Goal: Task Accomplishment & Management: Manage account settings

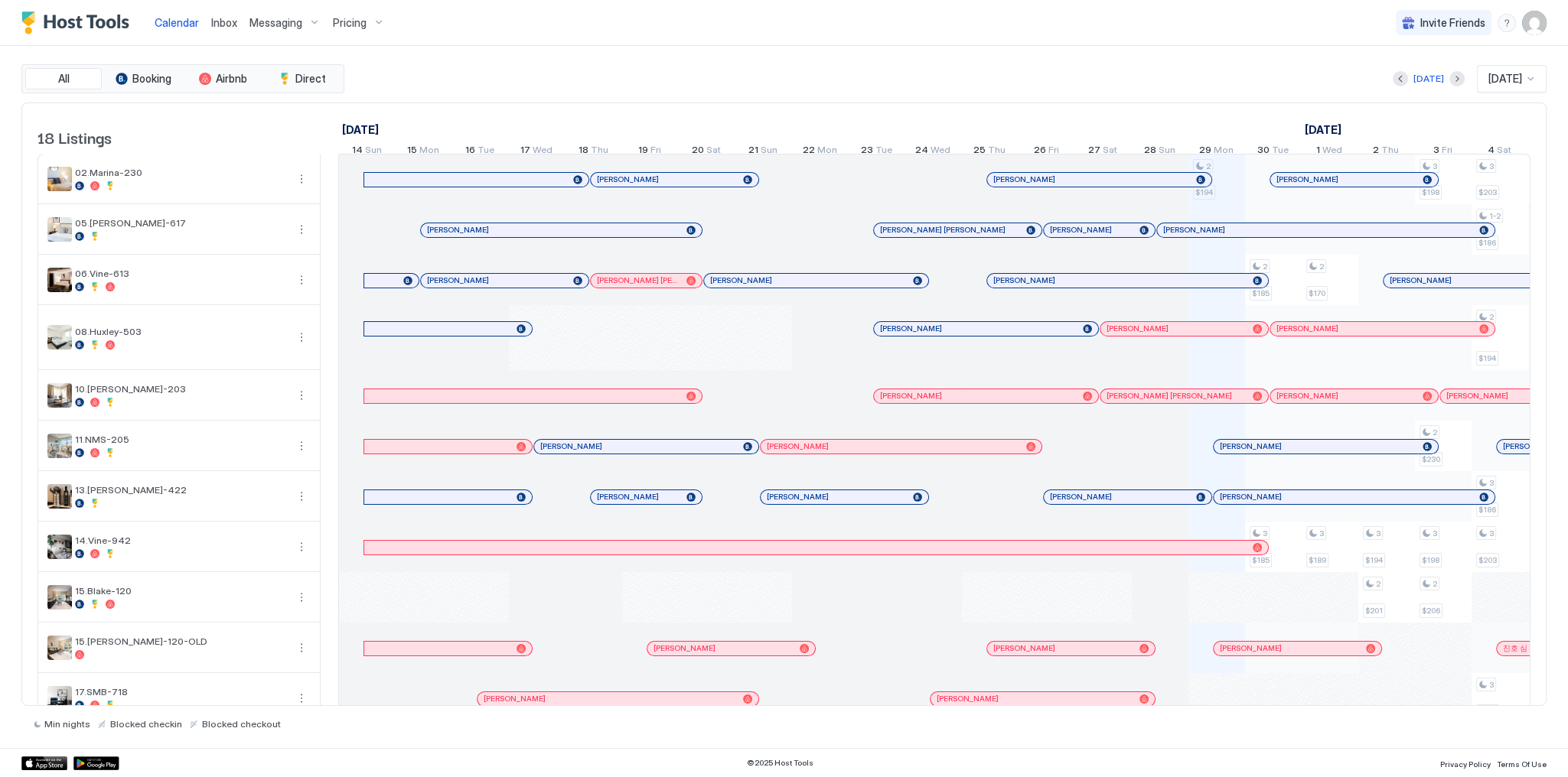
click at [753, 107] on div "September 2025 October 2025 November 2025 14 Sun 15 Mon 16 Tue 17 Wed 18 Thu 19…" at bounding box center [934, 133] width 1192 height 60
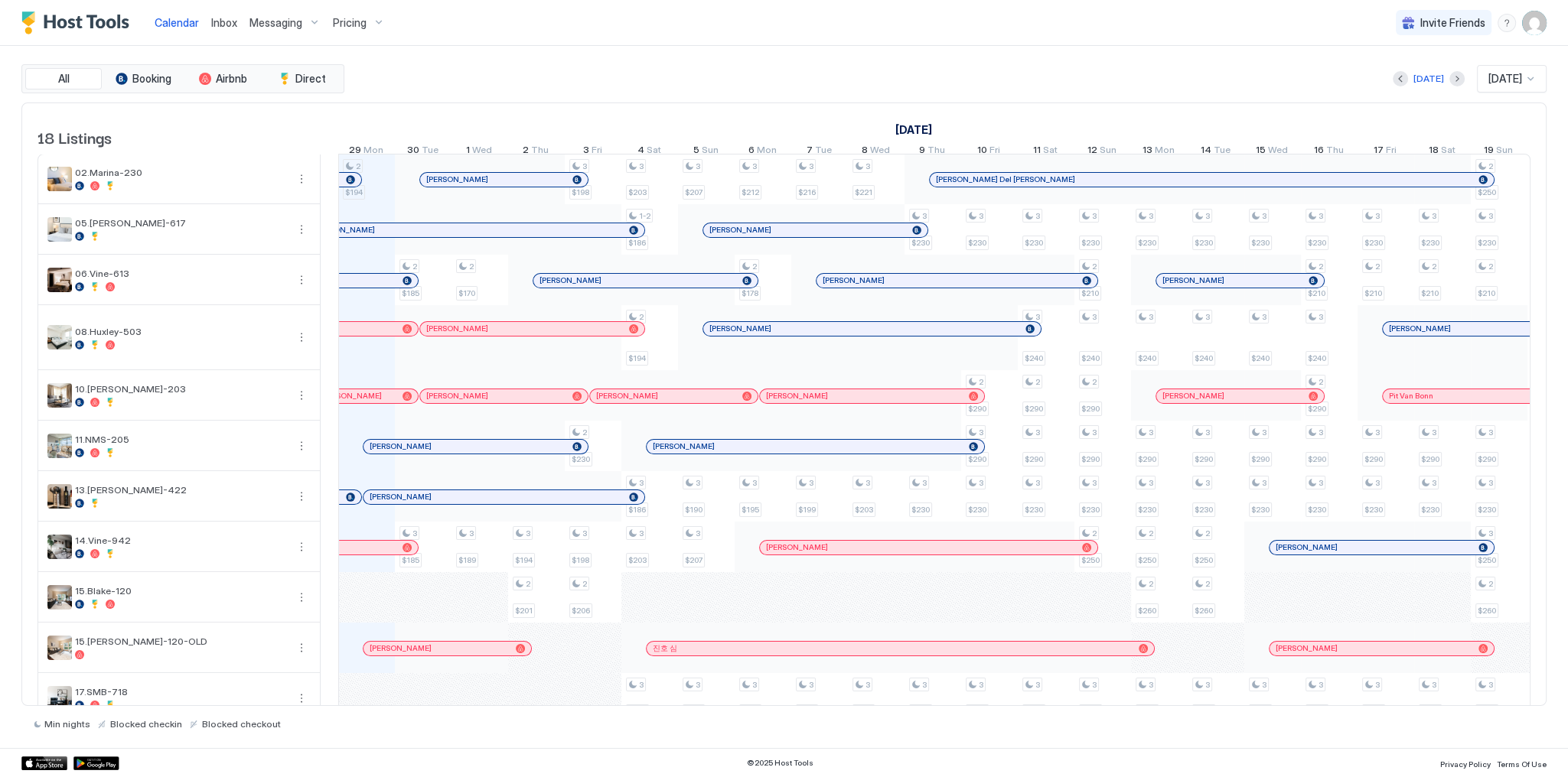
scroll to position [0, 850]
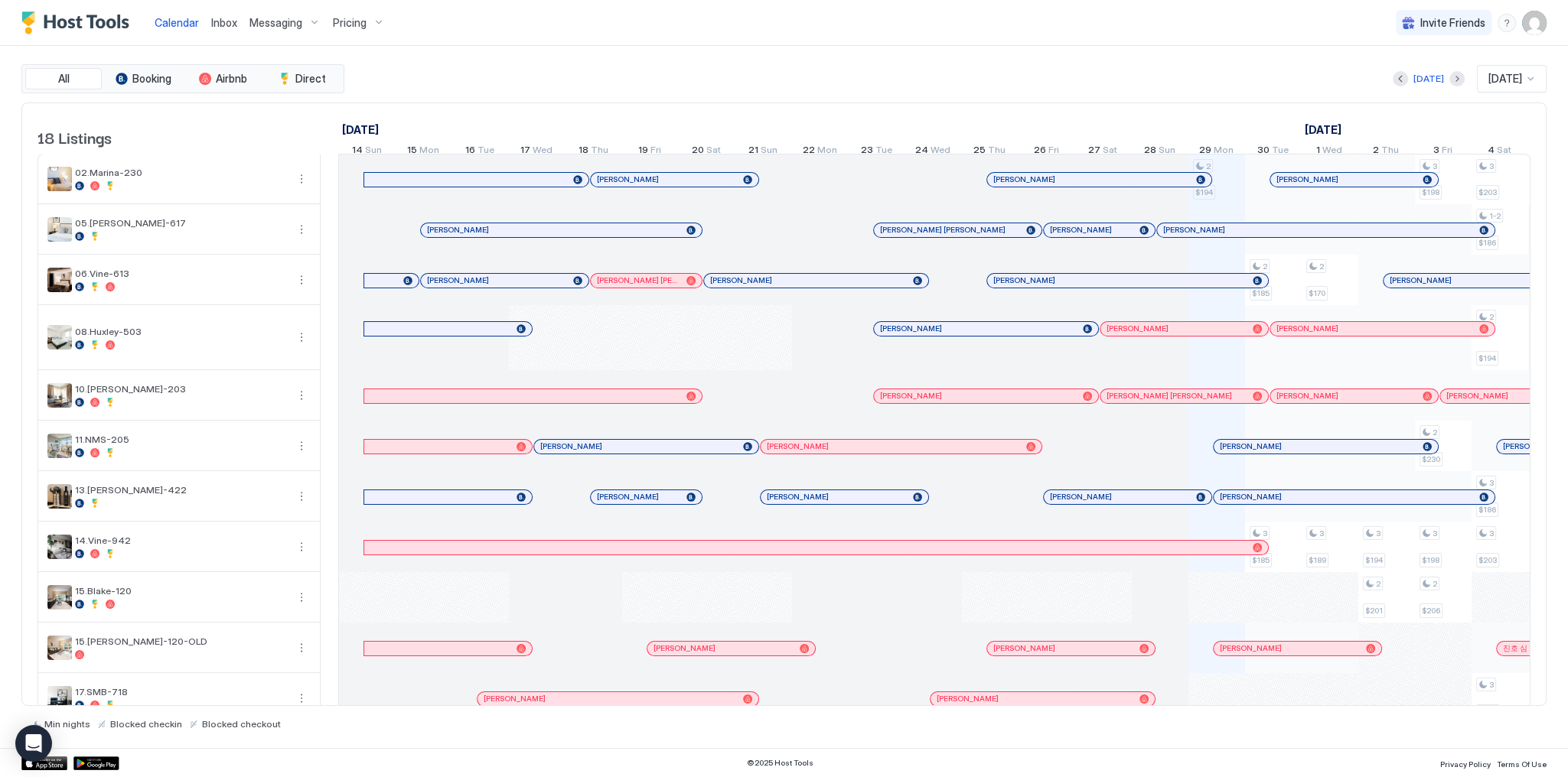
scroll to position [0, 850]
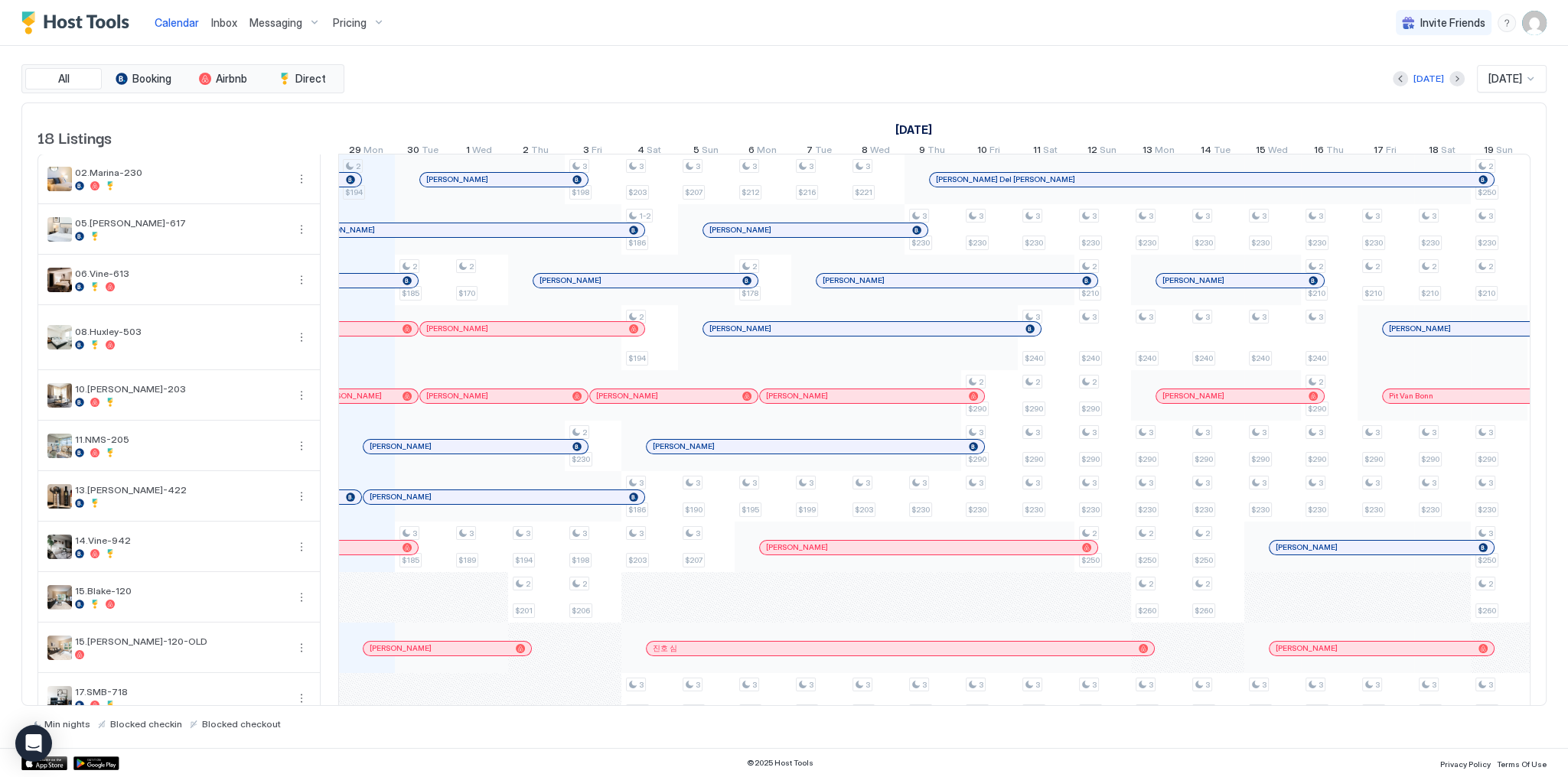
click at [588, 69] on div "Today Sep 2025" at bounding box center [947, 79] width 1199 height 28
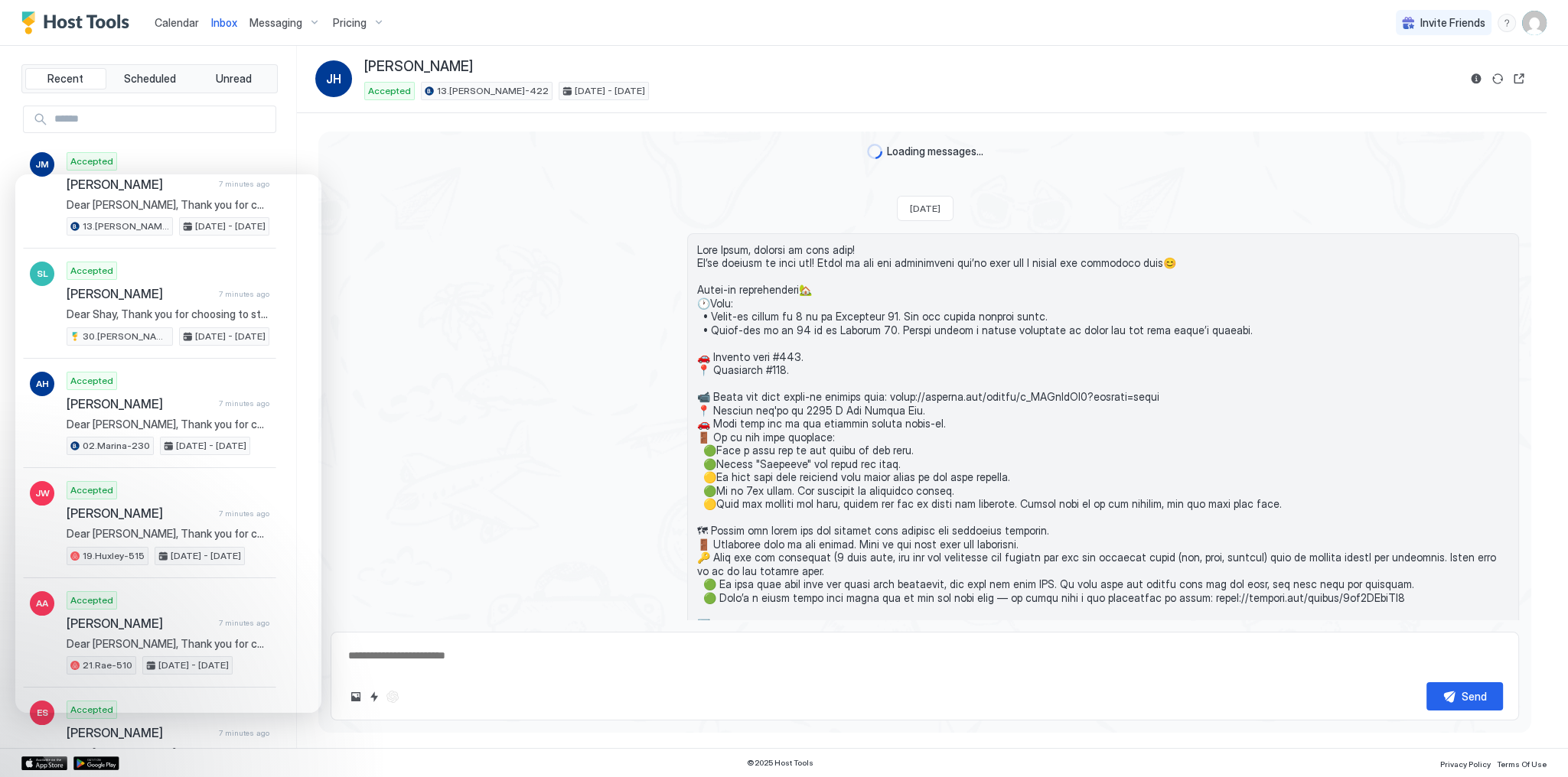
scroll to position [1336, 0]
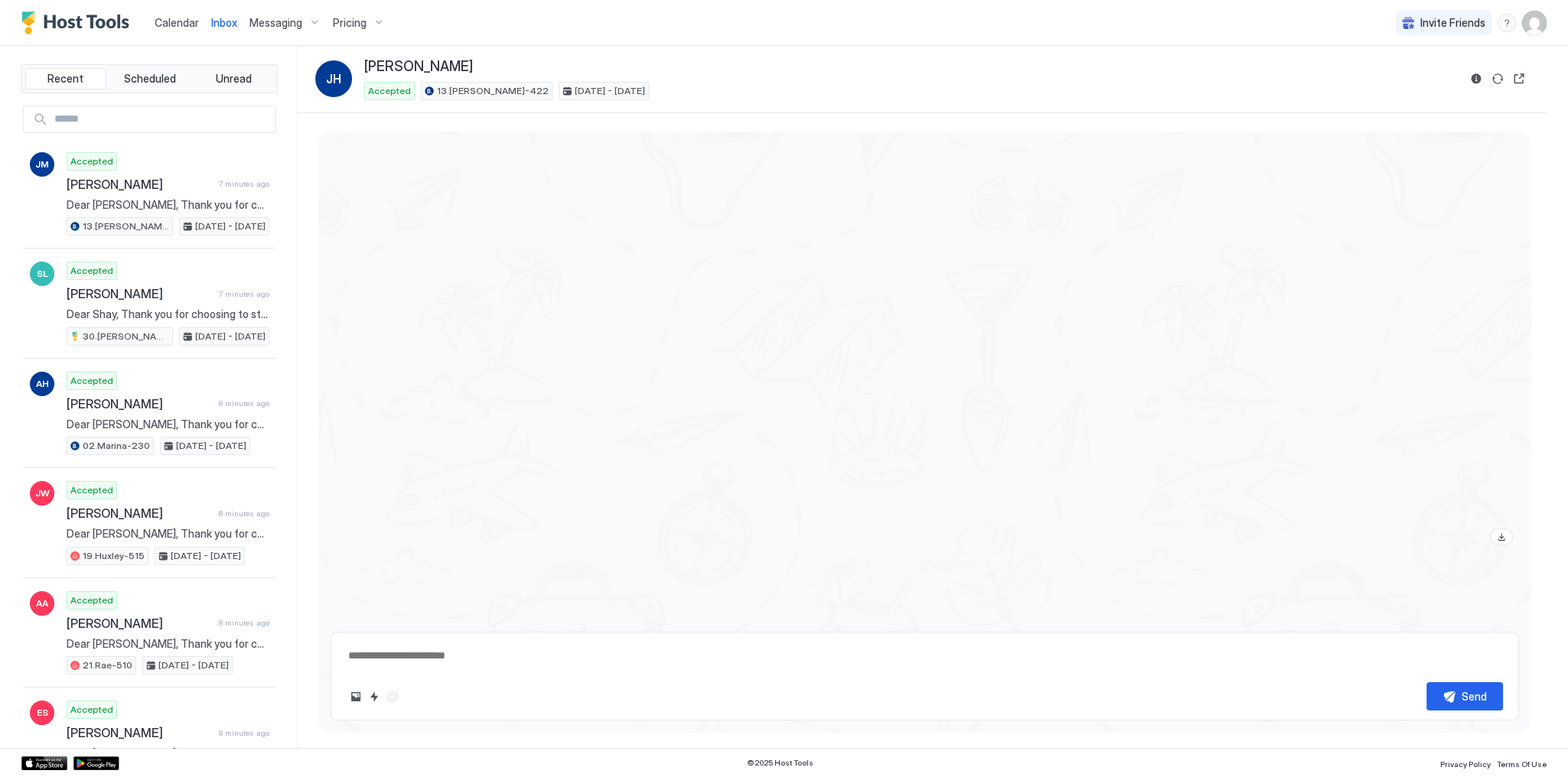
click at [435, 255] on div at bounding box center [925, 278] width 1188 height 544
click at [173, 24] on span "Calendar" at bounding box center [176, 23] width 44 height 13
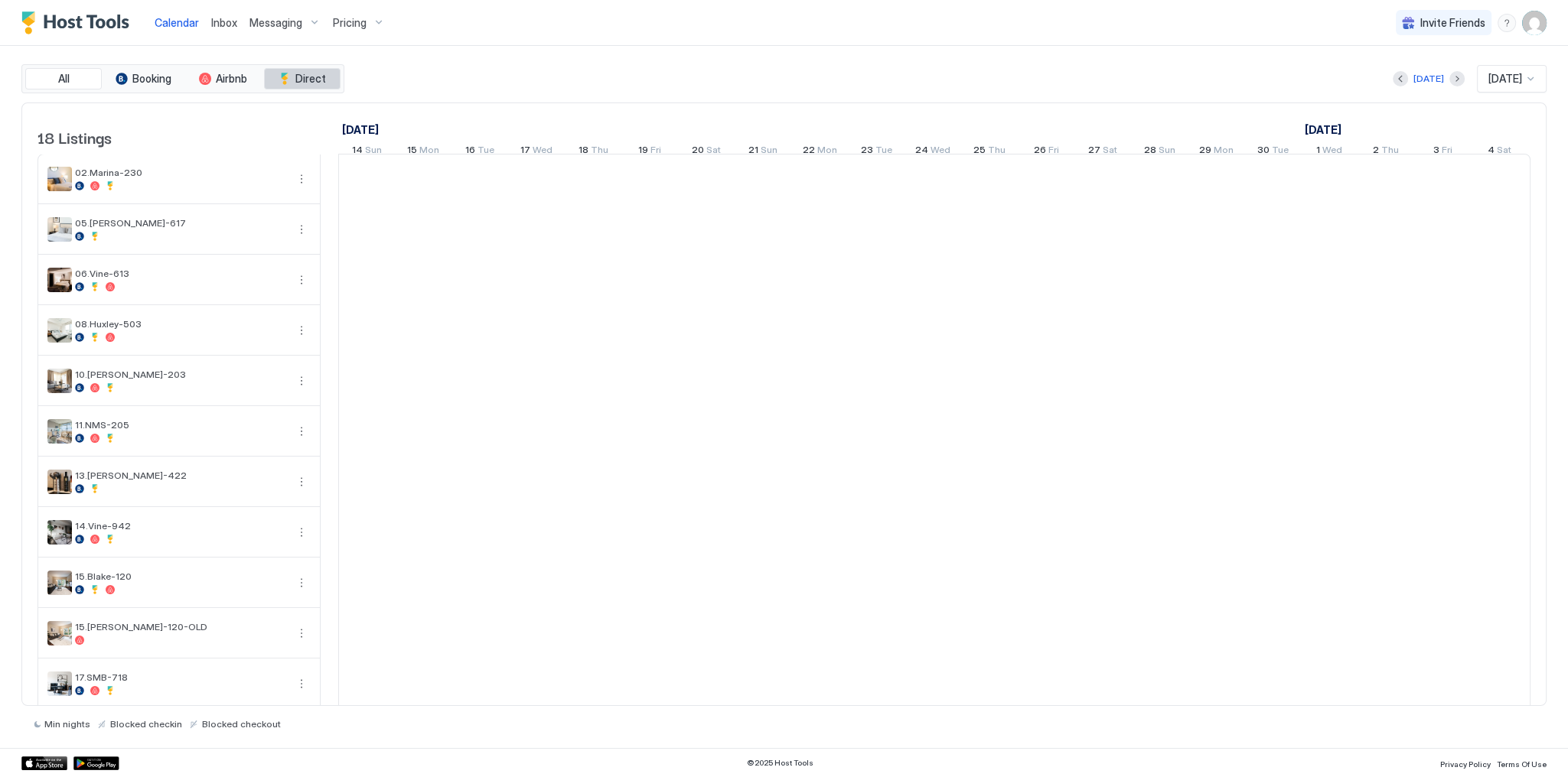
scroll to position [0, 850]
click at [221, 26] on span "Inbox" at bounding box center [224, 23] width 26 height 13
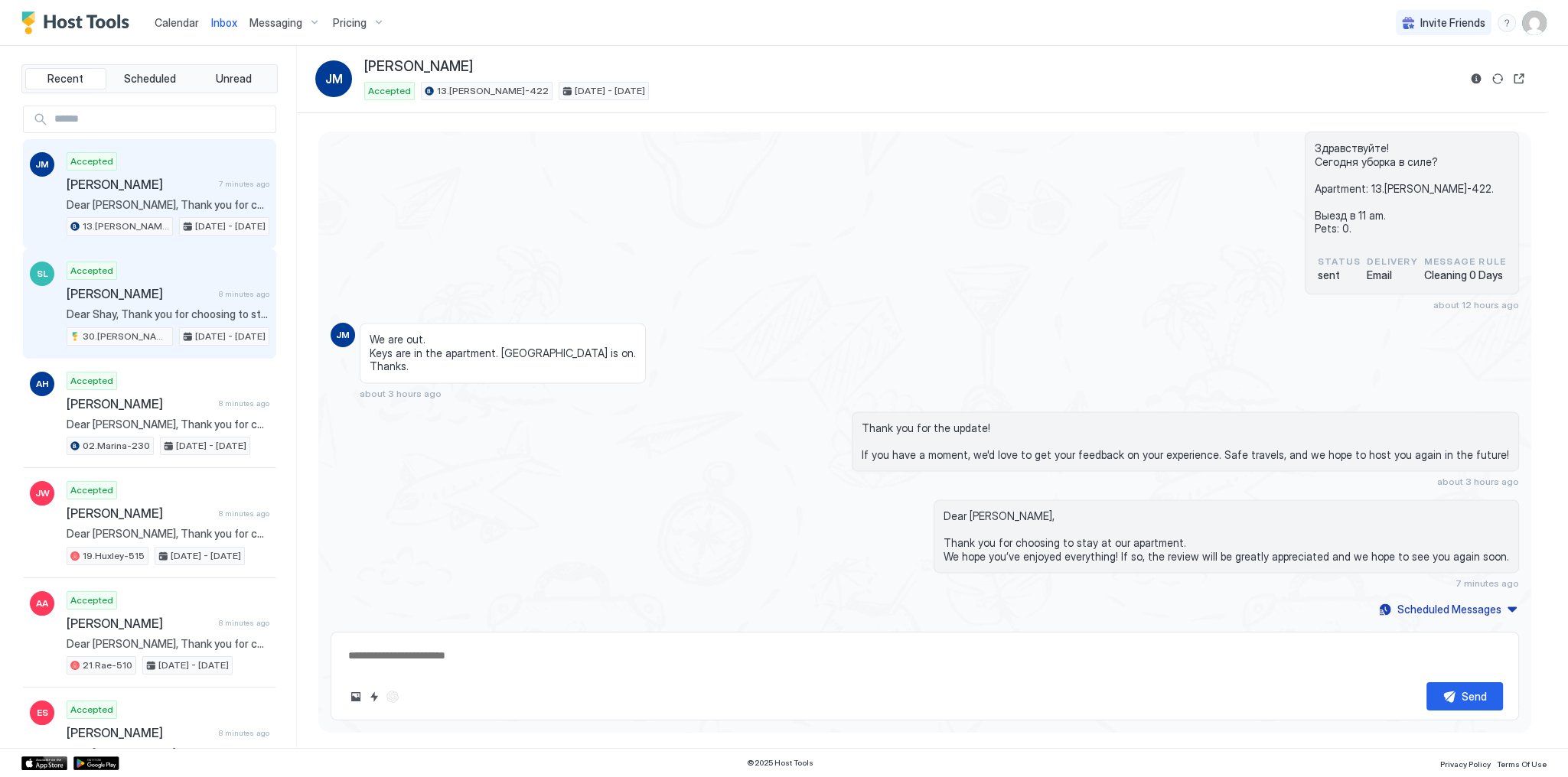
click at [205, 311] on span "Dear Shay, Thank you for choosing to stay at our apartment. We hope you’ve enjo…" at bounding box center [168, 314] width 202 height 14
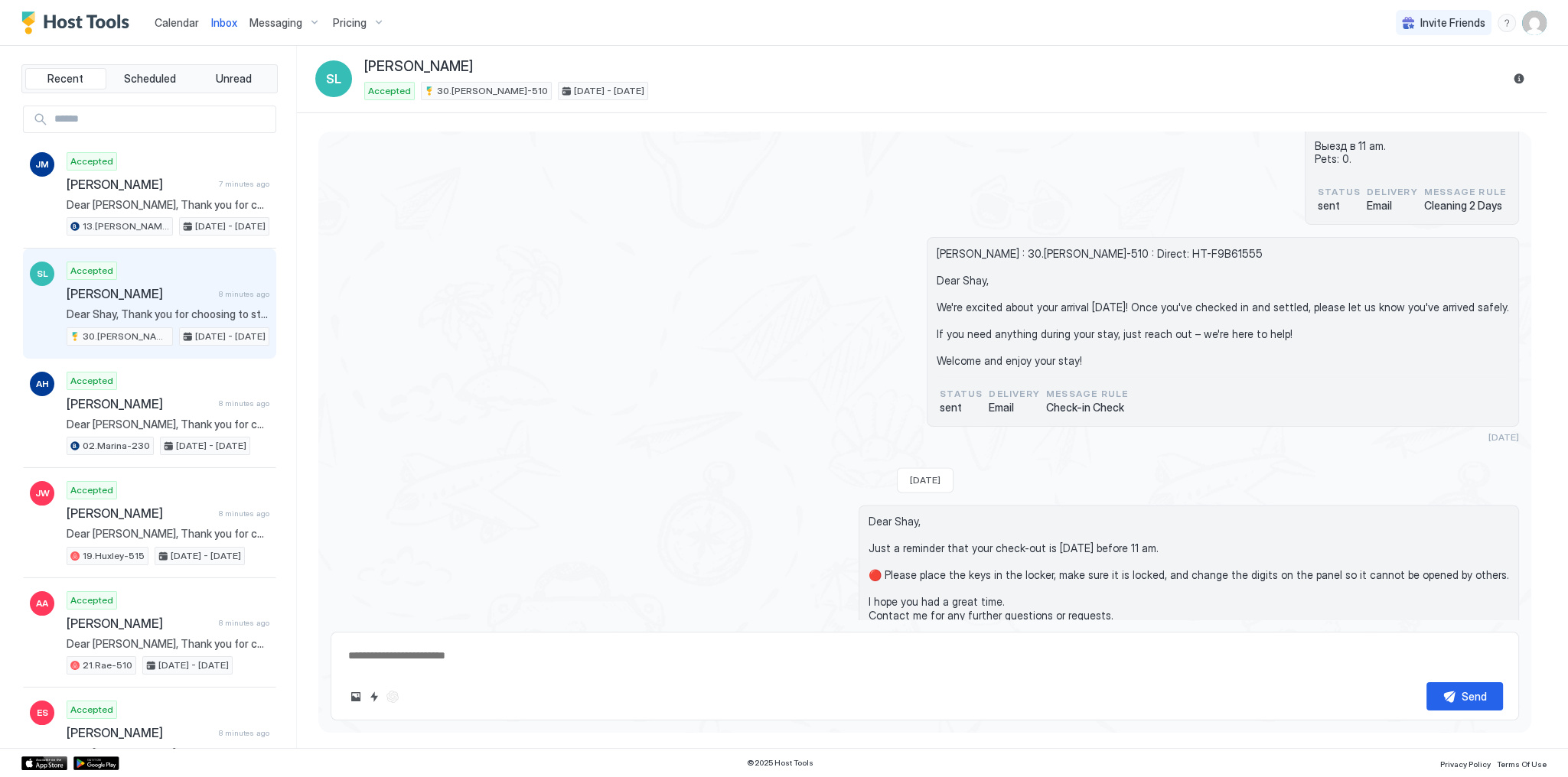
scroll to position [3222, 0]
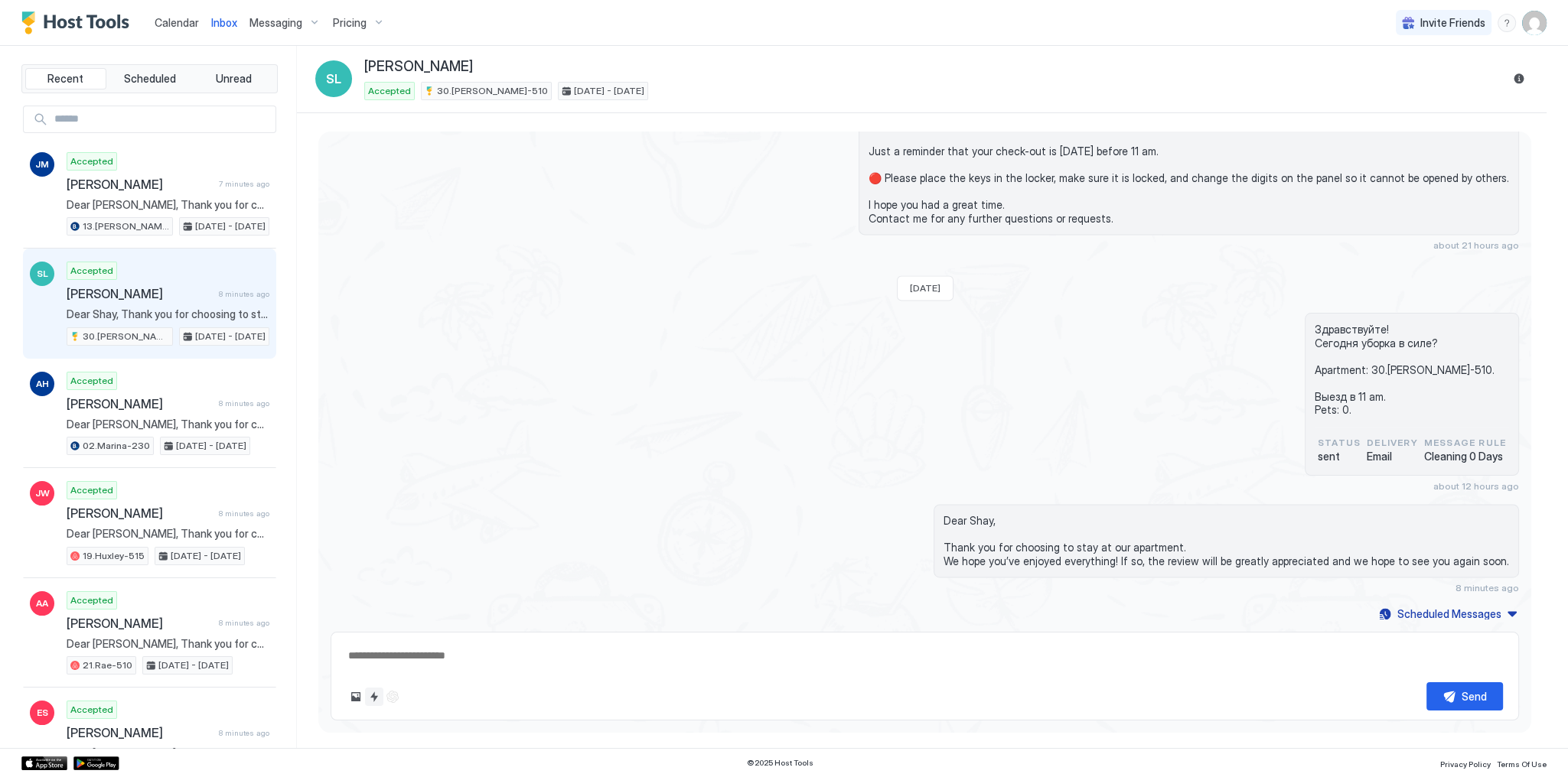
click at [378, 705] on button "Quick reply" at bounding box center [374, 697] width 18 height 18
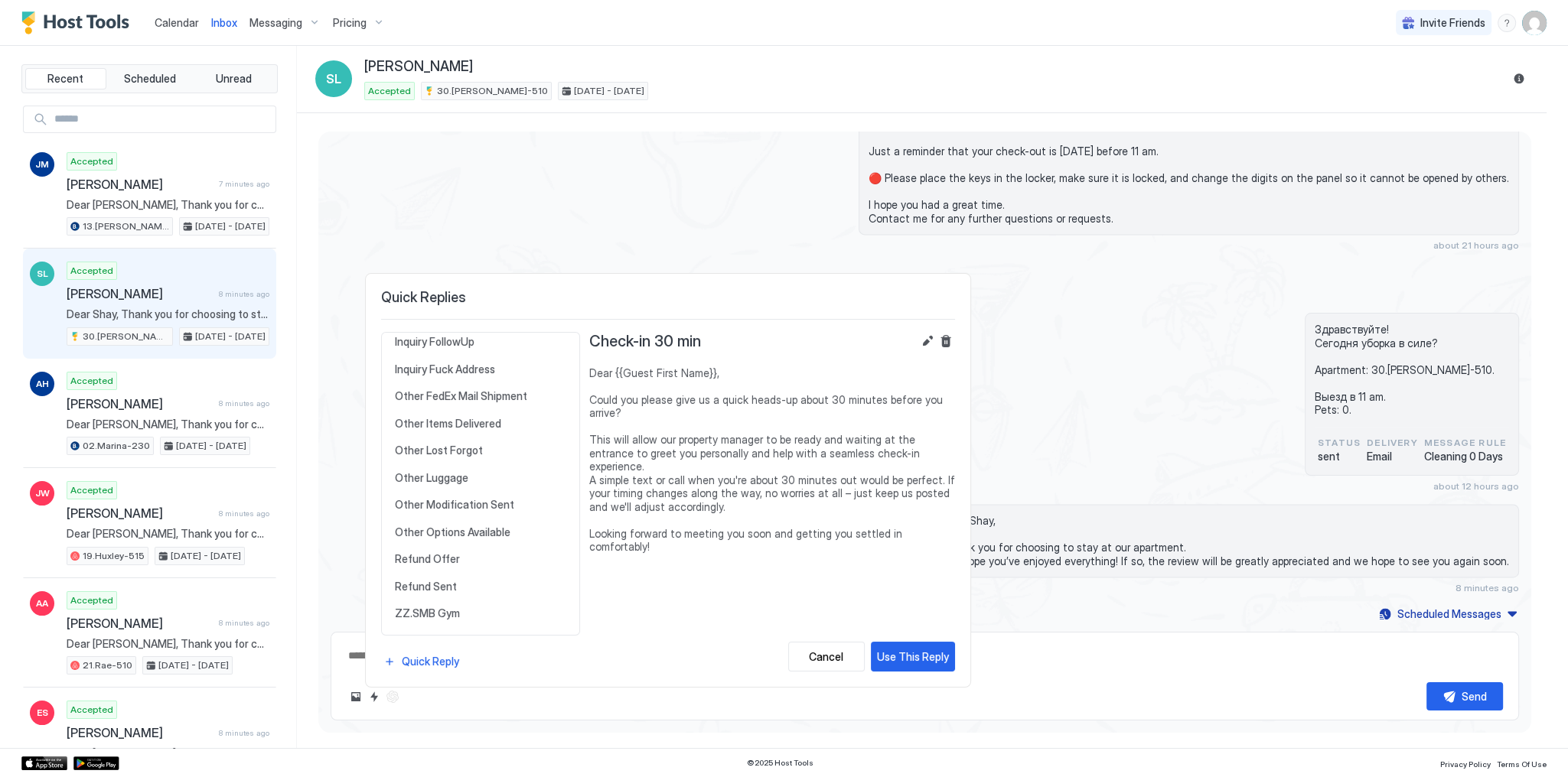
scroll to position [655, 0]
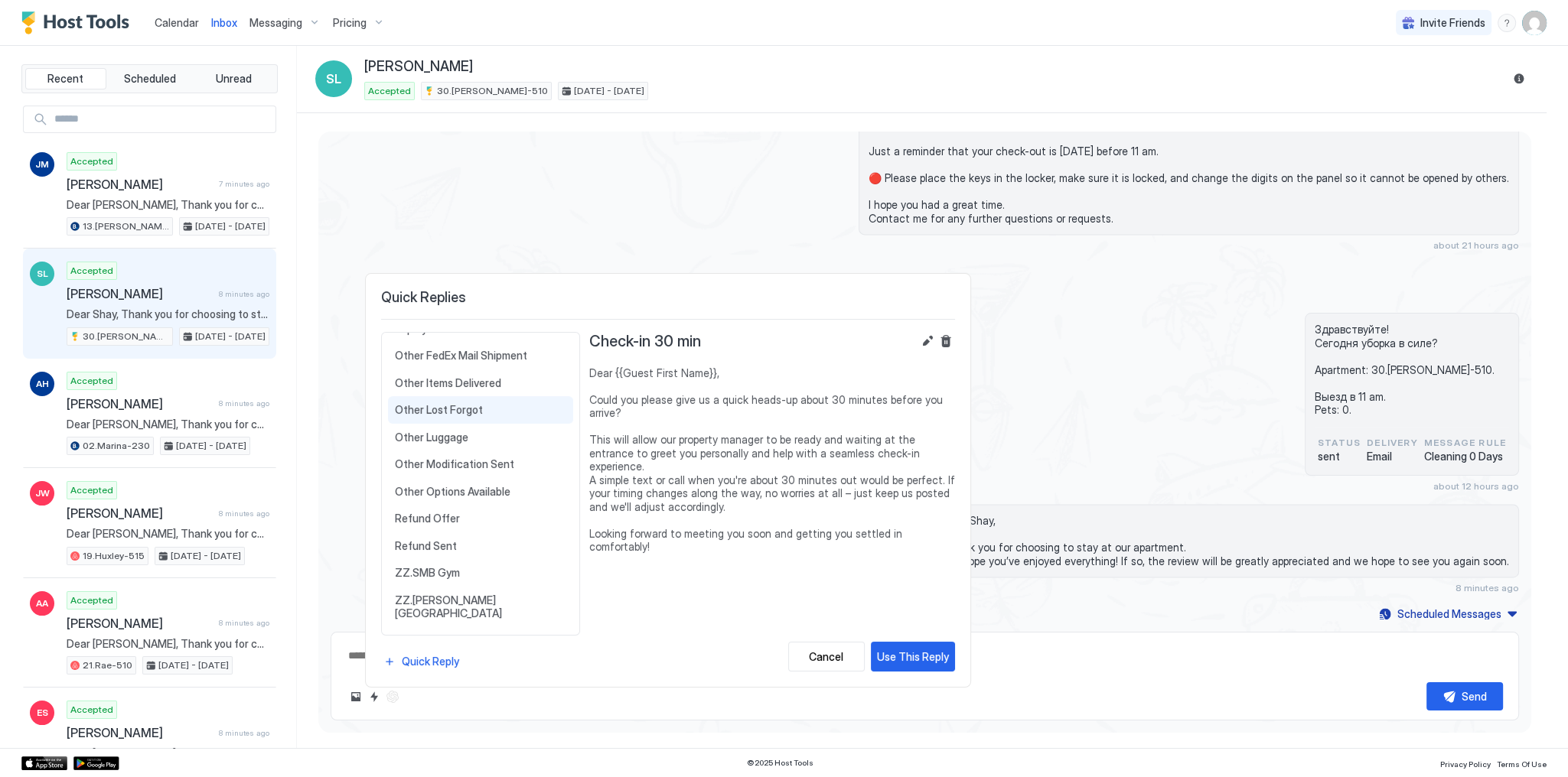
click at [491, 403] on span "Other Lost Forgot" at bounding box center [481, 410] width 171 height 14
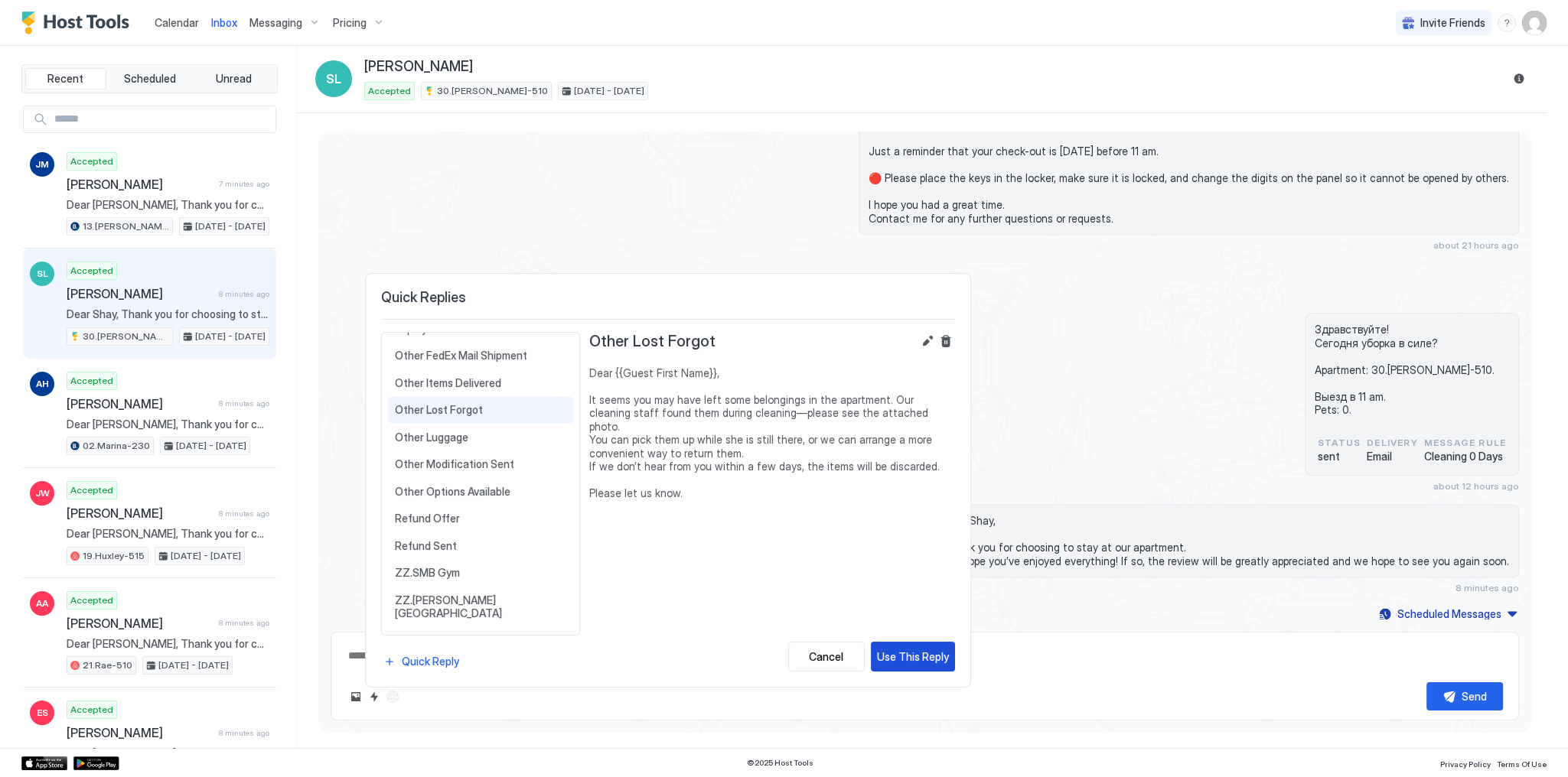
click at [909, 642] on button "Use This Reply" at bounding box center [913, 656] width 84 height 30
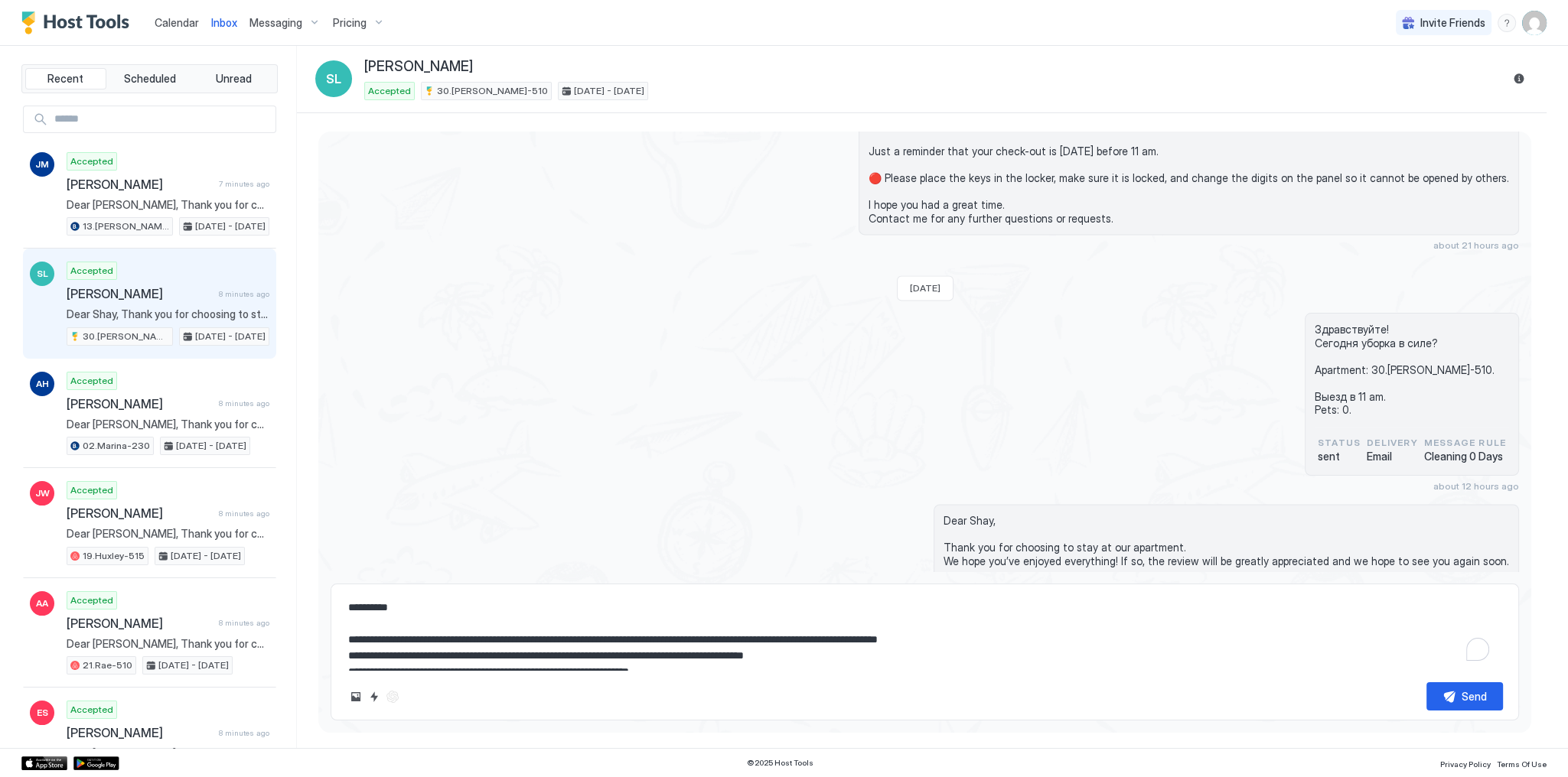
click at [606, 654] on textarea "**********" at bounding box center [925, 632] width 1156 height 77
type textarea "**********"
click at [1270, 325] on div "Здравствуйте! Сегодня уборка в силе? Apartment: 30.Kelton-510. Выезд в 11 am. P…" at bounding box center [925, 402] width 1188 height 179
click at [1113, 588] on div "**********" at bounding box center [925, 652] width 1188 height 137
click at [1023, 633] on textarea "**********" at bounding box center [925, 632] width 1156 height 77
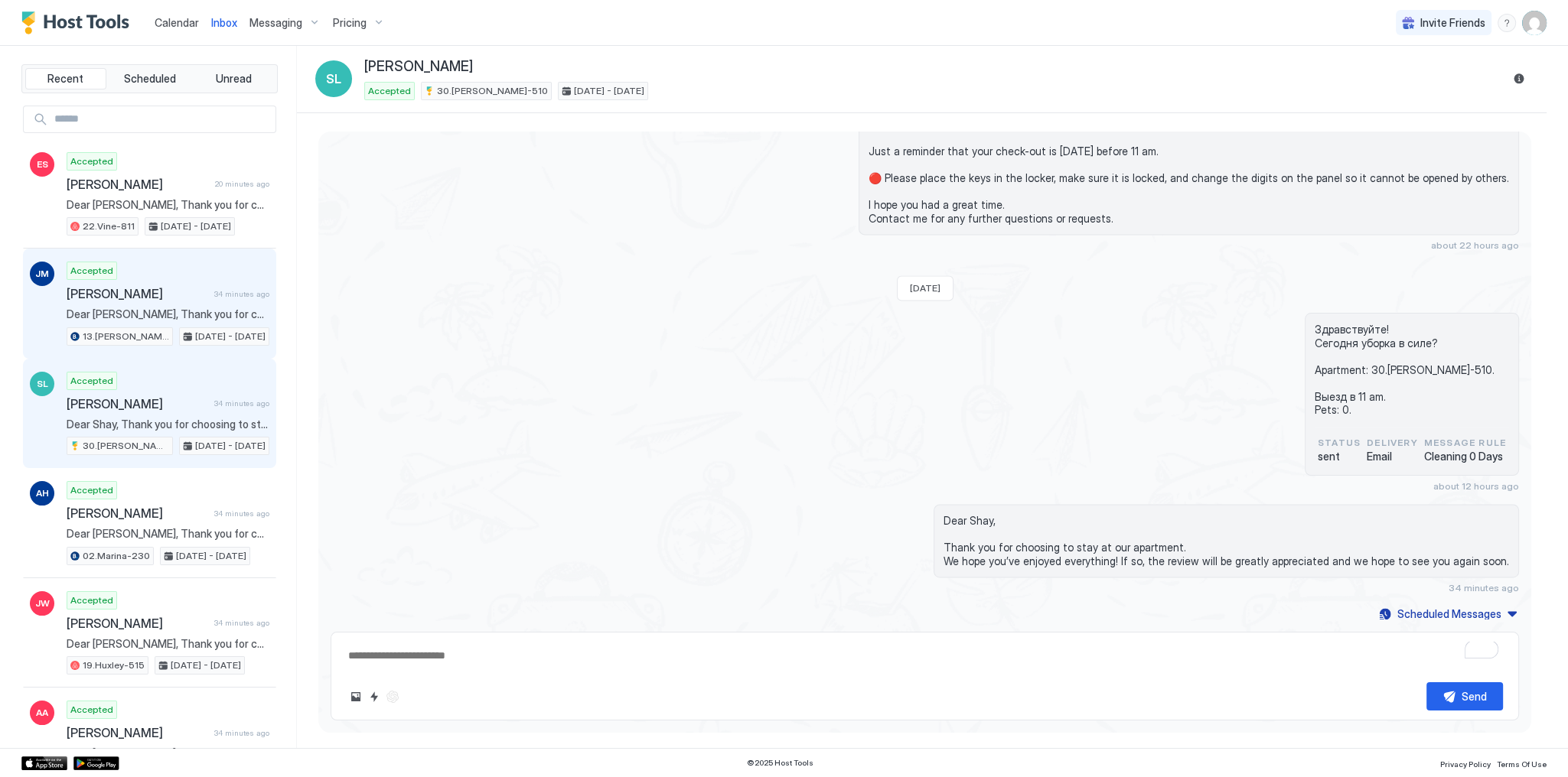
click at [150, 287] on span "[PERSON_NAME]" at bounding box center [137, 294] width 141 height 16
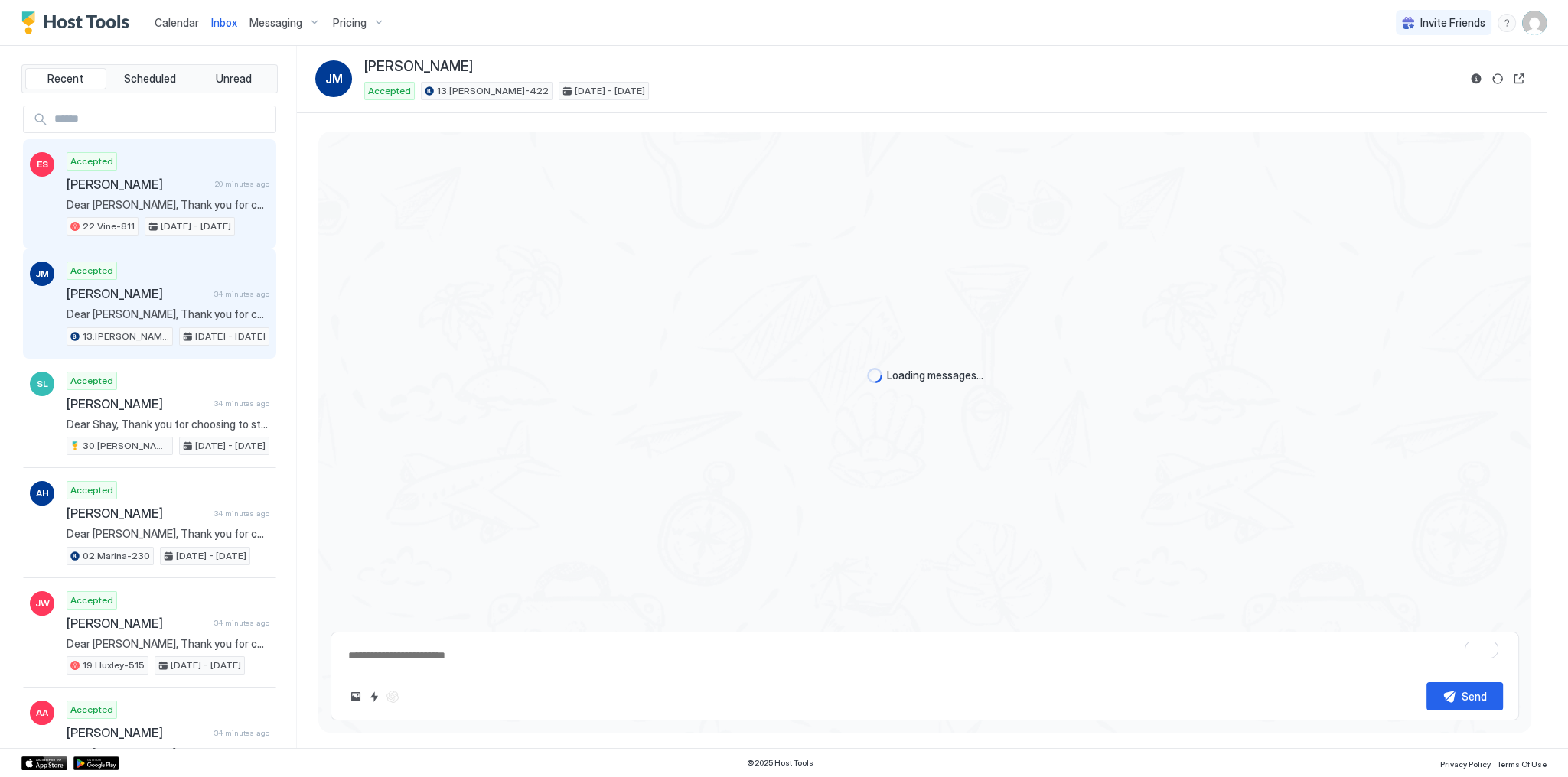
scroll to position [3088, 0]
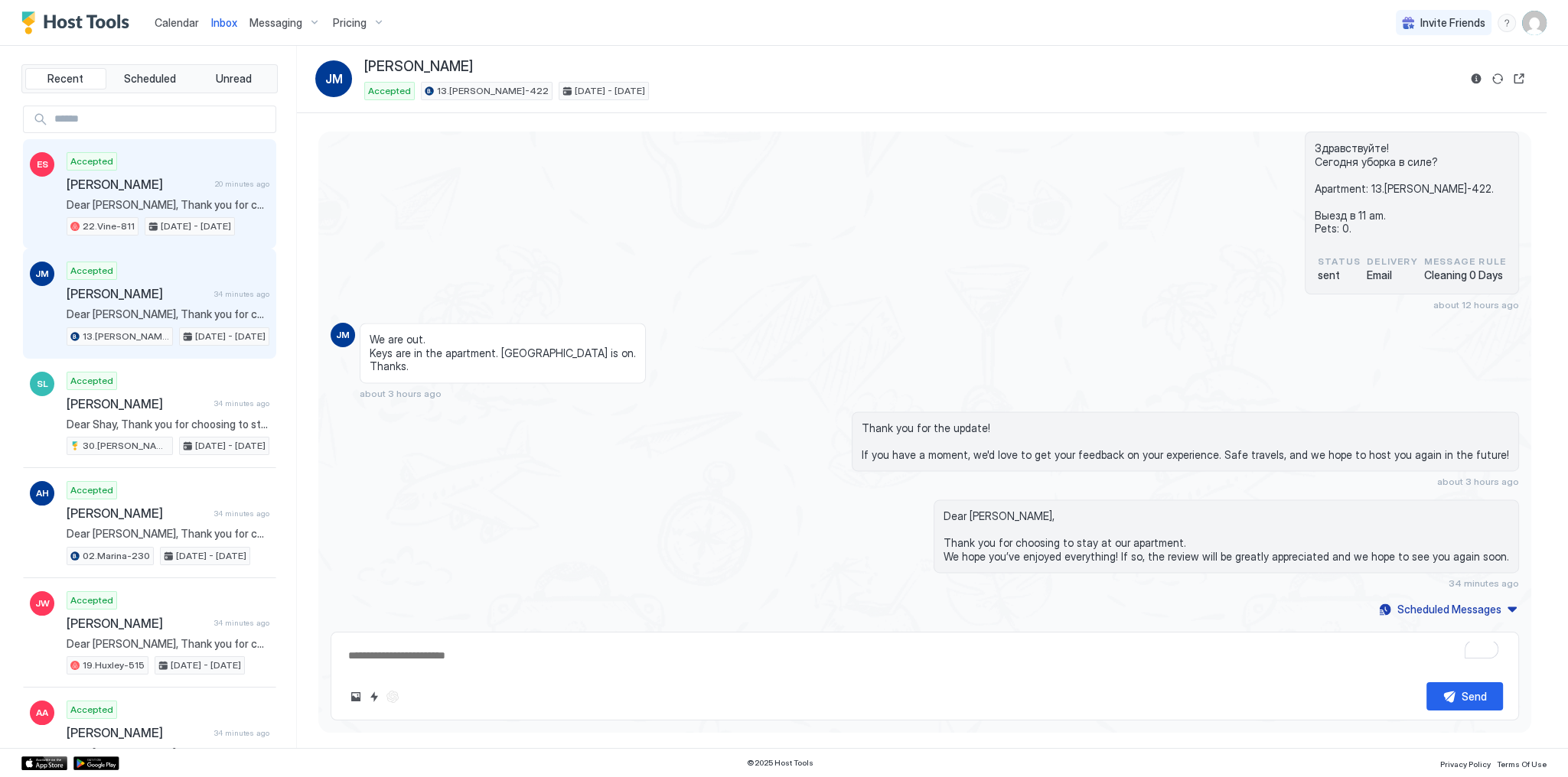
click at [172, 220] on span "Sep 22 - 29, 2025" at bounding box center [196, 226] width 70 height 14
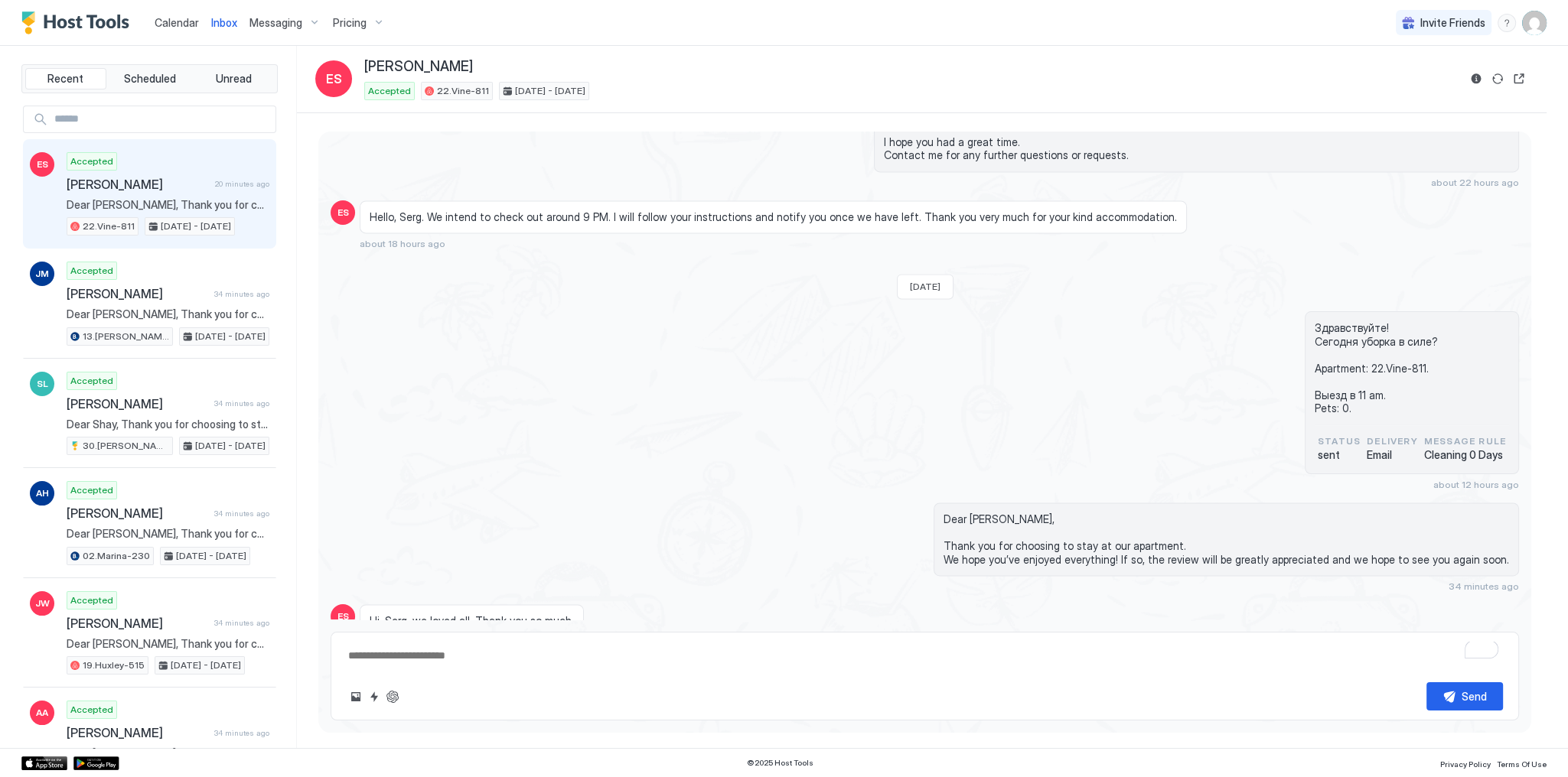
scroll to position [3199, 0]
click at [162, 20] on span "Calendar" at bounding box center [176, 23] width 44 height 13
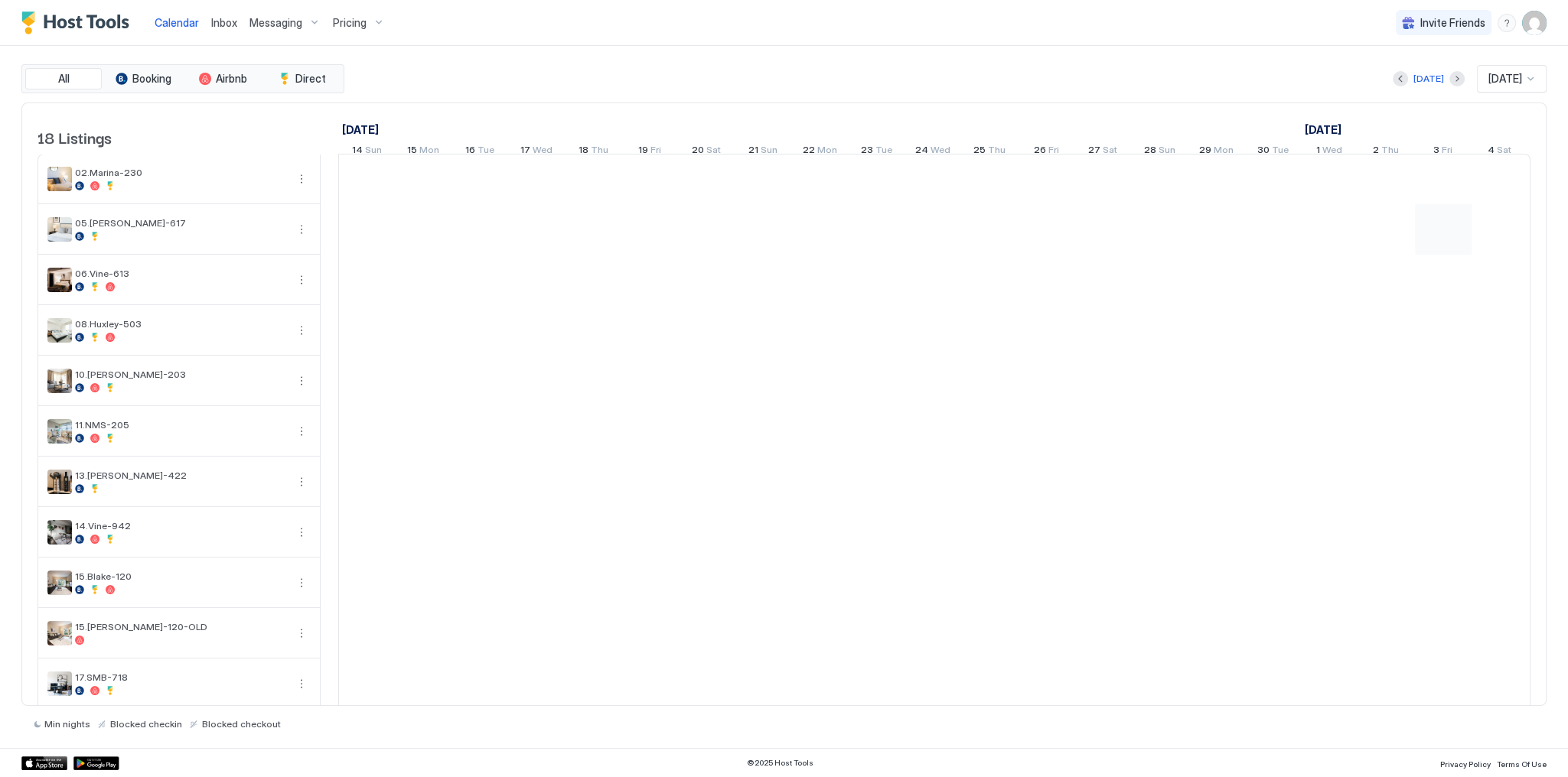
scroll to position [0, 850]
click at [52, 745] on div "All Booking Airbnb Direct Today Sep 2025 18 Listings September 2025 October 202…" at bounding box center [784, 397] width 1525 height 703
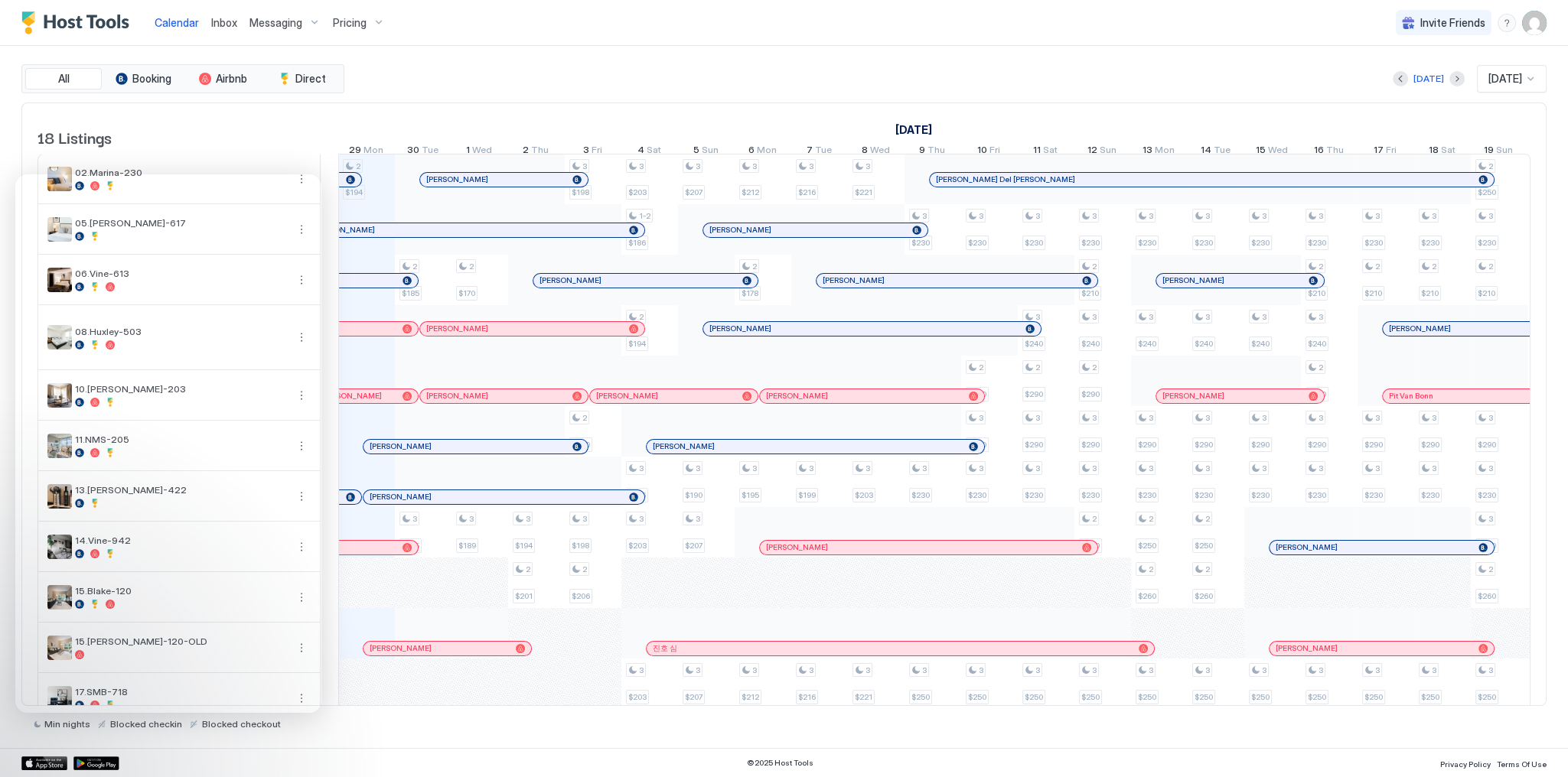
click at [696, 91] on div "All Booking Airbnb Direct Today Sep 2025 18 Listings September 2025 October 202…" at bounding box center [784, 397] width 1525 height 666
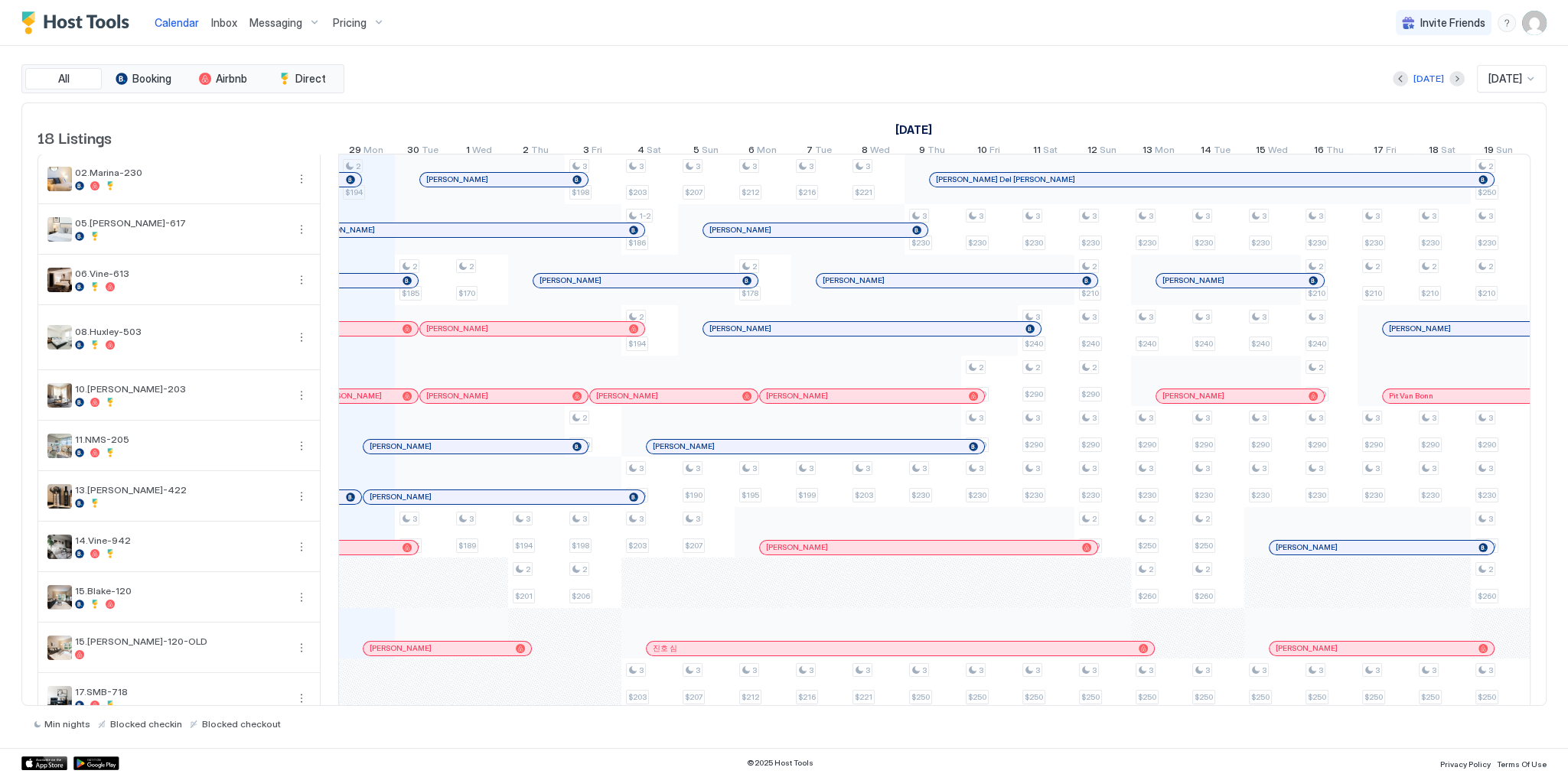
click at [551, 69] on div "Today Sep 2025" at bounding box center [947, 79] width 1199 height 28
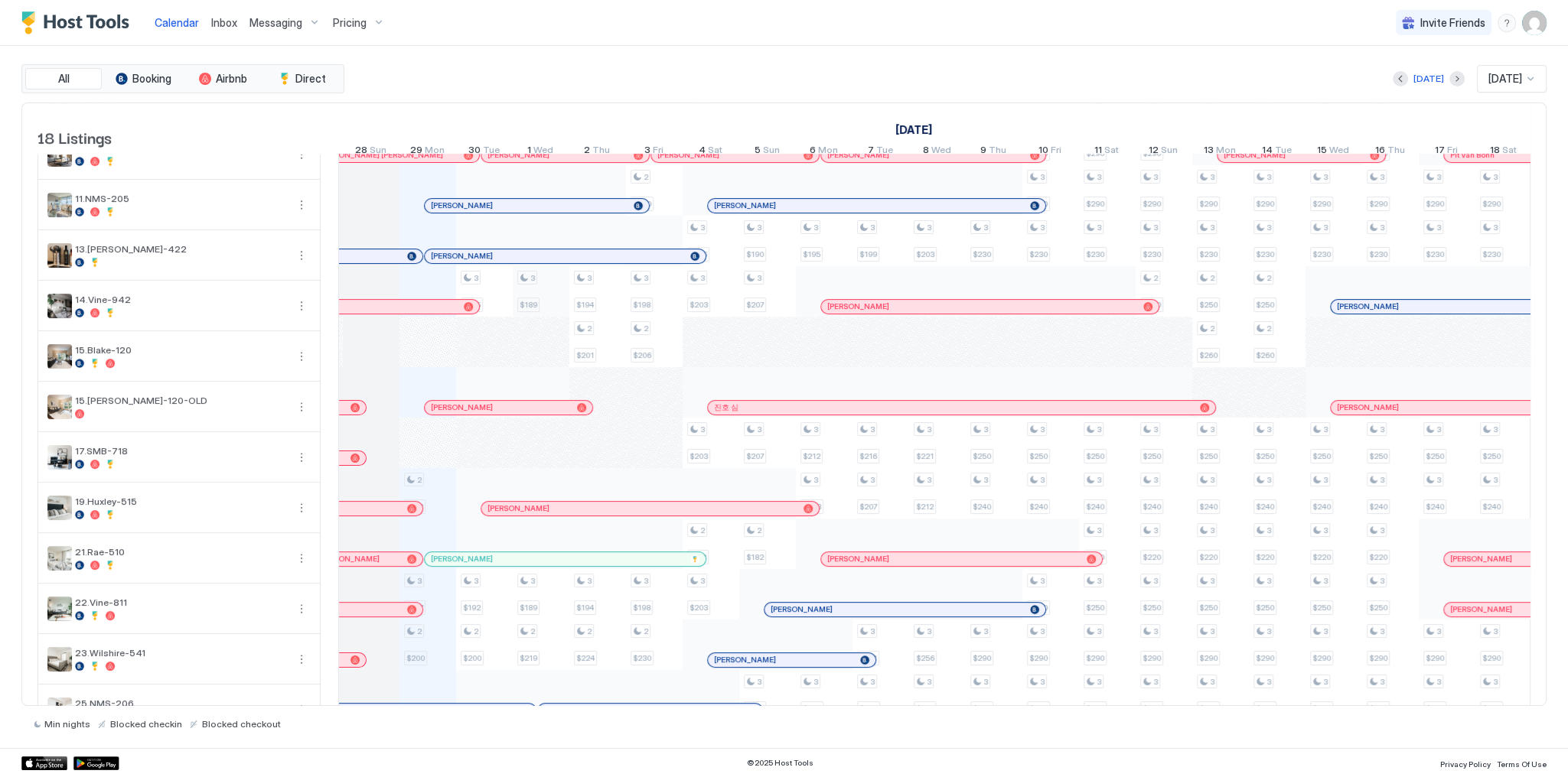
scroll to position [306, 0]
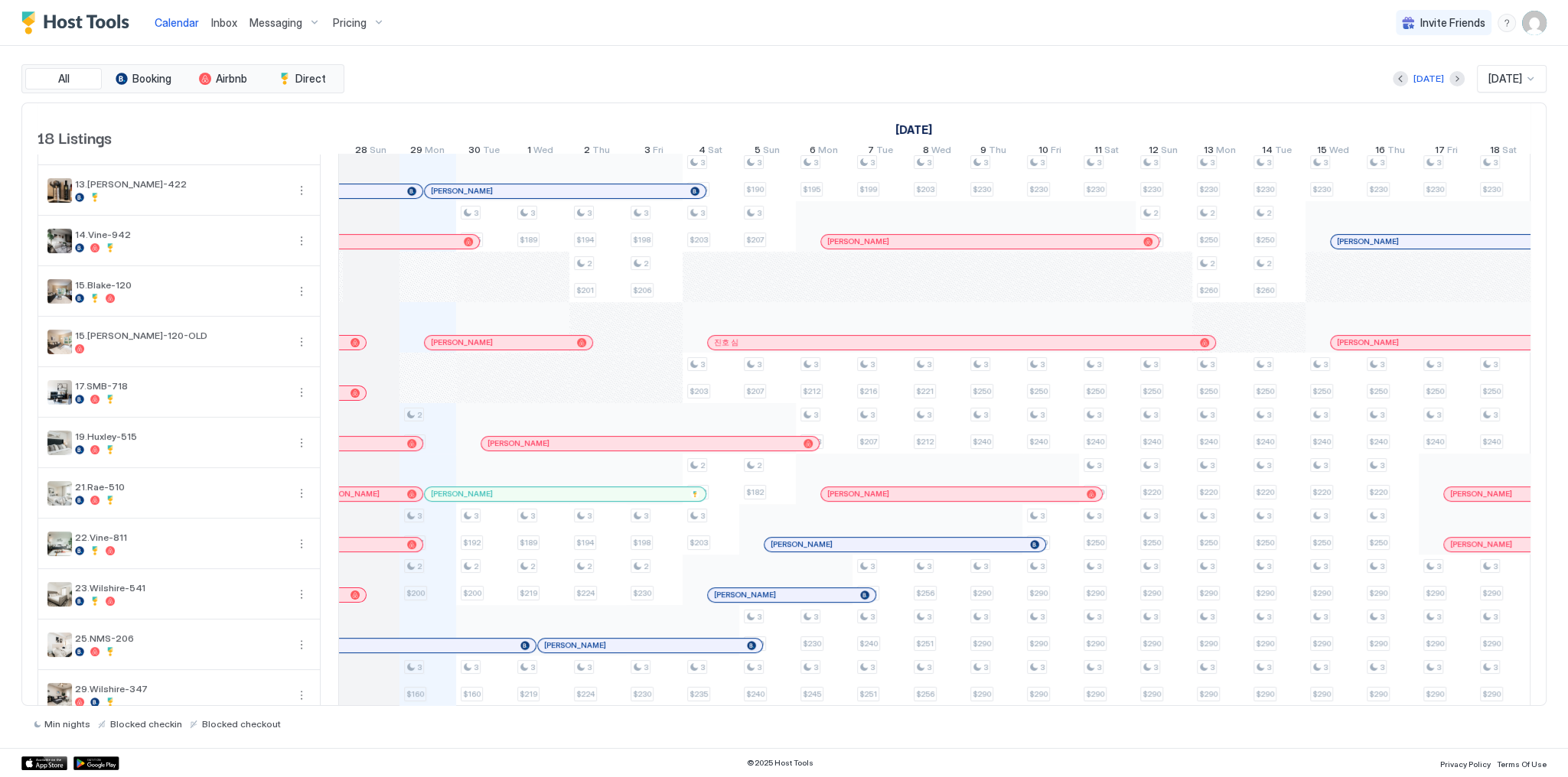
click at [939, 88] on div "Today Sep 2025" at bounding box center [947, 79] width 1199 height 28
click at [658, 107] on div "[DATE] [DATE] [DATE] 14 Sun 15 Mon 16 Tue 17 Wed 18 Thu 19 Fri 20 Sat 21 Sun 22…" at bounding box center [145, 133] width 1192 height 60
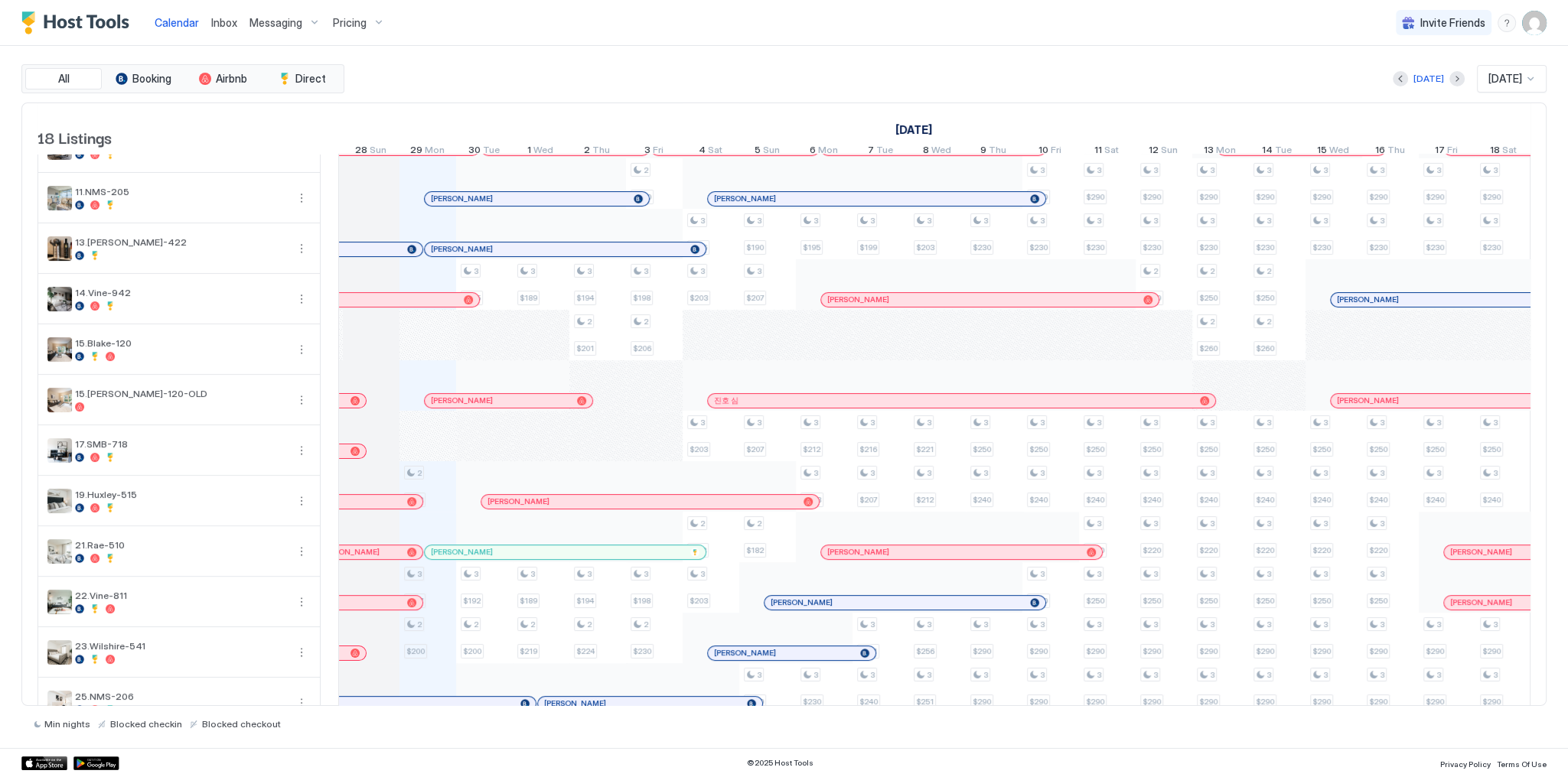
scroll to position [245, 0]
click at [1530, 23] on img "User profile" at bounding box center [1535, 23] width 24 height 24
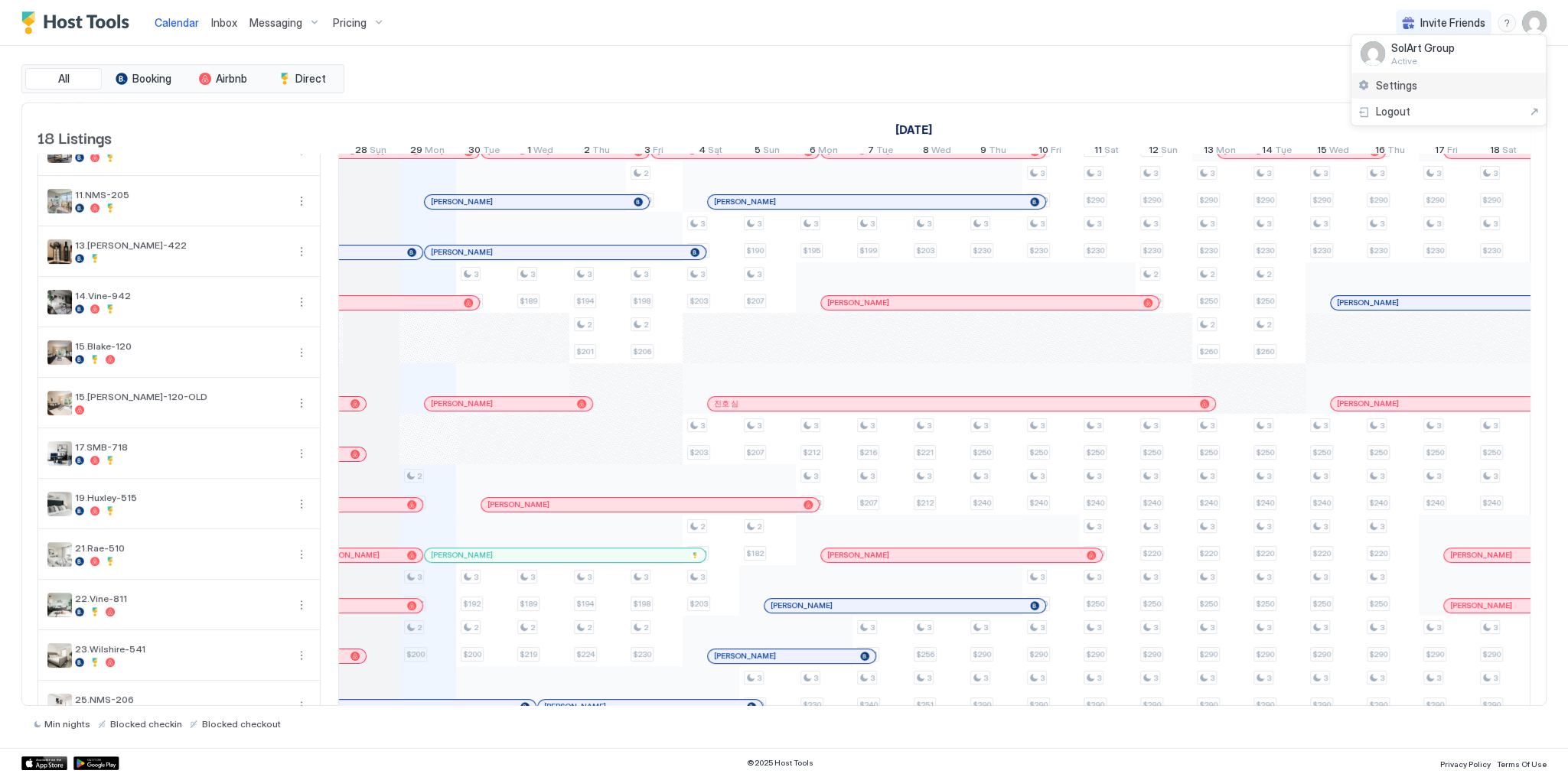
click at [1443, 75] on div "Settings" at bounding box center [1448, 86] width 194 height 27
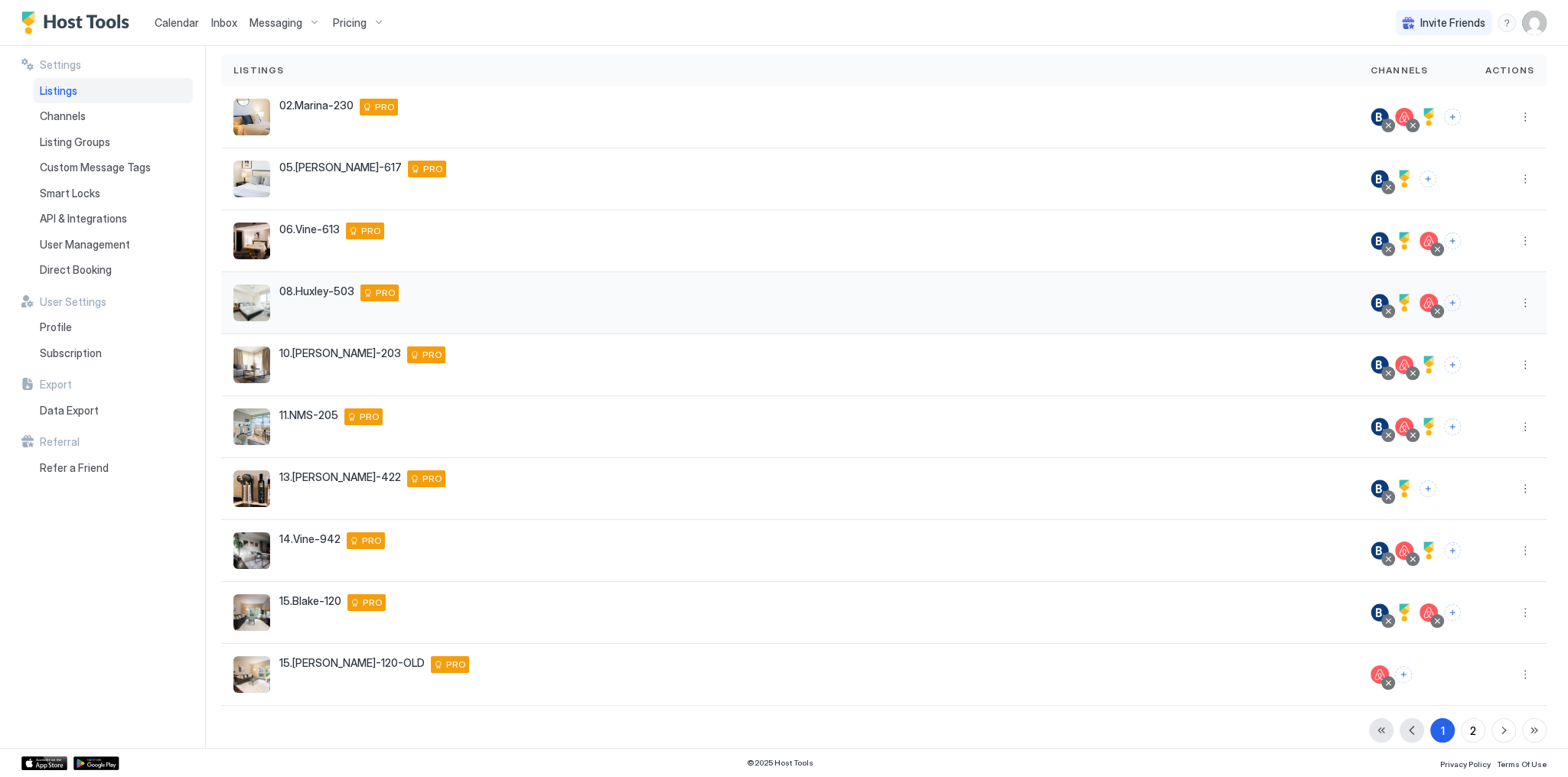
scroll to position [115, 0]
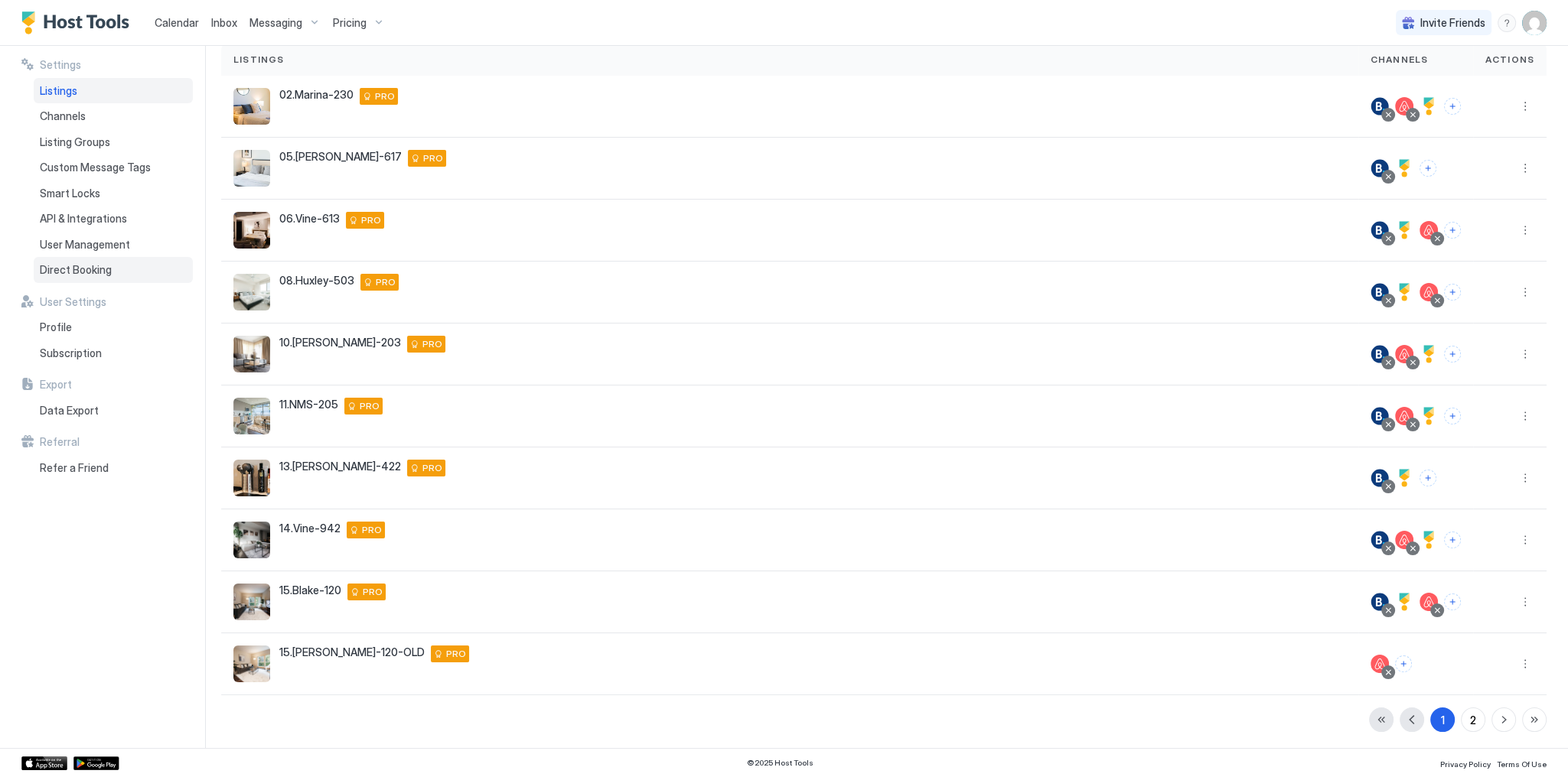
click at [96, 275] on span "Direct Booking" at bounding box center [76, 269] width 72 height 14
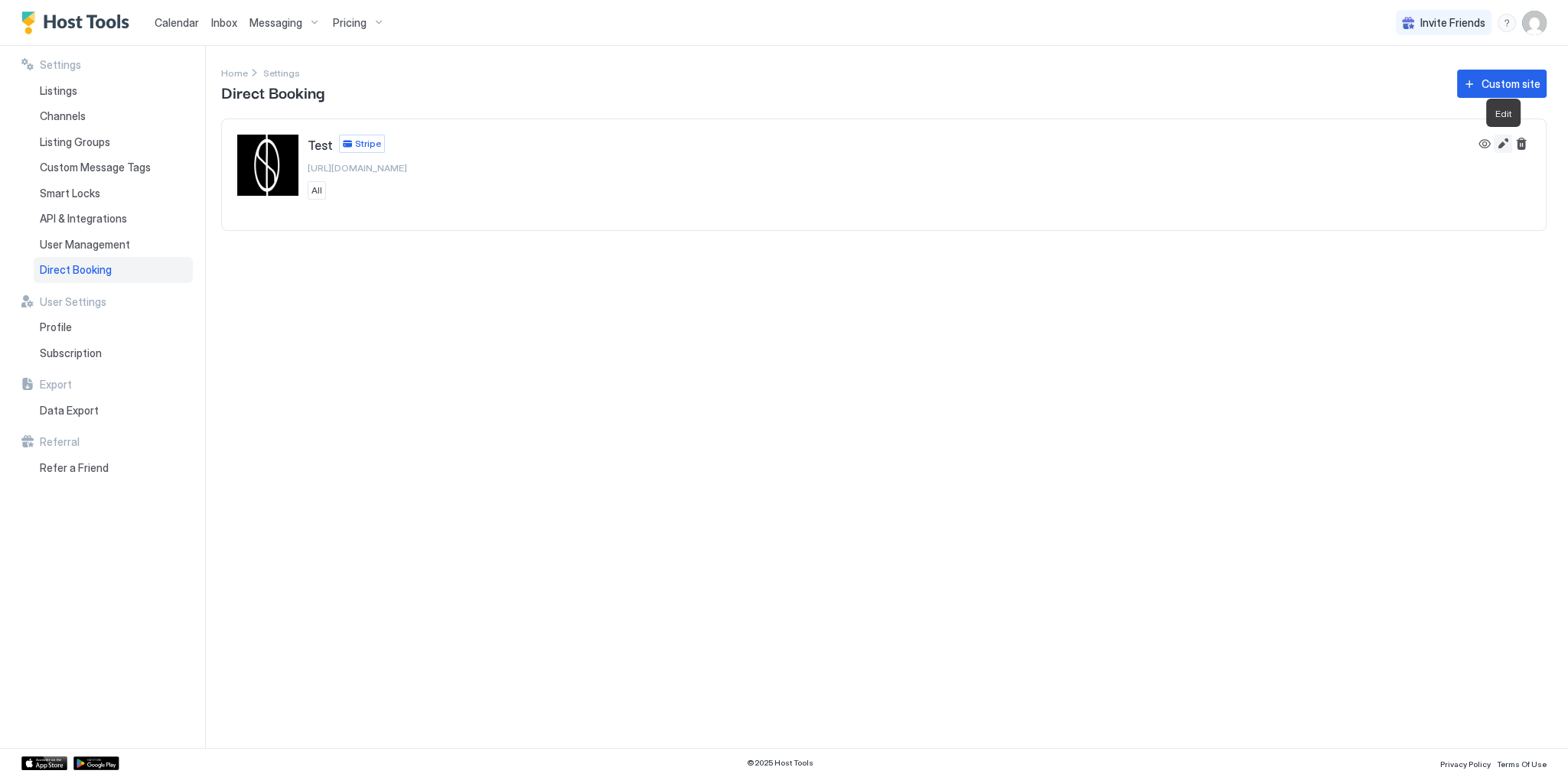
click at [1502, 144] on button "Edit" at bounding box center [1503, 144] width 18 height 18
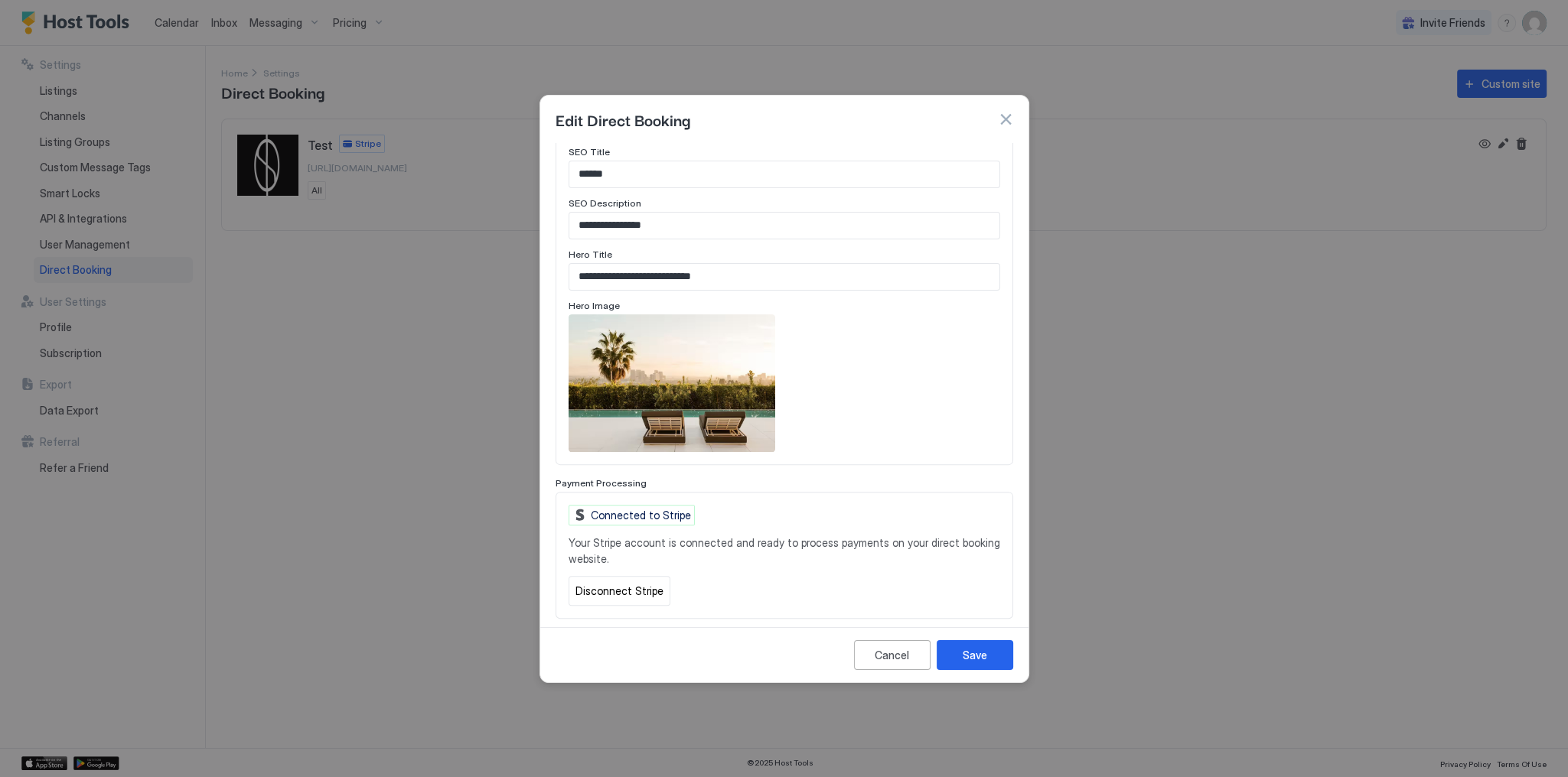
scroll to position [734, 0]
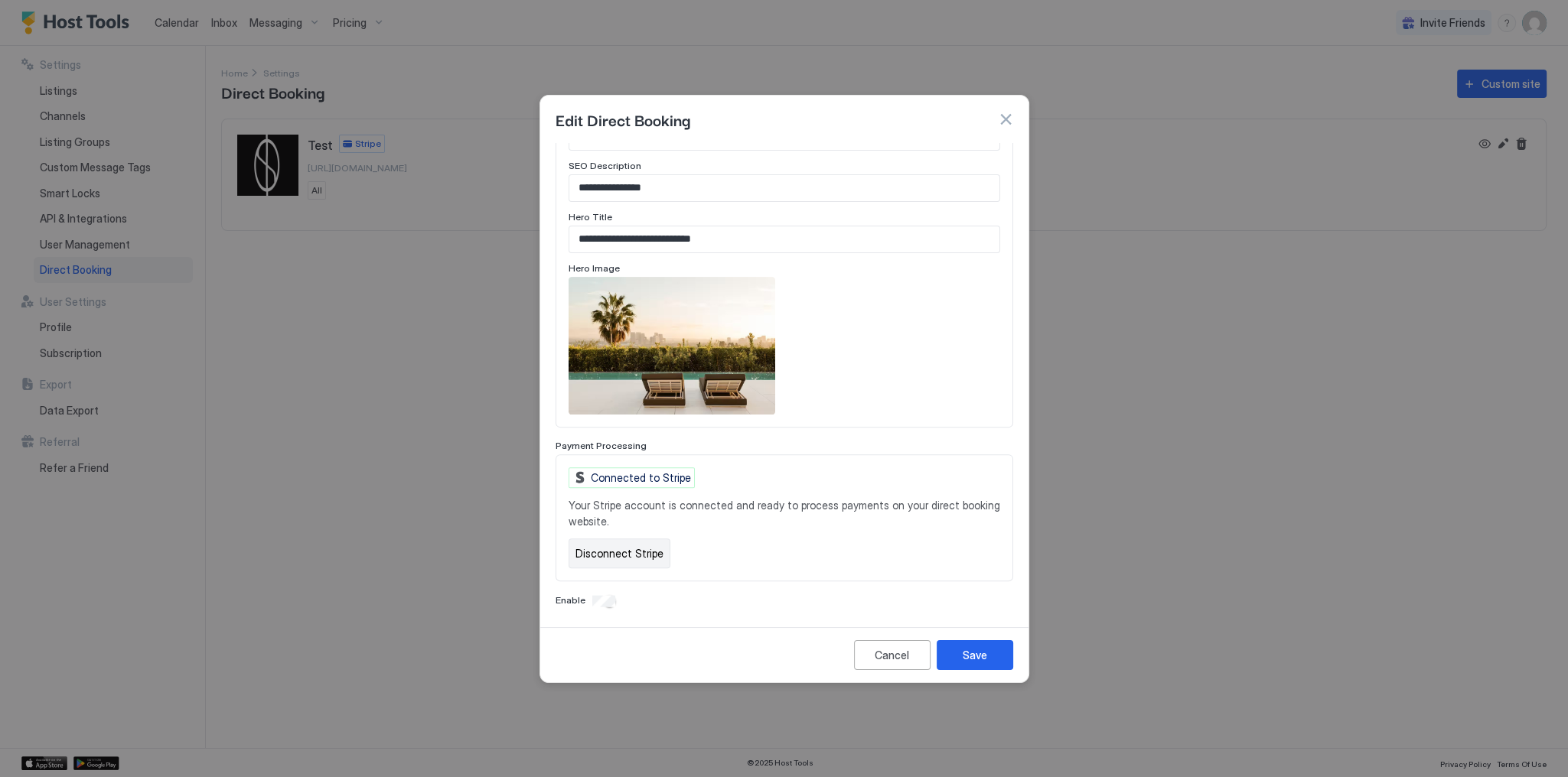
click at [642, 557] on button "Disconnect Stripe" at bounding box center [620, 553] width 102 height 30
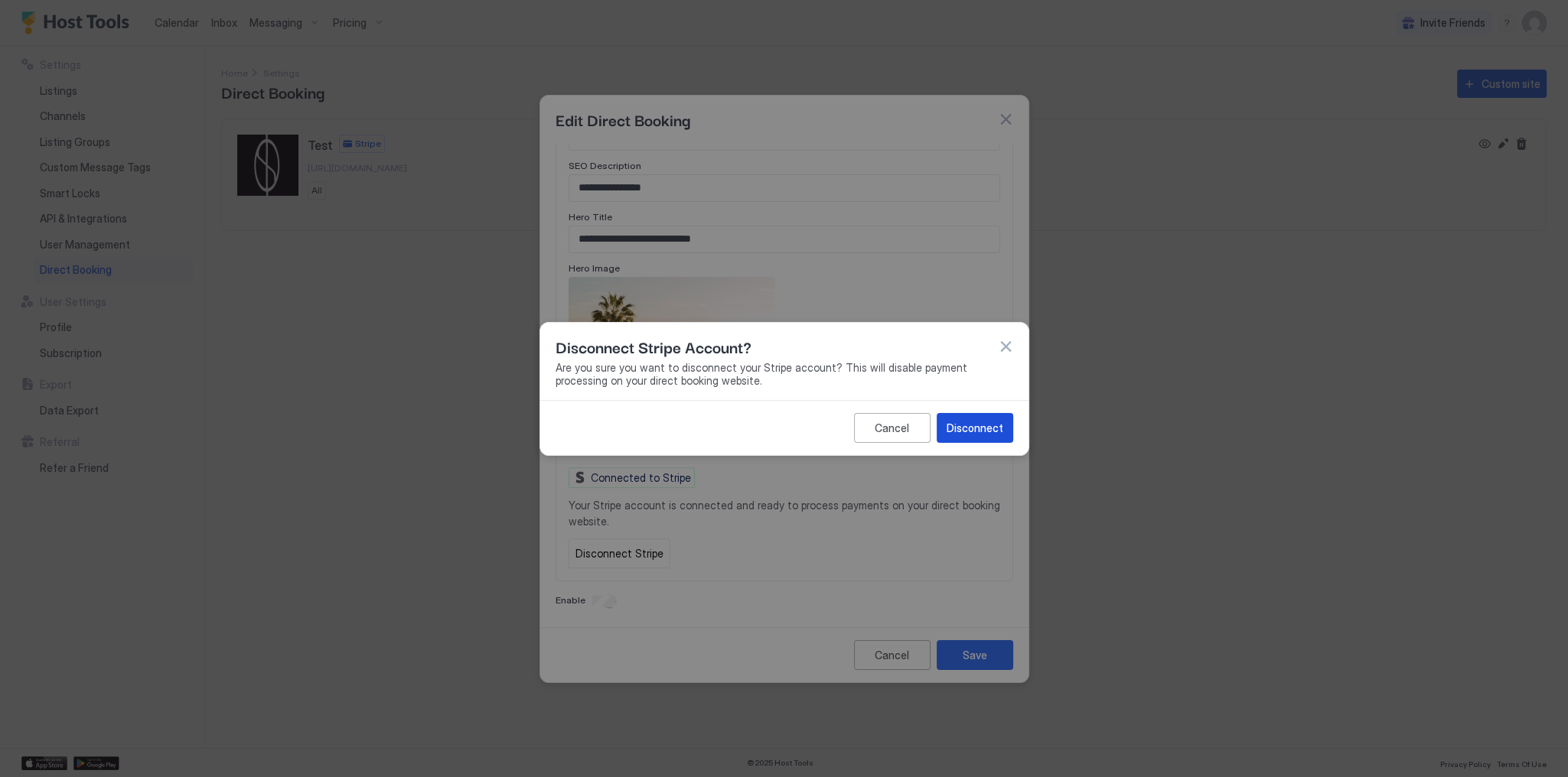
click at [983, 428] on div "Disconnect" at bounding box center [975, 428] width 56 height 16
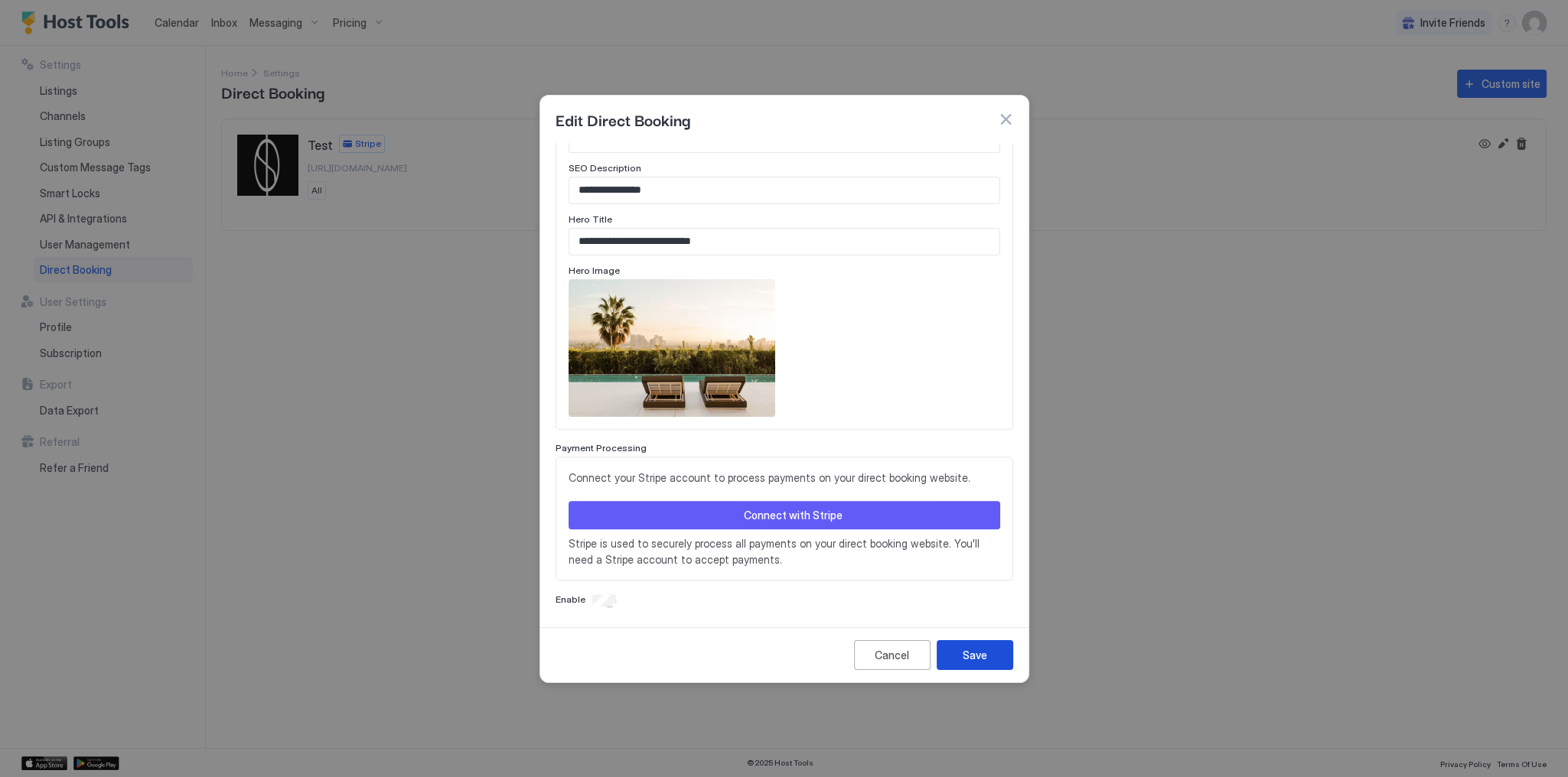
click at [970, 648] on div "Save" at bounding box center [975, 655] width 24 height 16
click at [957, 654] on button "Save" at bounding box center [975, 655] width 77 height 30
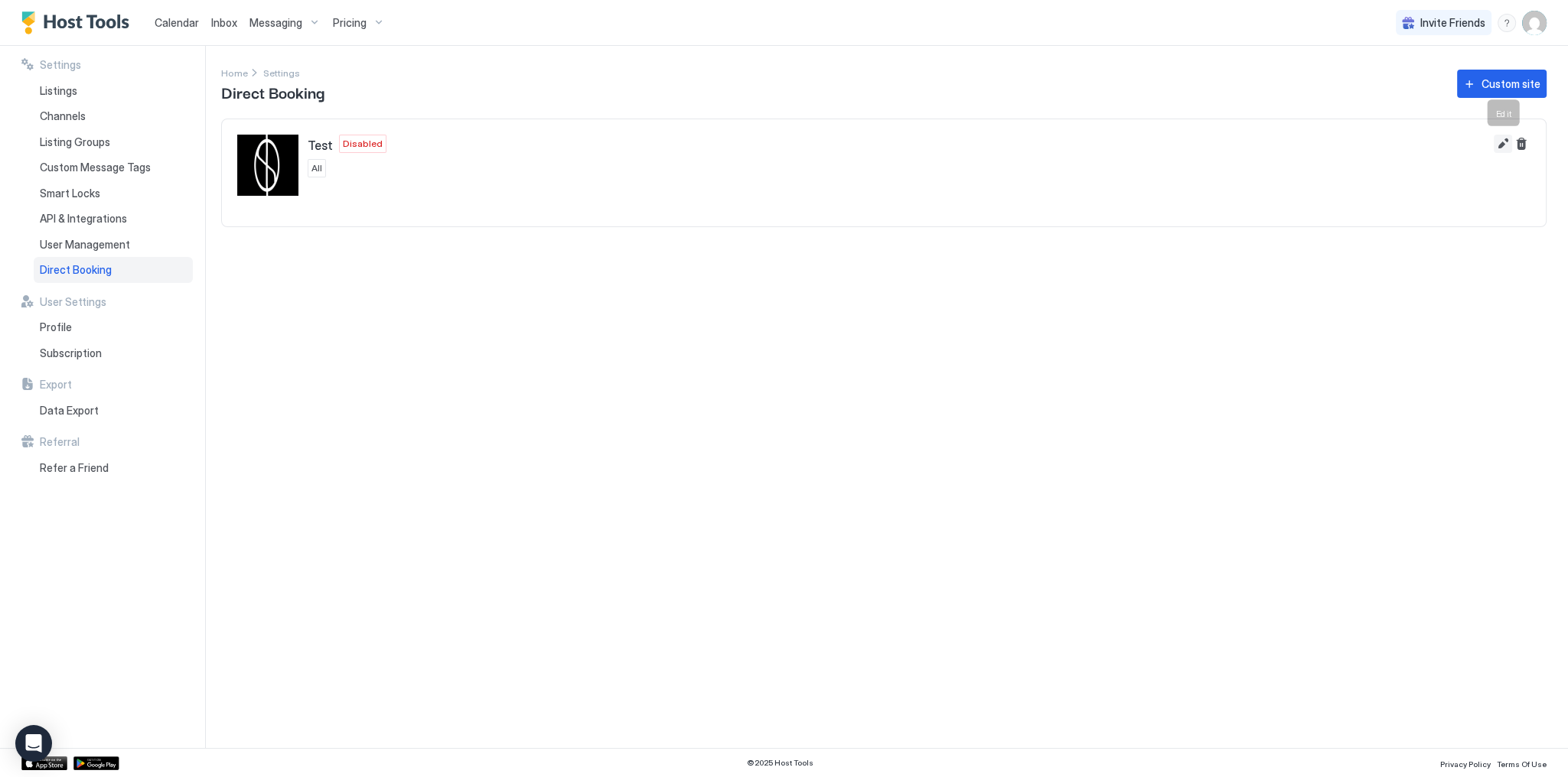
click at [1503, 140] on button "Edit" at bounding box center [1503, 144] width 18 height 18
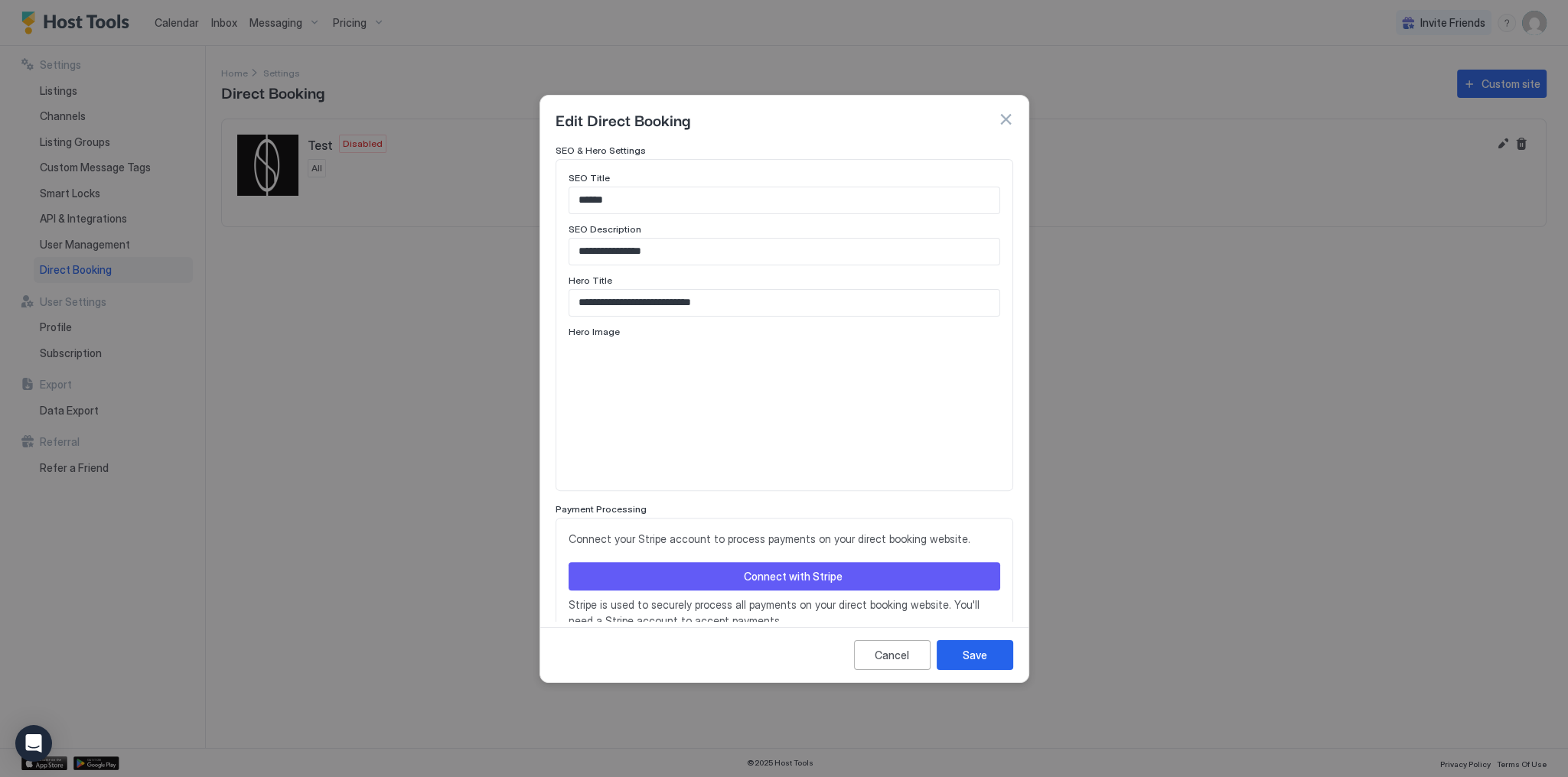
scroll to position [731, 0]
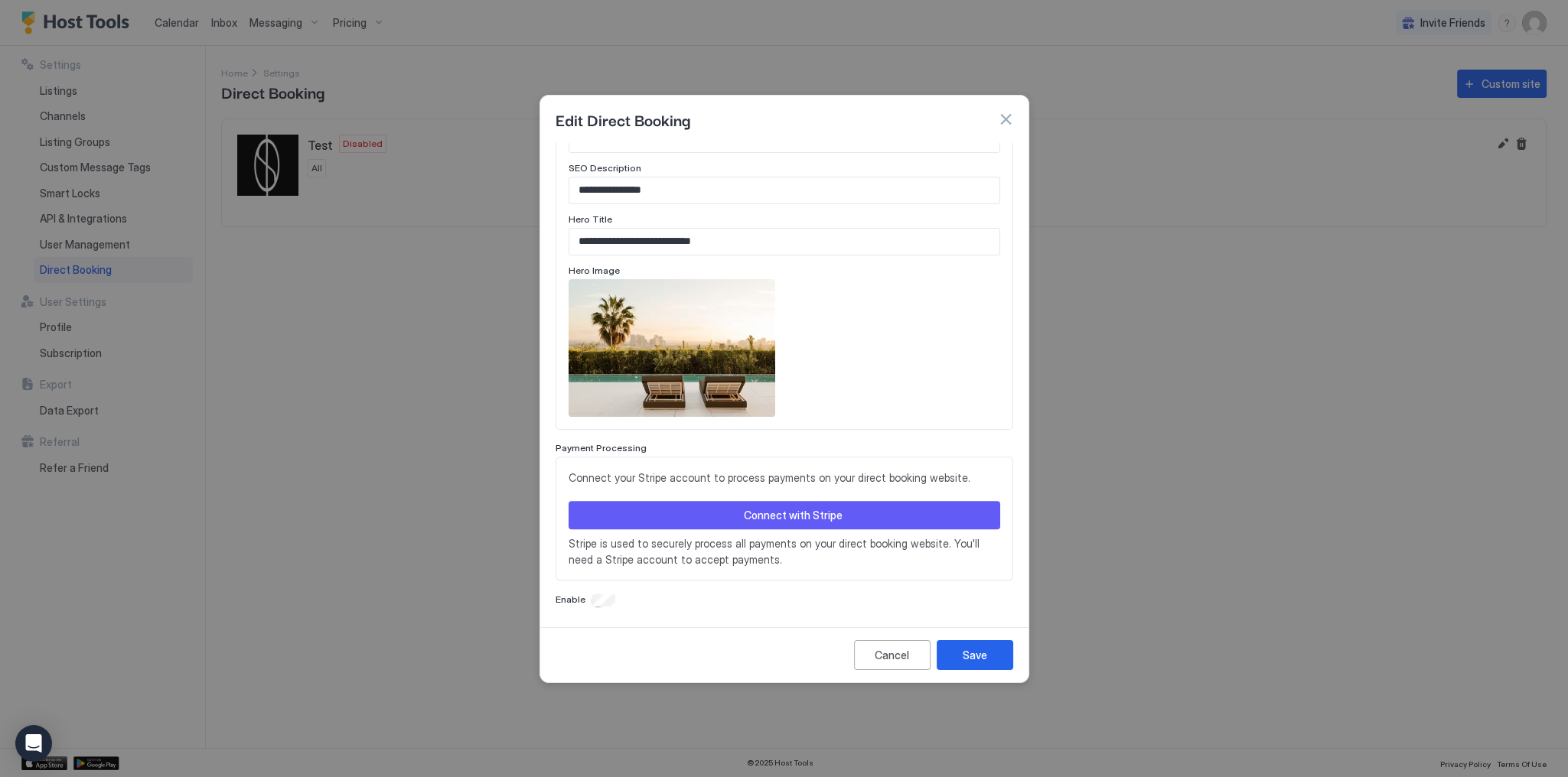
click at [806, 502] on button "Connect with Stripe" at bounding box center [784, 515] width 432 height 29
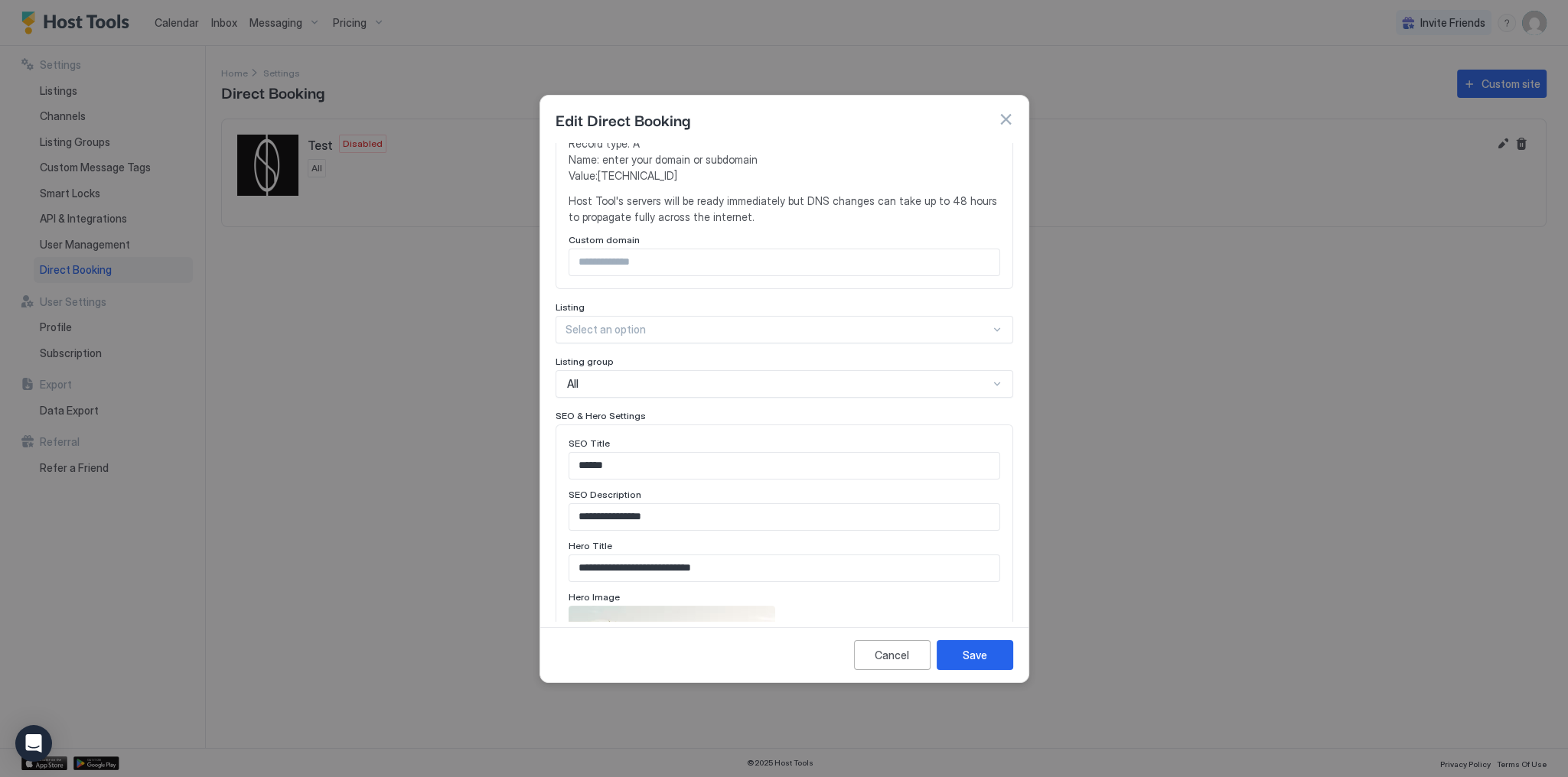
scroll to position [731, 0]
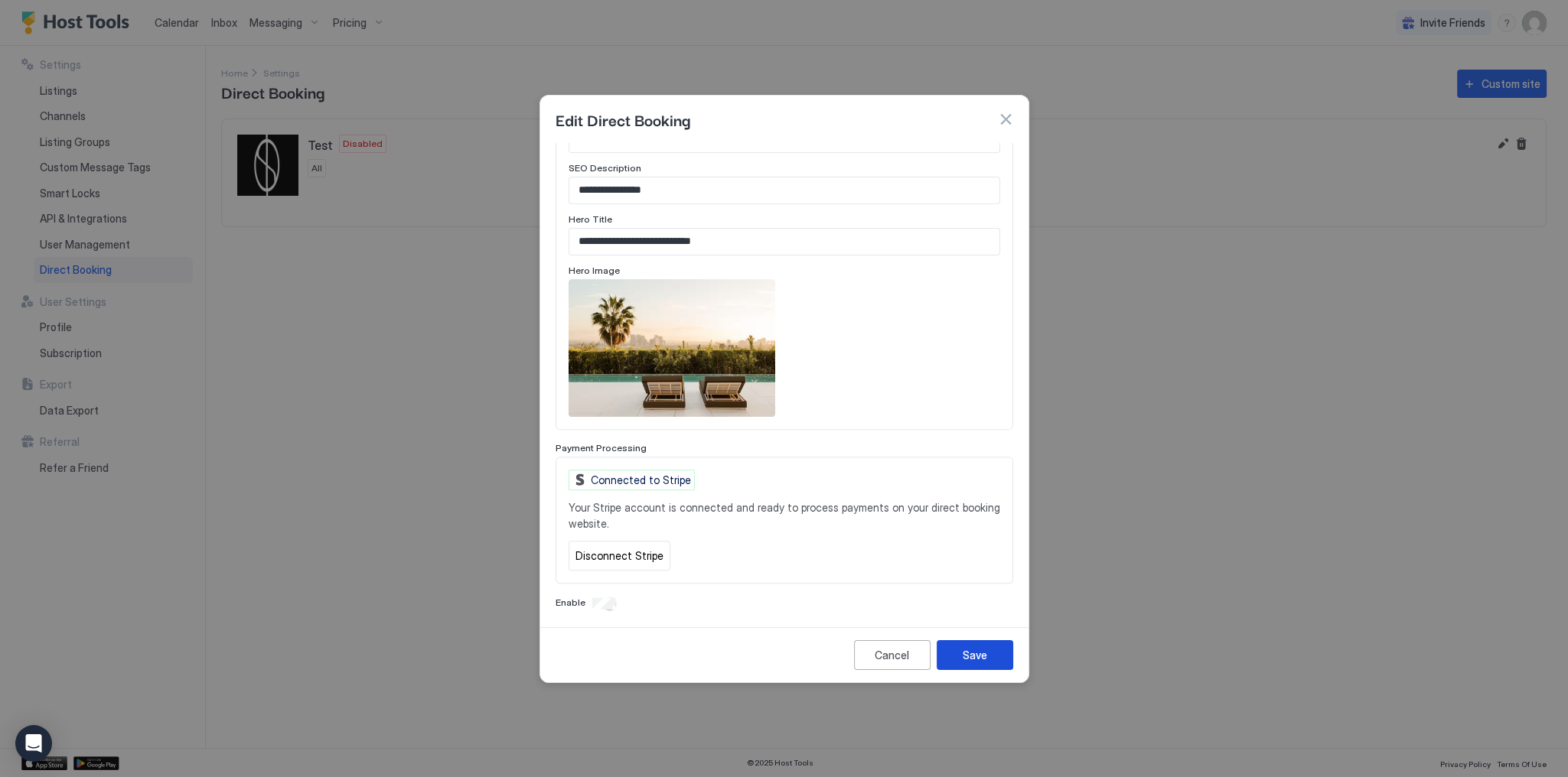
click at [985, 646] on button "Save" at bounding box center [975, 655] width 77 height 30
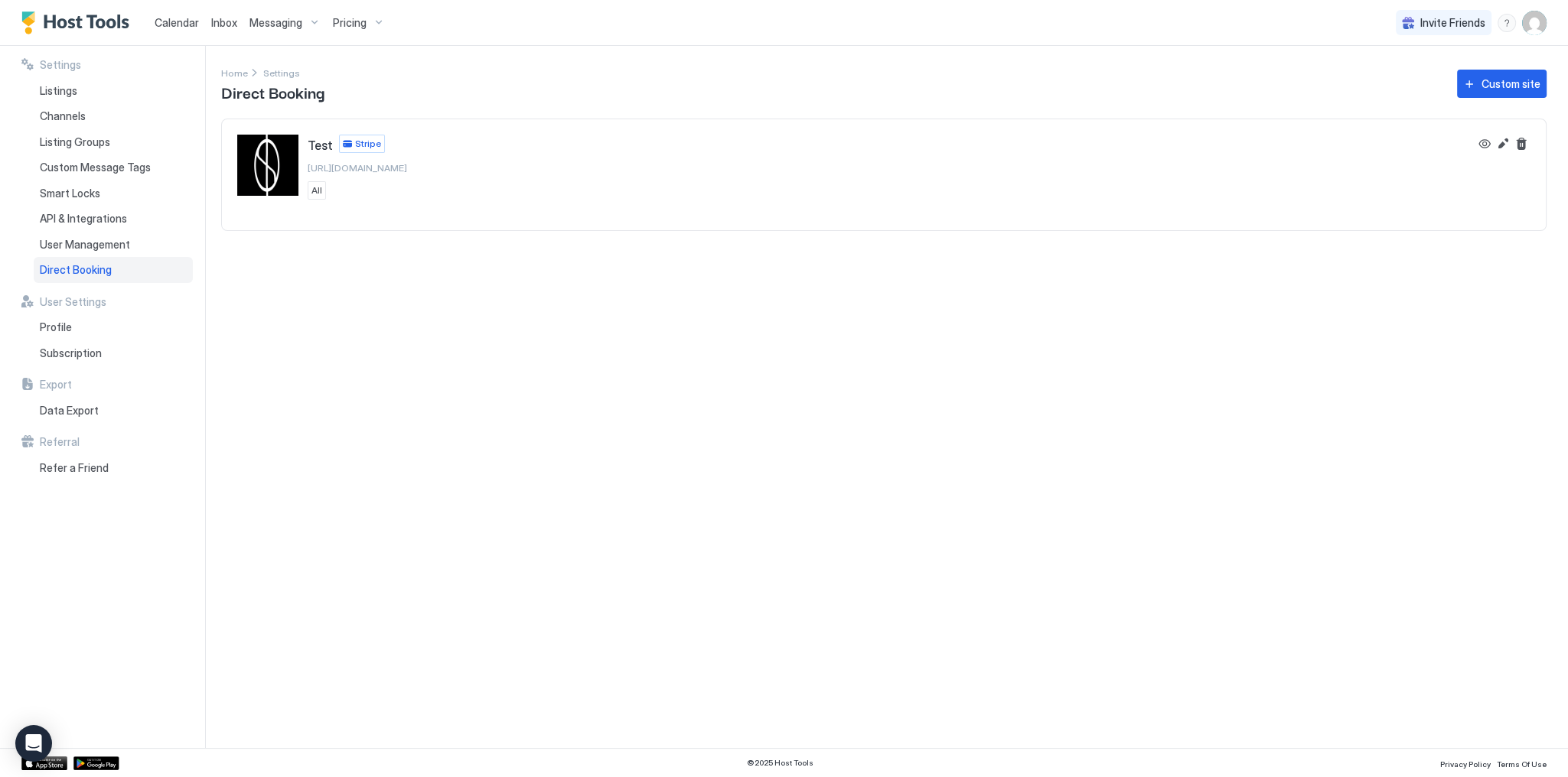
click at [837, 456] on div "Settings Home Settings Direct Booking Custom site Test Stripe https://direct.ho…" at bounding box center [895, 397] width 1347 height 703
click at [363, 137] on span "Stripe" at bounding box center [368, 144] width 26 height 14
click at [321, 349] on div "Settings Home Settings Direct Booking Custom site Test Stripe https://direct.ho…" at bounding box center [895, 397] width 1347 height 703
click at [28, 730] on div "Open Intercom Messenger" at bounding box center [34, 744] width 41 height 41
click at [26, 723] on body "Calendar Inbox Messaging Pricing Invite Friends SG Settings Listings Channels L…" at bounding box center [784, 388] width 1568 height 777
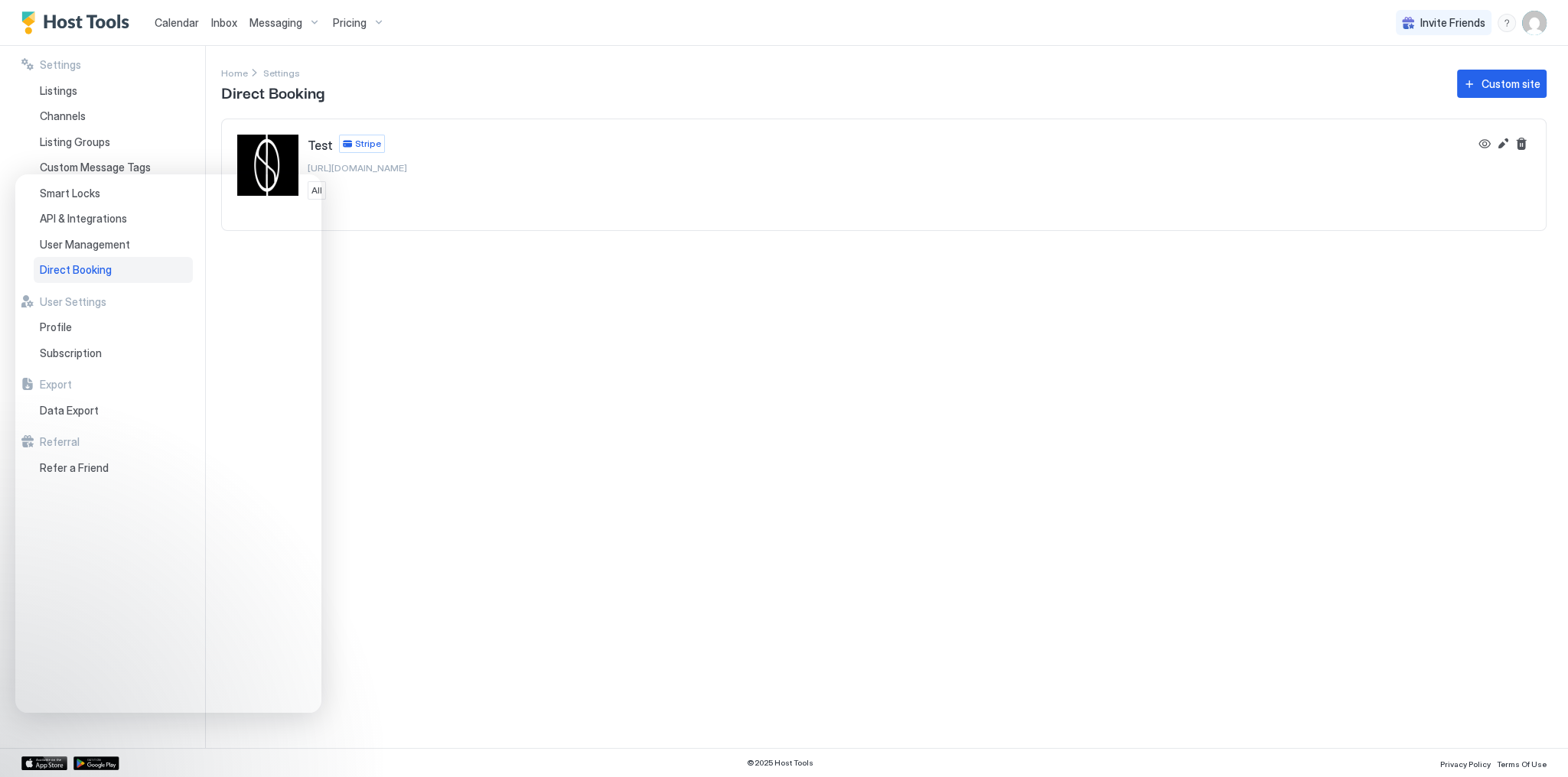
click at [353, 15] on div "Pricing" at bounding box center [358, 23] width 64 height 26
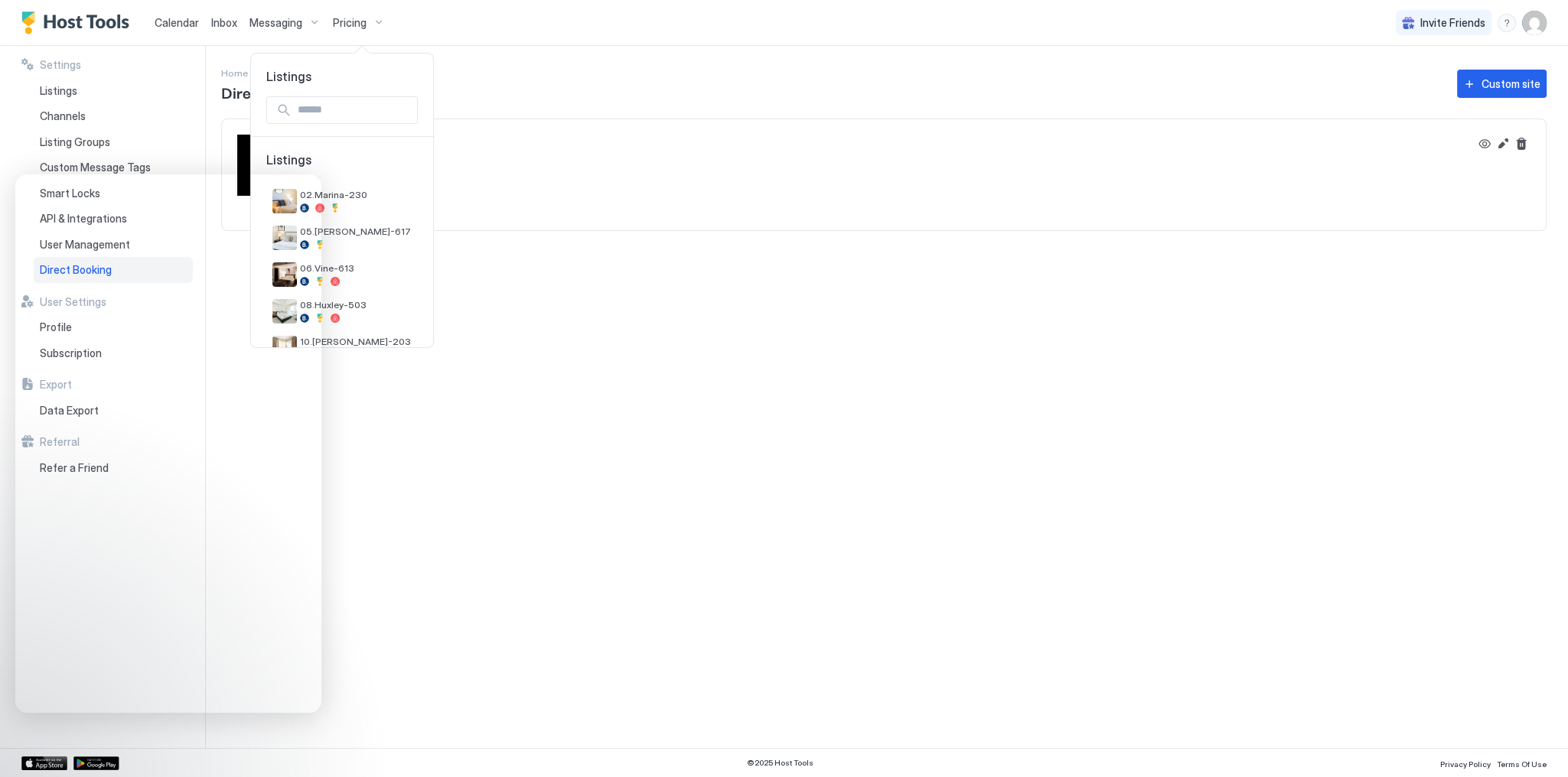
drag, startPoint x: 645, startPoint y: 2, endPoint x: 918, endPoint y: 14, distance: 273.3
click at [646, 2] on div at bounding box center [784, 388] width 1568 height 777
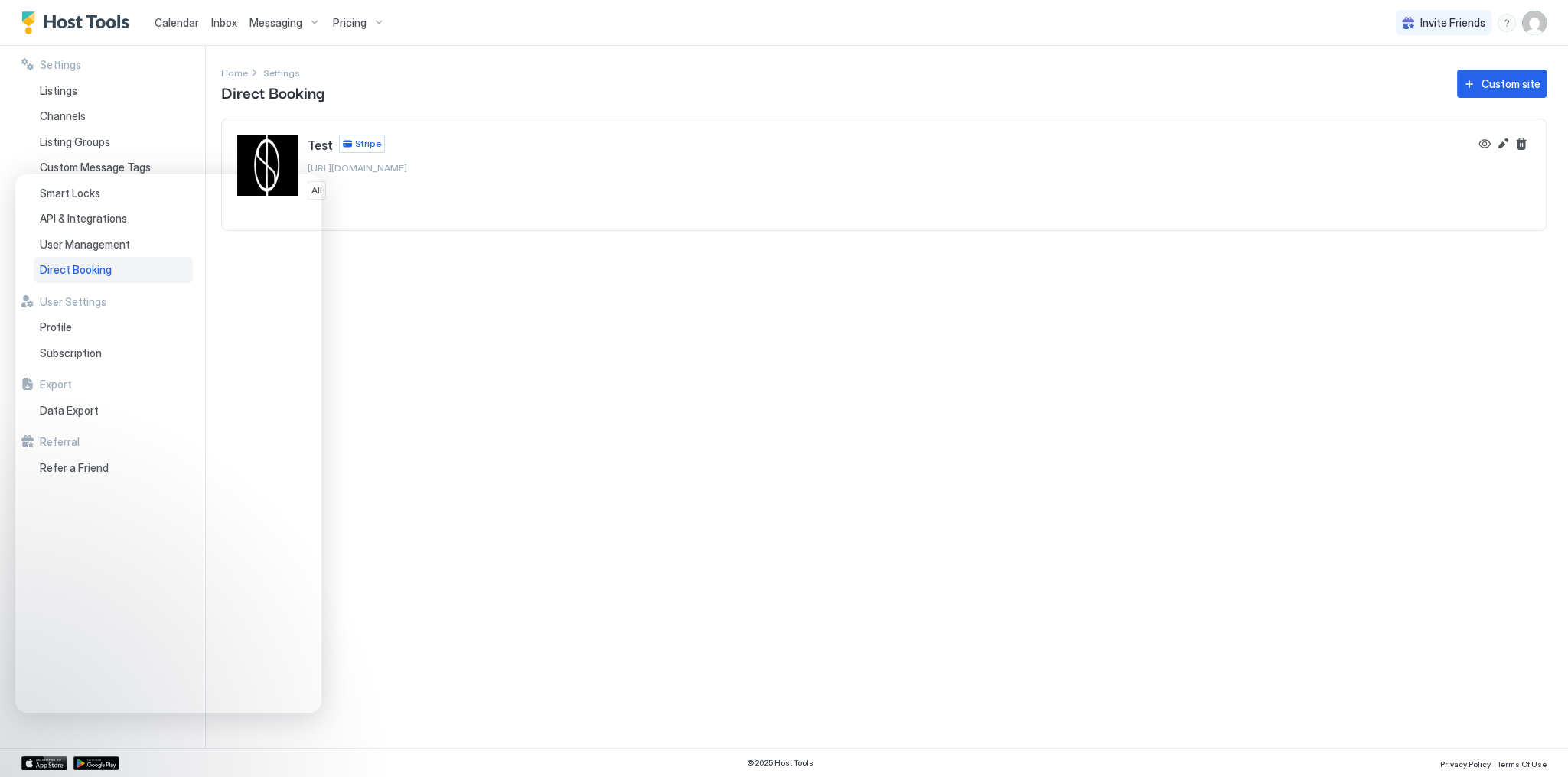
drag, startPoint x: 1549, startPoint y: 22, endPoint x: 1539, endPoint y: 28, distance: 11.7
click at [1548, 23] on div "Calendar Inbox Messaging Pricing Invite Friends SG" at bounding box center [784, 23] width 1568 height 46
click at [1539, 28] on img "User profile" at bounding box center [1535, 23] width 24 height 24
click at [1414, 89] on span "Settings" at bounding box center [1396, 86] width 42 height 14
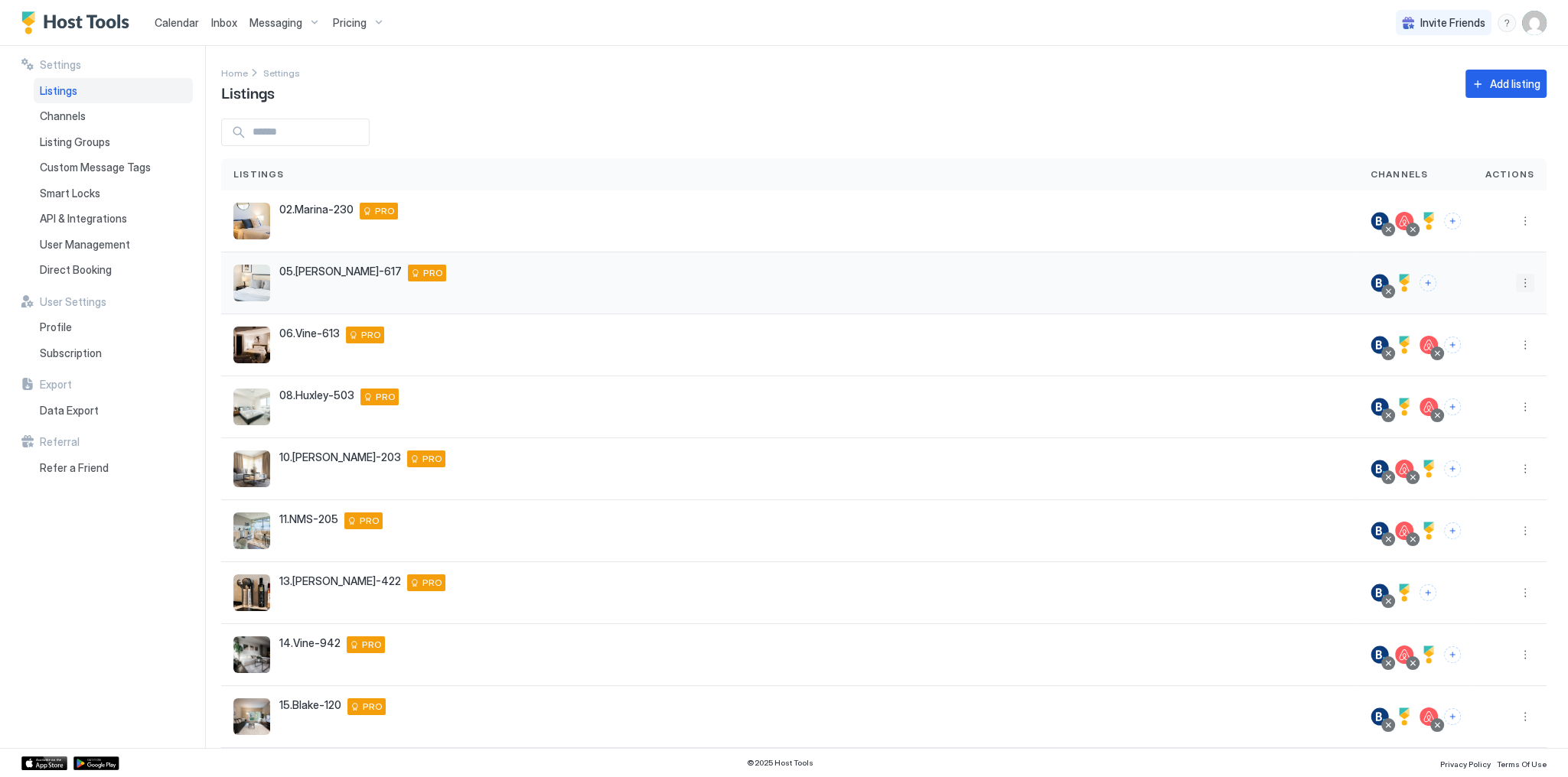
click at [1522, 291] on button "More options" at bounding box center [1525, 283] width 18 height 18
click at [966, 269] on div at bounding box center [784, 388] width 1568 height 777
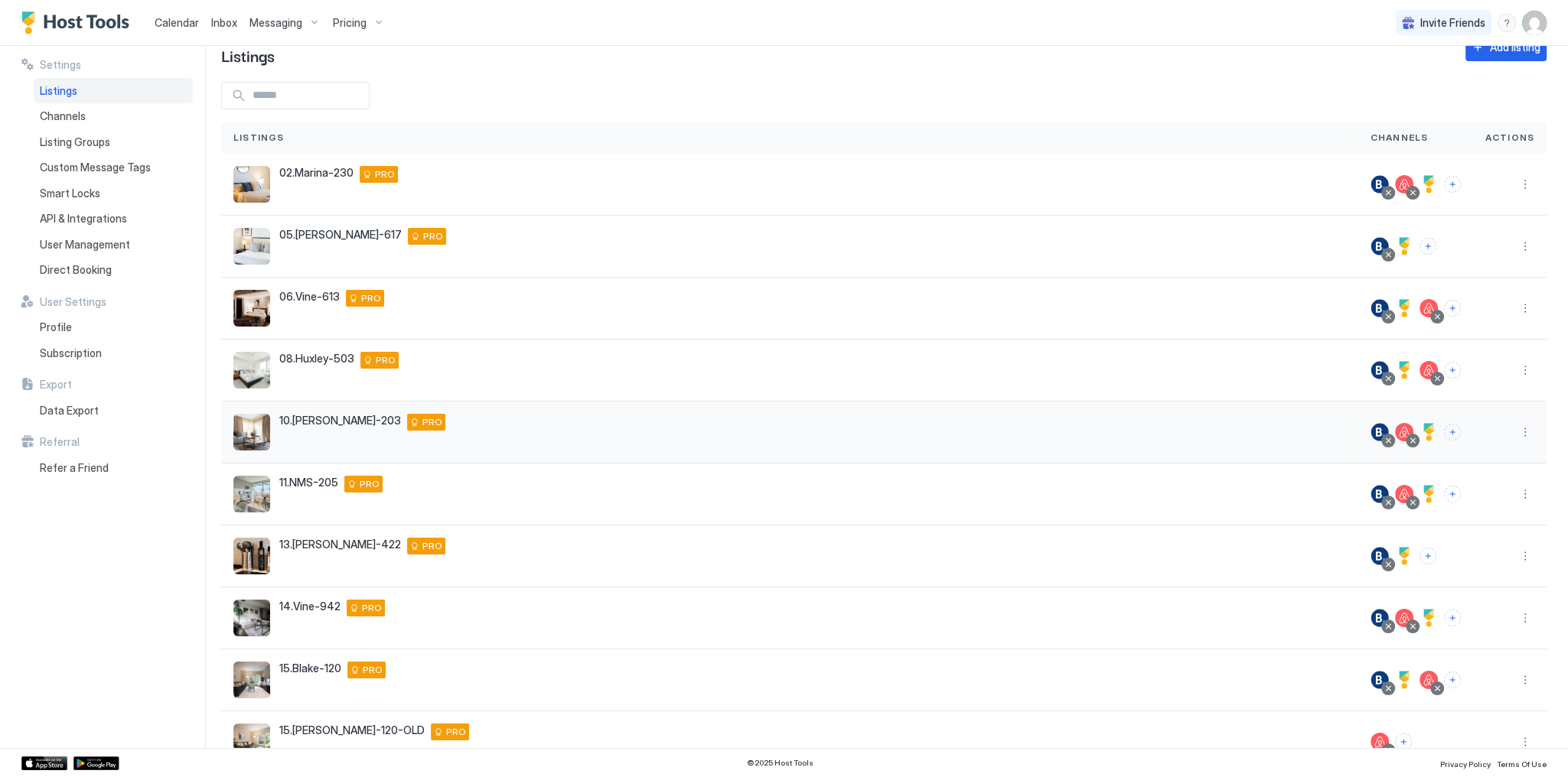
scroll to position [115, 0]
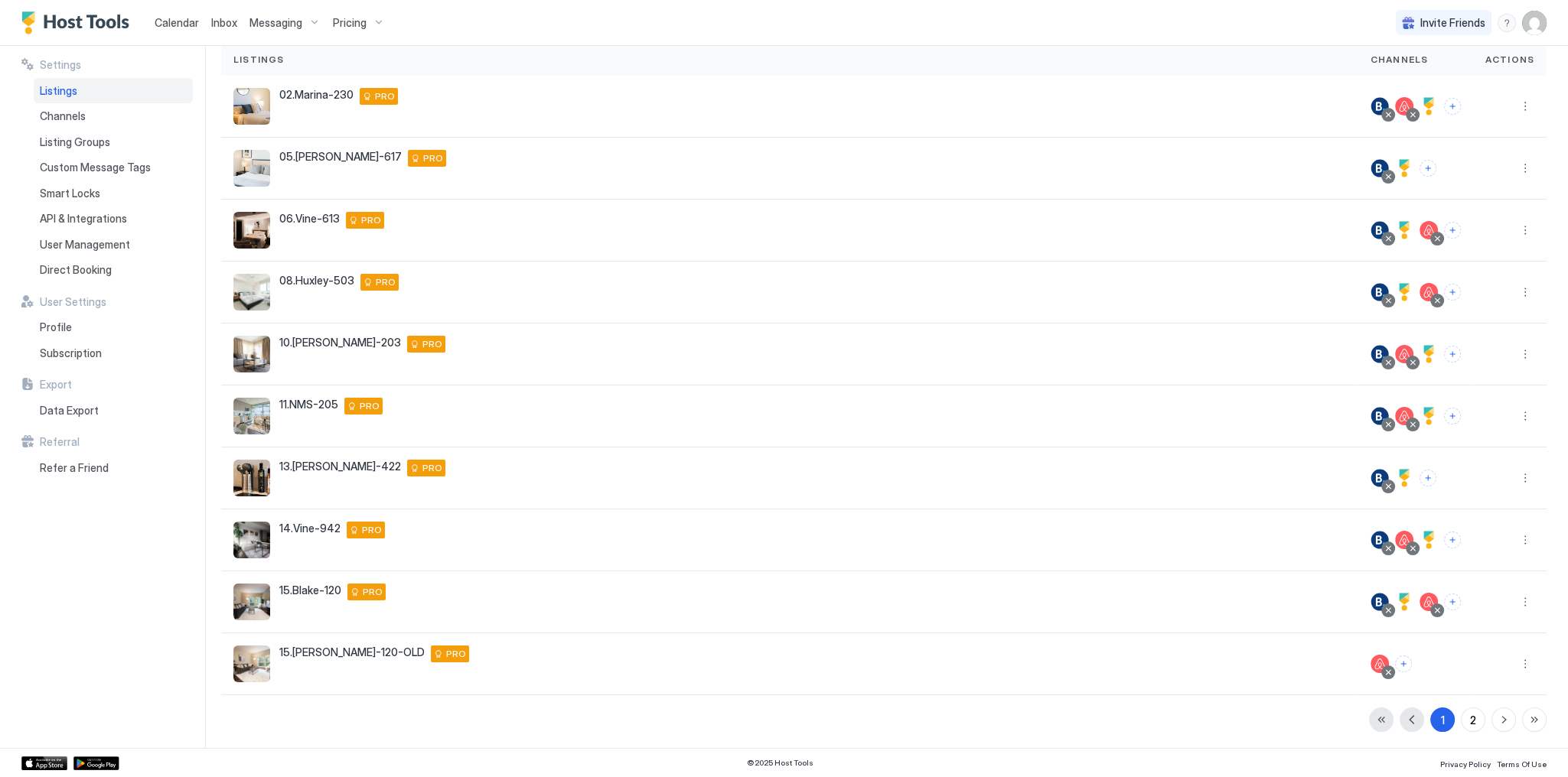
click at [220, 16] on span "Inbox" at bounding box center [224, 23] width 26 height 13
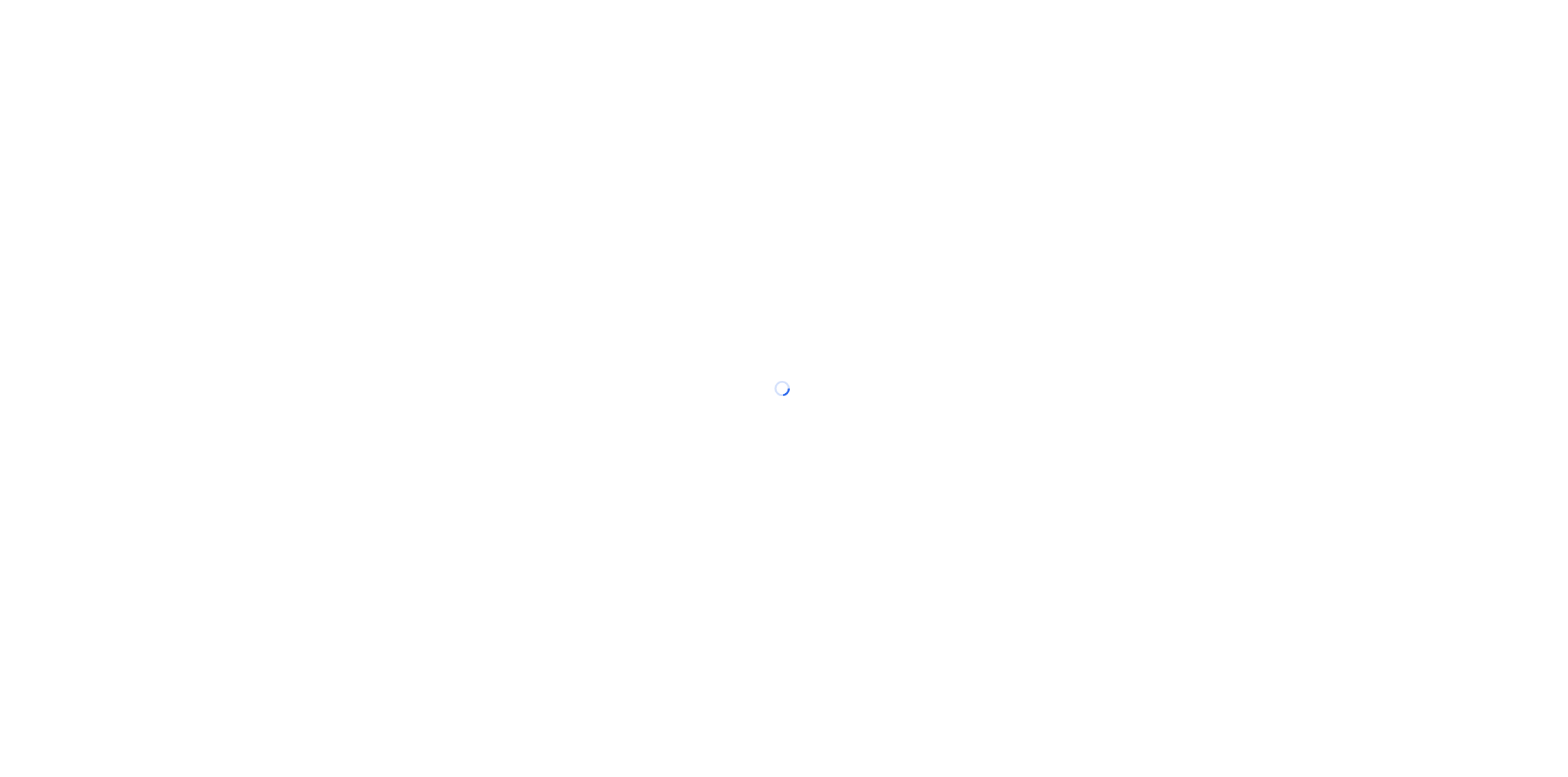
click at [171, 17] on div at bounding box center [784, 388] width 1568 height 777
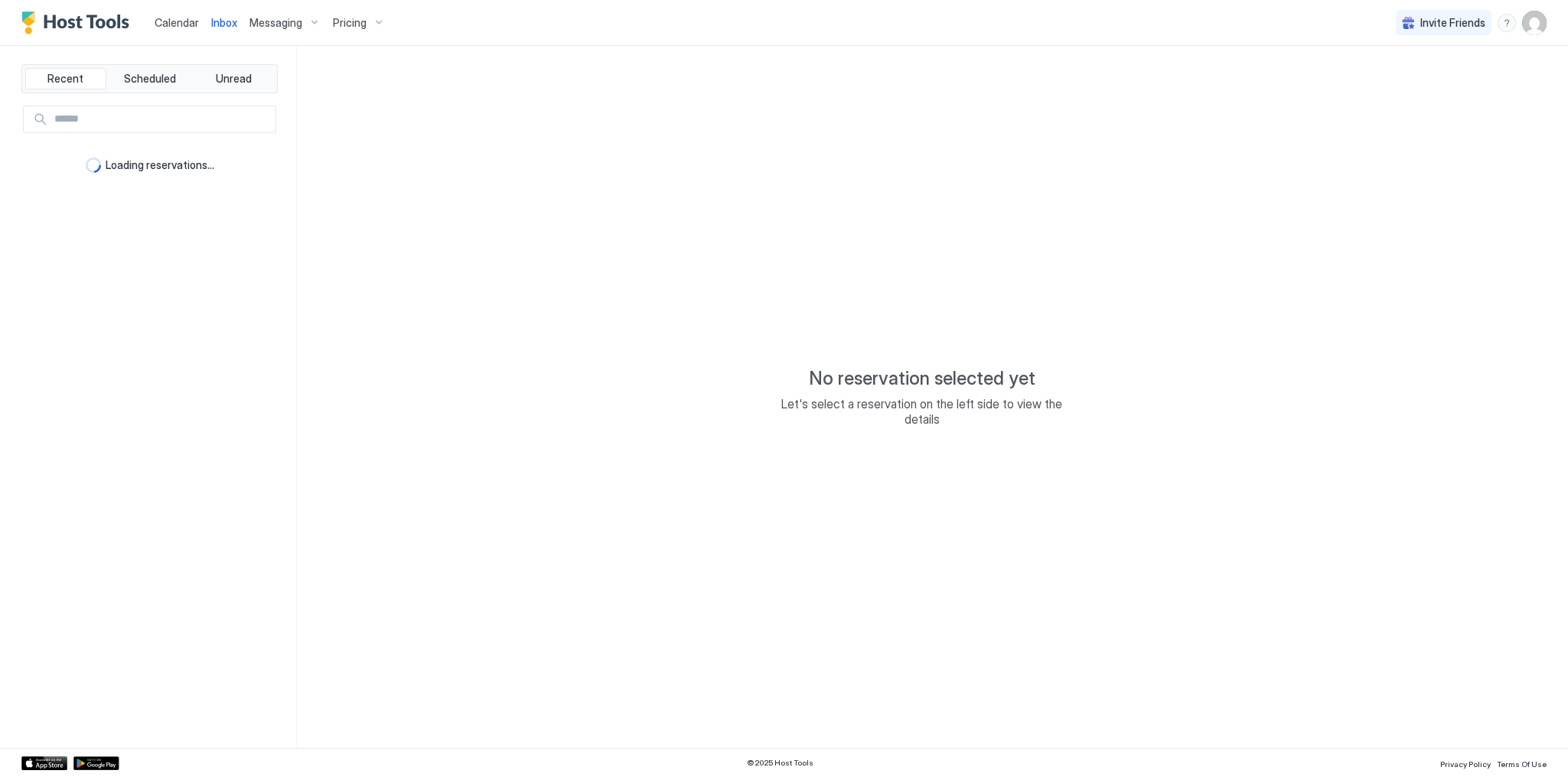
click at [171, 17] on span "Calendar" at bounding box center [176, 23] width 44 height 13
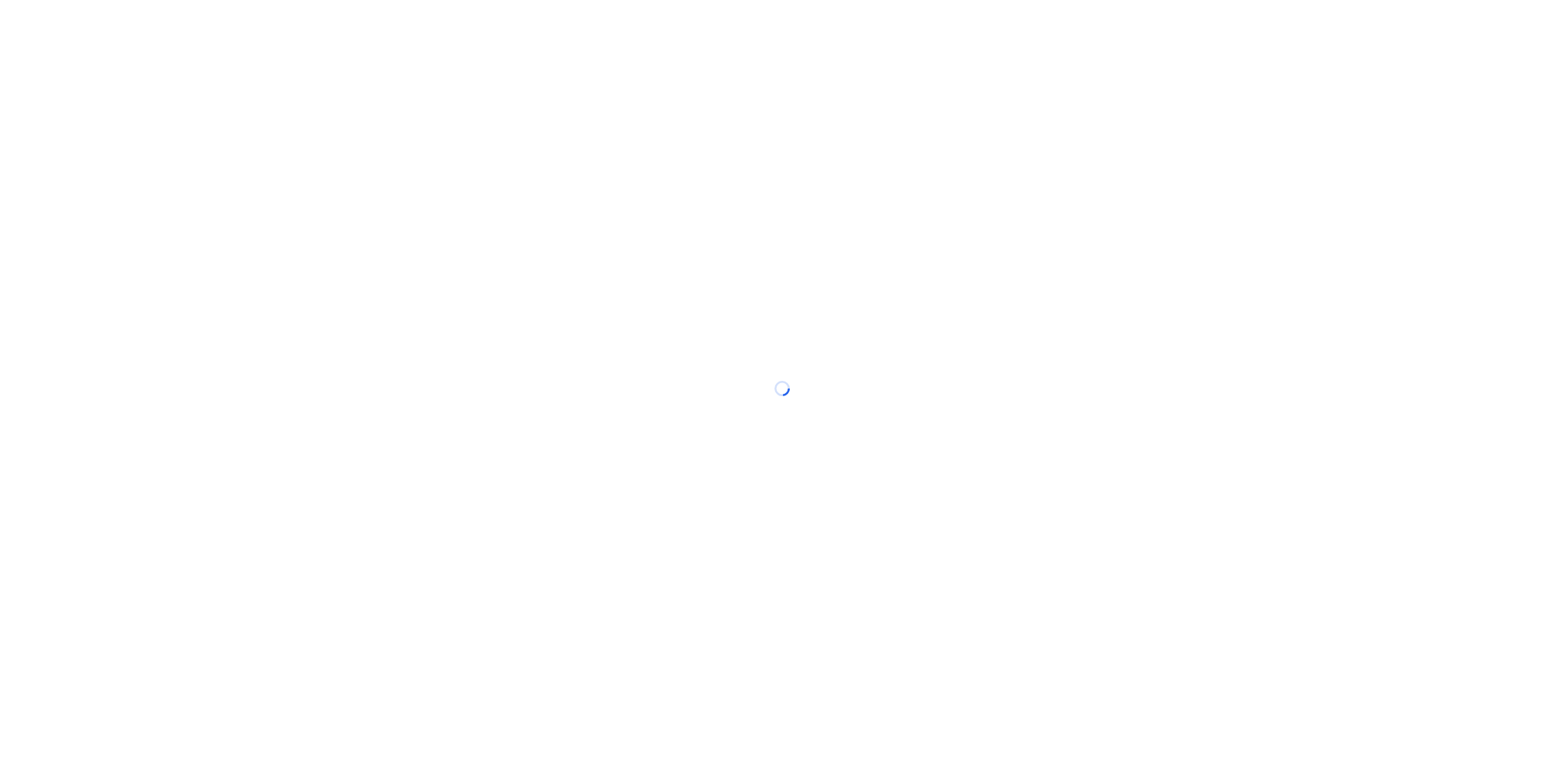
click at [171, 18] on div at bounding box center [784, 388] width 1568 height 777
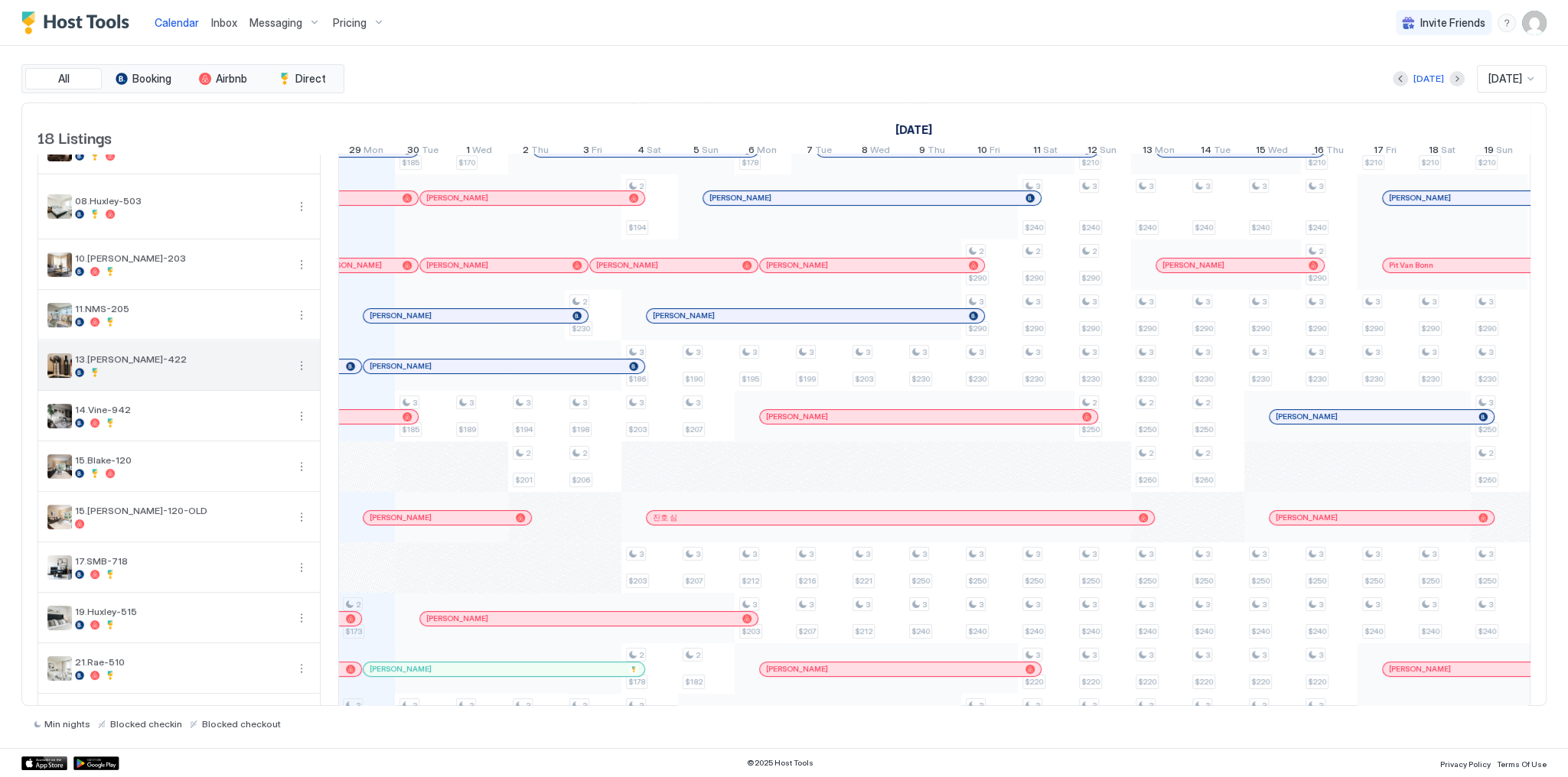
scroll to position [184, 0]
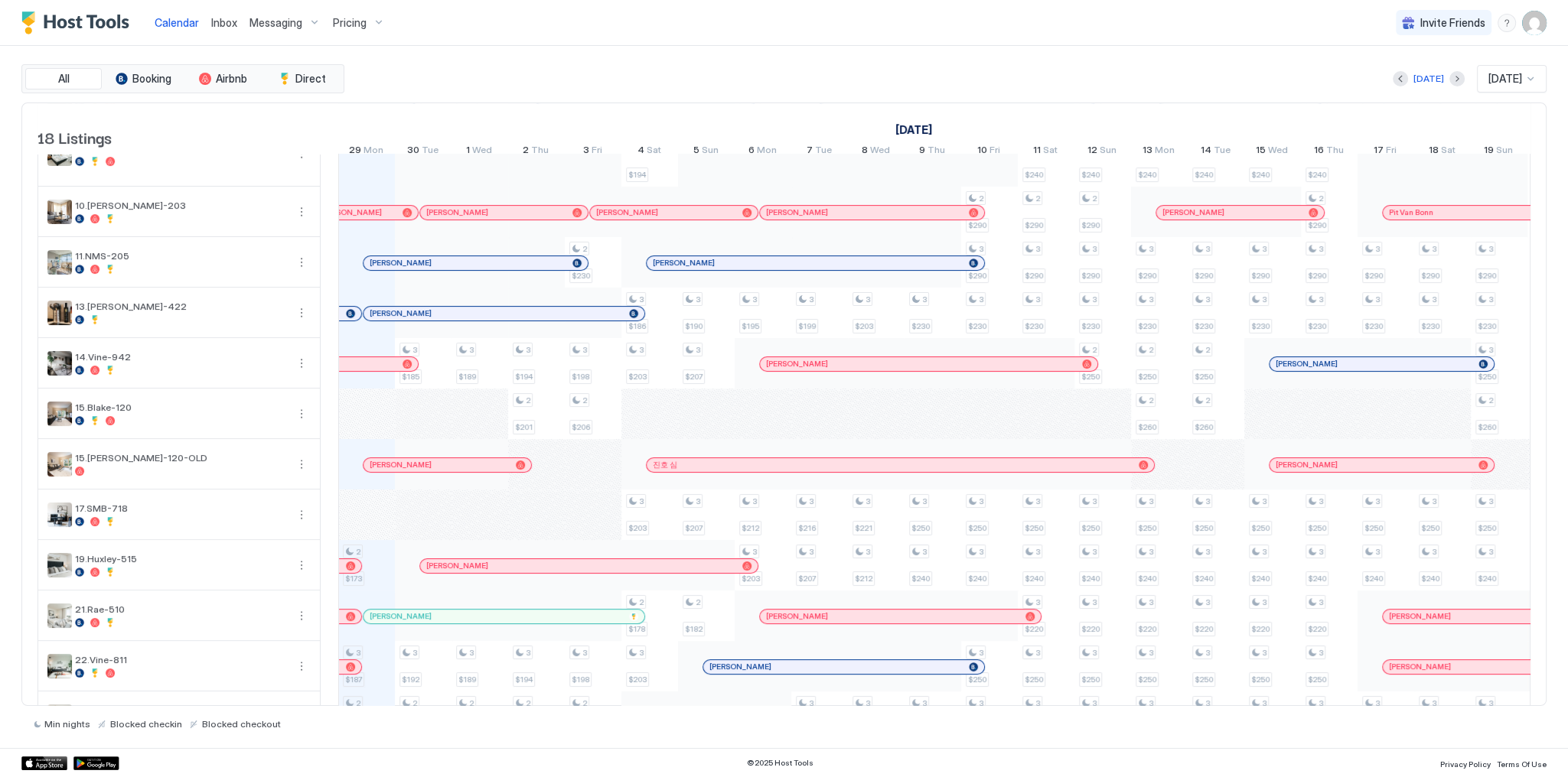
click at [178, 18] on span "Calendar" at bounding box center [176, 23] width 44 height 13
click at [184, 24] on span "Calendar" at bounding box center [176, 23] width 44 height 13
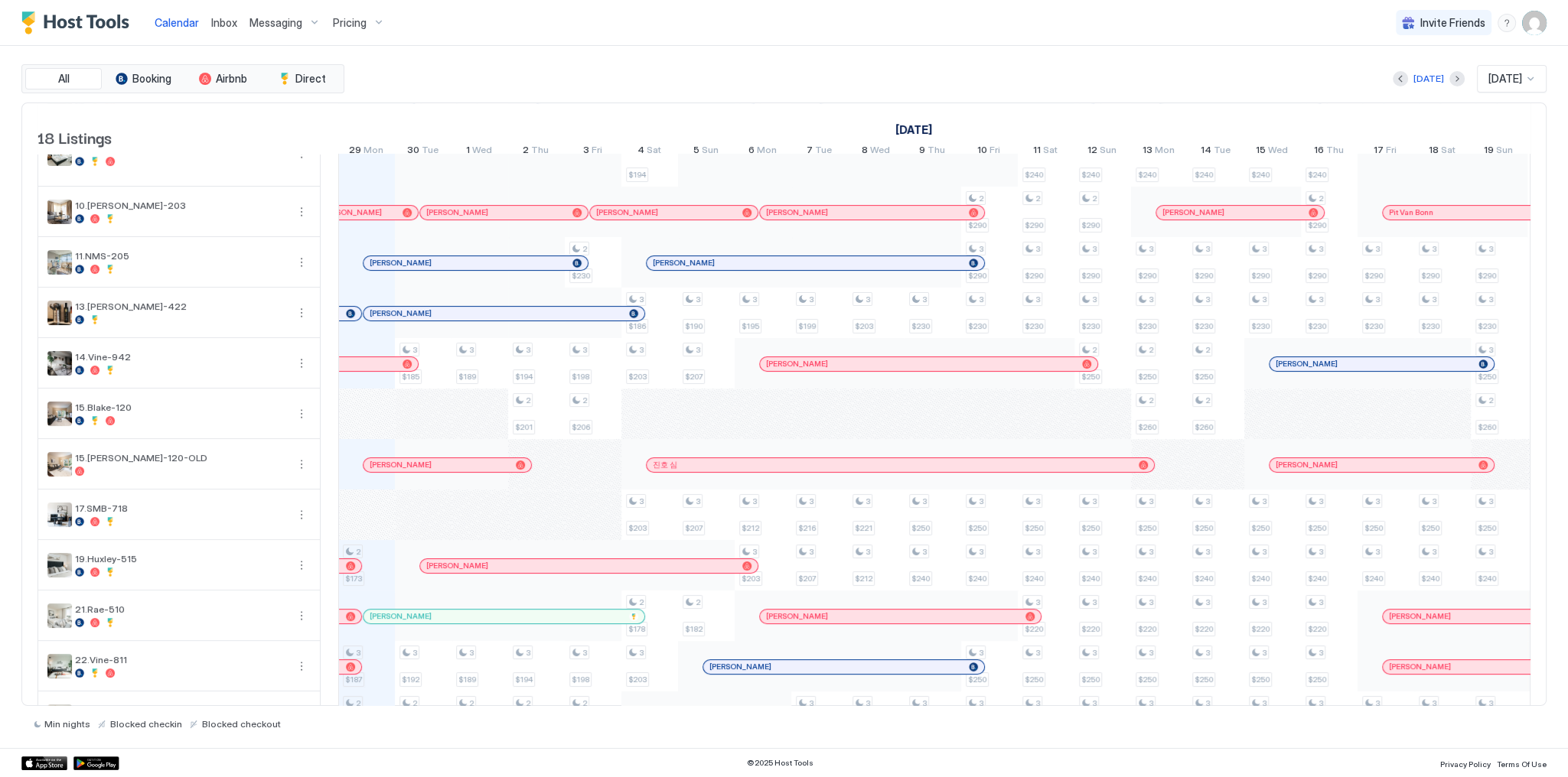
click at [187, 26] on span "Calendar" at bounding box center [176, 23] width 44 height 13
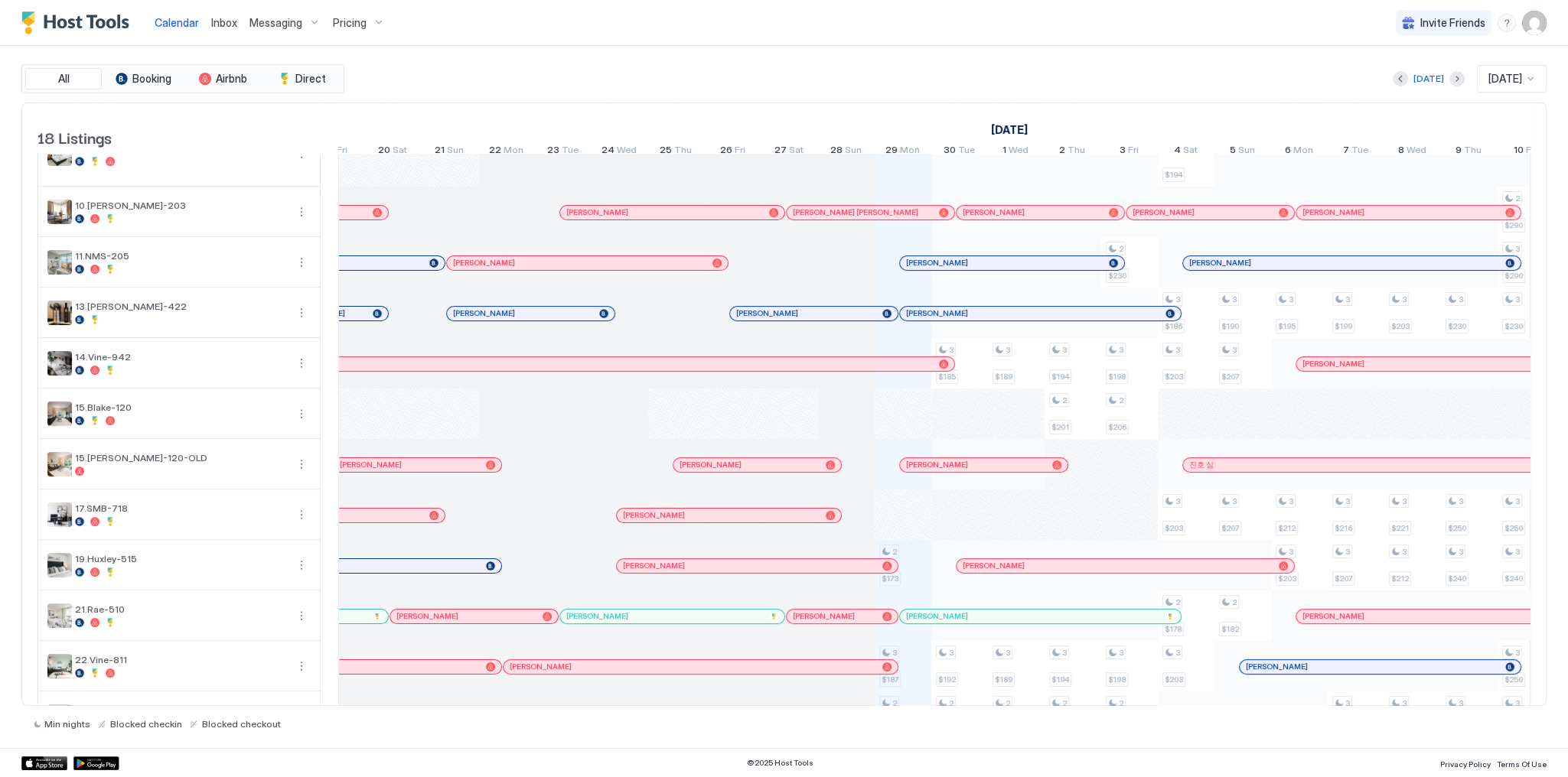
scroll to position [0, 603]
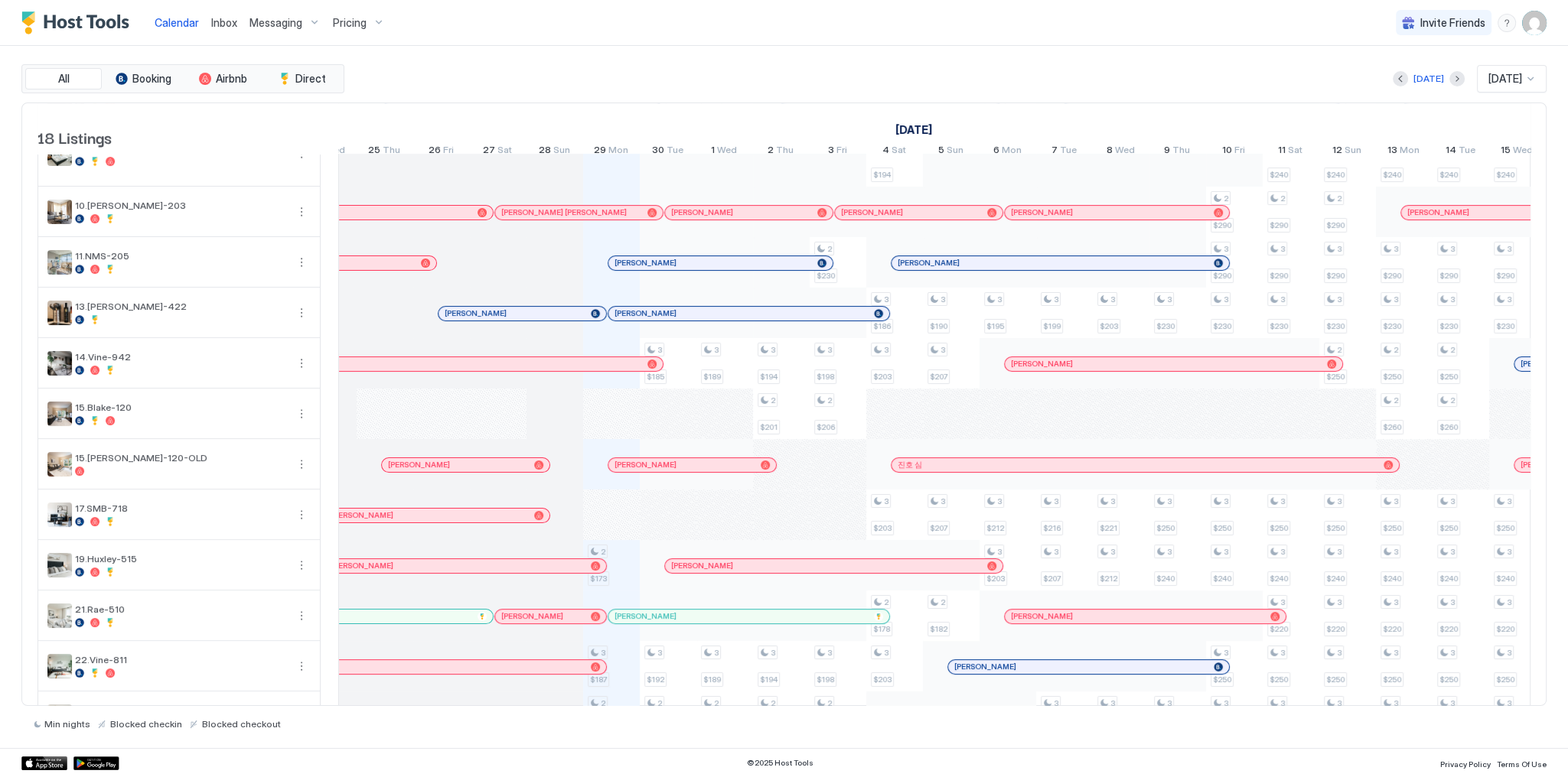
click at [734, 78] on div "Today Sep 2025" at bounding box center [947, 79] width 1199 height 28
click at [596, 369] on div at bounding box center [602, 364] width 12 height 12
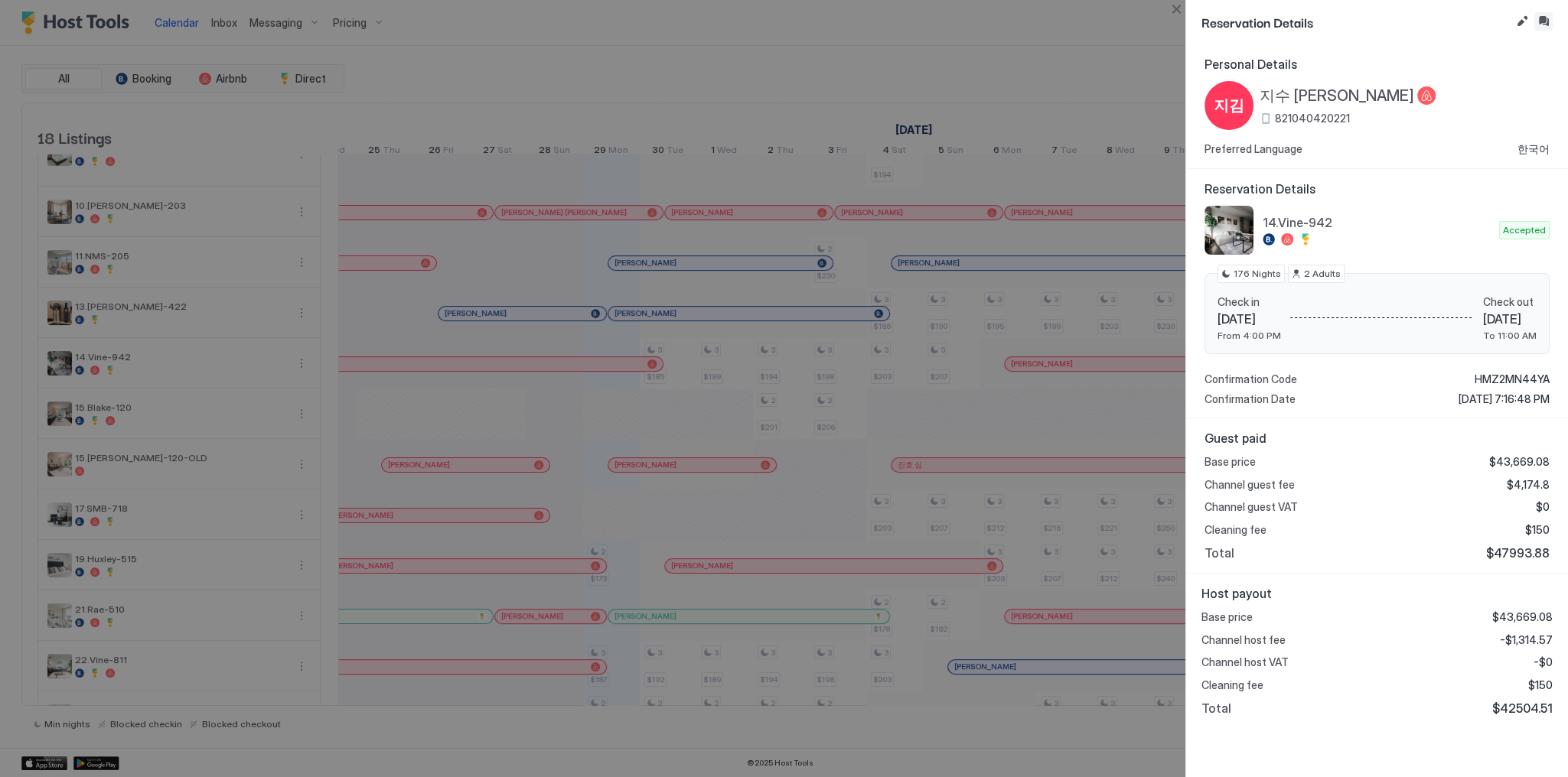
click at [1545, 18] on button "Inbox" at bounding box center [1544, 21] width 18 height 18
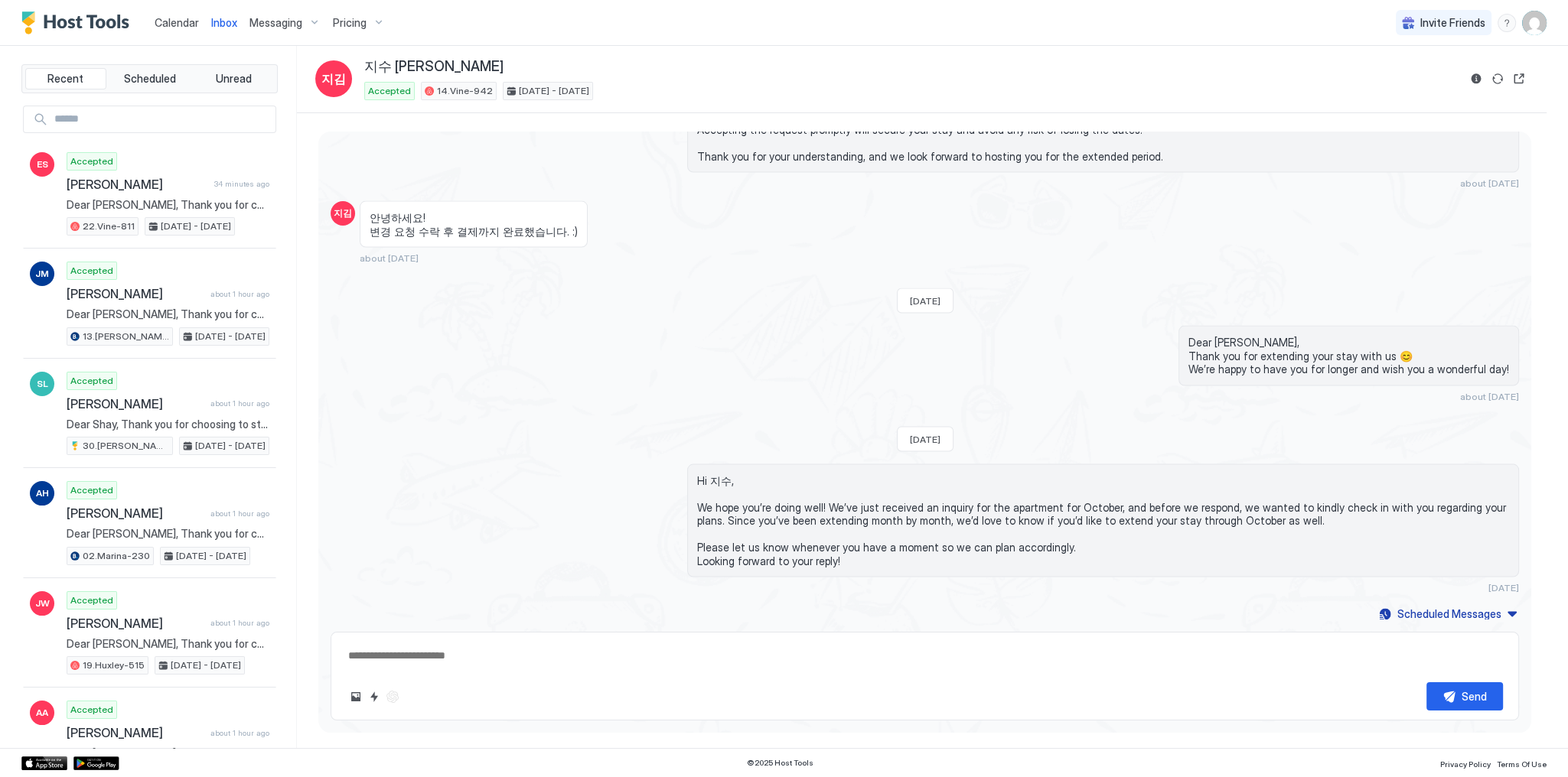
click at [1461, 606] on div "Scheduled Messages" at bounding box center [1449, 614] width 104 height 16
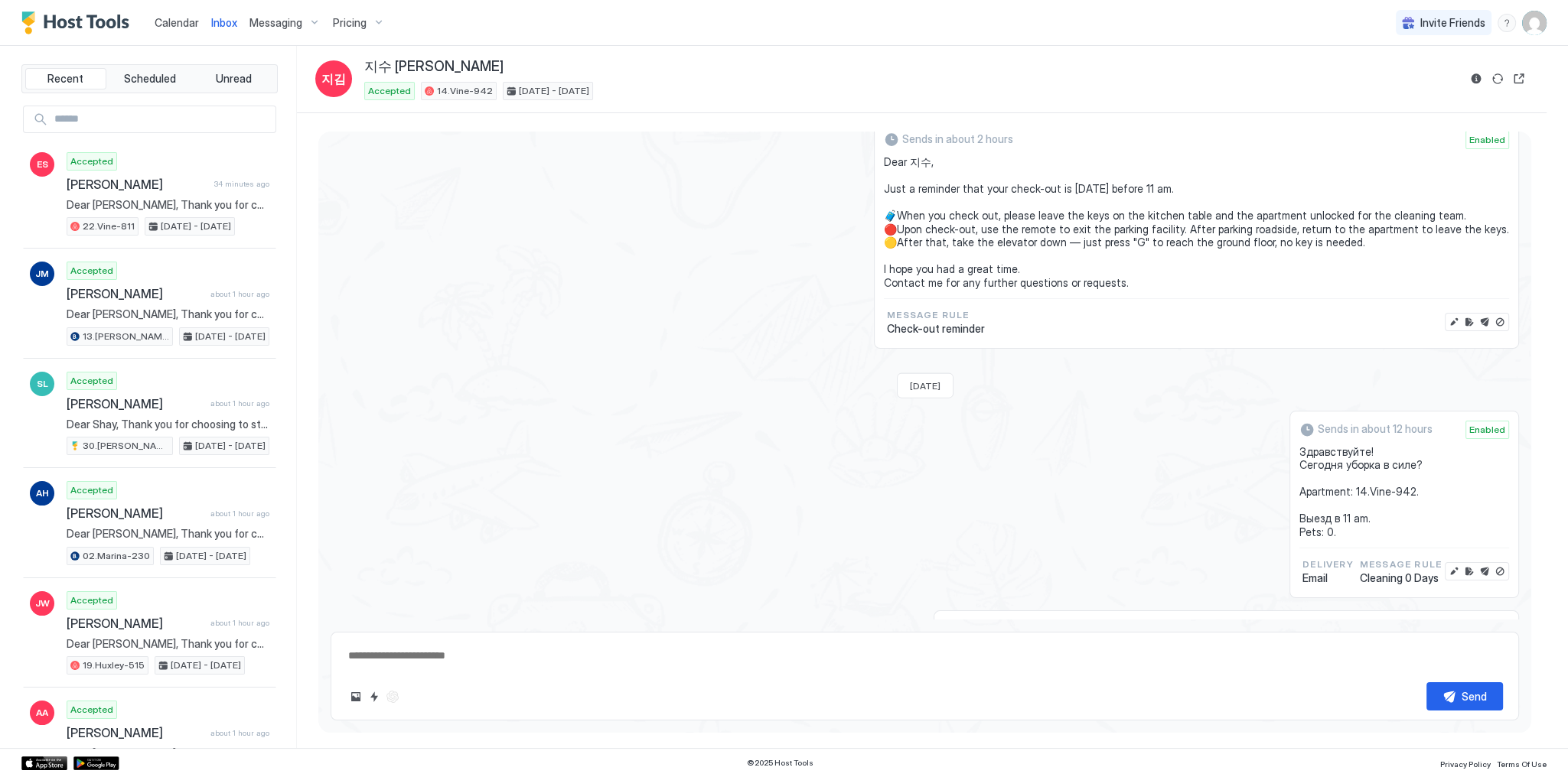
type textarea "*"
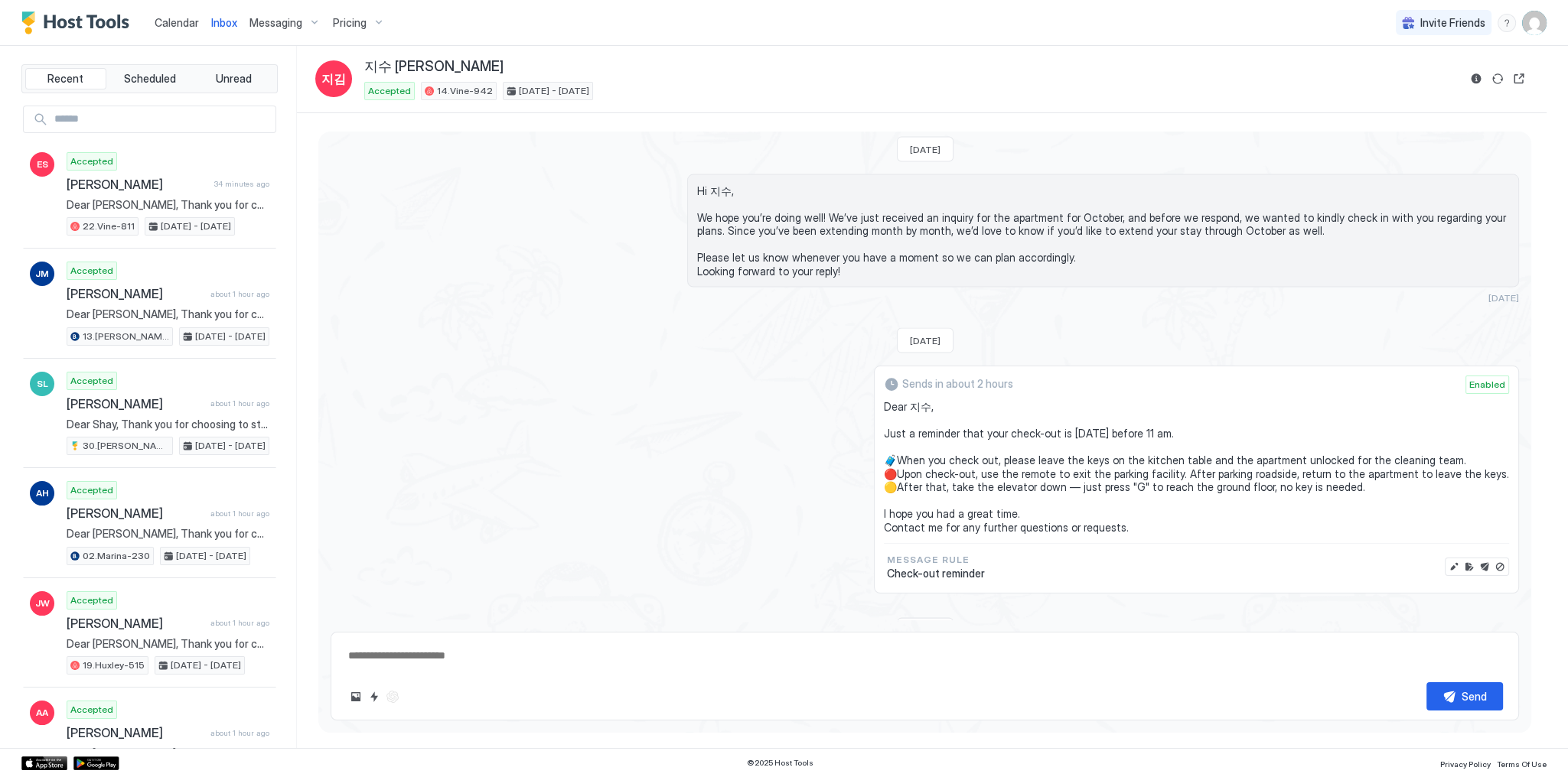
click at [954, 401] on span "Dear 지수, Just a reminder that your check-out is tomorrow before 11 am. 🧳When yo…" at bounding box center [1197, 467] width 625 height 134
click at [953, 401] on span "Dear 지수, Just a reminder that your check-out is tomorrow before 11 am. 🧳When yo…" at bounding box center [1197, 467] width 625 height 134
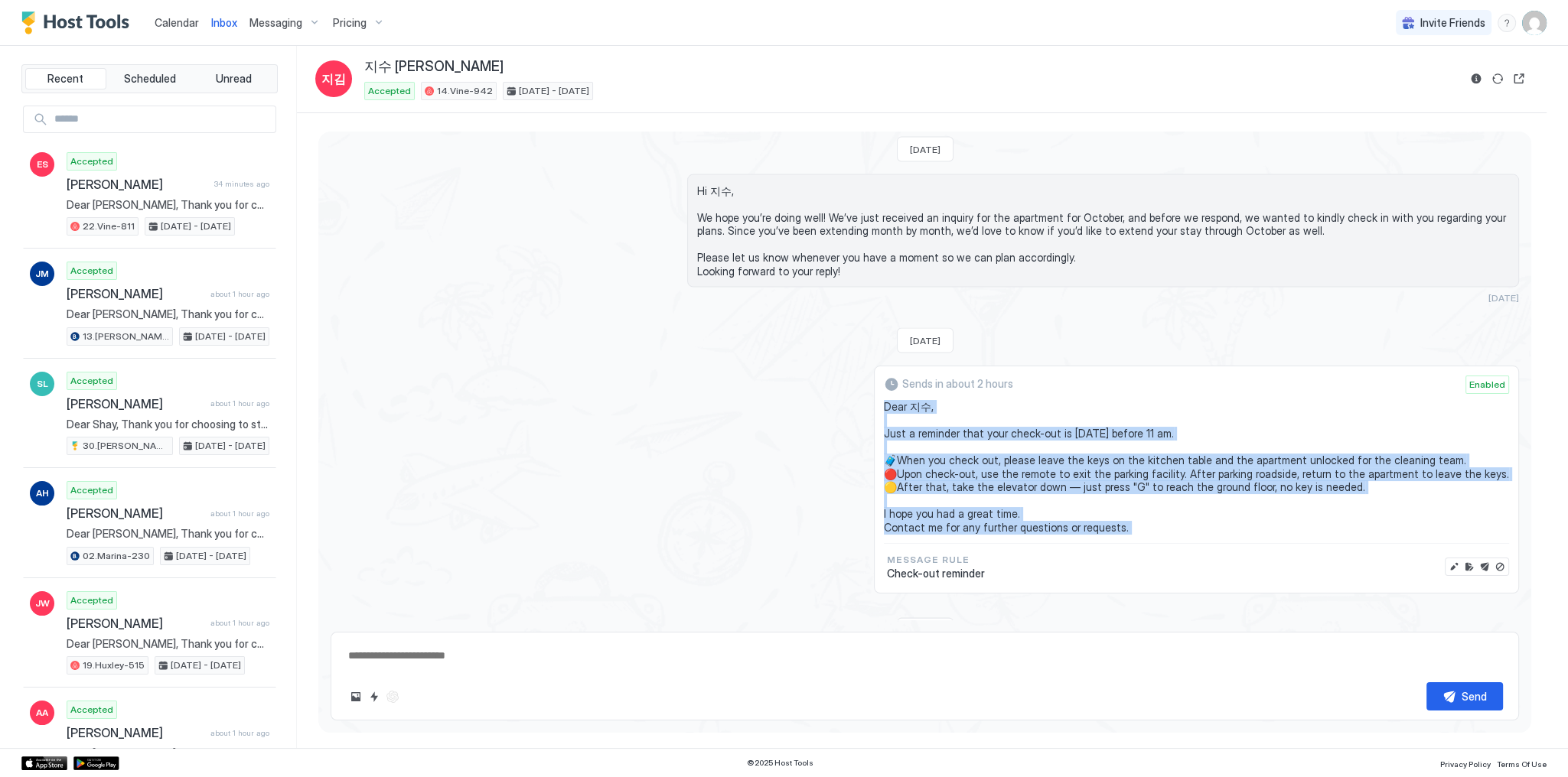
drag, startPoint x: 953, startPoint y: 401, endPoint x: 1081, endPoint y: 526, distance: 178.9
click at [1081, 526] on span "Dear 지수, Just a reminder that your check-out is tomorrow before 11 am. 🧳When yo…" at bounding box center [1197, 467] width 625 height 134
copy span "Dear 지수, Just a reminder that your check-out is tomorrow before 11 am. 🧳When yo…"
click at [175, 25] on span "Calendar" at bounding box center [176, 23] width 44 height 13
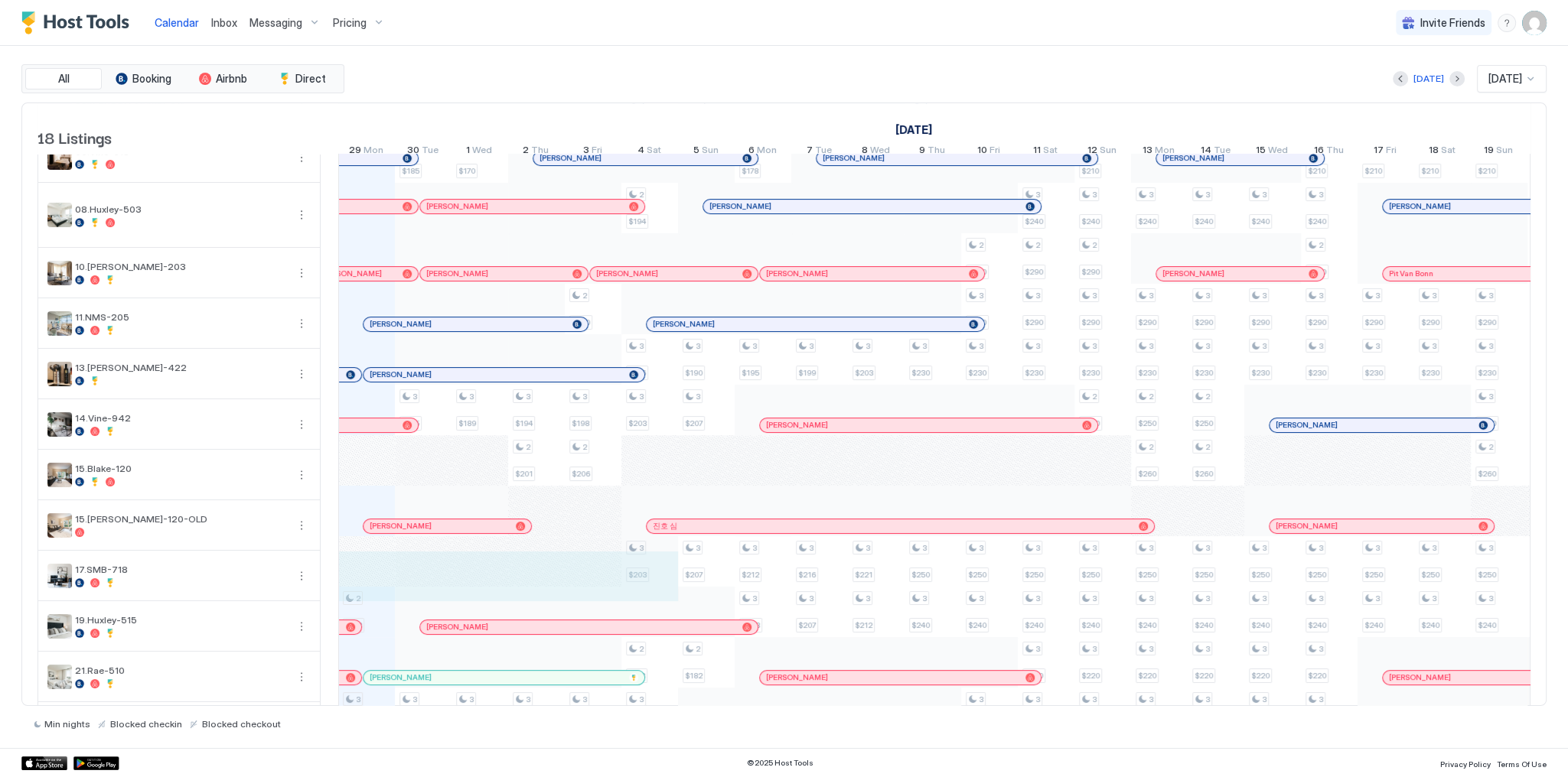
drag, startPoint x: 371, startPoint y: 580, endPoint x: 630, endPoint y: 582, distance: 259.0
click at [653, 582] on div "2 $194 2 $173 3 $187 2 $200 3 $160 3 $216 2 $185 3 $185 3 $192 2 $200 3 $160 3 …" at bounding box center [1215, 493] width 3454 height 923
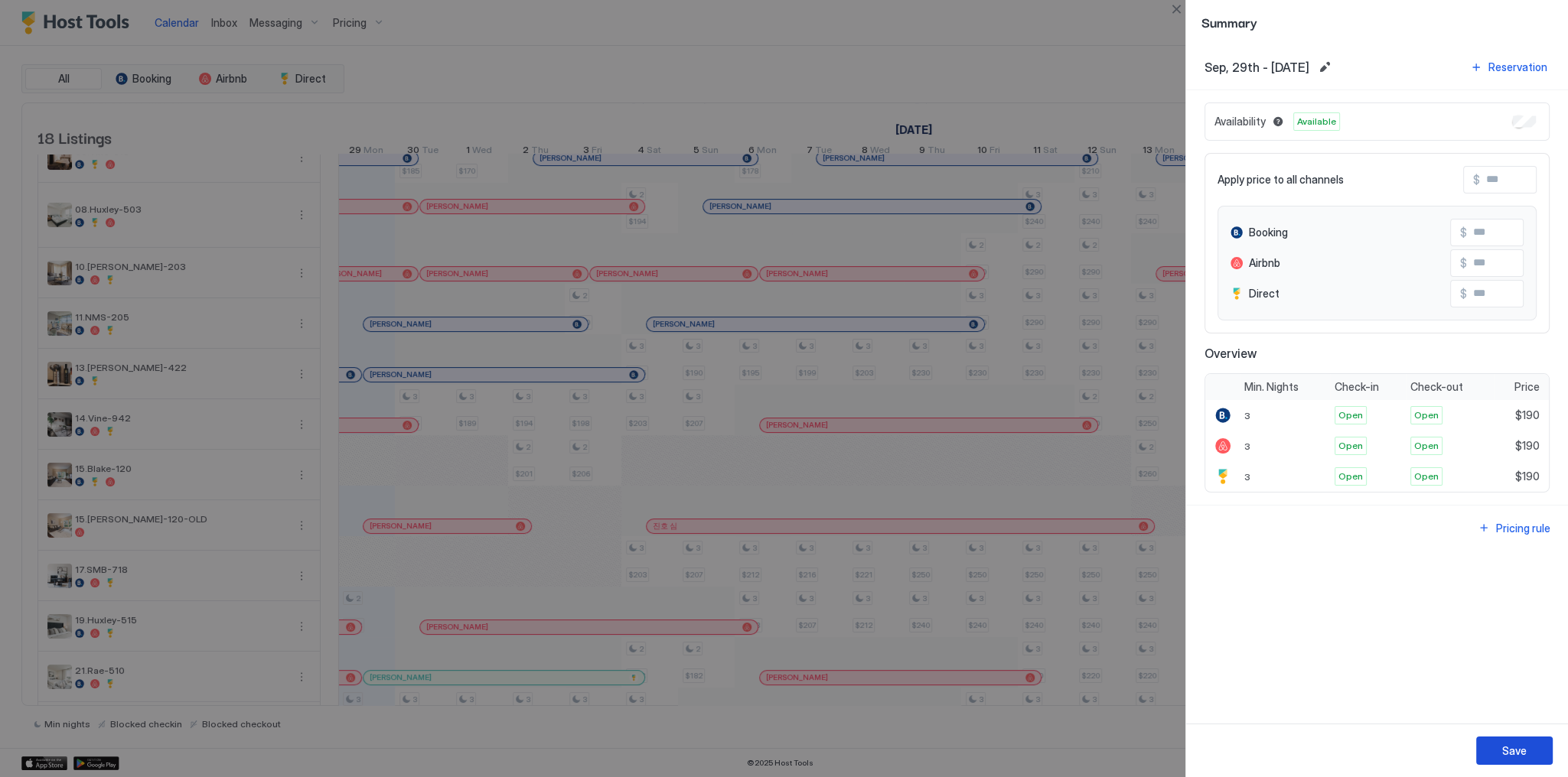
click at [1521, 761] on button "Save" at bounding box center [1514, 751] width 77 height 29
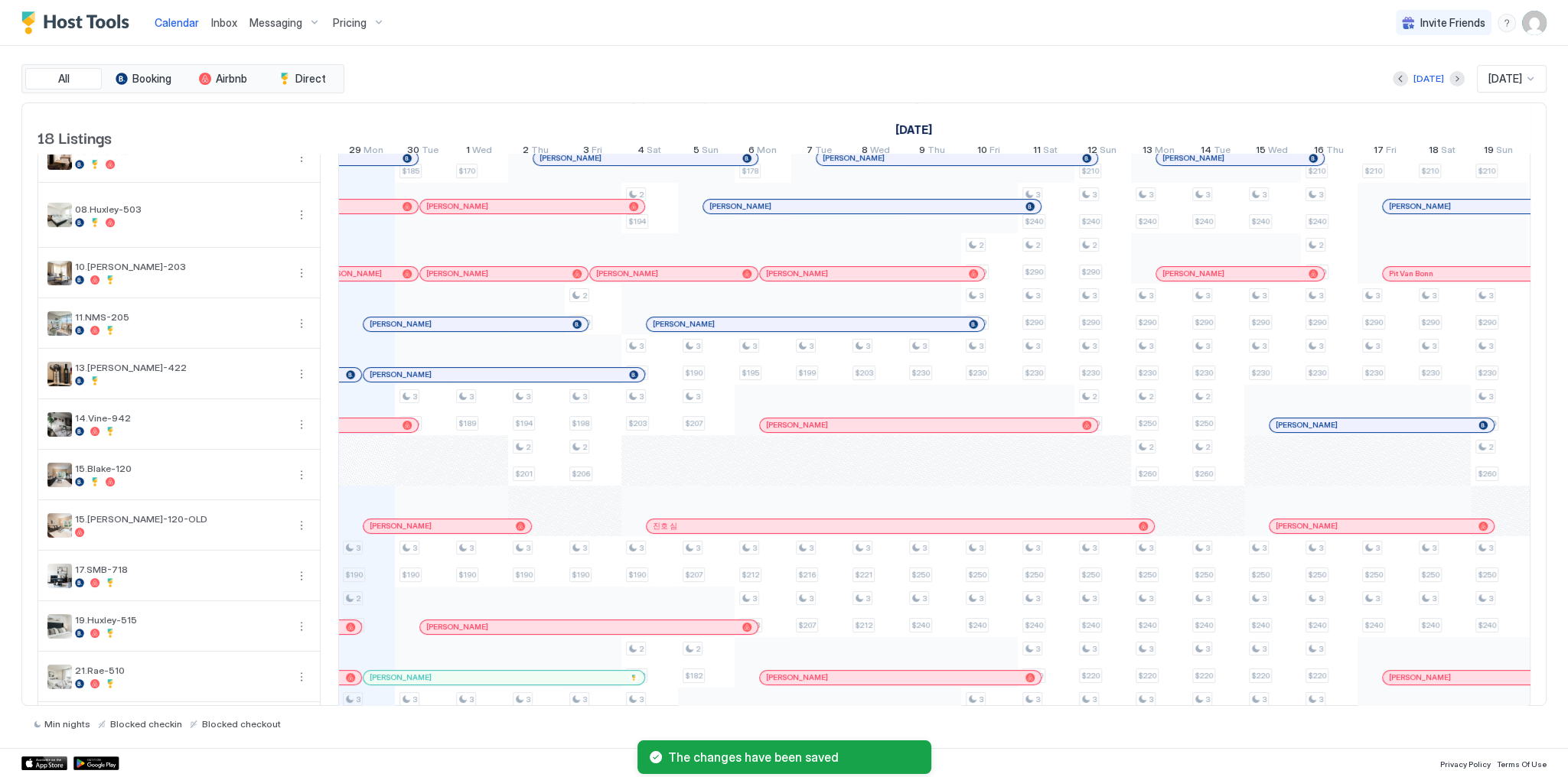
click at [775, 81] on div "Today Sep 2025" at bounding box center [947, 79] width 1199 height 28
drag, startPoint x: 322, startPoint y: 0, endPoint x: 624, endPoint y: 33, distance: 303.8
click at [624, 33] on div "Calendar Inbox Messaging Pricing Invite Friends SG" at bounding box center [784, 23] width 1568 height 46
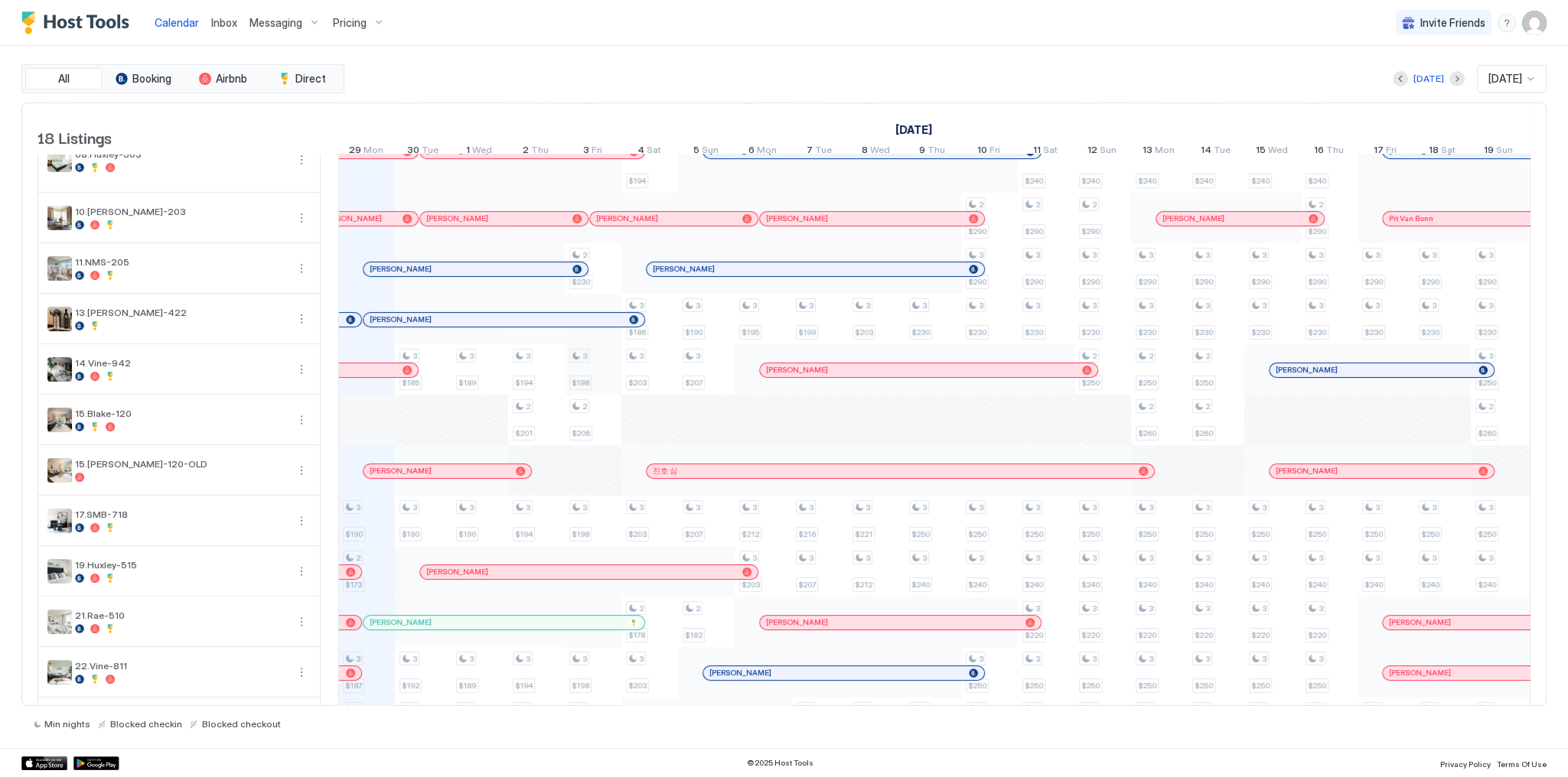
scroll to position [386, 0]
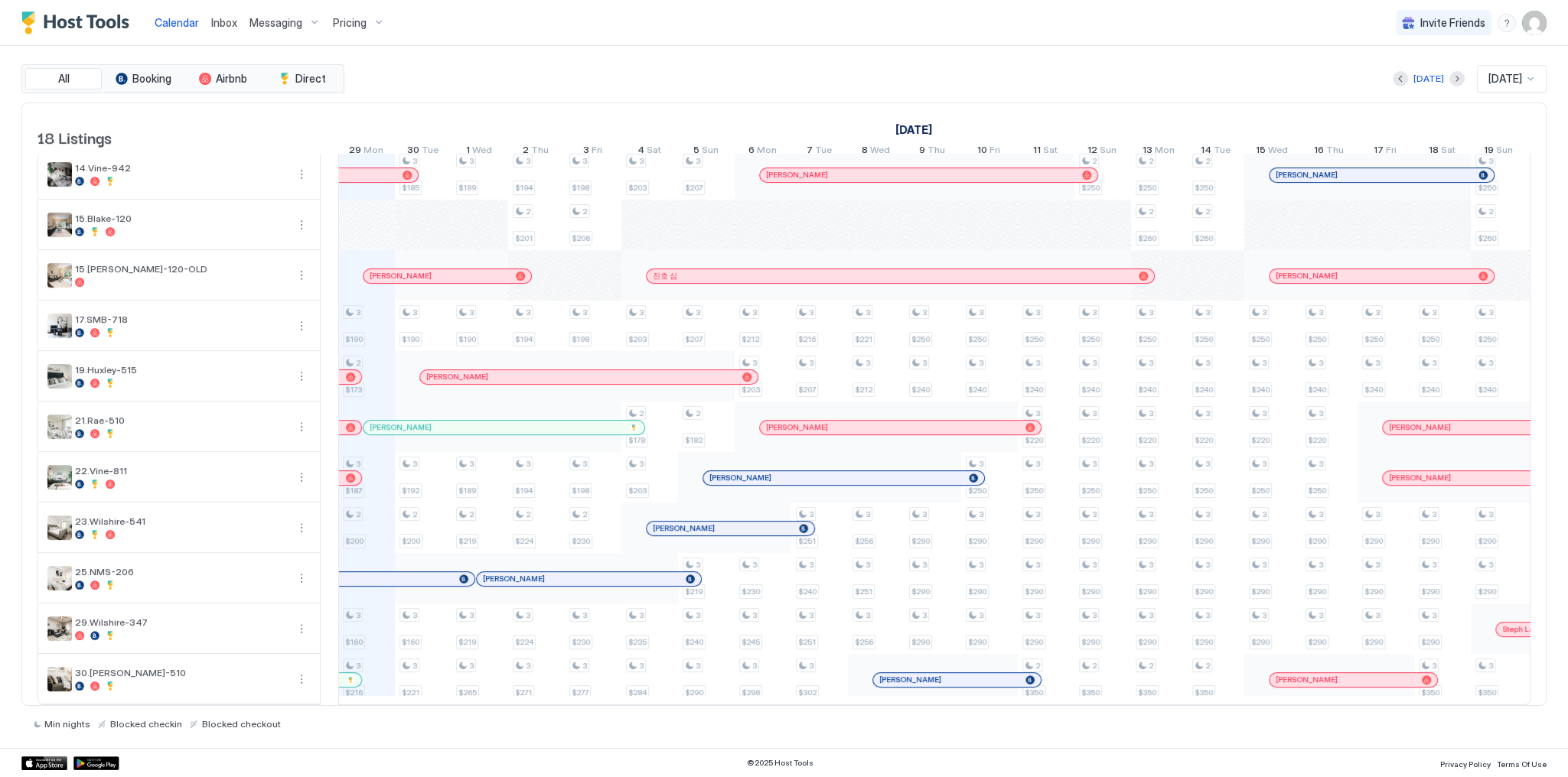
click at [734, 28] on div "Calendar Inbox Messaging Pricing Invite Friends SG" at bounding box center [784, 23] width 1568 height 46
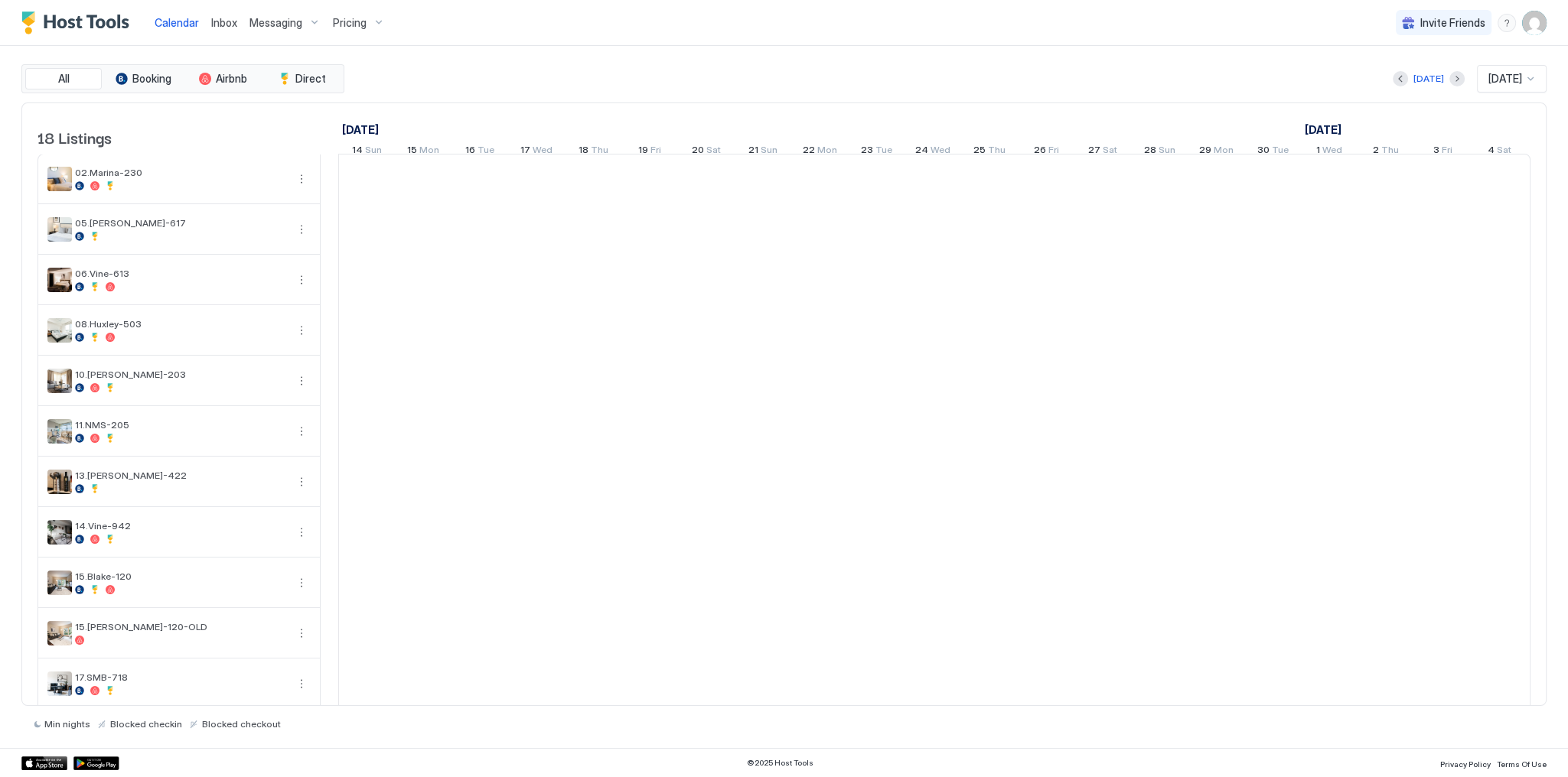
scroll to position [0, 850]
click at [1538, 21] on img "User profile" at bounding box center [1535, 23] width 24 height 24
click at [1438, 73] on div "Settings" at bounding box center [1448, 86] width 194 height 27
click at [1436, 83] on div "Settings" at bounding box center [1448, 86] width 194 height 27
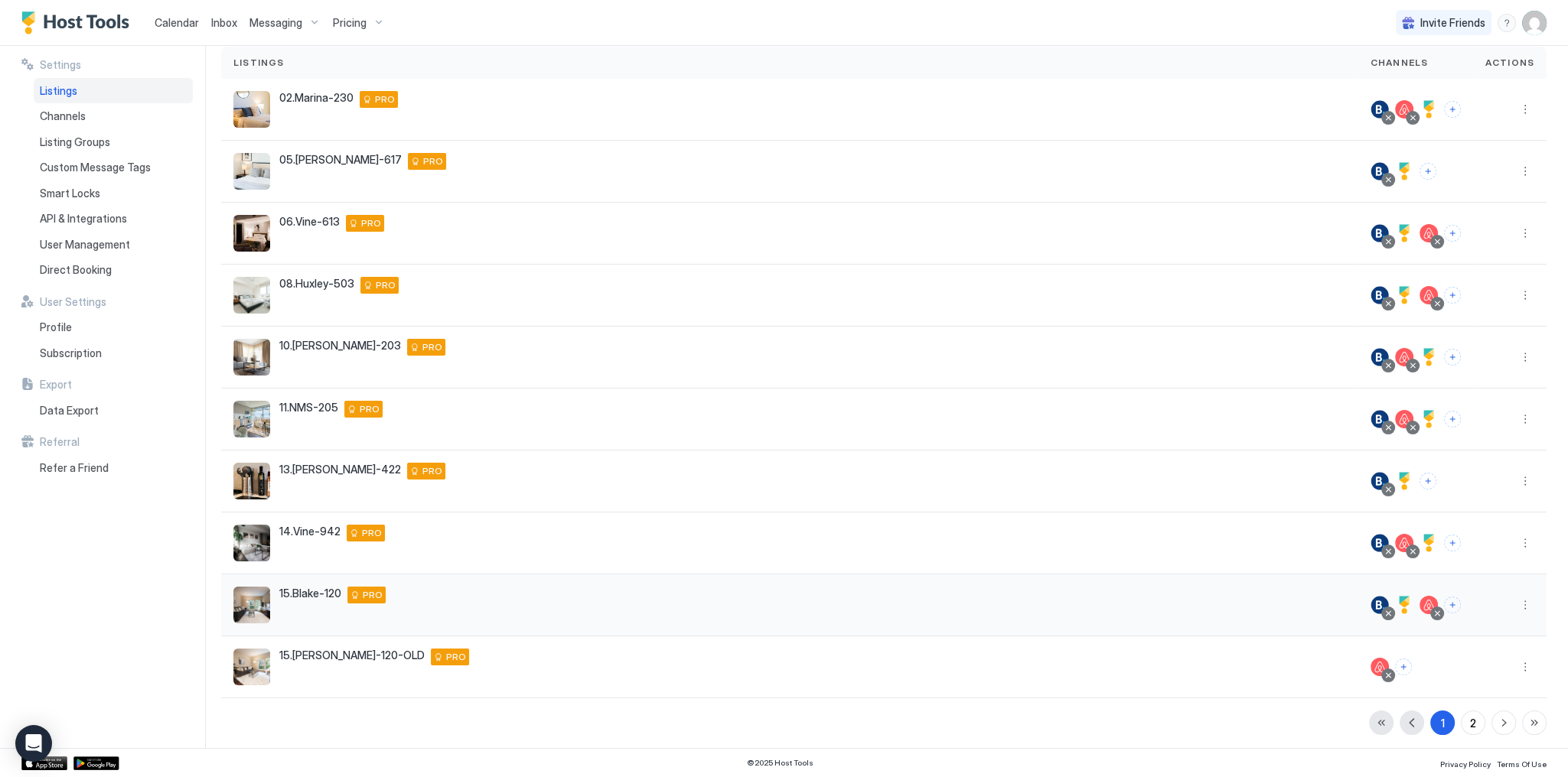
scroll to position [115, 0]
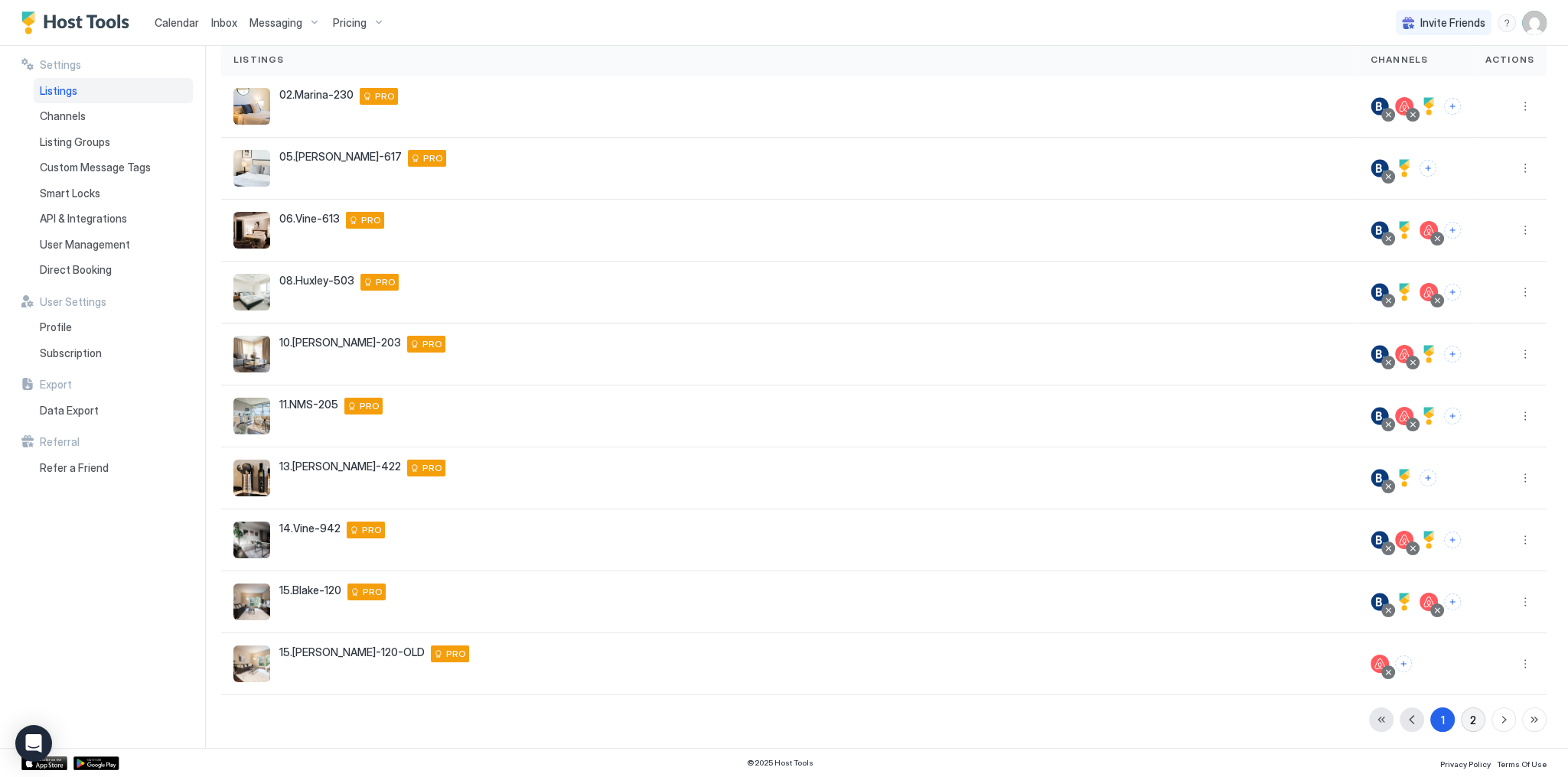
click at [1470, 717] on div "2" at bounding box center [1472, 721] width 6 height 16
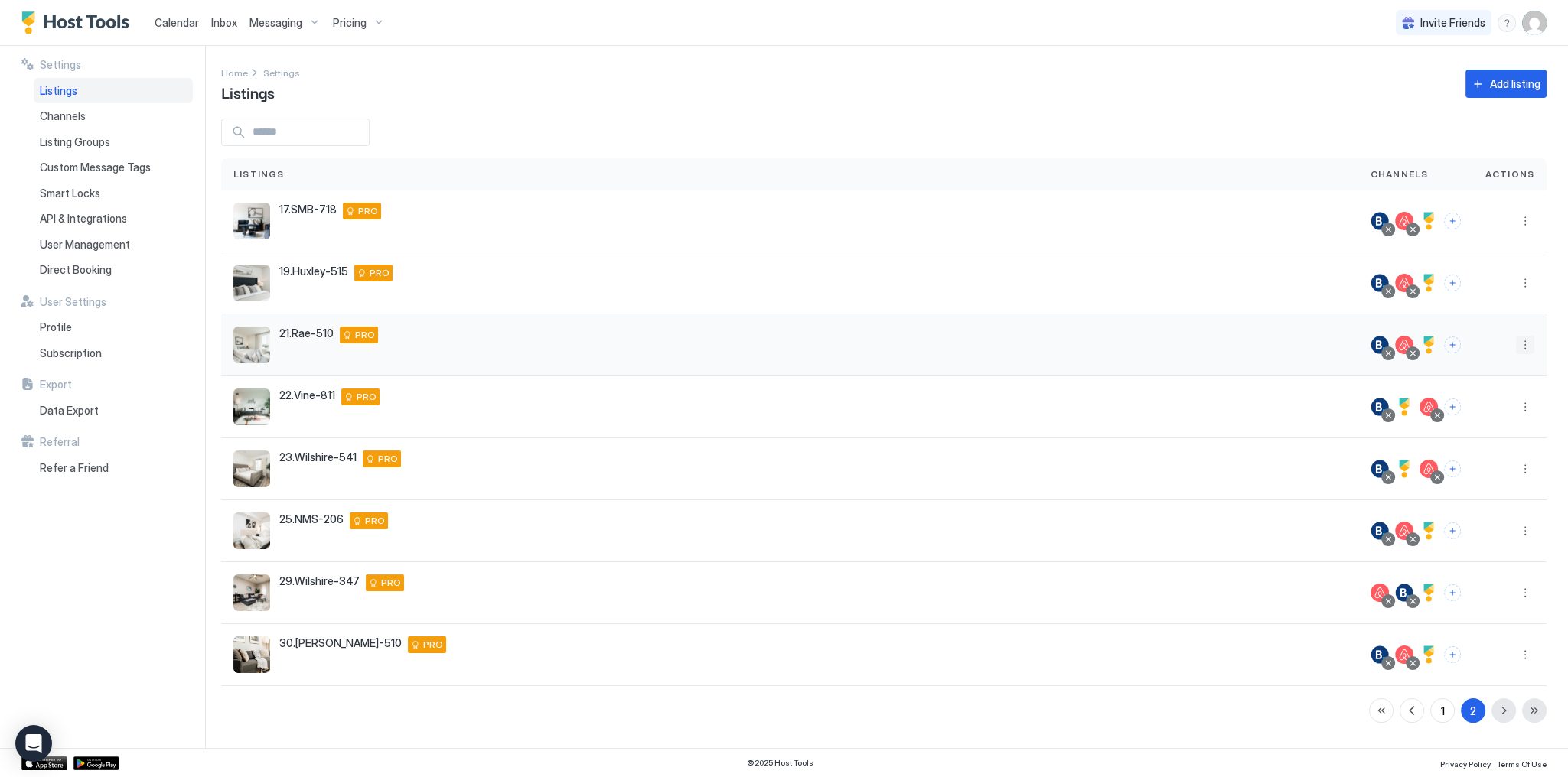
click at [1523, 343] on button "More options" at bounding box center [1525, 345] width 18 height 18
click at [1486, 415] on span "Listing Settings" at bounding box center [1490, 415] width 68 height 11
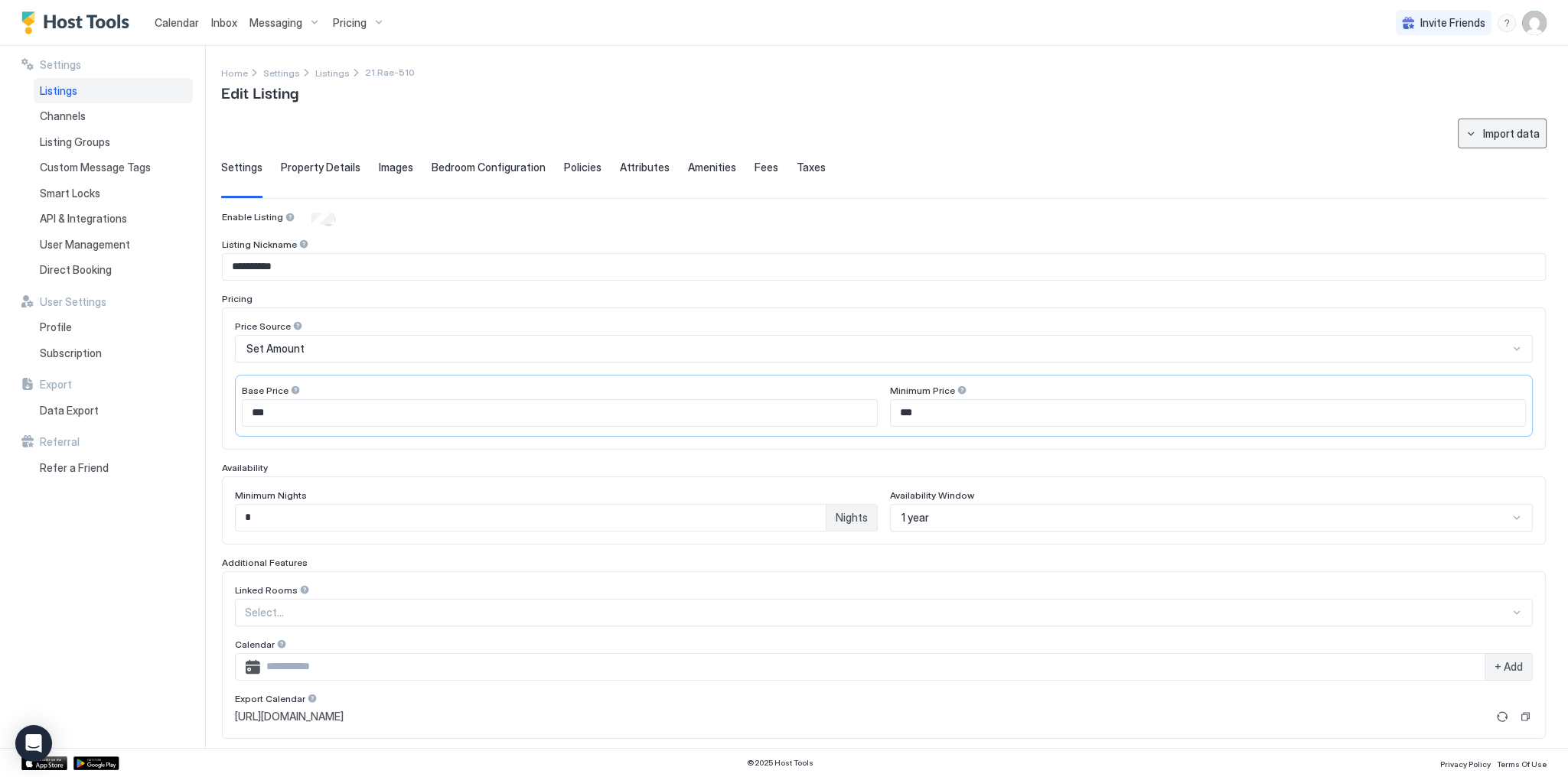
click at [1499, 135] on div "Import data" at bounding box center [1511, 134] width 56 height 16
click at [1487, 181] on div "Airbnb" at bounding box center [1499, 188] width 47 height 14
type textarea "**********"
click at [481, 165] on span "Bedroom Configuration" at bounding box center [489, 167] width 114 height 14
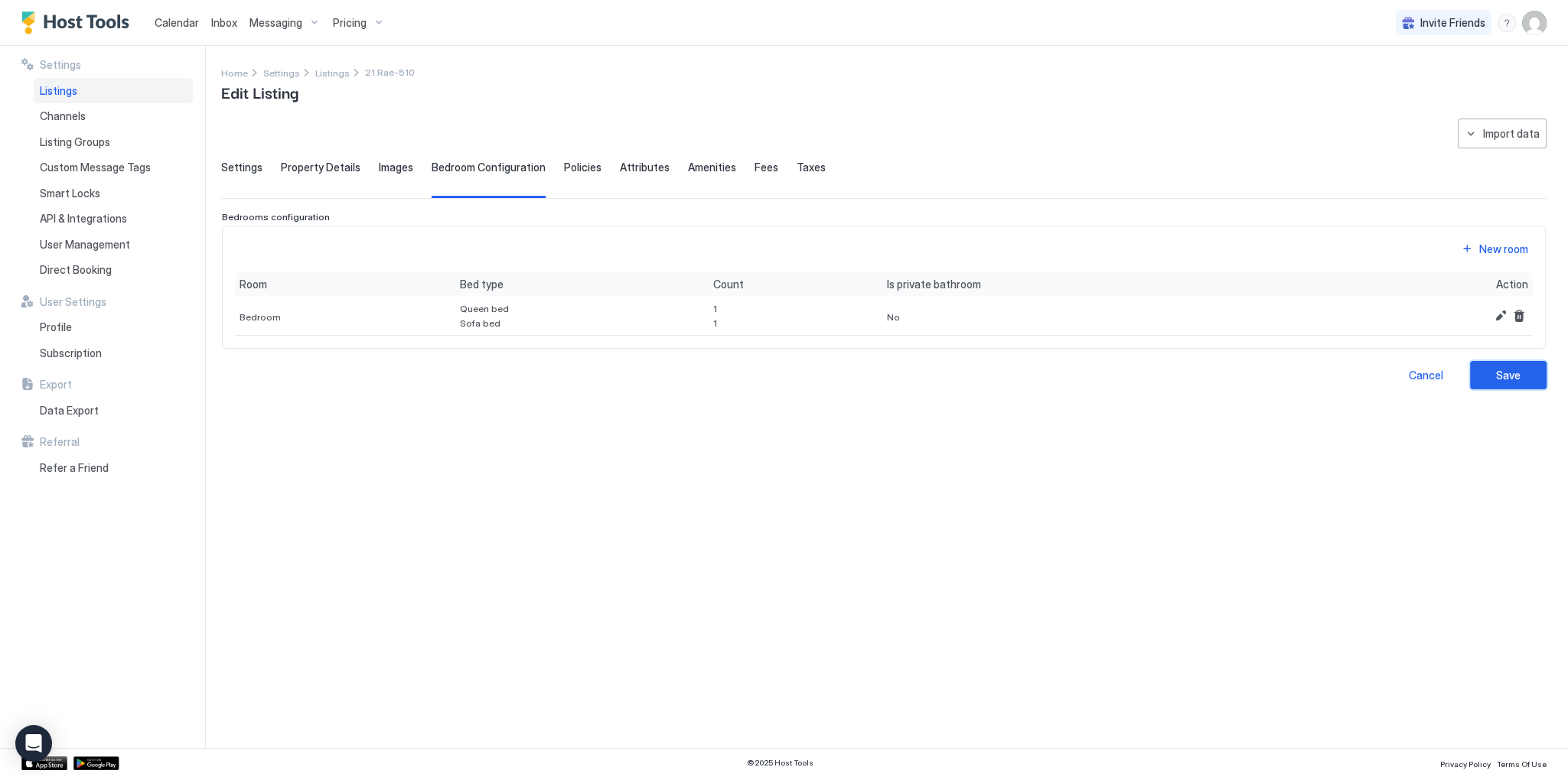
click at [1506, 376] on div "Save" at bounding box center [1508, 375] width 24 height 16
click at [1485, 135] on div "Import data" at bounding box center [1511, 134] width 56 height 16
click at [1509, 184] on div "Airbnb" at bounding box center [1508, 188] width 47 height 14
click at [1513, 382] on button "Save" at bounding box center [1508, 375] width 77 height 29
click at [1501, 382] on button "Save" at bounding box center [1508, 375] width 77 height 29
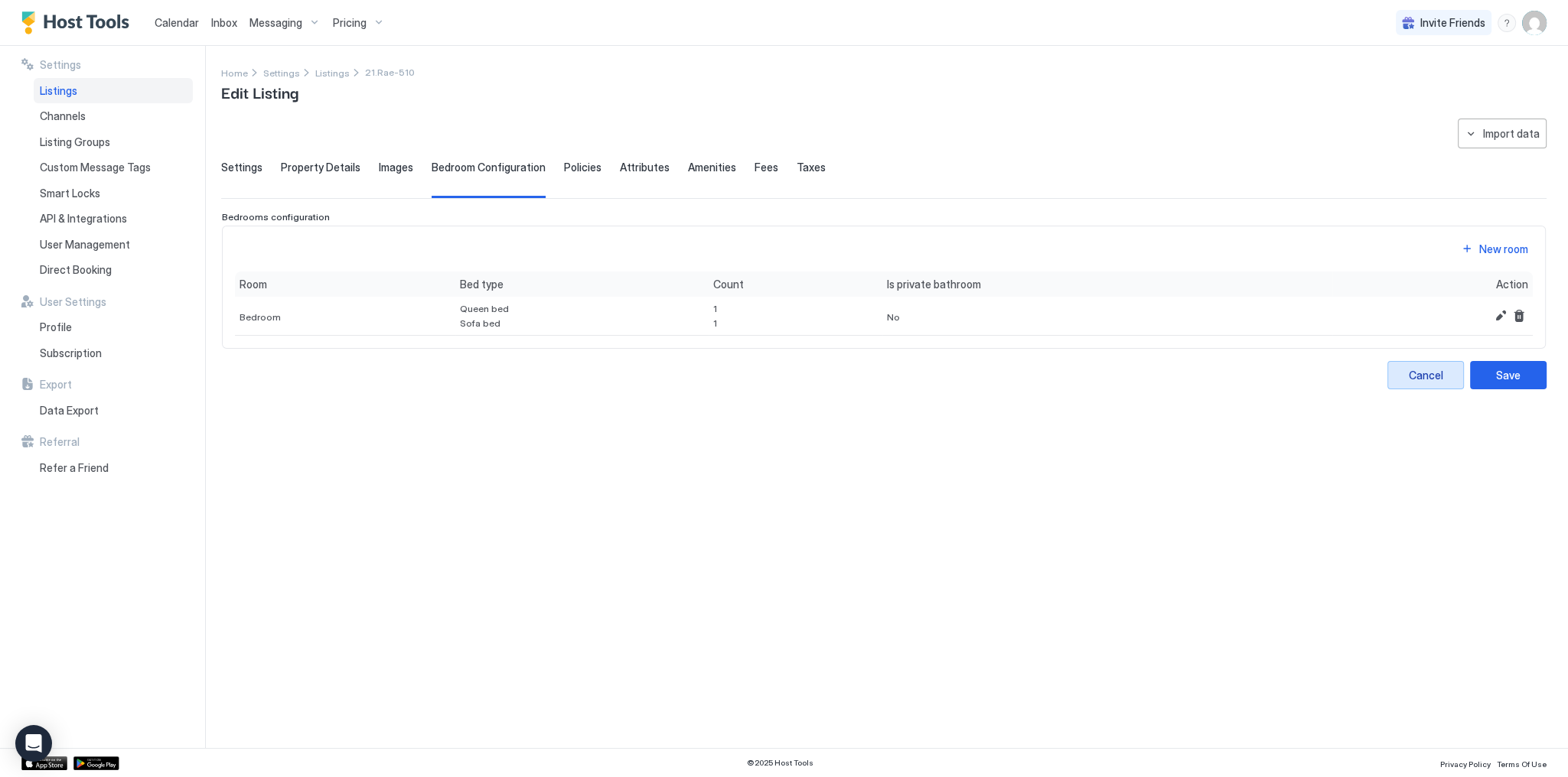
click at [1435, 380] on div "Cancel" at bounding box center [1426, 375] width 34 height 16
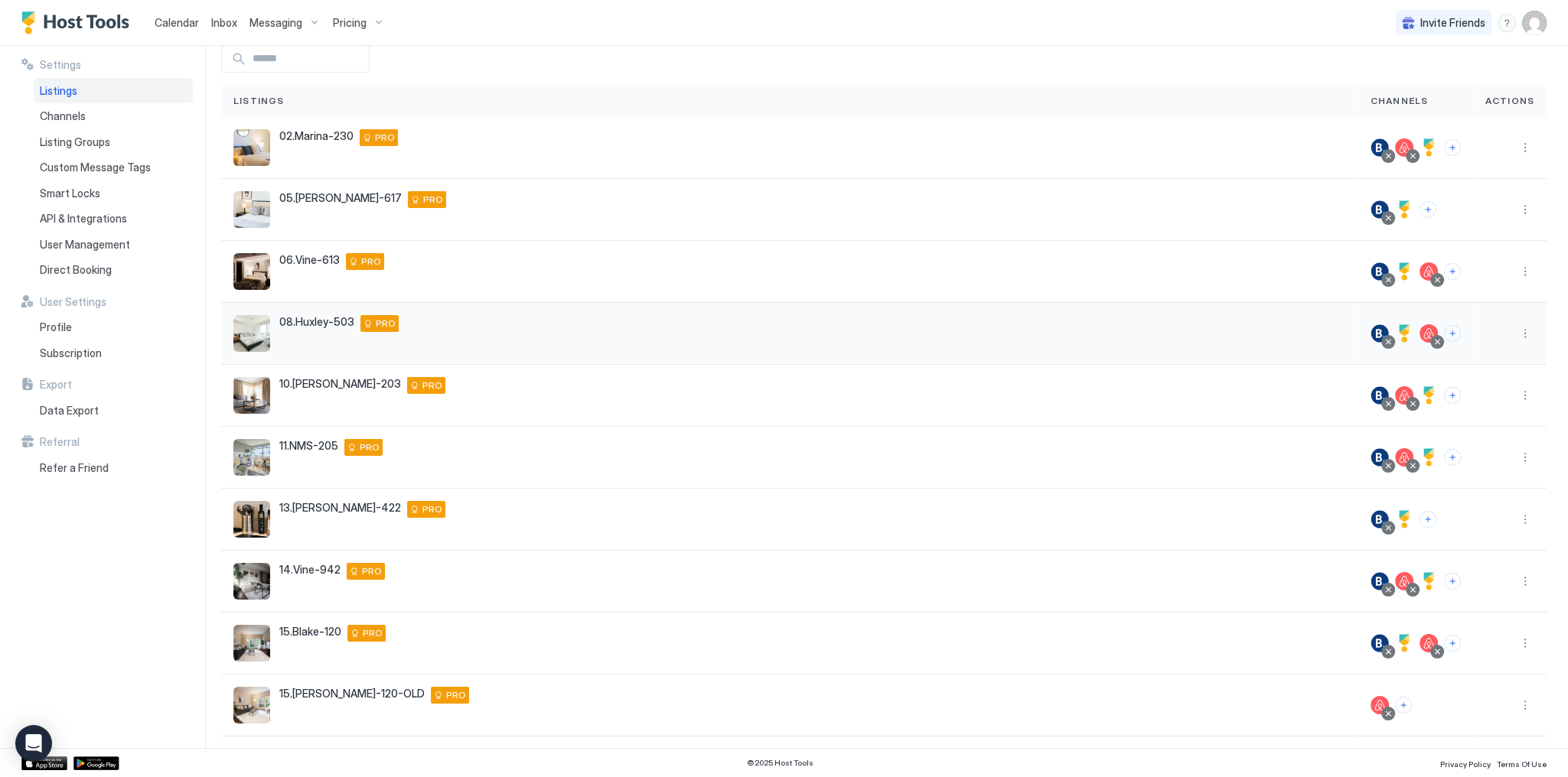
scroll to position [54, 0]
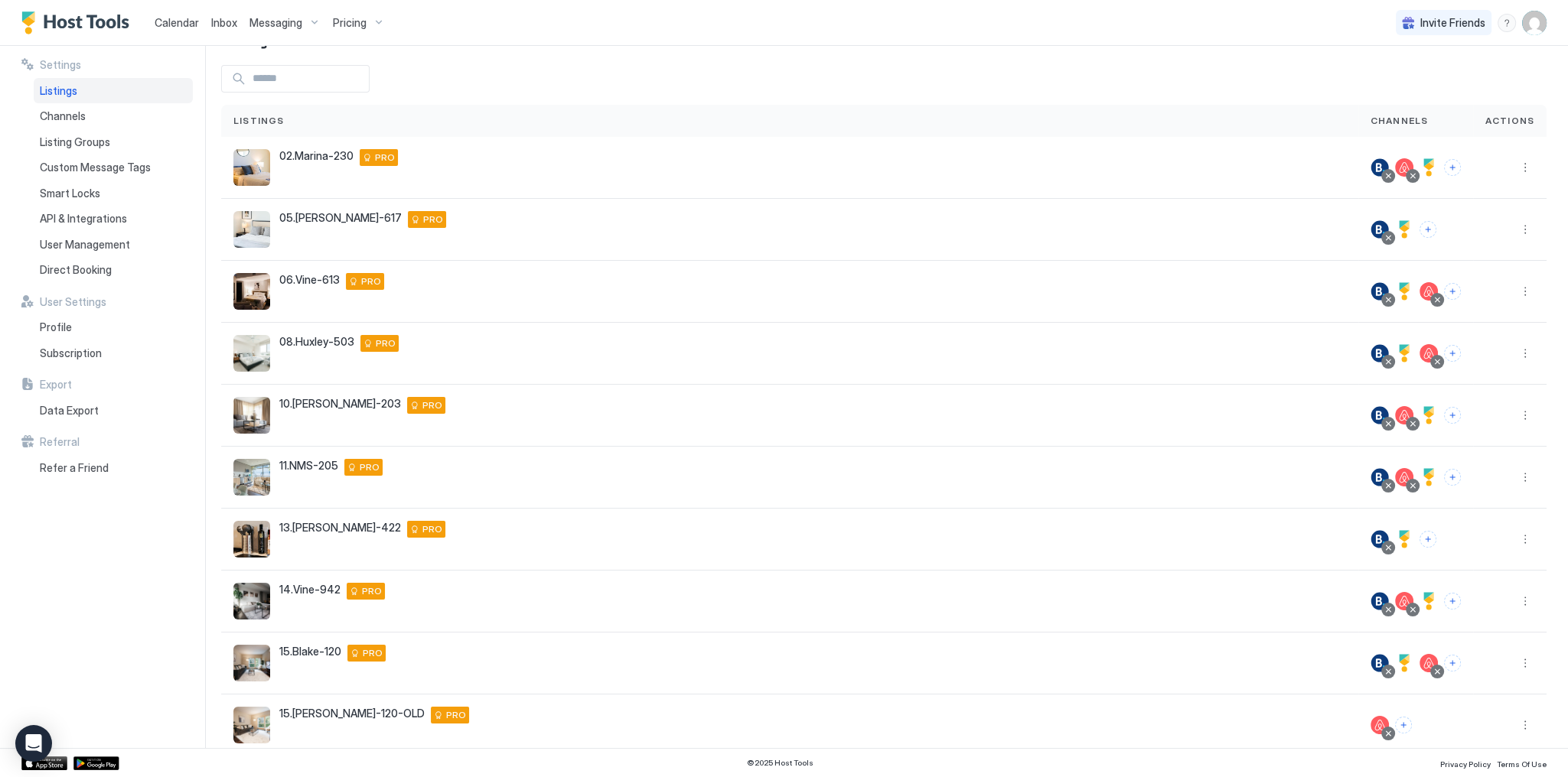
click at [624, 45] on div "Calendar Inbox Messaging Pricing Invite Friends SG" at bounding box center [784, 23] width 1568 height 46
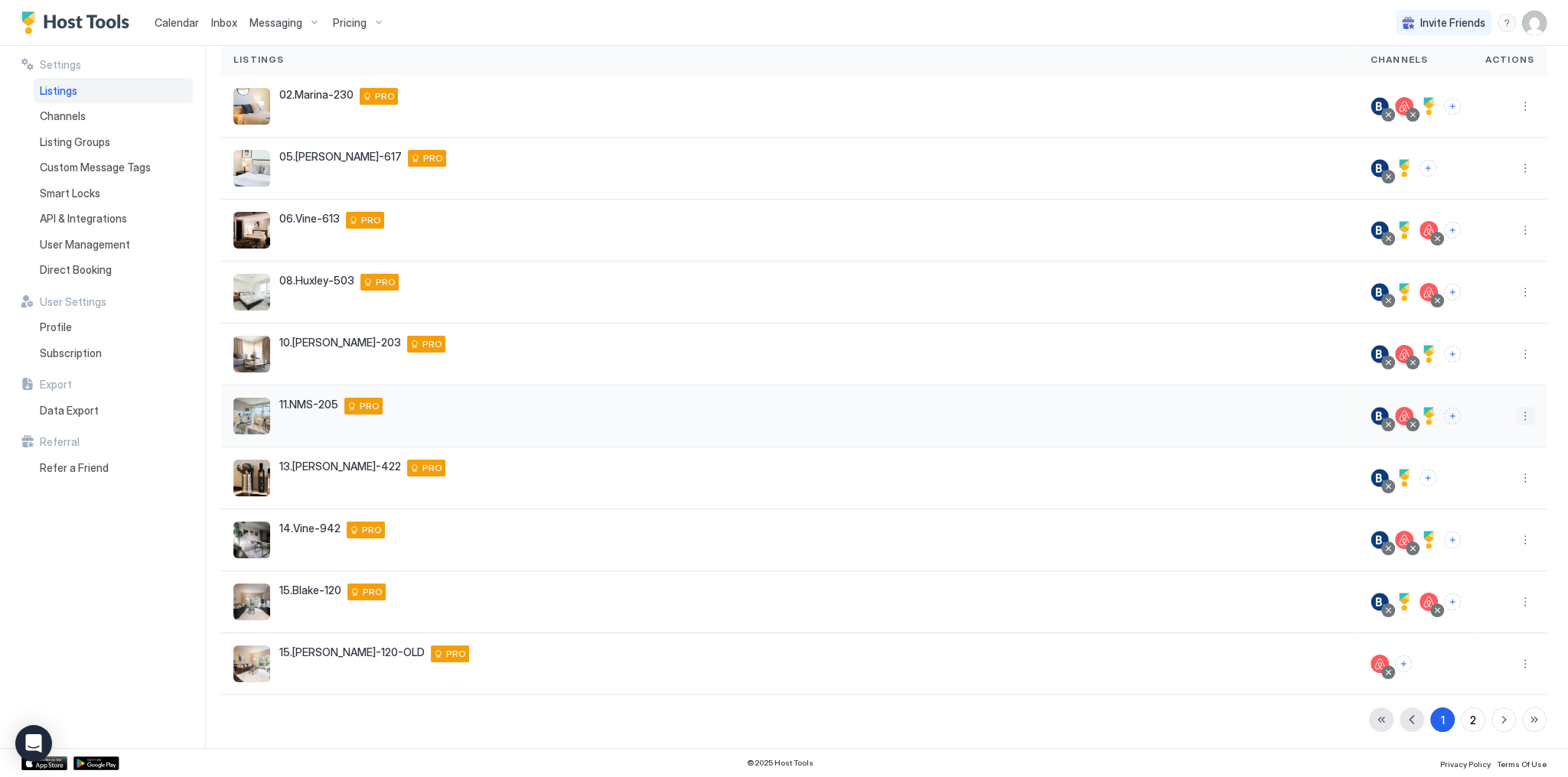
click at [1519, 413] on button "More options" at bounding box center [1525, 416] width 18 height 18
click at [1498, 481] on span "Listing Settings" at bounding box center [1481, 486] width 68 height 11
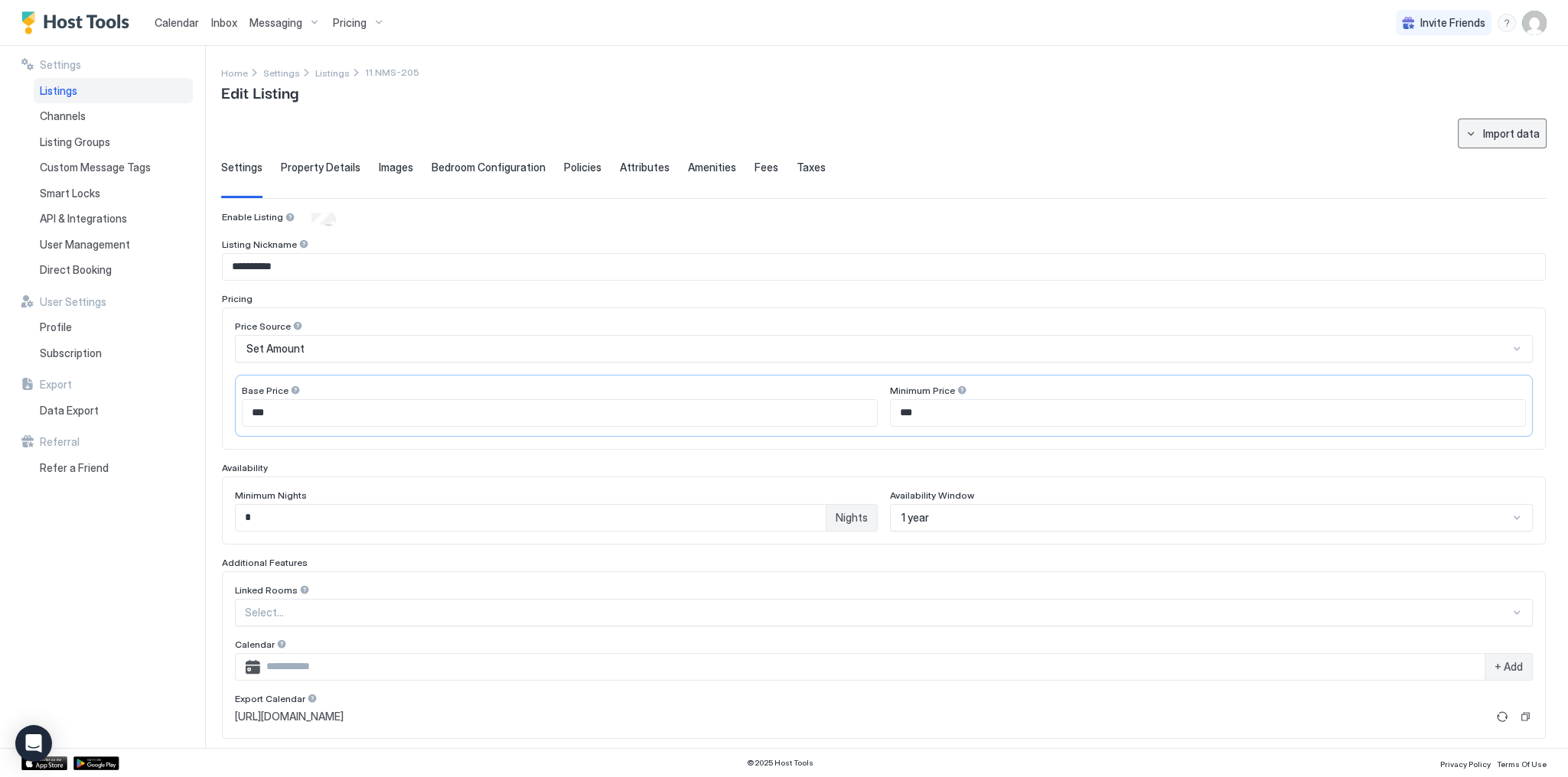
click at [1461, 140] on button "Import data" at bounding box center [1502, 133] width 89 height 30
click at [1499, 165] on div "Booking" at bounding box center [1503, 161] width 55 height 14
type input "**********"
type input "*"
type input "**********"
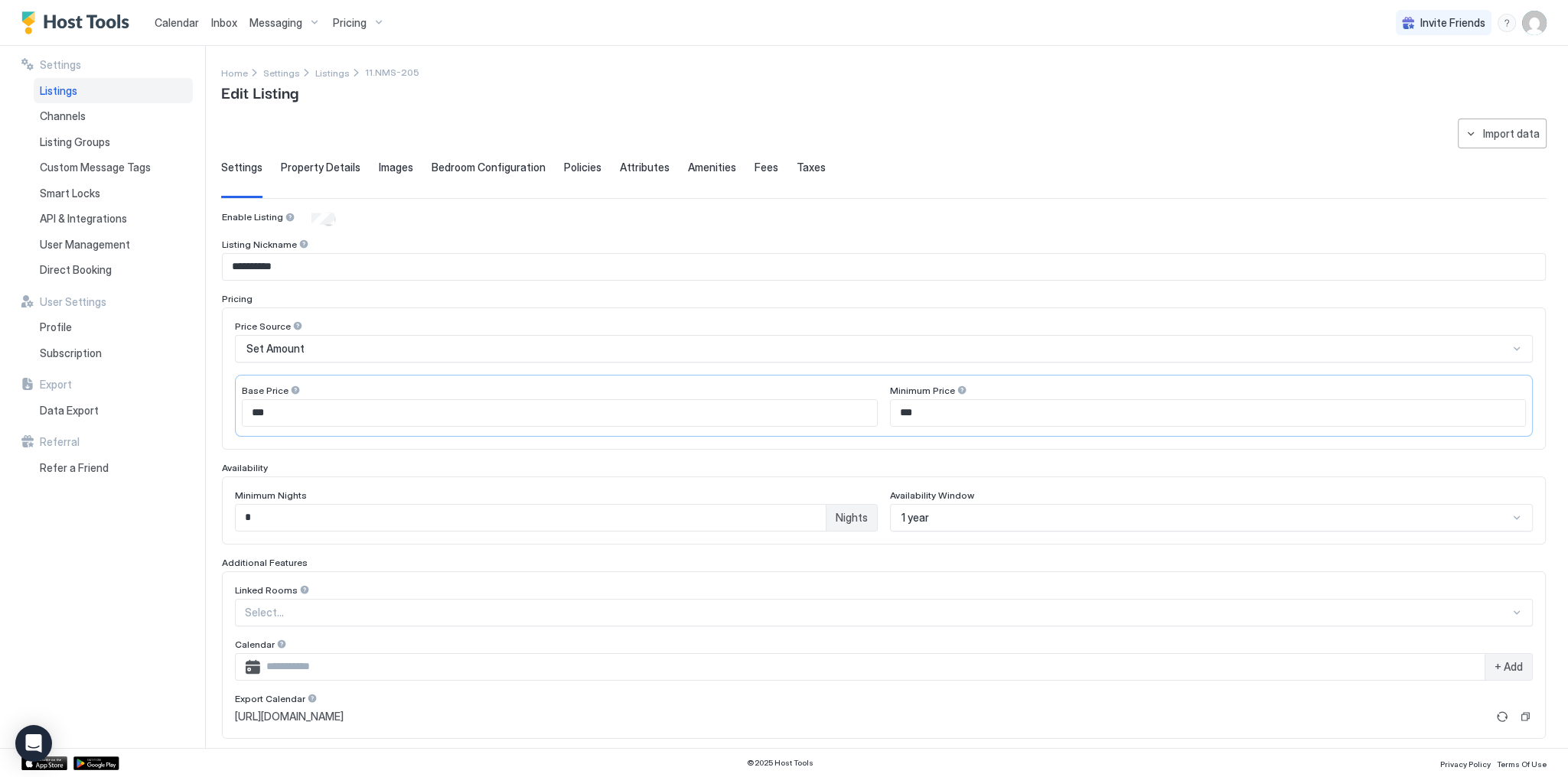
click at [384, 168] on span "Images" at bounding box center [396, 167] width 34 height 14
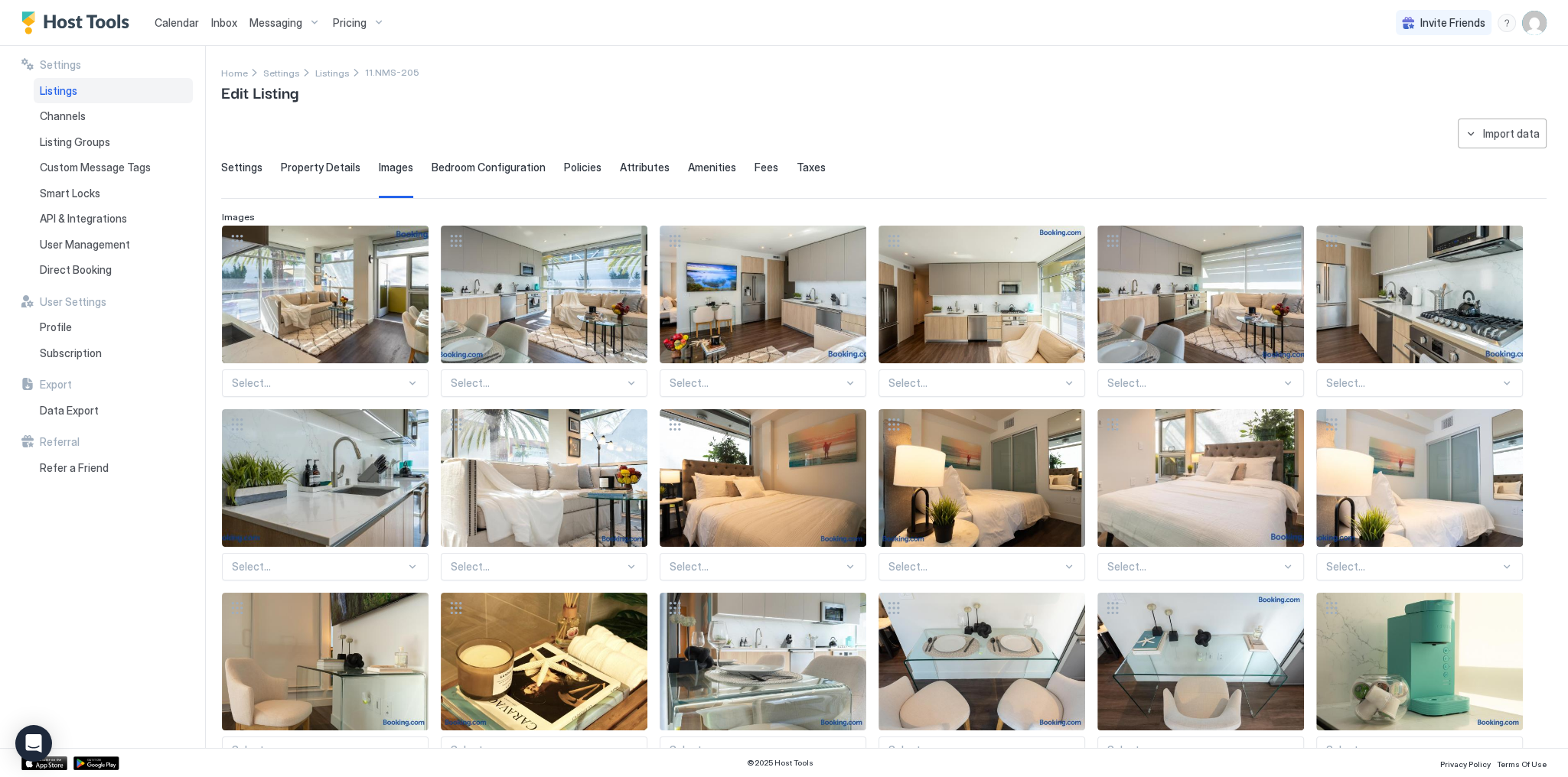
click at [462, 175] on div "Bedroom Configuration" at bounding box center [489, 180] width 114 height 38
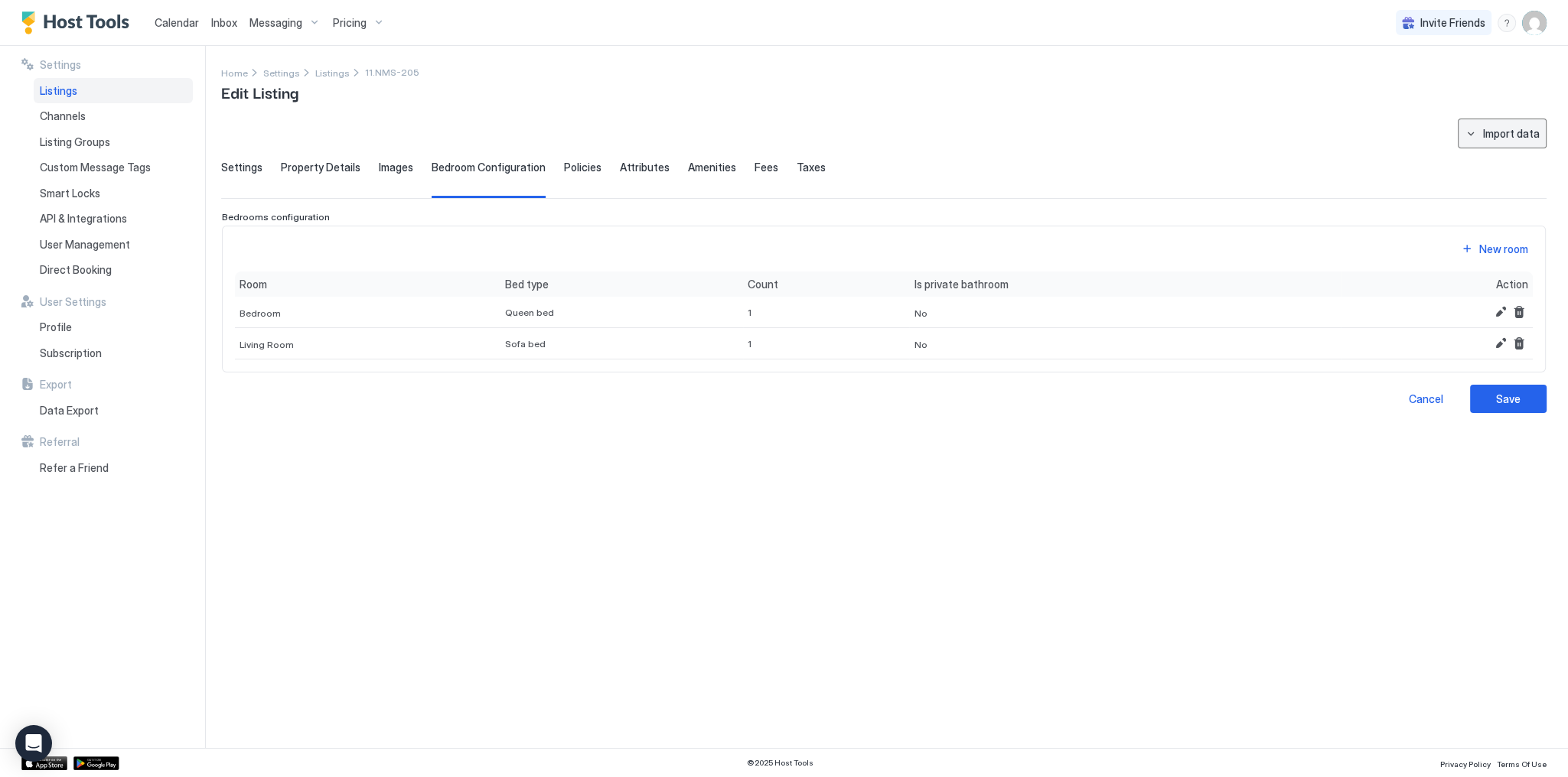
click at [1492, 129] on div "Import data" at bounding box center [1511, 134] width 56 height 16
click at [1504, 191] on div "Airbnb" at bounding box center [1508, 188] width 47 height 14
type input "**********"
type textarea "**********"
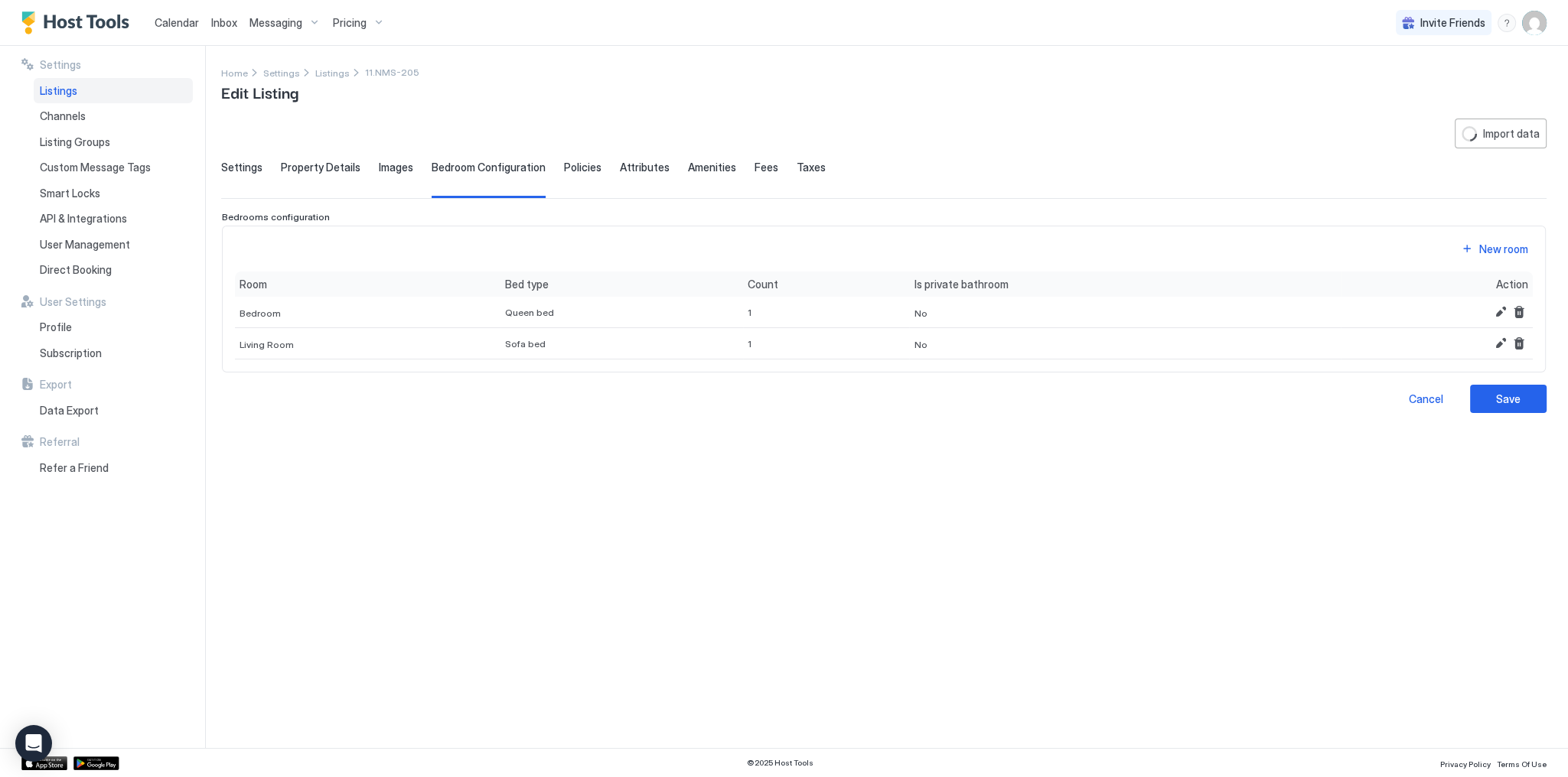
type input "**********"
drag, startPoint x: 293, startPoint y: 0, endPoint x: 776, endPoint y: 111, distance: 495.6
click at [742, 103] on div "Home Settings Listings 11.NMS-205 Edit Listing" at bounding box center [884, 84] width 1326 height 39
click at [1498, 141] on button "Import data" at bounding box center [1502, 133] width 89 height 30
click at [1523, 193] on div "Airbnb" at bounding box center [1512, 189] width 67 height 27
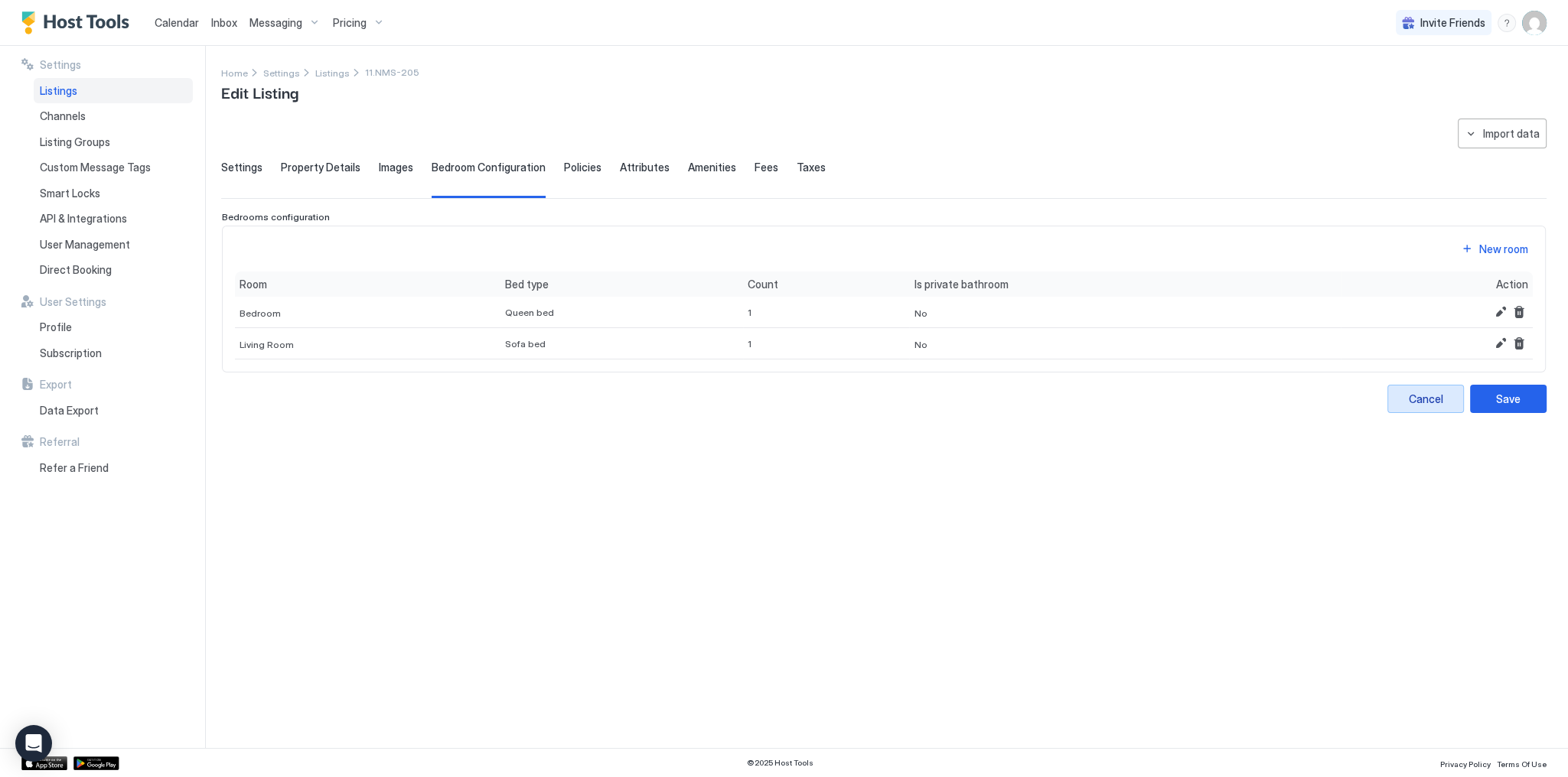
click at [1428, 404] on button "Cancel" at bounding box center [1426, 399] width 77 height 29
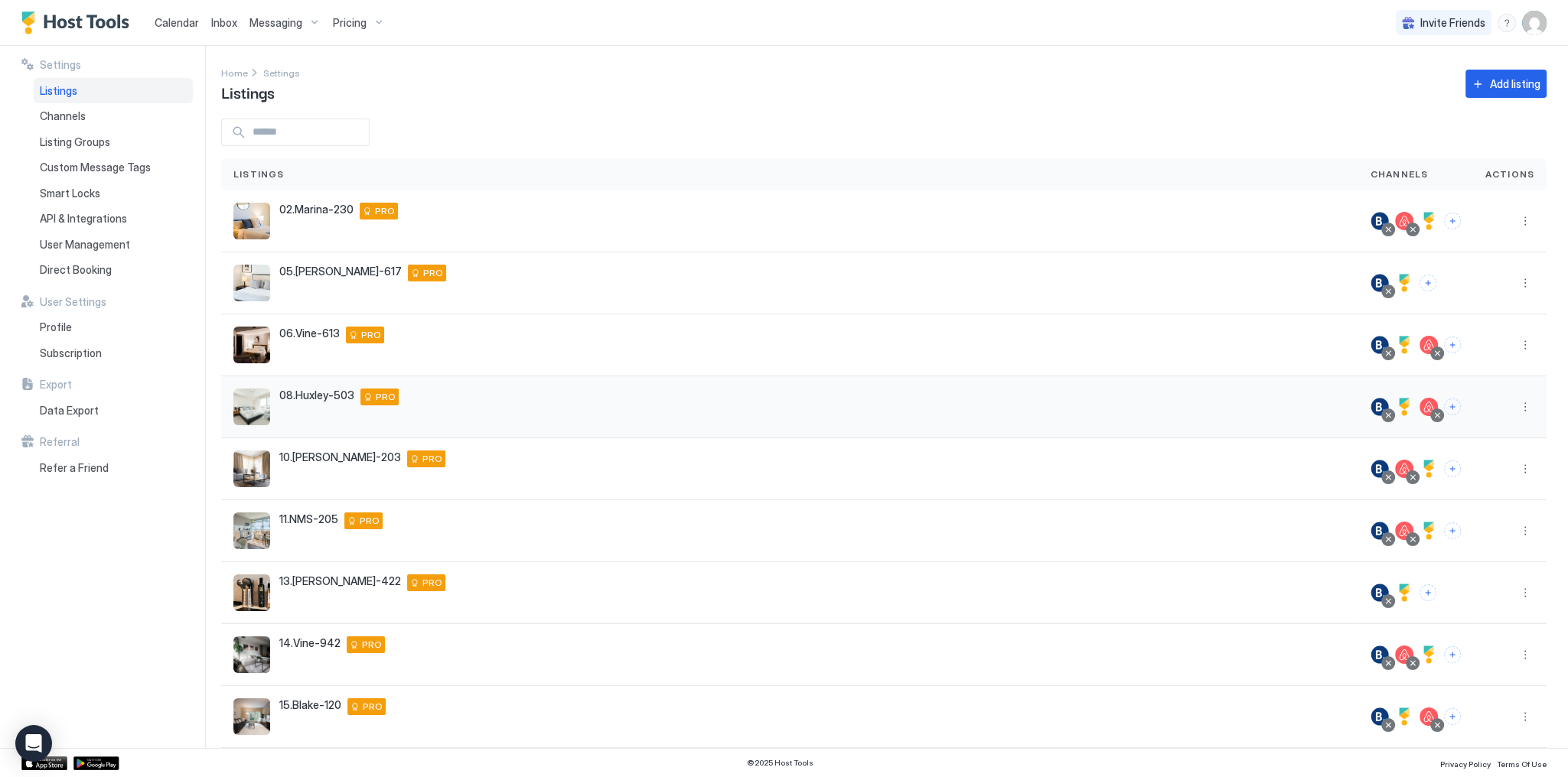
scroll to position [115, 0]
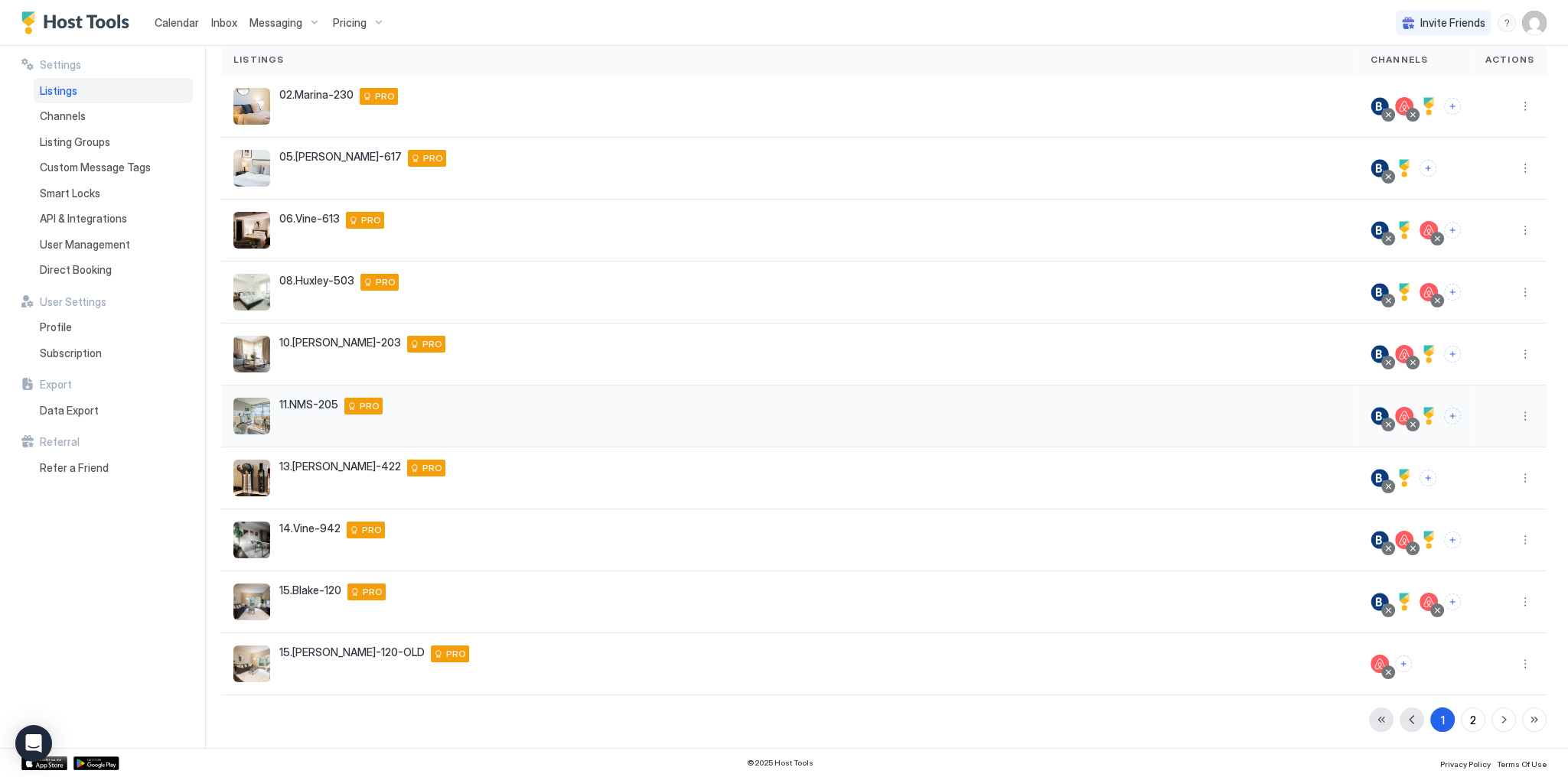
click at [1513, 425] on div at bounding box center [1510, 416] width 73 height 62
click at [1516, 422] on button "More options" at bounding box center [1525, 416] width 18 height 18
click at [1490, 483] on span "Listing Settings" at bounding box center [1481, 486] width 68 height 11
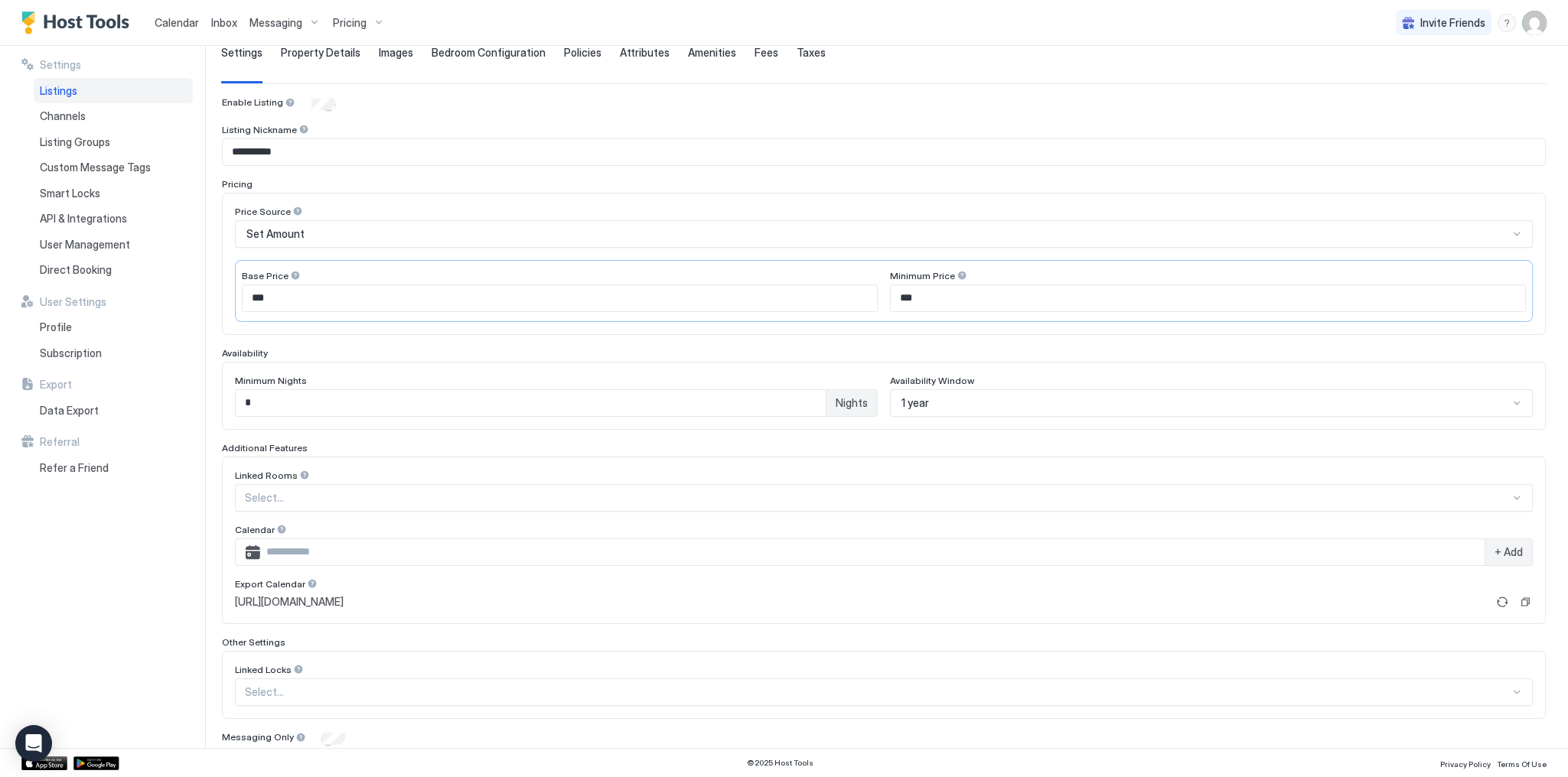
type textarea "**********"
type input "****"
type input "**********"
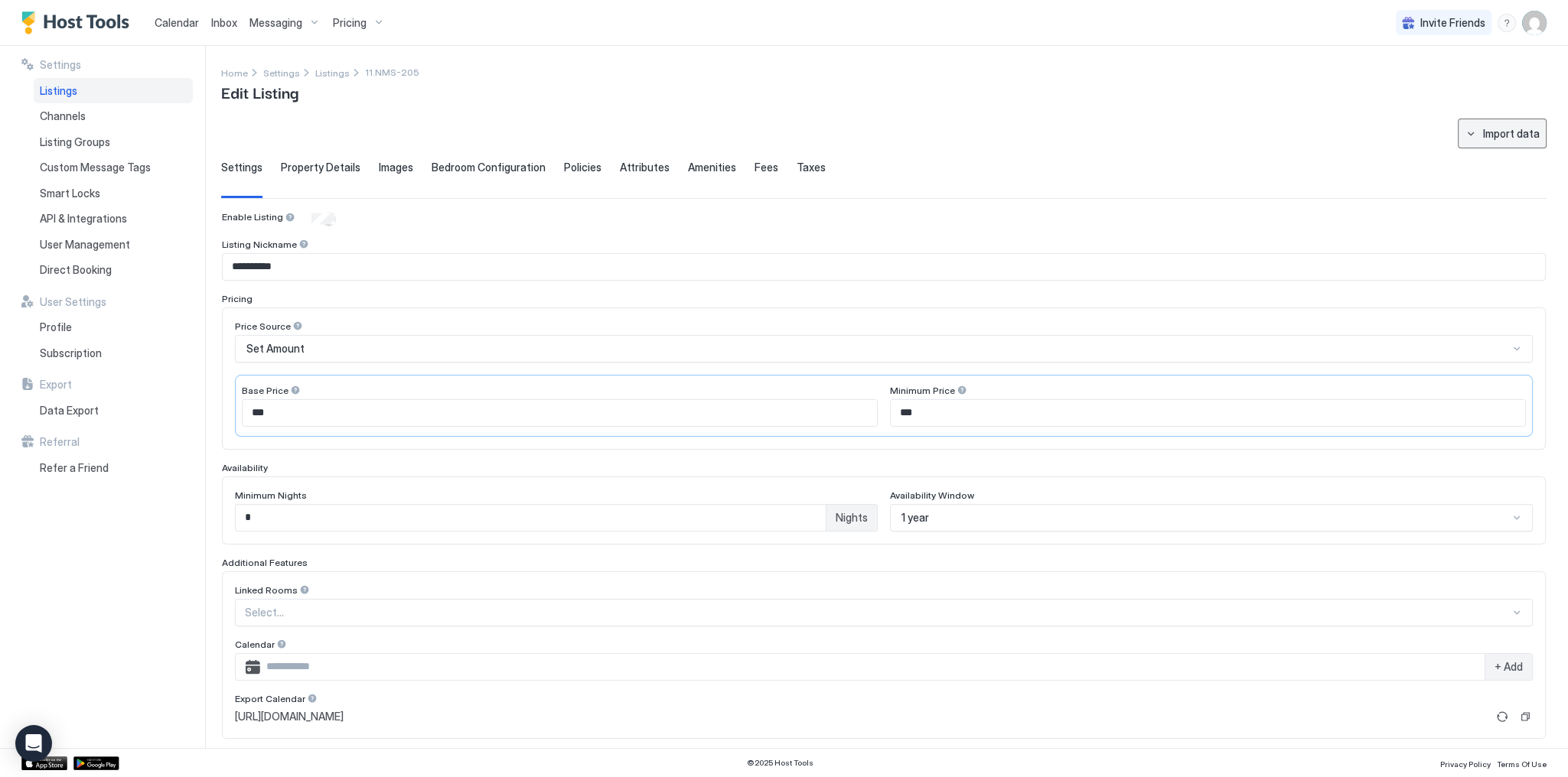
click at [1504, 135] on div "Import data" at bounding box center [1511, 134] width 56 height 16
click at [1494, 179] on div "Airbnb" at bounding box center [1504, 189] width 67 height 27
type textarea "**********"
type input "**********"
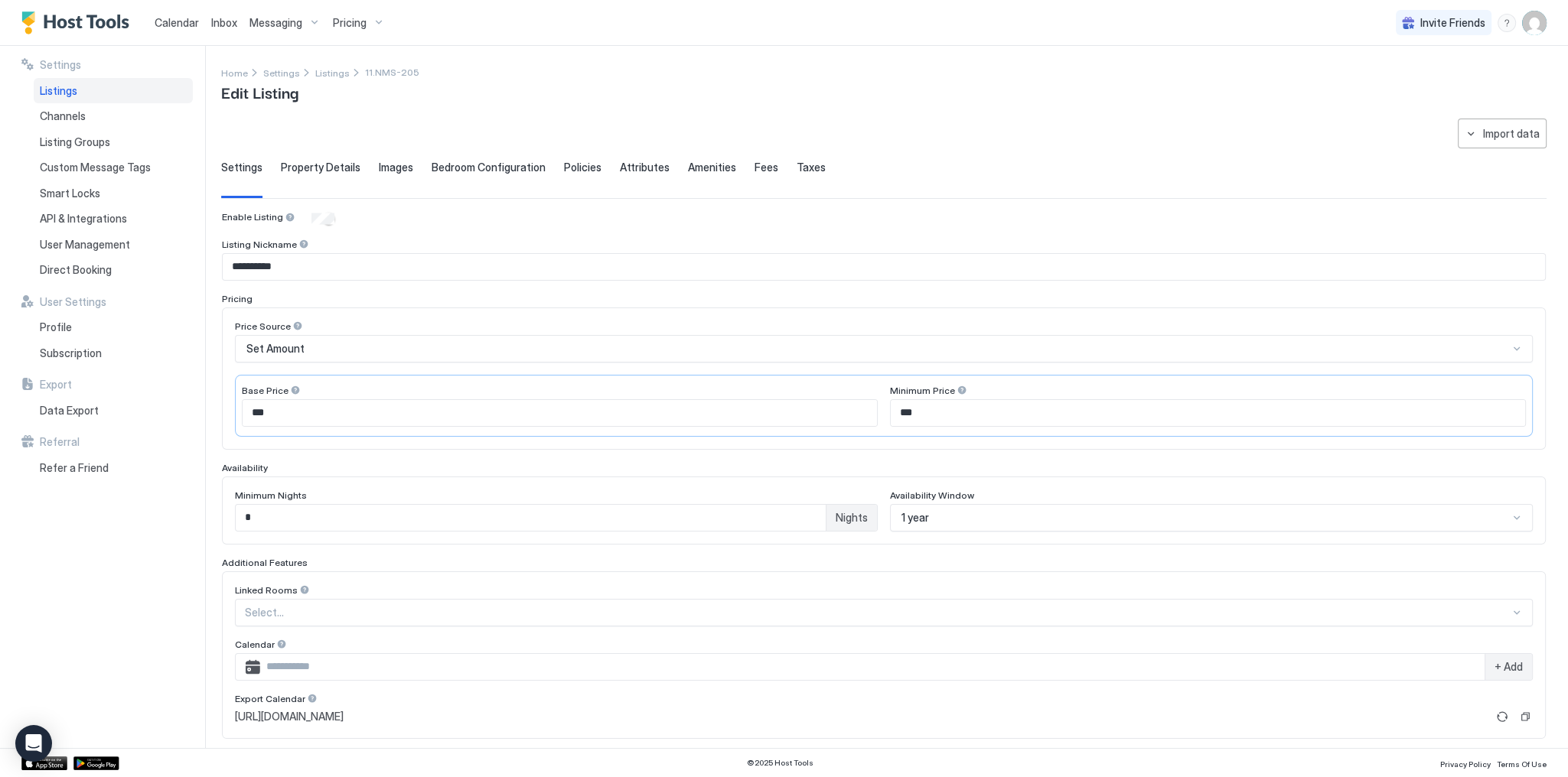
click at [1483, 140] on button "Import data" at bounding box center [1502, 133] width 89 height 30
click at [1471, 196] on div "Airbnb" at bounding box center [1504, 189] width 67 height 27
click at [466, 165] on span "Bedroom Configuration" at bounding box center [489, 167] width 114 height 14
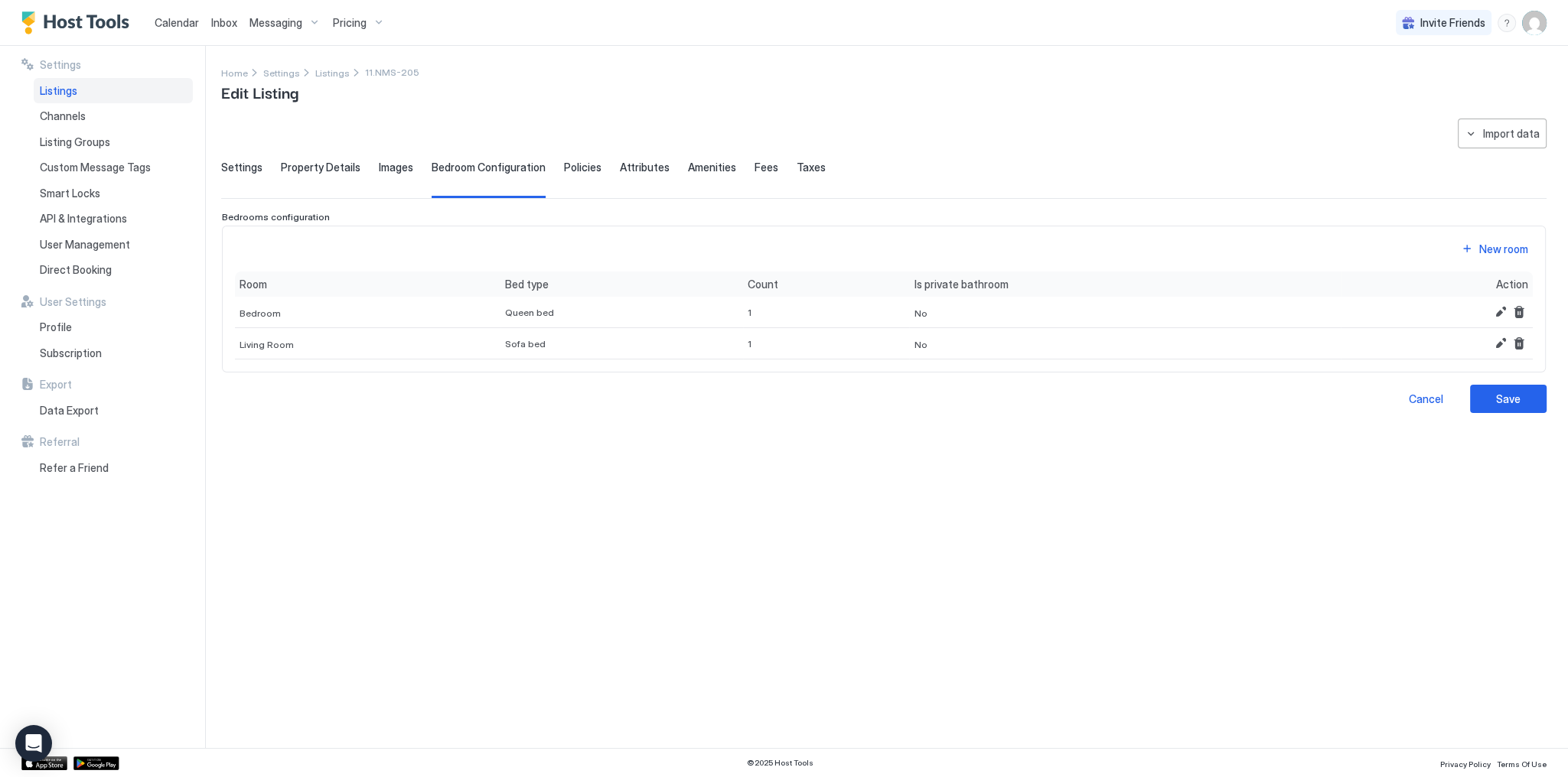
click at [767, 411] on div "**********" at bounding box center [884, 424] width 1326 height 611
drag, startPoint x: 334, startPoint y: 0, endPoint x: 706, endPoint y: 490, distance: 615.2
click at [740, 535] on div "**********" at bounding box center [884, 424] width 1326 height 611
click at [358, 21] on span "Pricing" at bounding box center [349, 23] width 33 height 14
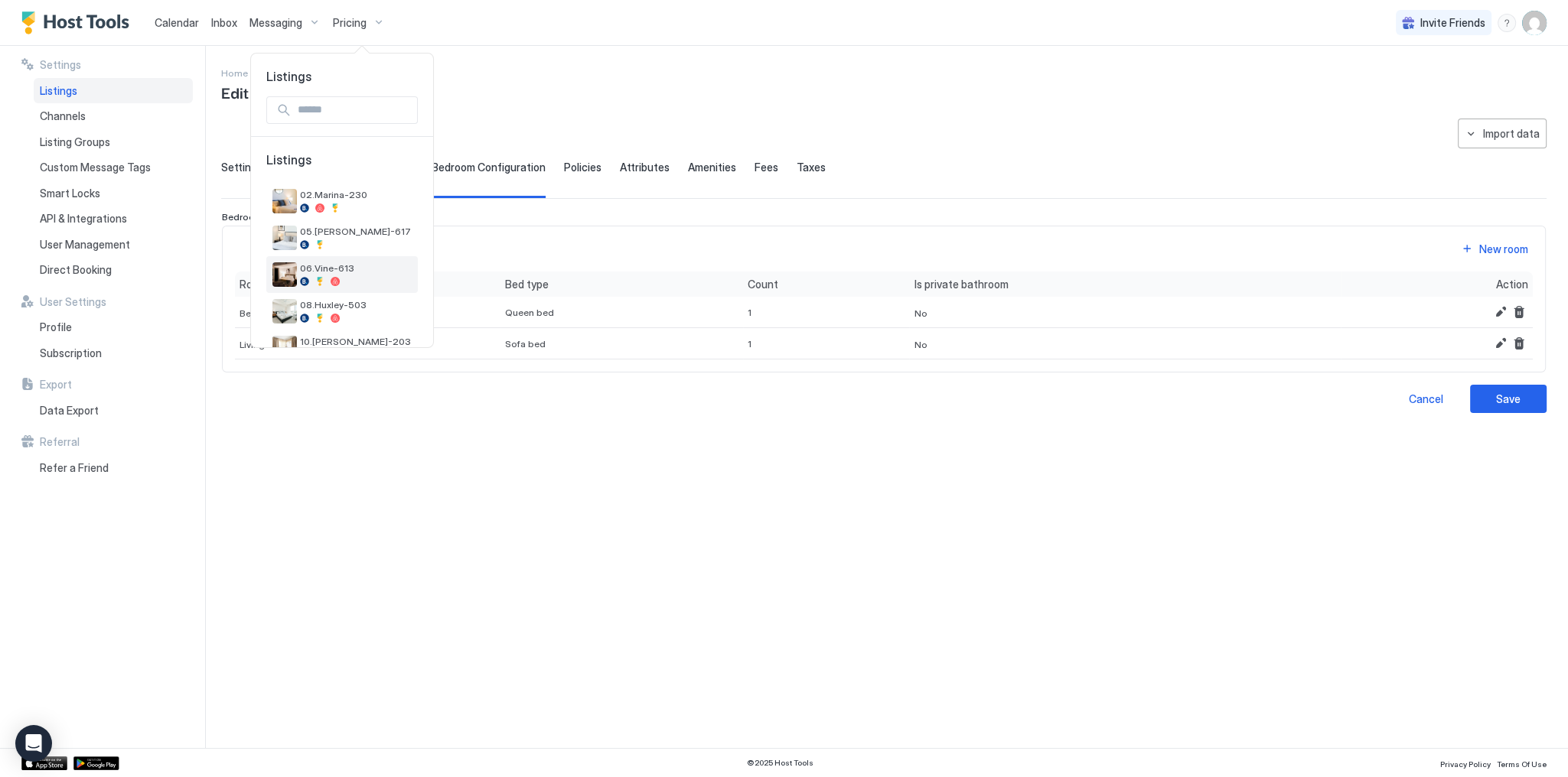
scroll to position [122, 0]
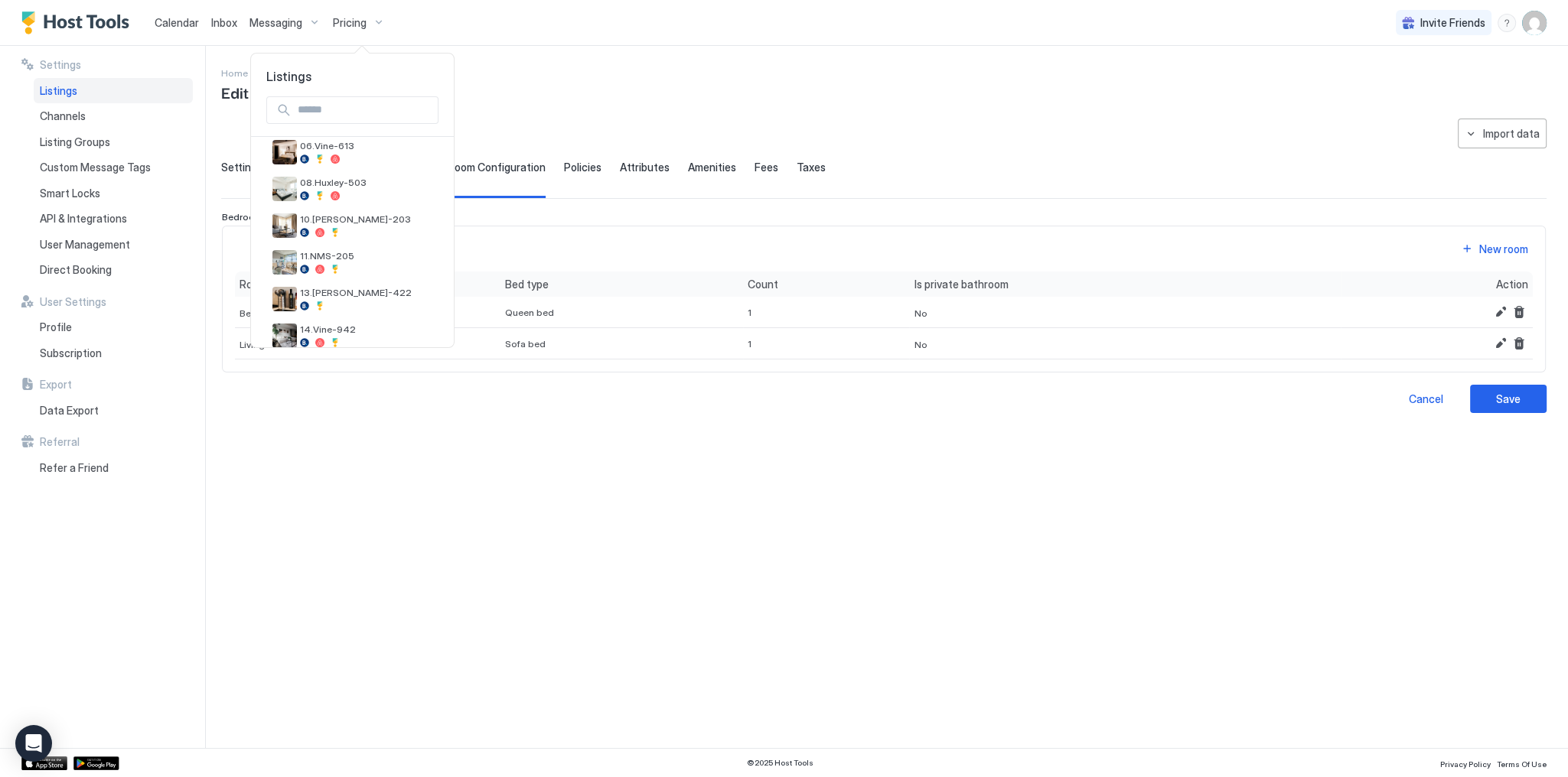
click at [666, 60] on div at bounding box center [784, 388] width 1568 height 777
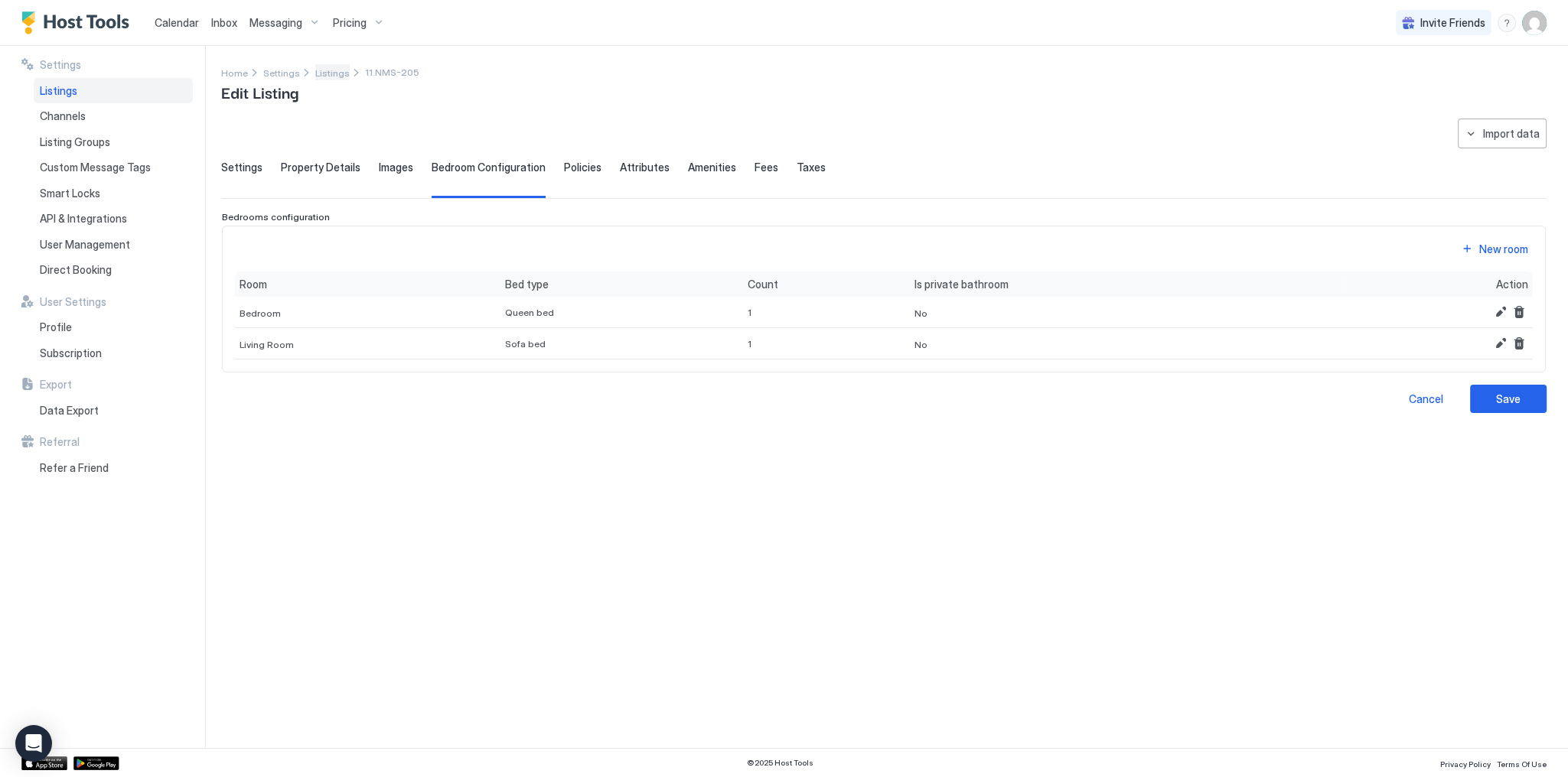
click at [315, 74] on span "Listings" at bounding box center [332, 73] width 34 height 11
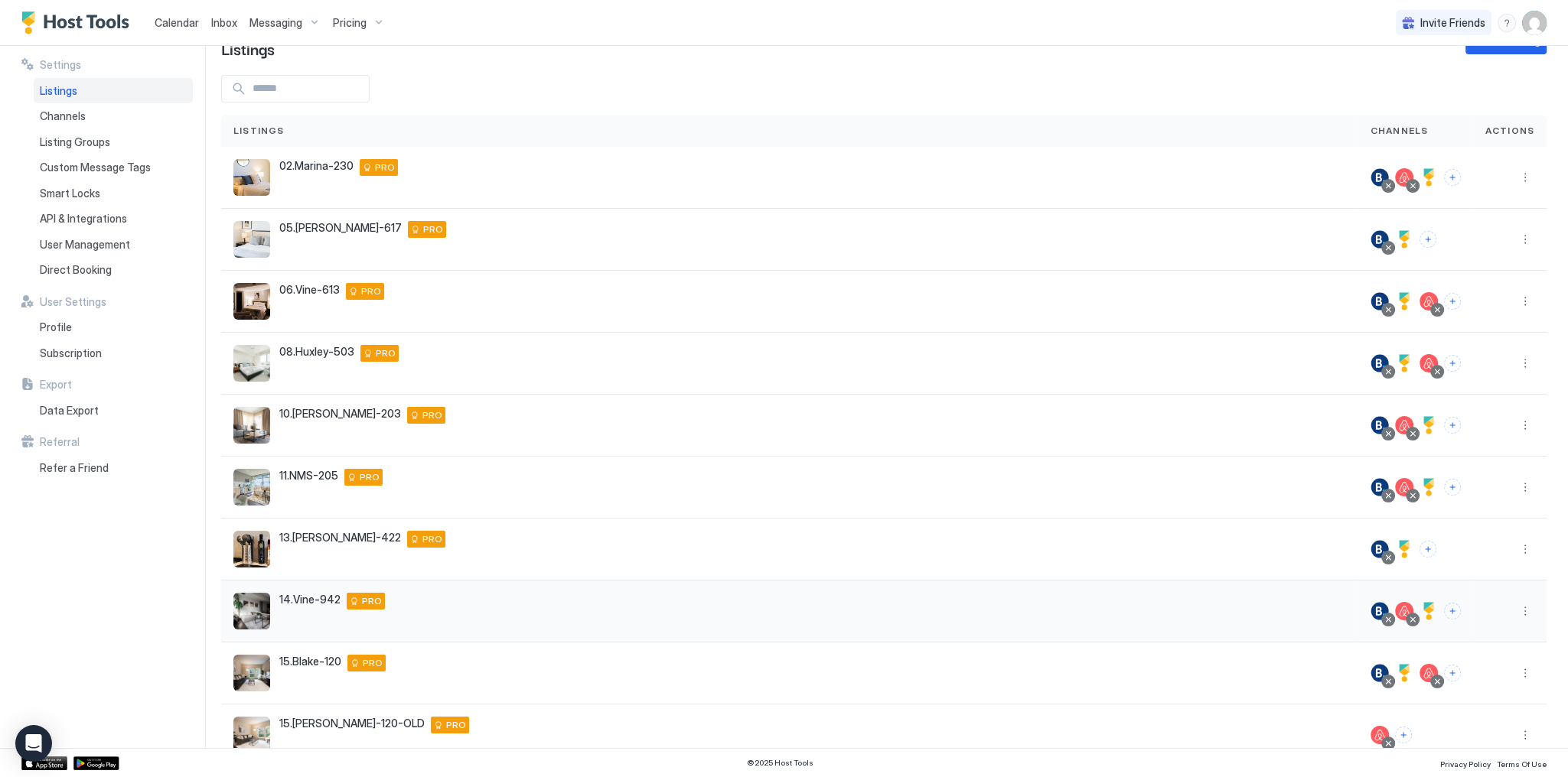
scroll to position [115, 0]
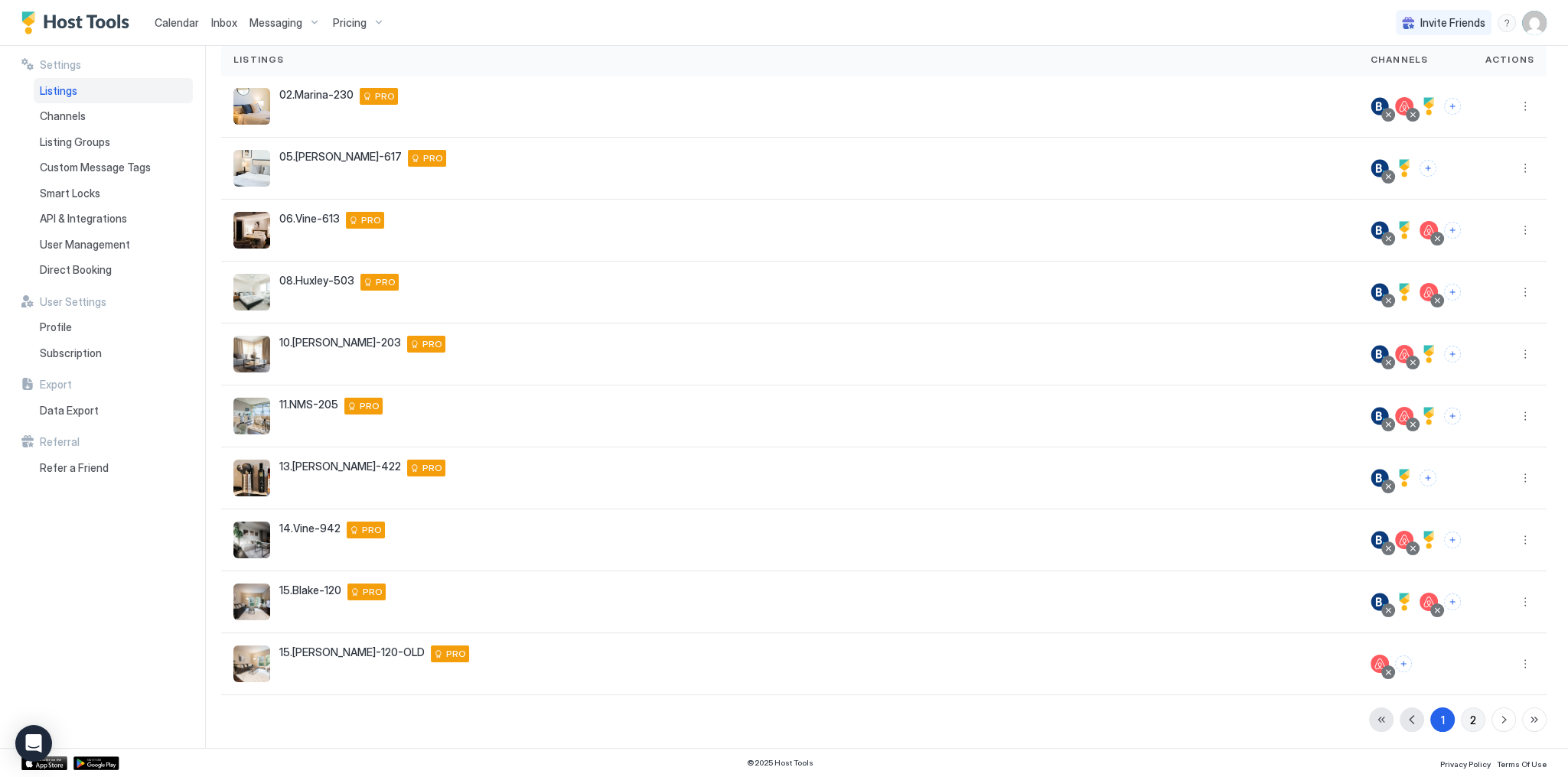
click at [1467, 714] on button "2" at bounding box center [1473, 720] width 24 height 24
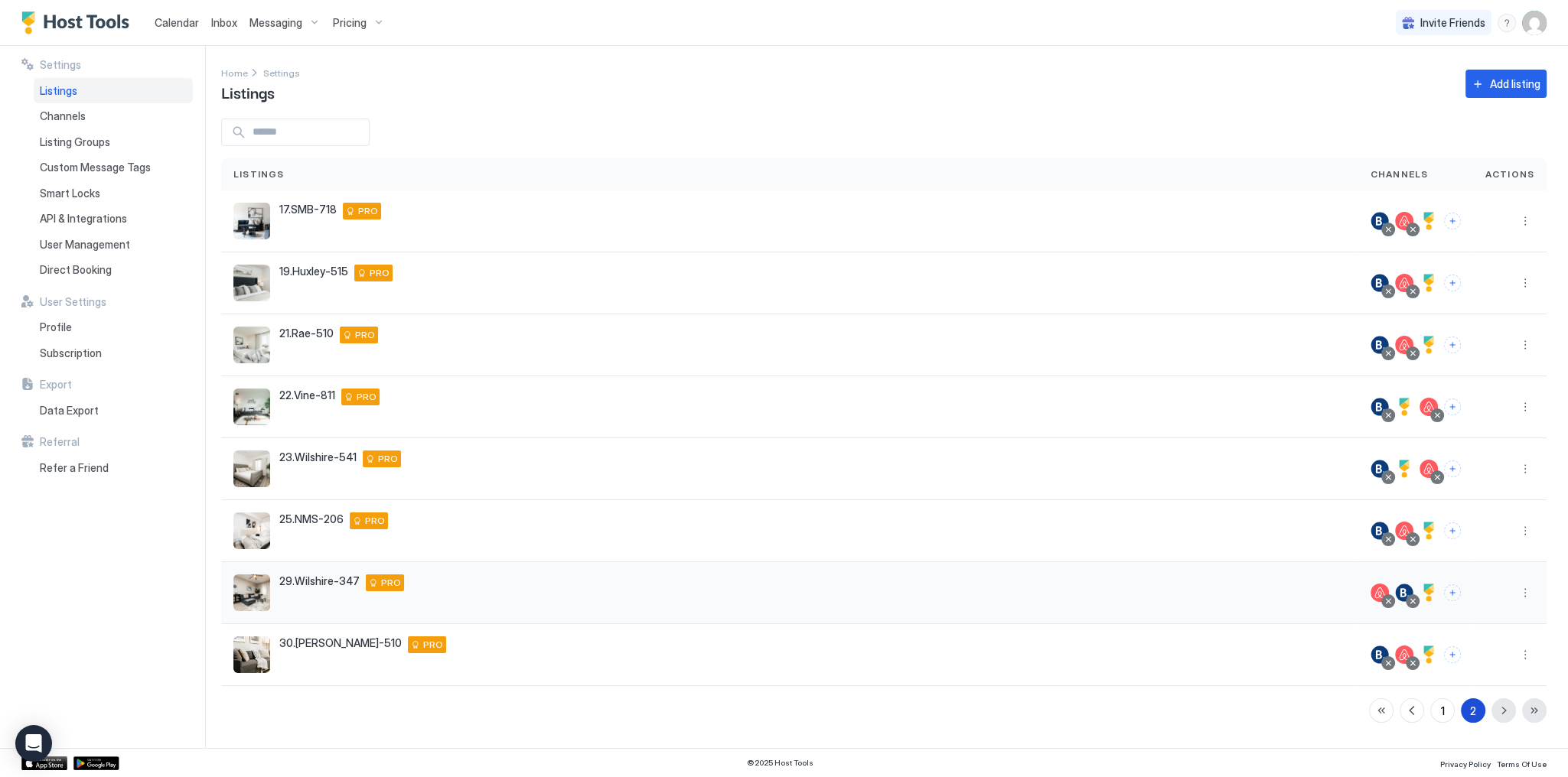
scroll to position [0, 0]
click at [1523, 343] on button "More options" at bounding box center [1525, 345] width 18 height 18
click at [1495, 420] on div "Listing Settings" at bounding box center [1486, 415] width 104 height 24
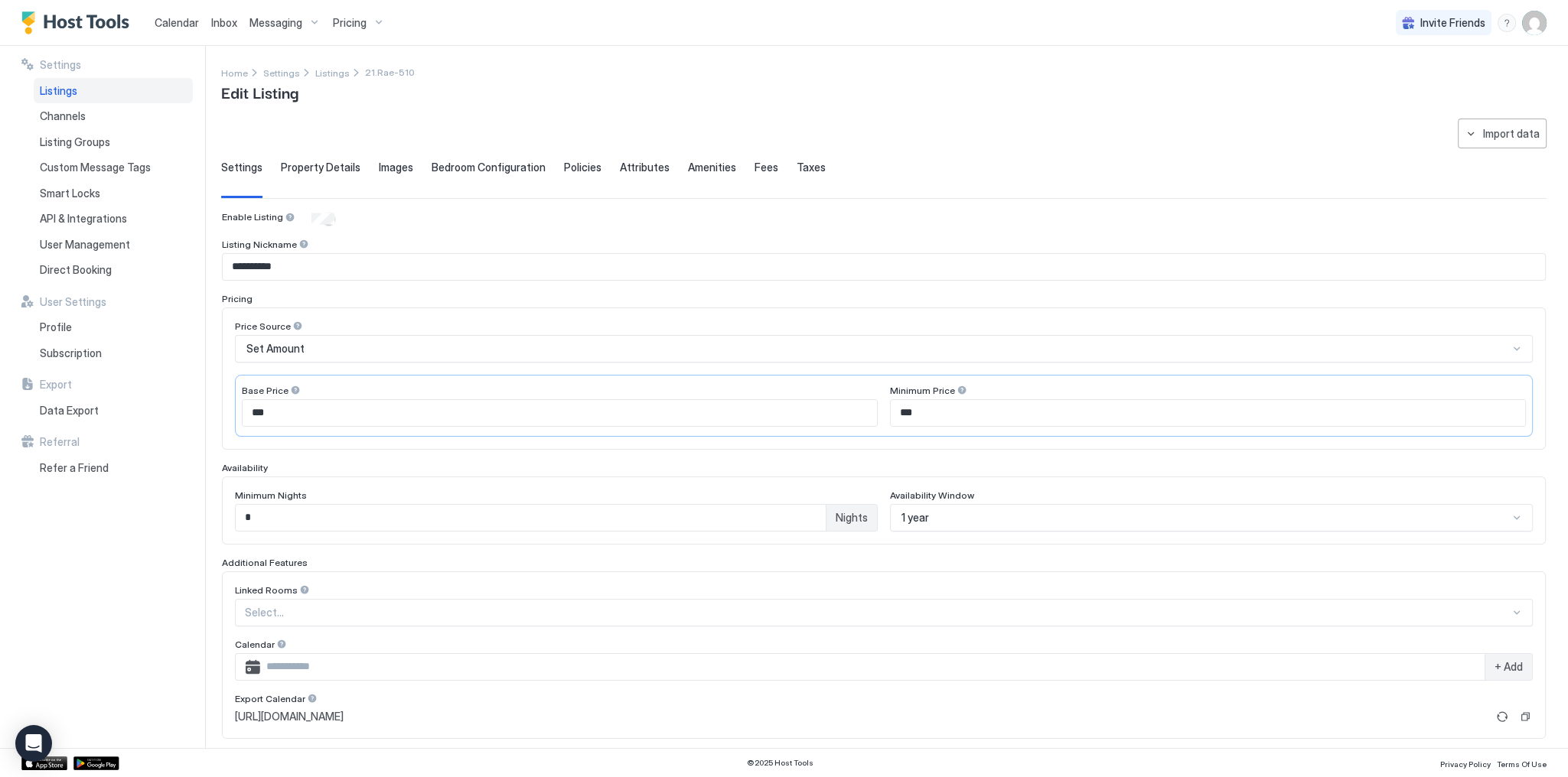
type textarea "**********"
click at [380, 177] on div "Images" at bounding box center [396, 180] width 34 height 38
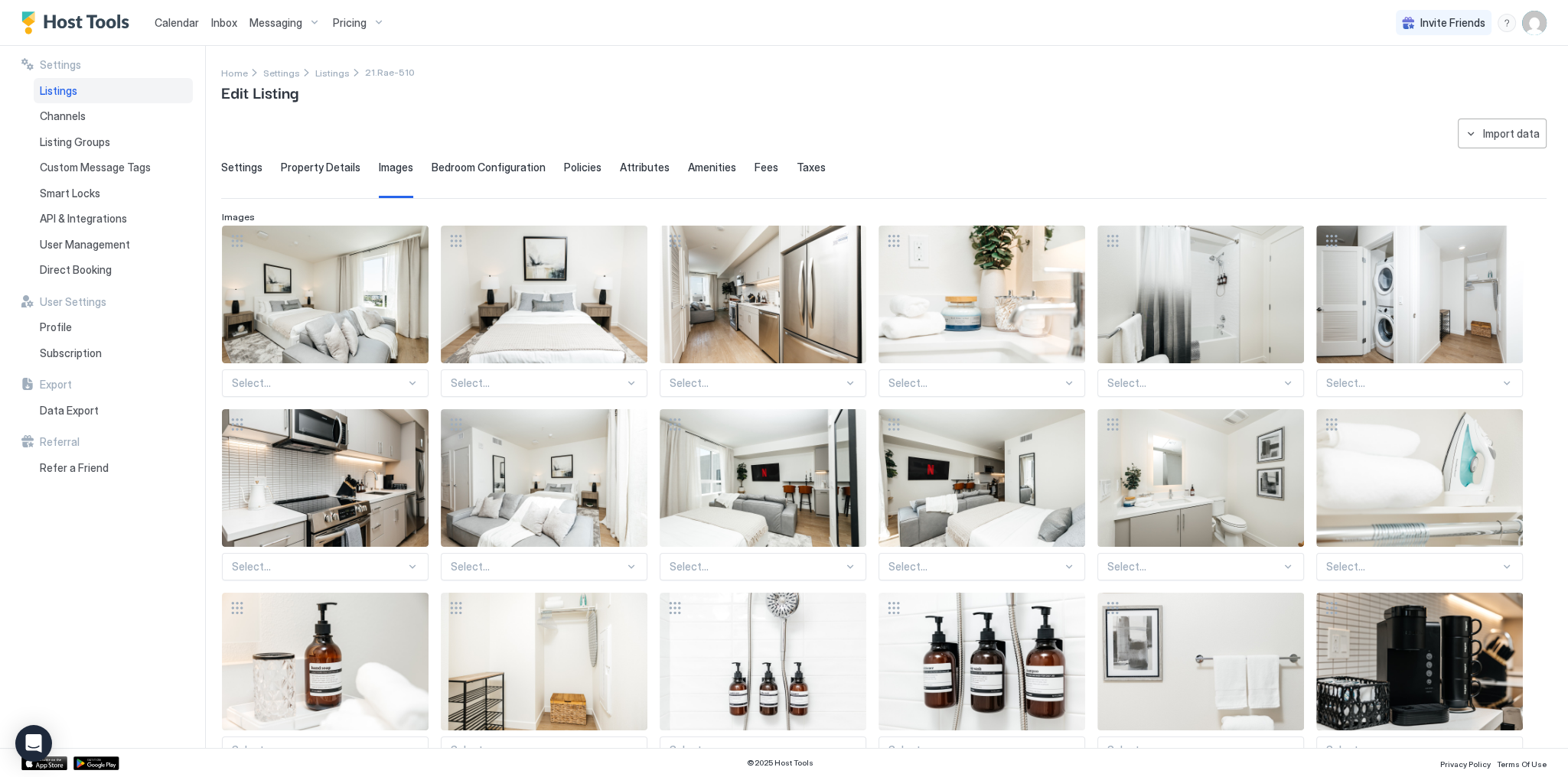
click at [457, 163] on span "Bedroom Configuration" at bounding box center [489, 167] width 114 height 14
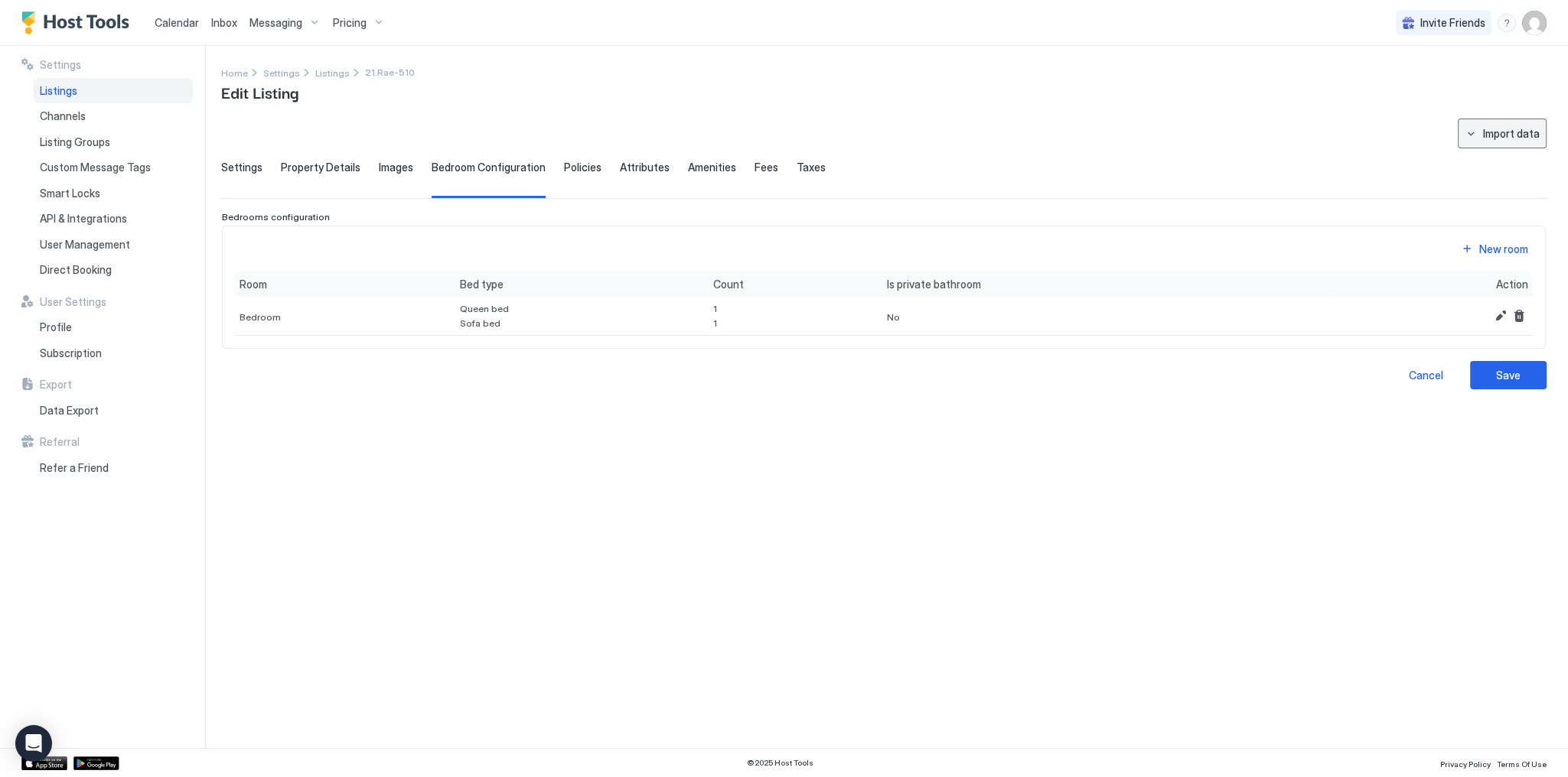
click at [1490, 127] on div "Import data" at bounding box center [1511, 134] width 56 height 16
click at [1490, 190] on div "Airbnb" at bounding box center [1508, 188] width 47 height 14
type textarea "**********"
click at [263, 159] on div "**********" at bounding box center [884, 254] width 1326 height 271
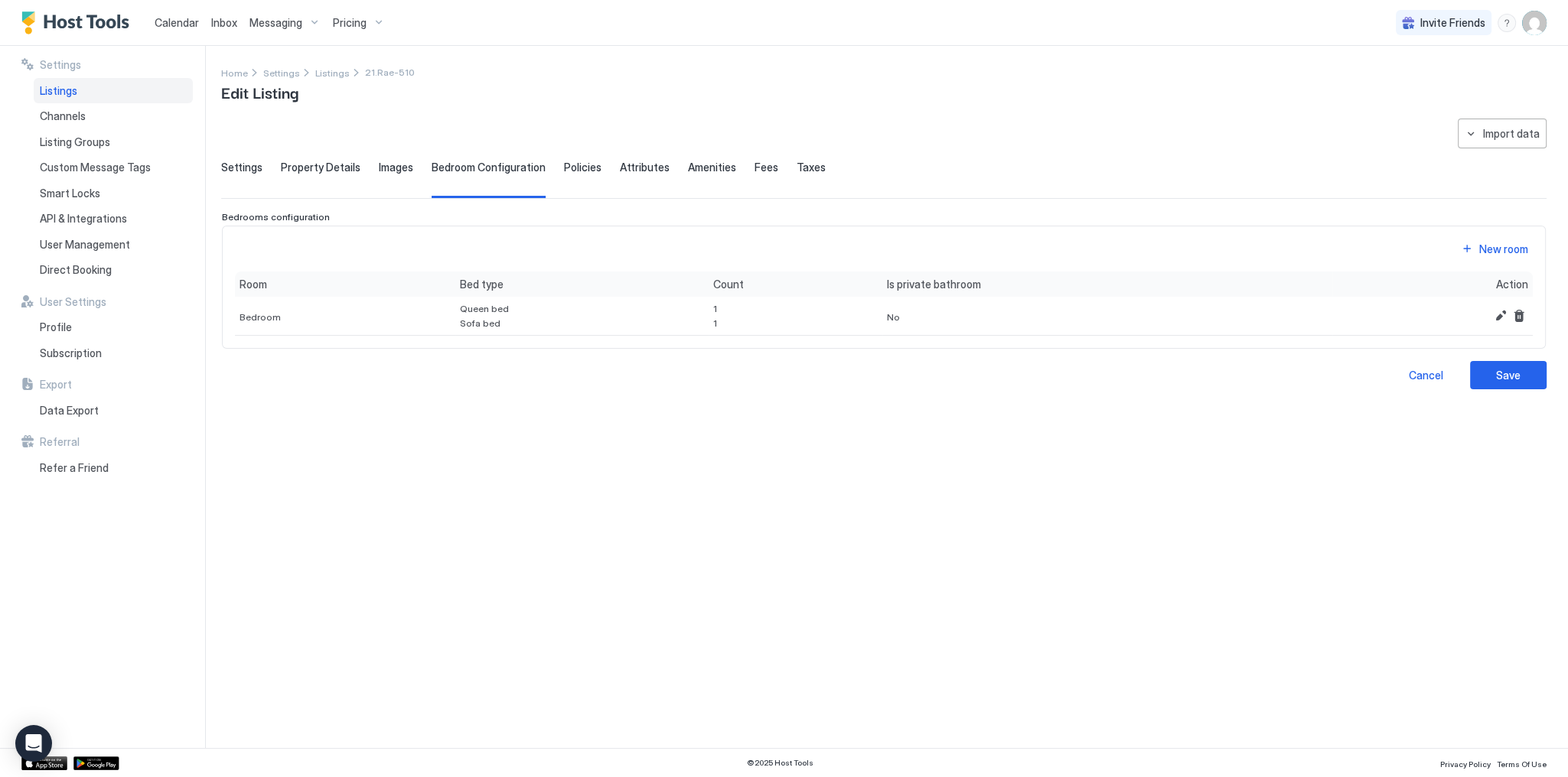
click at [300, 168] on span "Property Details" at bounding box center [320, 167] width 79 height 14
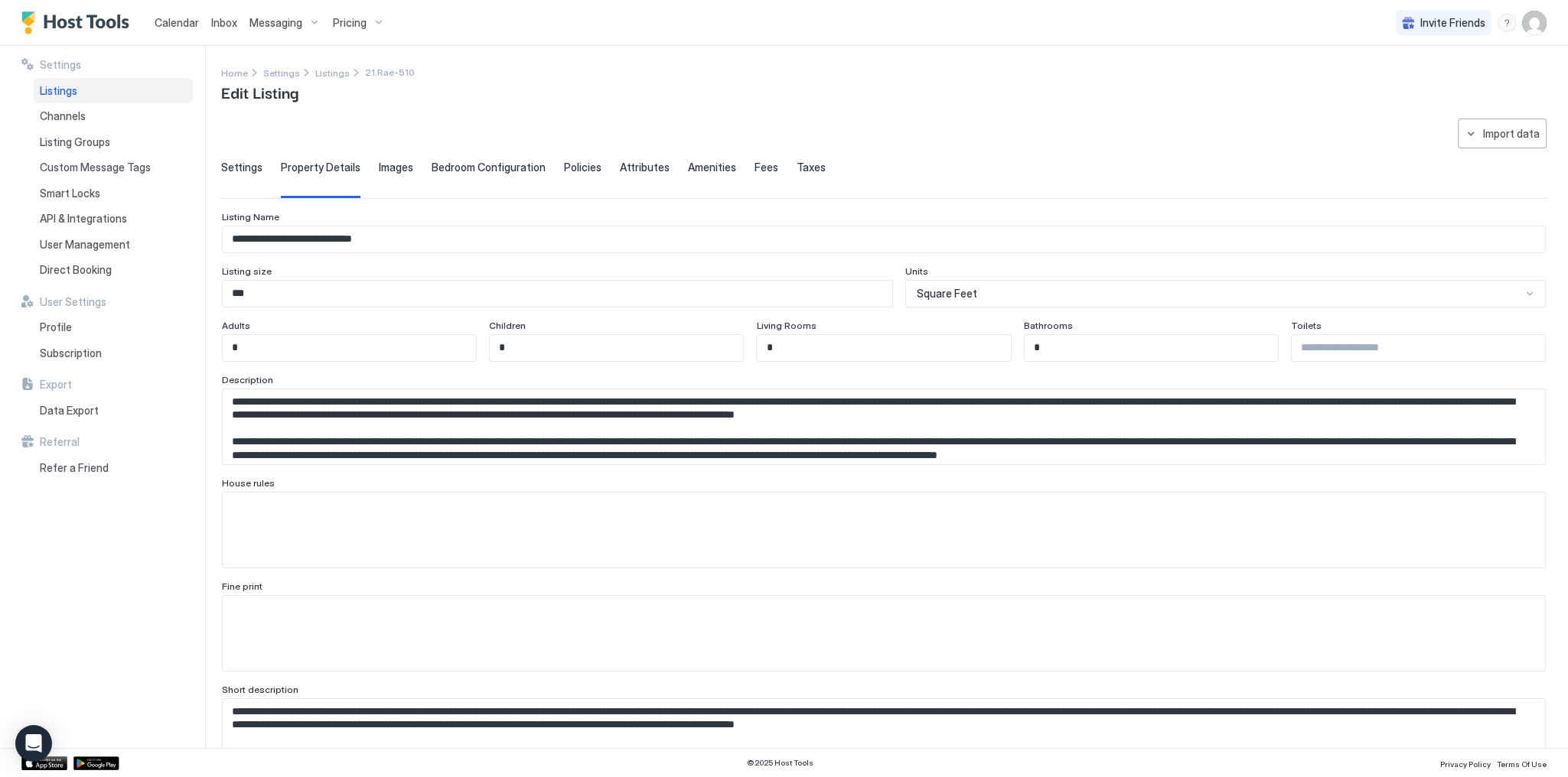
click at [233, 177] on div "Settings" at bounding box center [242, 180] width 42 height 38
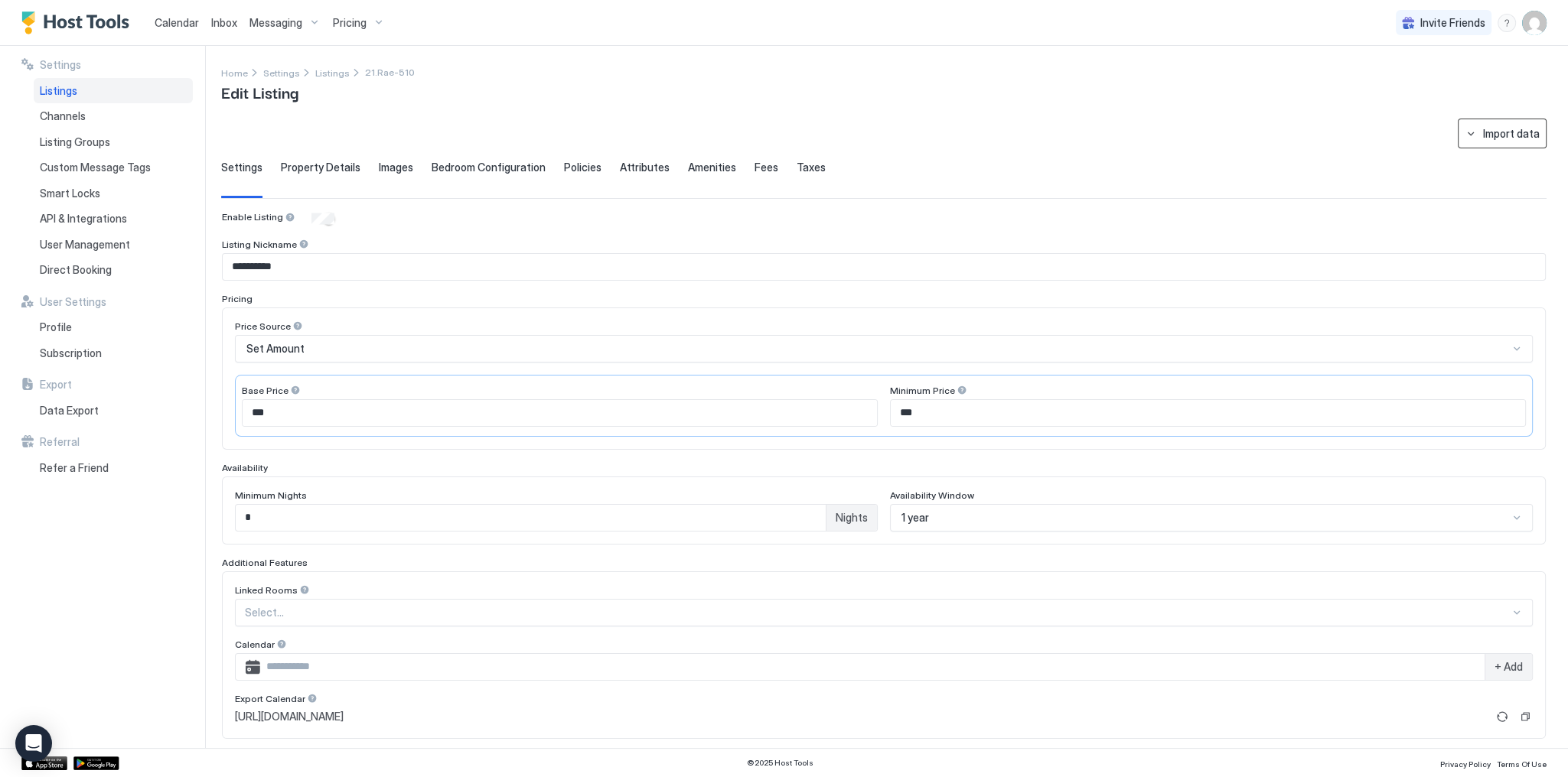
click at [1524, 142] on button "Import data" at bounding box center [1502, 133] width 89 height 30
click at [1481, 189] on div "Airbnb" at bounding box center [1499, 188] width 47 height 14
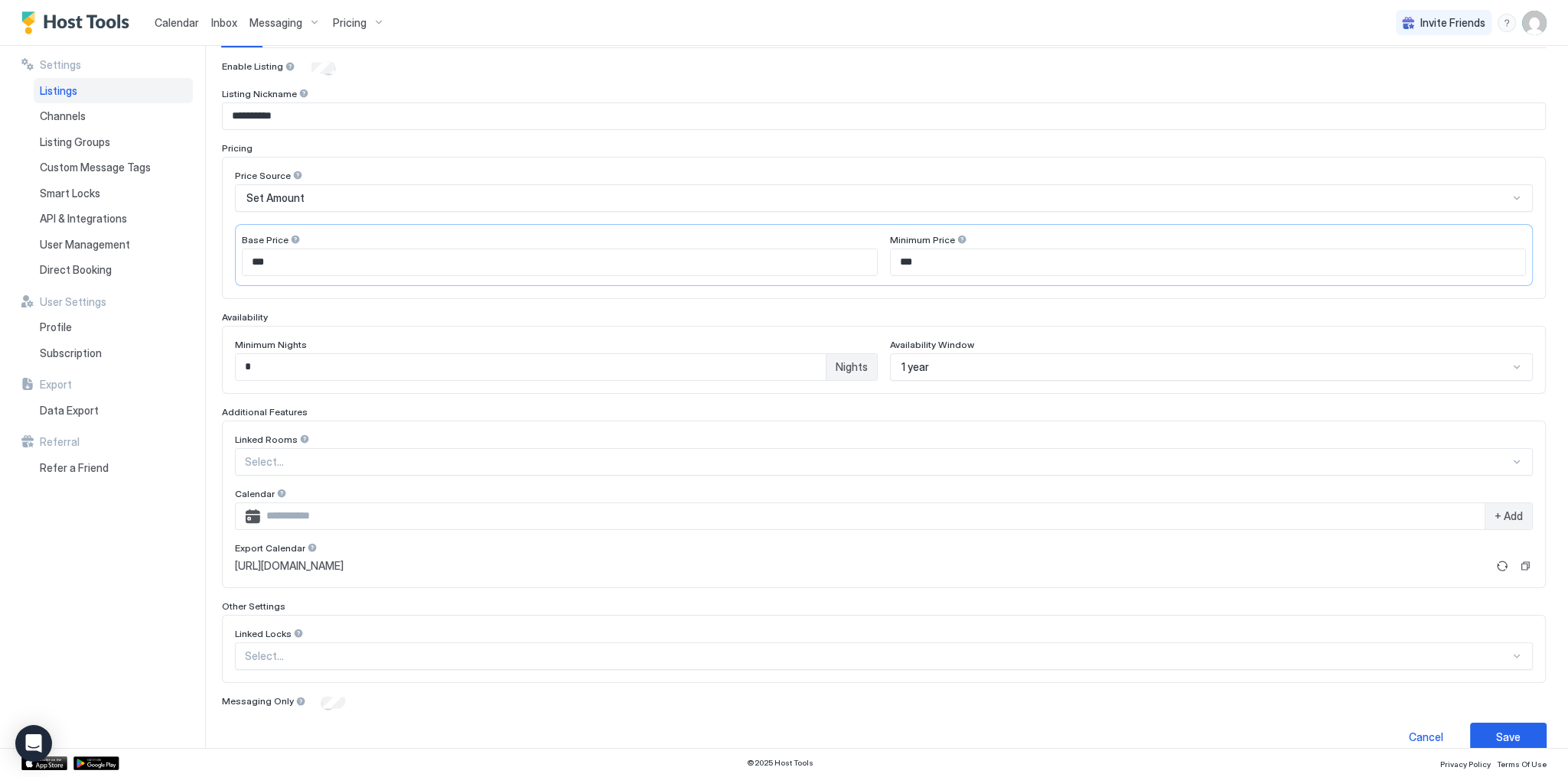
scroll to position [168, 0]
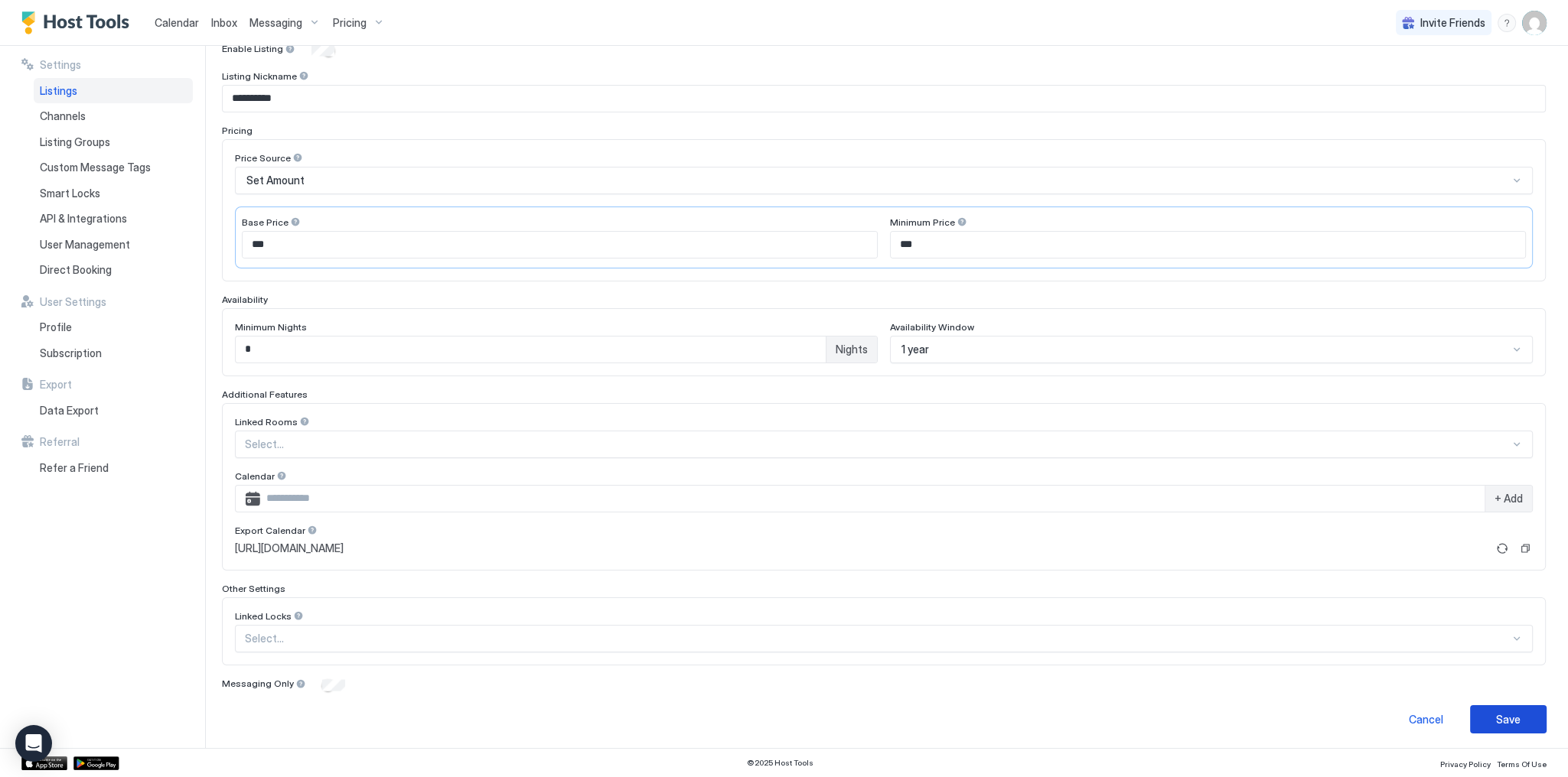
click at [1518, 720] on button "Save" at bounding box center [1508, 719] width 77 height 29
click at [1509, 712] on div "Save" at bounding box center [1508, 720] width 24 height 16
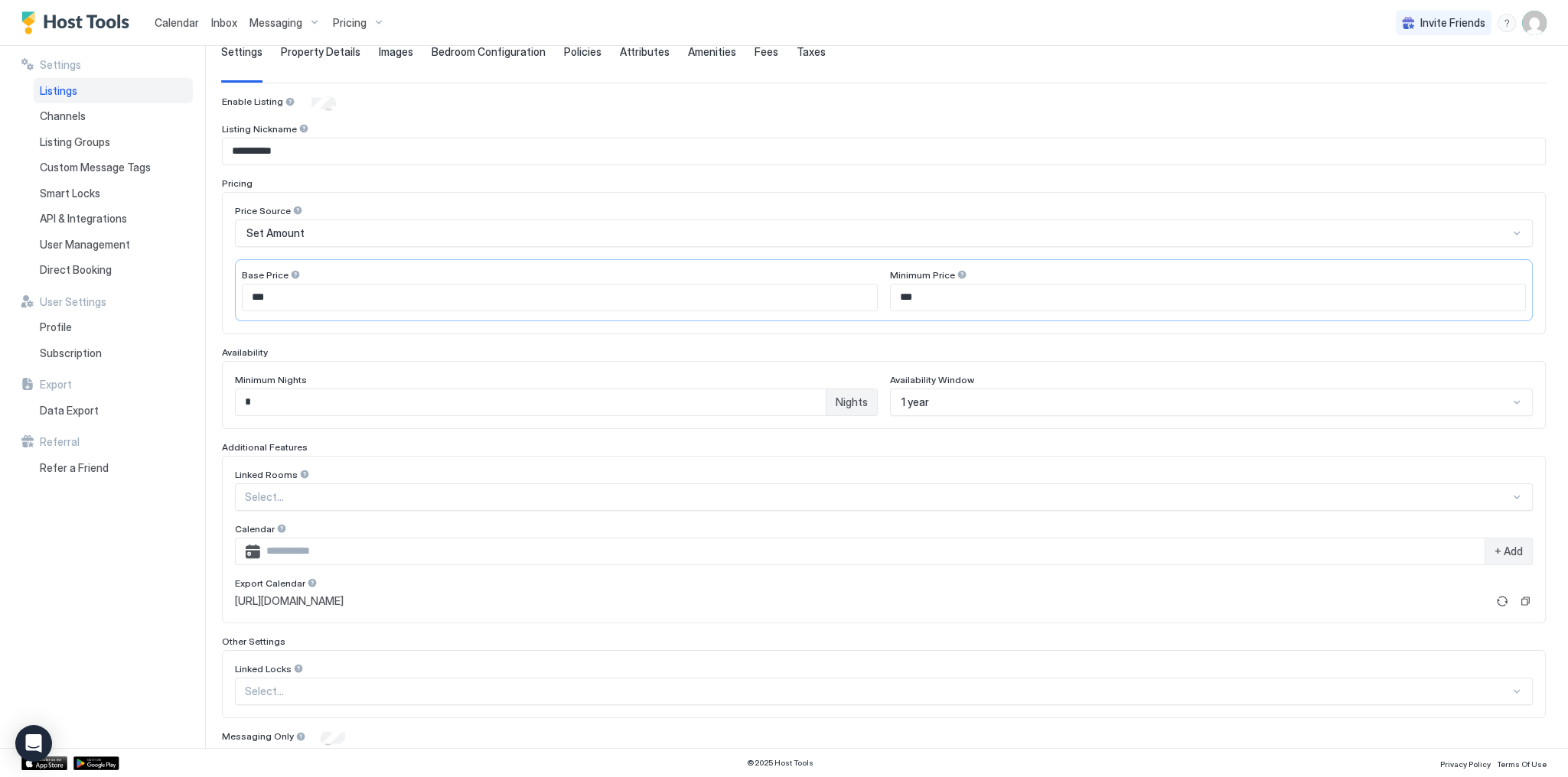
scroll to position [107, 0]
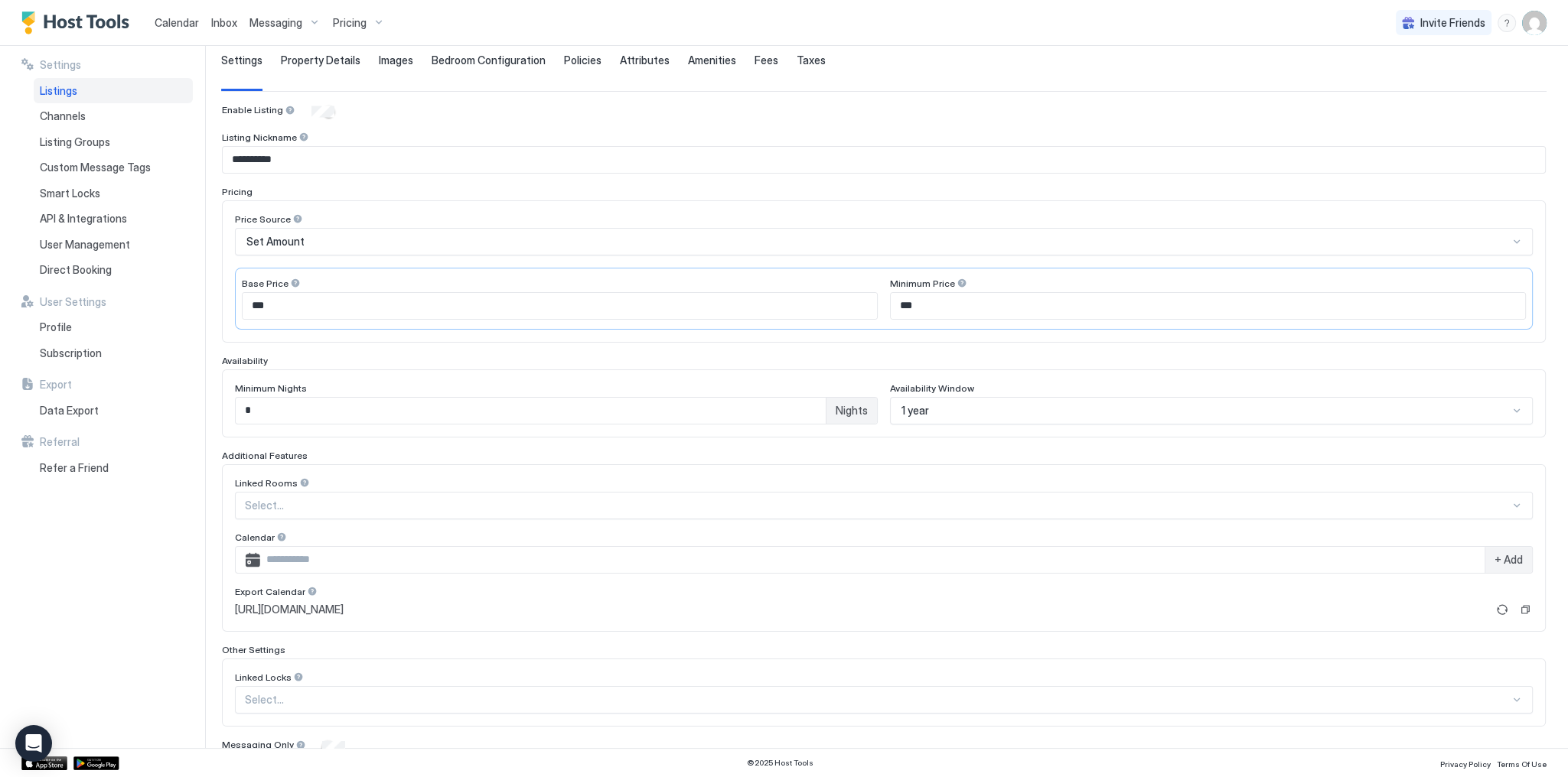
click at [474, 56] on span "Bedroom Configuration" at bounding box center [489, 60] width 114 height 14
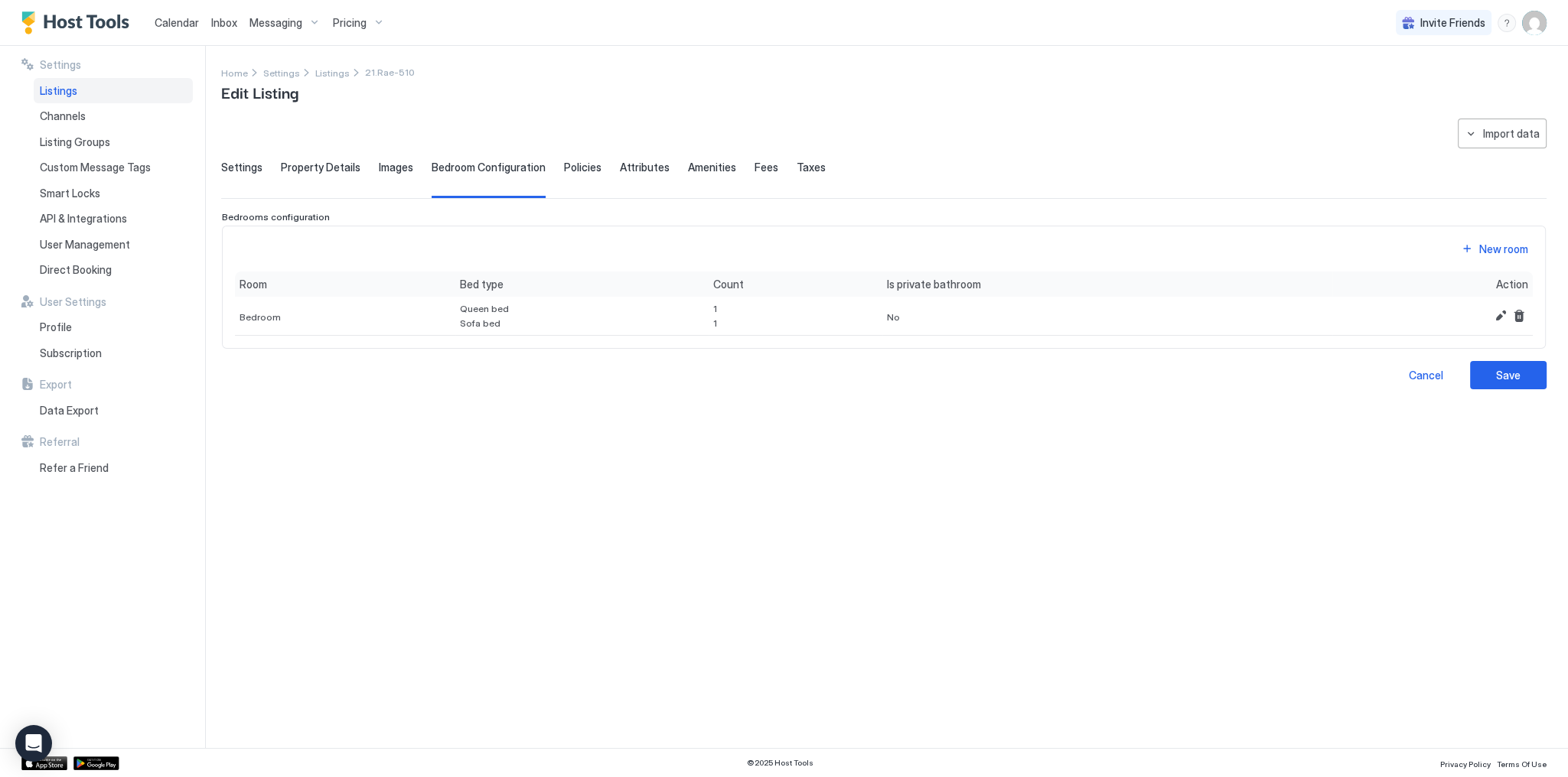
click at [851, 483] on div "**********" at bounding box center [884, 424] width 1326 height 611
click at [1482, 148] on div "**********" at bounding box center [884, 254] width 1326 height 271
click at [1485, 137] on div "Import data" at bounding box center [1511, 134] width 56 height 16
click at [1490, 191] on div "Airbnb" at bounding box center [1508, 188] width 47 height 14
click at [1498, 373] on div "Save" at bounding box center [1508, 375] width 24 height 16
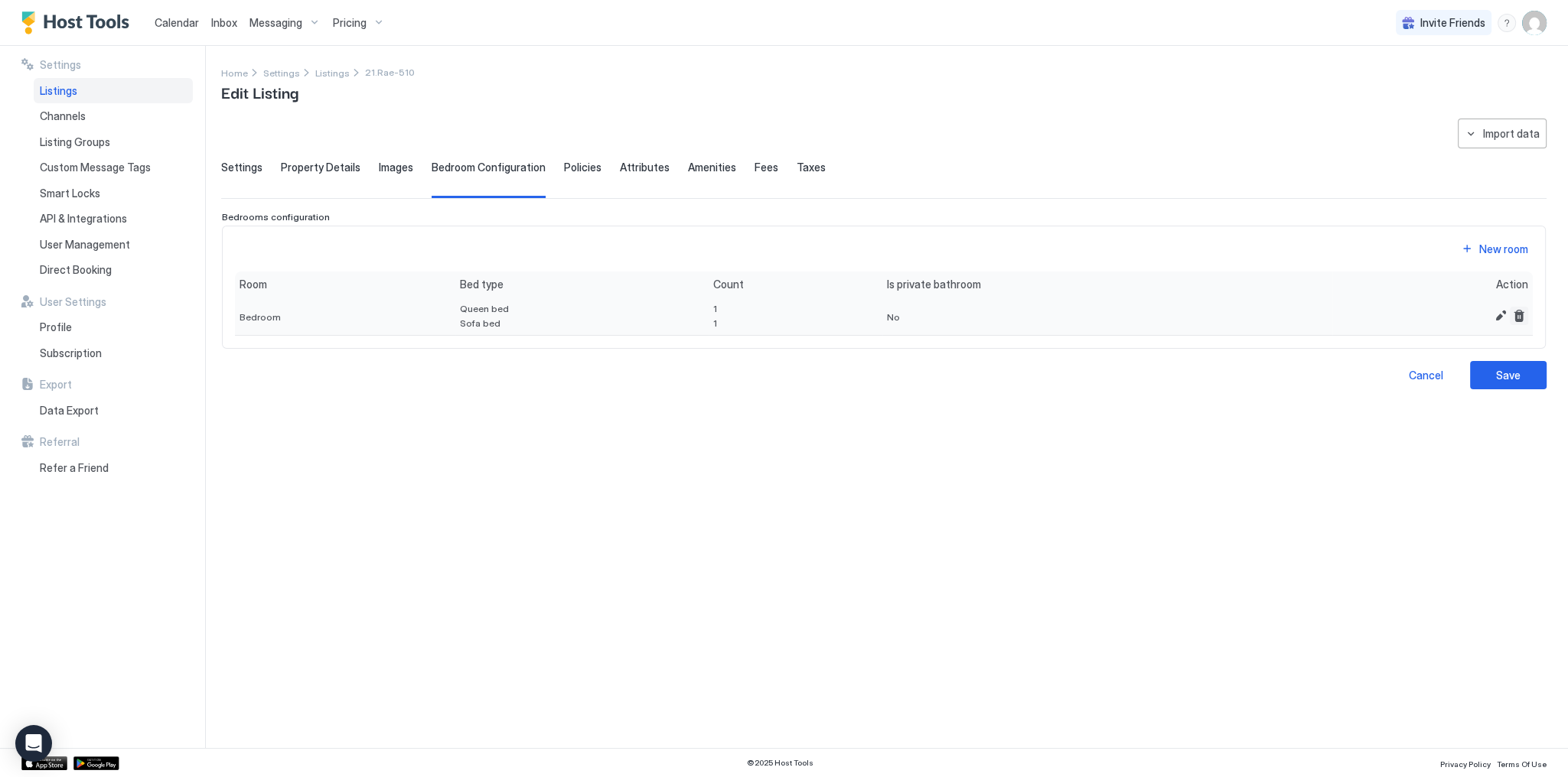
click at [1519, 311] on button "Remove" at bounding box center [1519, 316] width 18 height 18
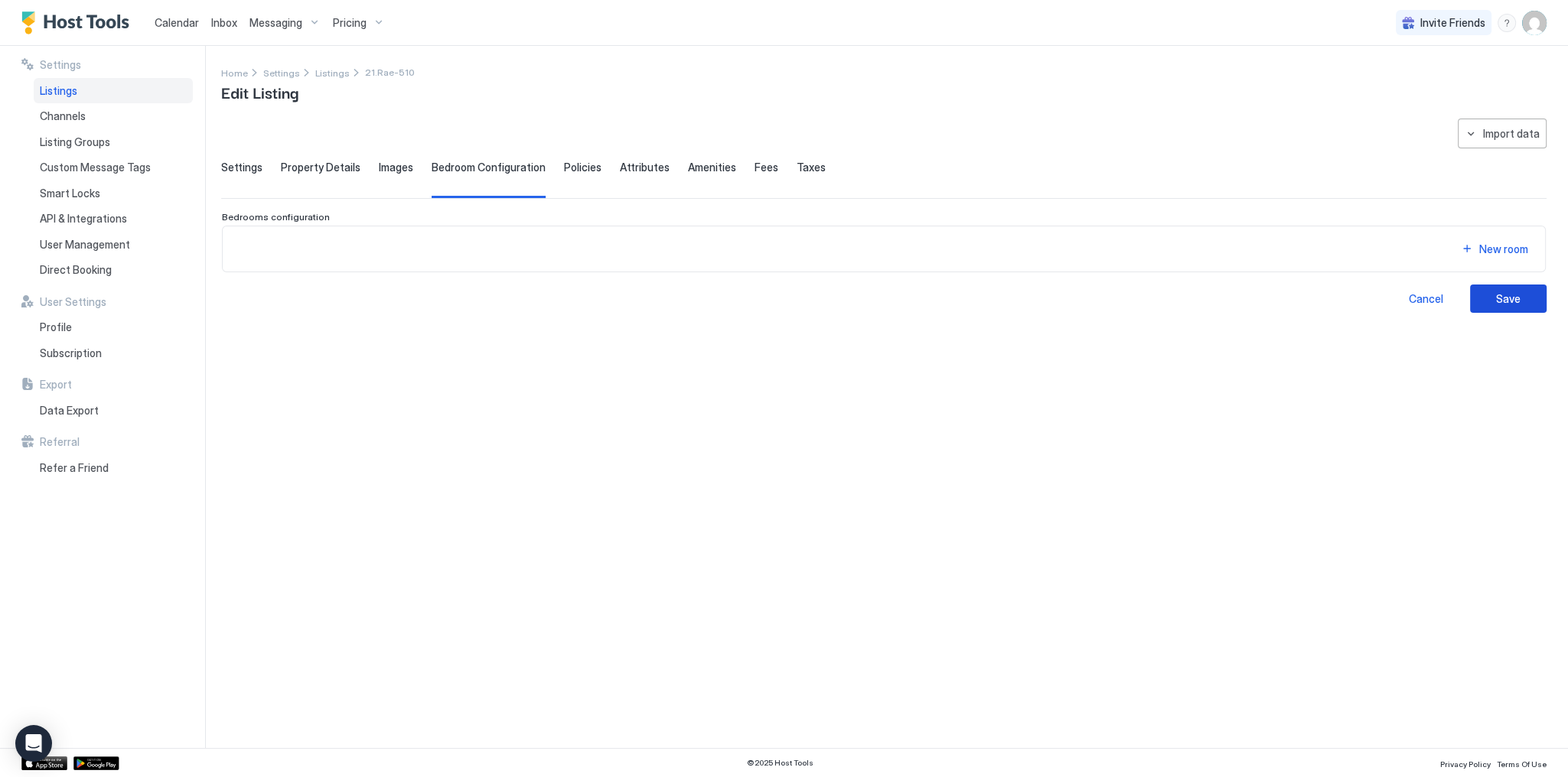
click at [1512, 306] on button "Save" at bounding box center [1508, 299] width 77 height 29
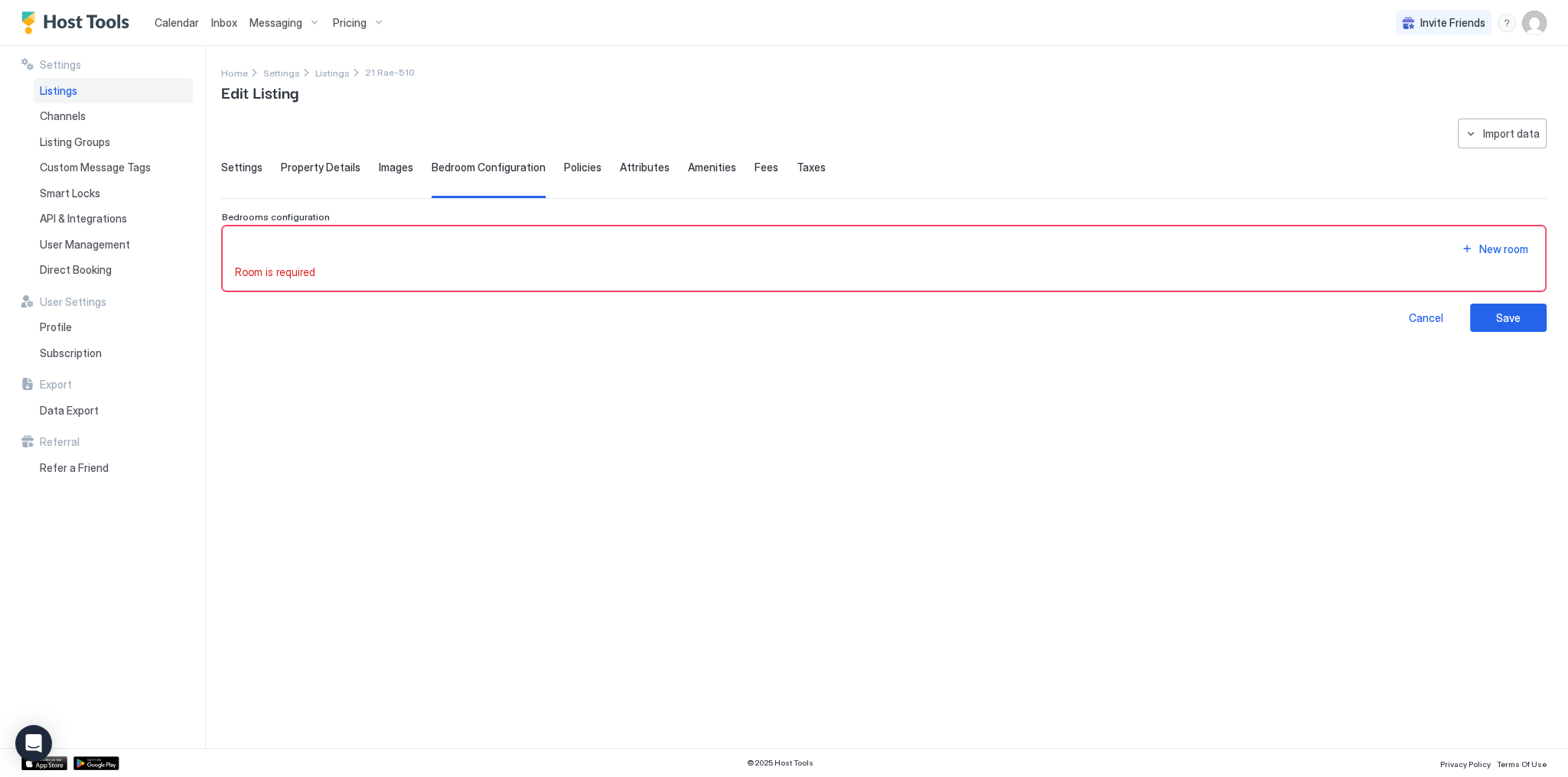
click at [1493, 135] on div "Import data" at bounding box center [1511, 134] width 56 height 16
click at [1498, 182] on div "Airbnb" at bounding box center [1508, 188] width 47 height 14
click at [1482, 147] on button "Import data" at bounding box center [1502, 133] width 89 height 30
click at [1502, 194] on div "Airbnb" at bounding box center [1512, 189] width 67 height 27
click at [1475, 128] on button "Import data" at bounding box center [1502, 133] width 89 height 30
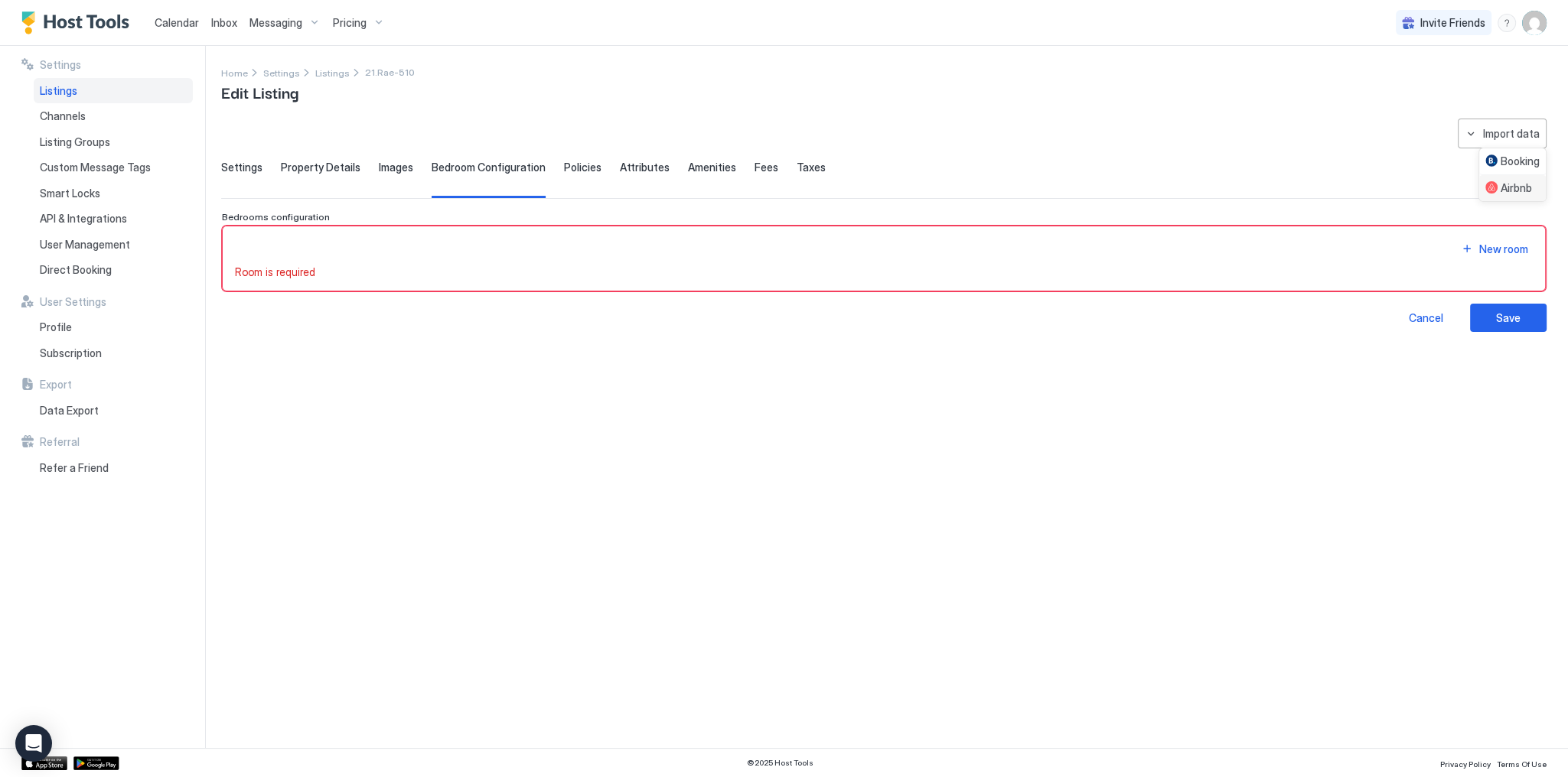
click at [1503, 189] on div "Airbnb" at bounding box center [1508, 188] width 47 height 14
click at [1188, 193] on div "Settings Property Details Images Bedroom Configuration Policies Attributes Amen…" at bounding box center [884, 180] width 1326 height 38
click at [1107, 180] on div "Settings Property Details Images Bedroom Configuration Policies Attributes Amen…" at bounding box center [884, 180] width 1326 height 38
click at [1498, 238] on button "New room" at bounding box center [1495, 248] width 77 height 20
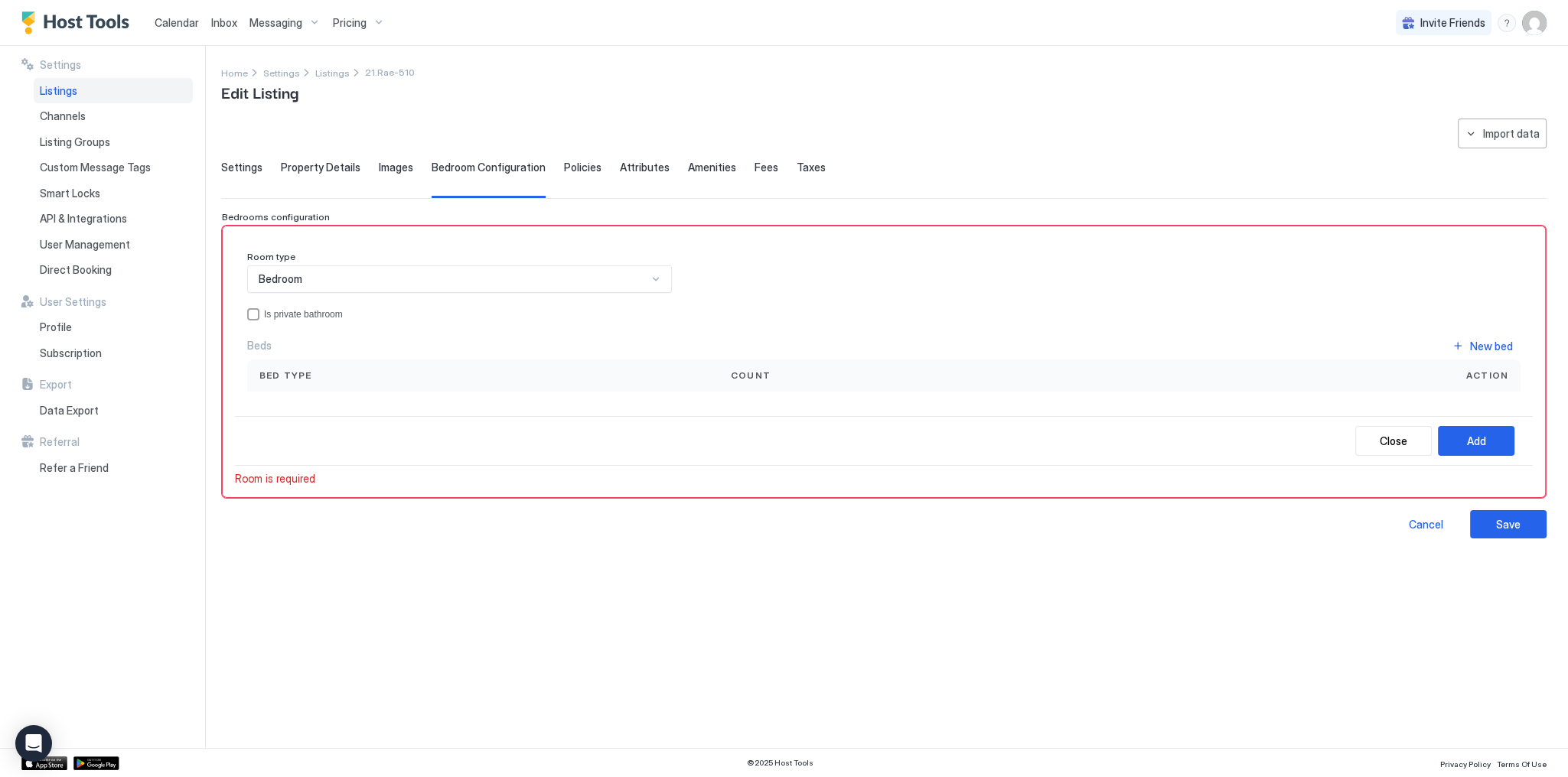
click at [607, 275] on div "Bedroom" at bounding box center [453, 279] width 389 height 14
drag, startPoint x: 607, startPoint y: 275, endPoint x: 700, endPoint y: 299, distance: 96.0
click at [608, 275] on div "Bedroom" at bounding box center [453, 279] width 389 height 14
click at [1400, 449] on button "Close" at bounding box center [1393, 441] width 77 height 30
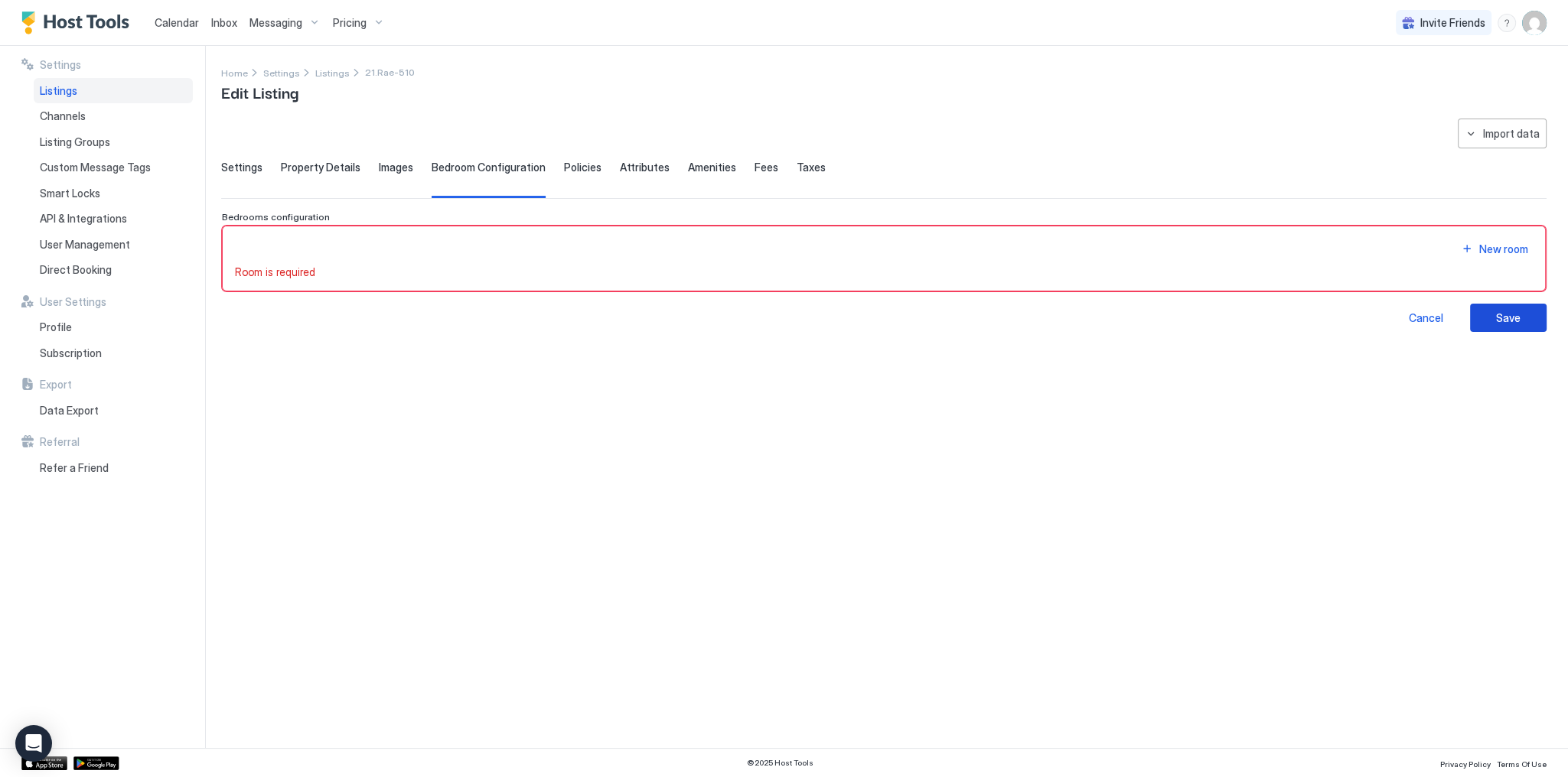
click at [1502, 323] on div "Save" at bounding box center [1508, 318] width 24 height 16
click at [1491, 135] on div "Import data" at bounding box center [1511, 134] width 56 height 16
click at [1487, 181] on div "Airbnb" at bounding box center [1508, 188] width 47 height 14
click at [1468, 133] on button "Import data" at bounding box center [1502, 133] width 89 height 30
click at [1486, 177] on div "Airbnb" at bounding box center [1512, 189] width 67 height 27
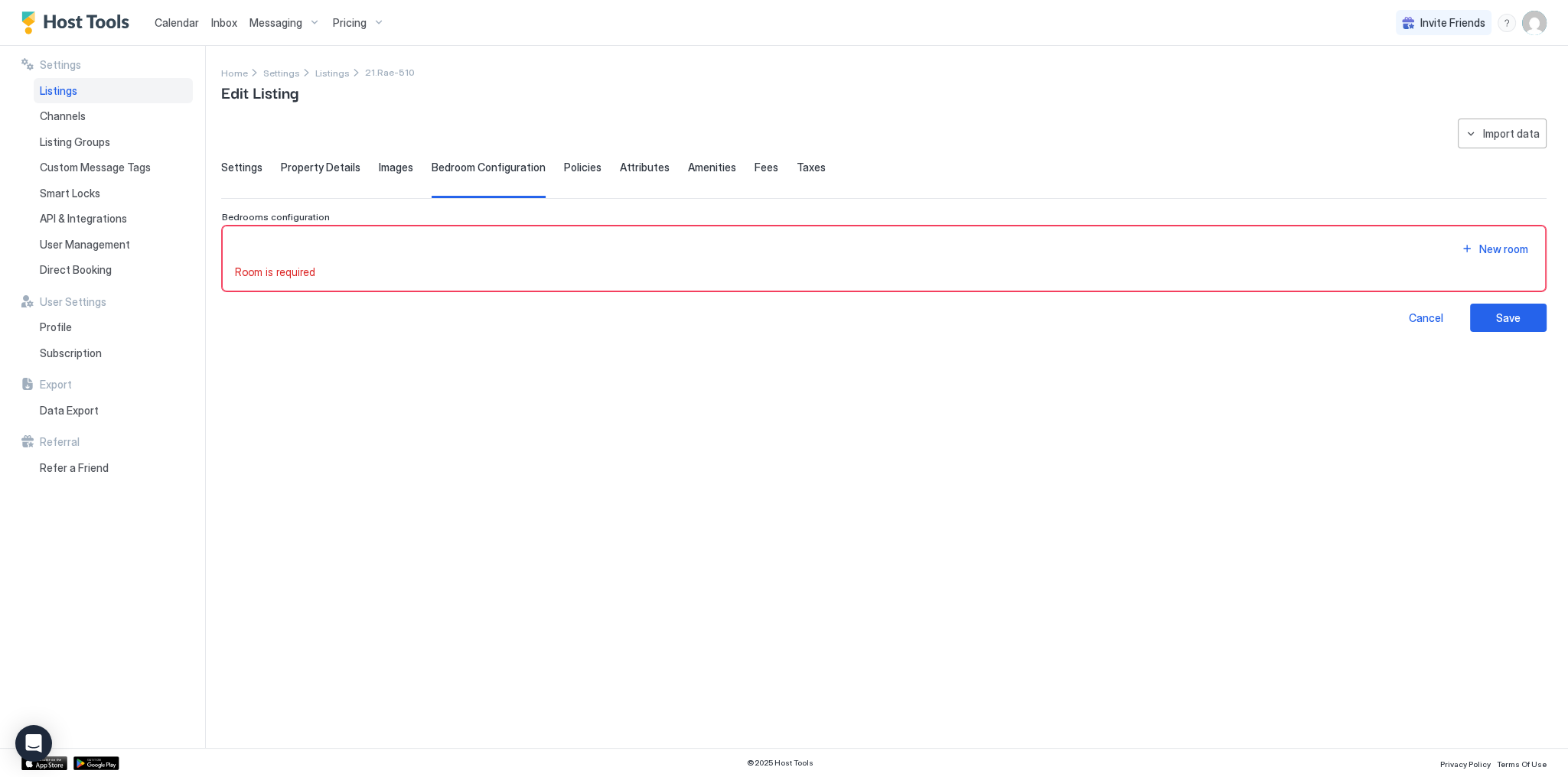
click at [725, 426] on div "**********" at bounding box center [884, 424] width 1326 height 611
click at [1497, 317] on div "Save" at bounding box center [1508, 318] width 24 height 16
click at [1202, 506] on div "**********" at bounding box center [884, 424] width 1326 height 611
click at [1481, 136] on button "Import data" at bounding box center [1502, 133] width 89 height 30
click at [1524, 184] on div "Airbnb" at bounding box center [1508, 188] width 47 height 14
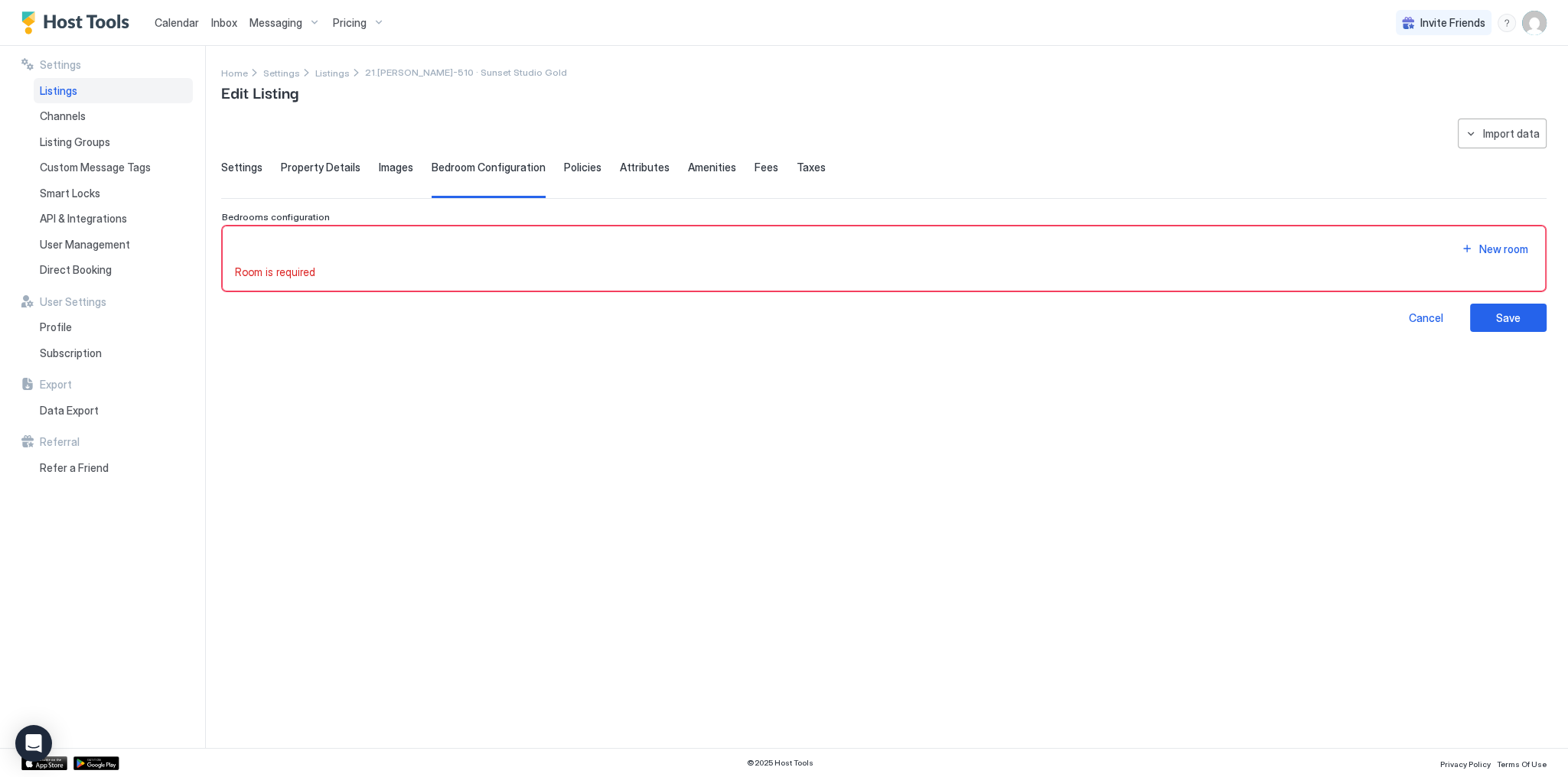
click at [877, 88] on div "Home Settings Listings 21.Rae-510 · Sunset Studio Gold Edit Listing" at bounding box center [884, 84] width 1326 height 39
drag, startPoint x: 403, startPoint y: 406, endPoint x: 429, endPoint y: 403, distance: 26.2
click at [404, 407] on div "**********" at bounding box center [884, 424] width 1326 height 611
click at [366, 73] on span "21.Rae-510" at bounding box center [389, 73] width 50 height 11
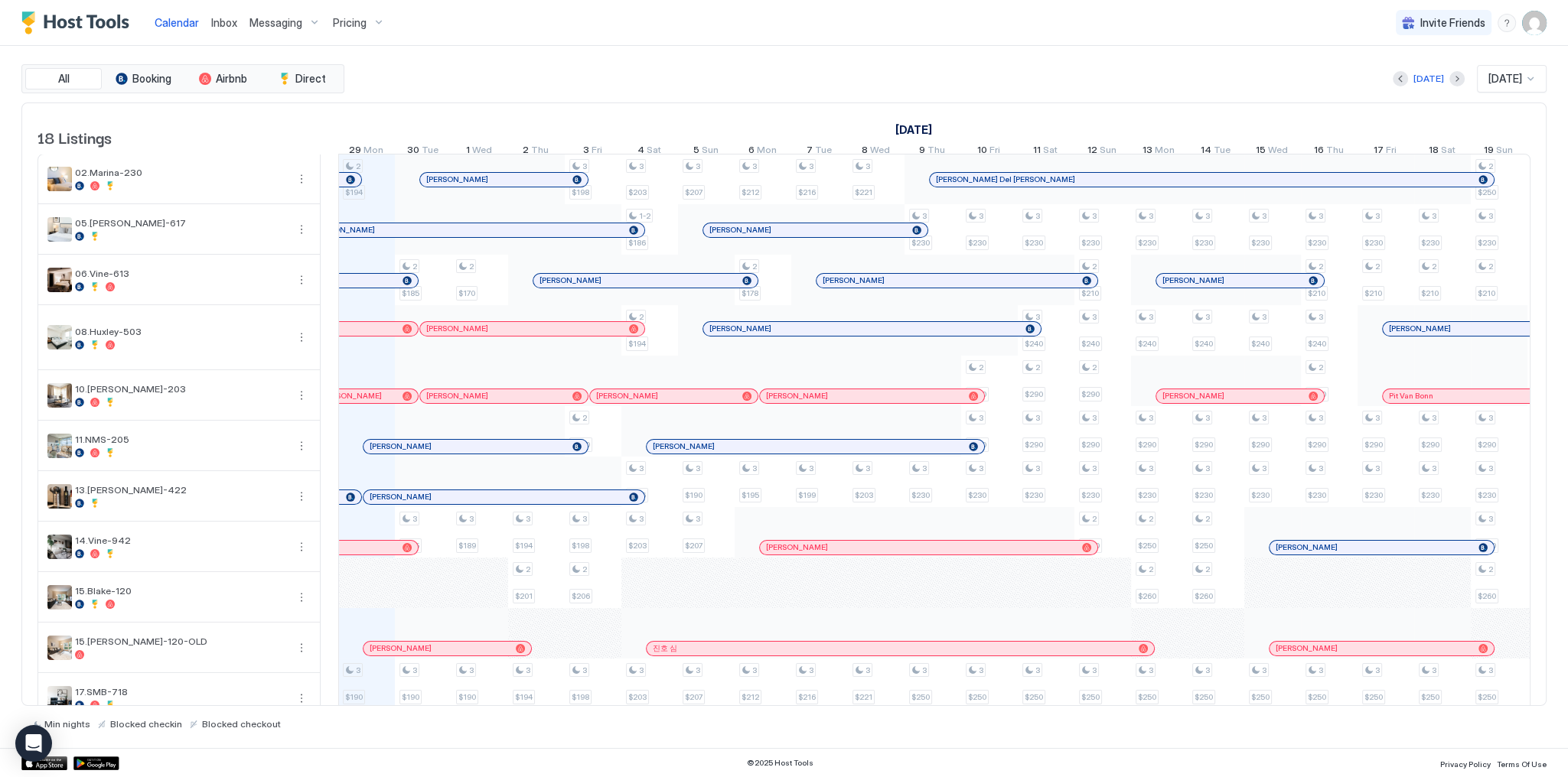
scroll to position [0, 850]
click at [452, 504] on div at bounding box center [453, 497] width 12 height 12
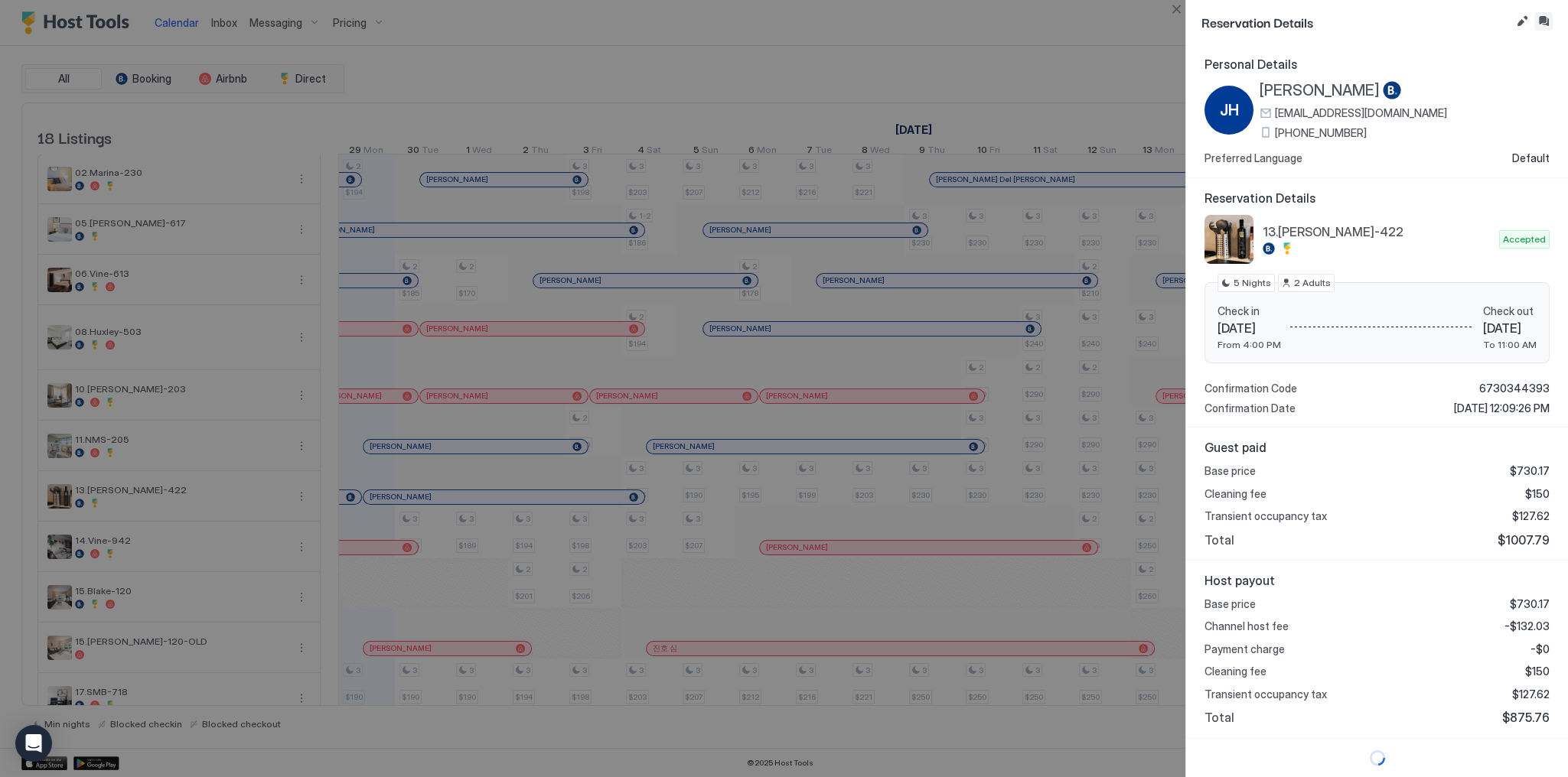
click at [1541, 19] on button "Inbox" at bounding box center [1544, 21] width 18 height 18
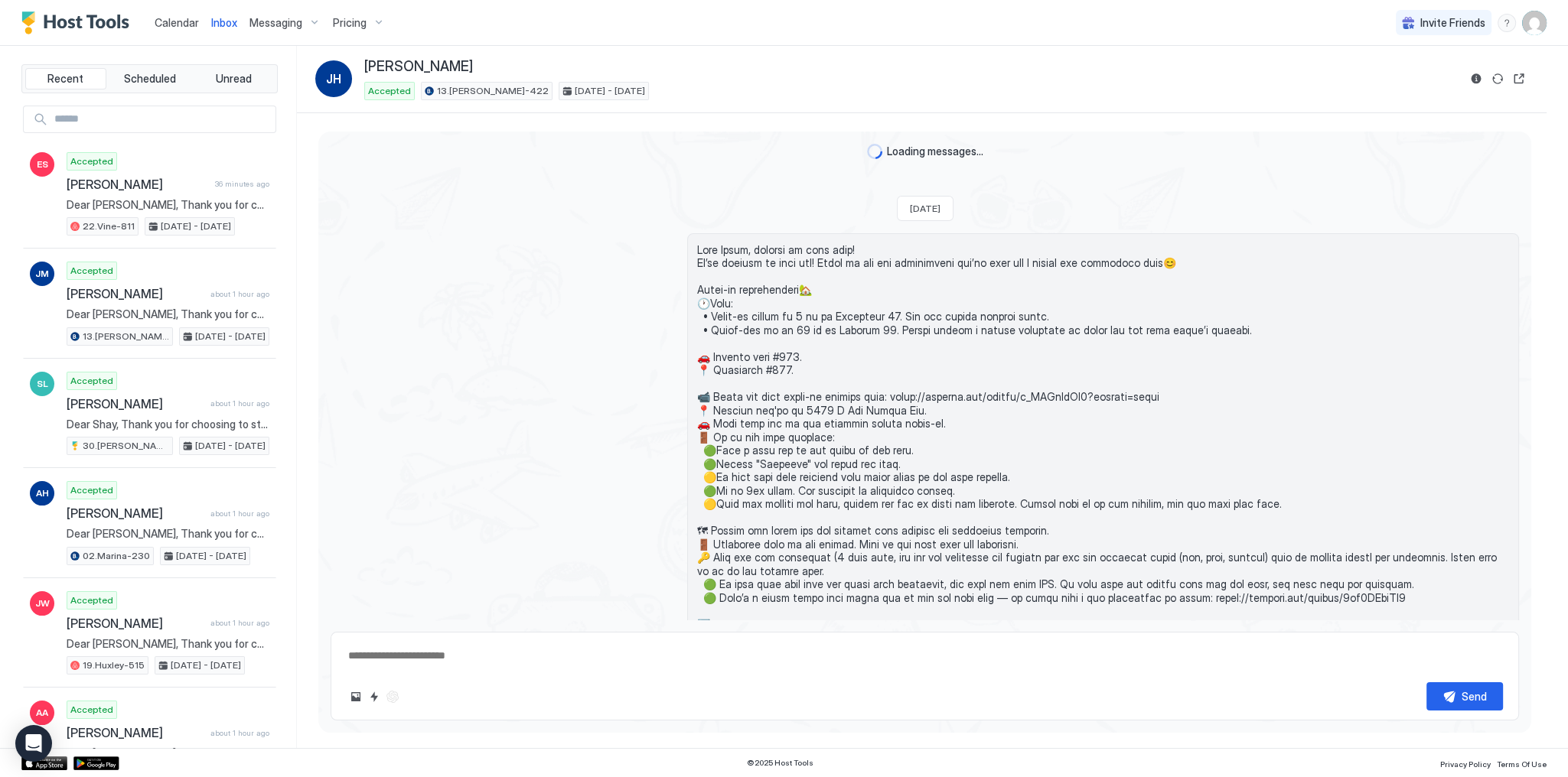
scroll to position [549, 0]
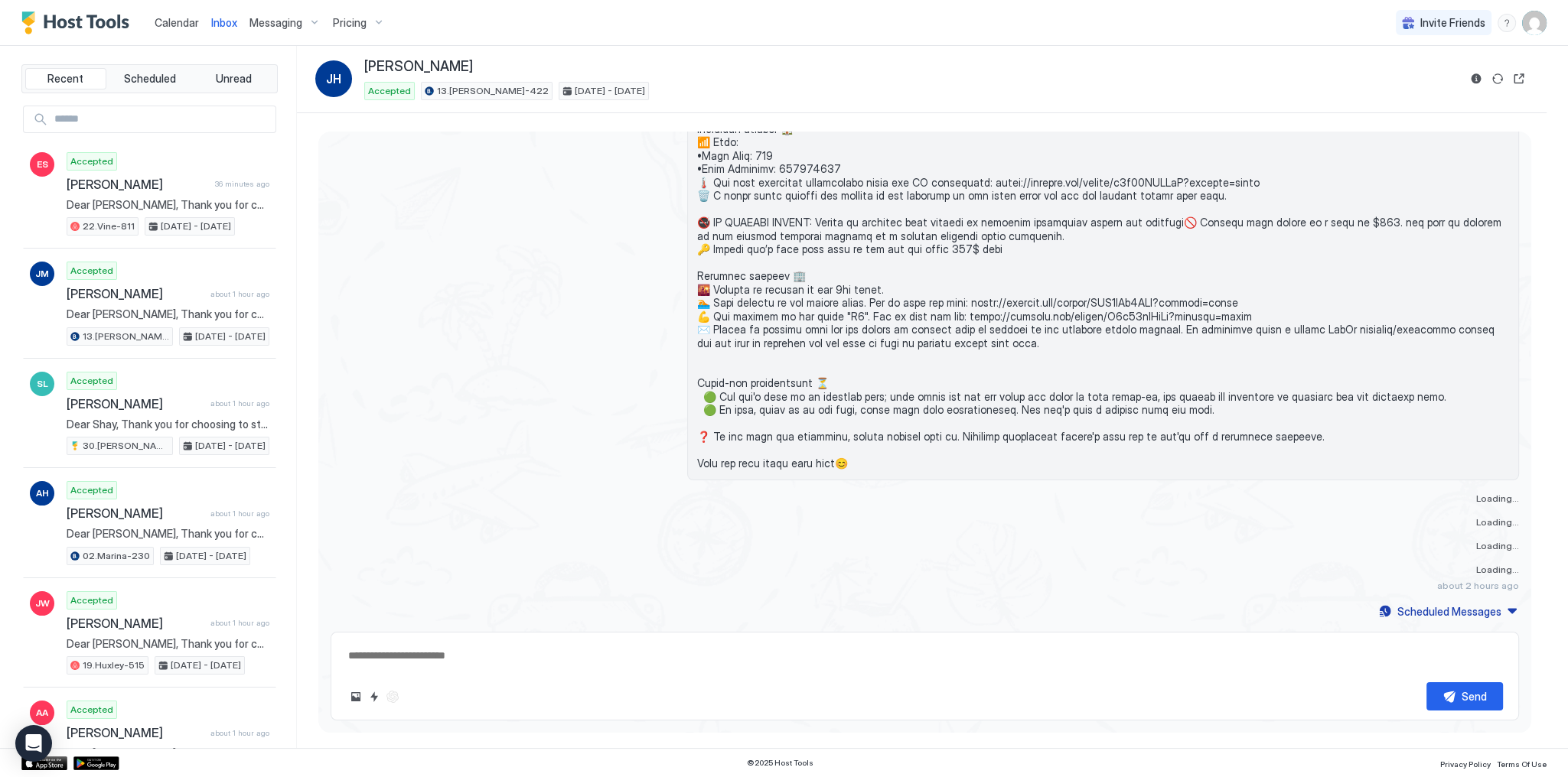
click at [740, 662] on textarea at bounding box center [925, 655] width 1156 height 29
paste textarea "**********"
type textarea "*"
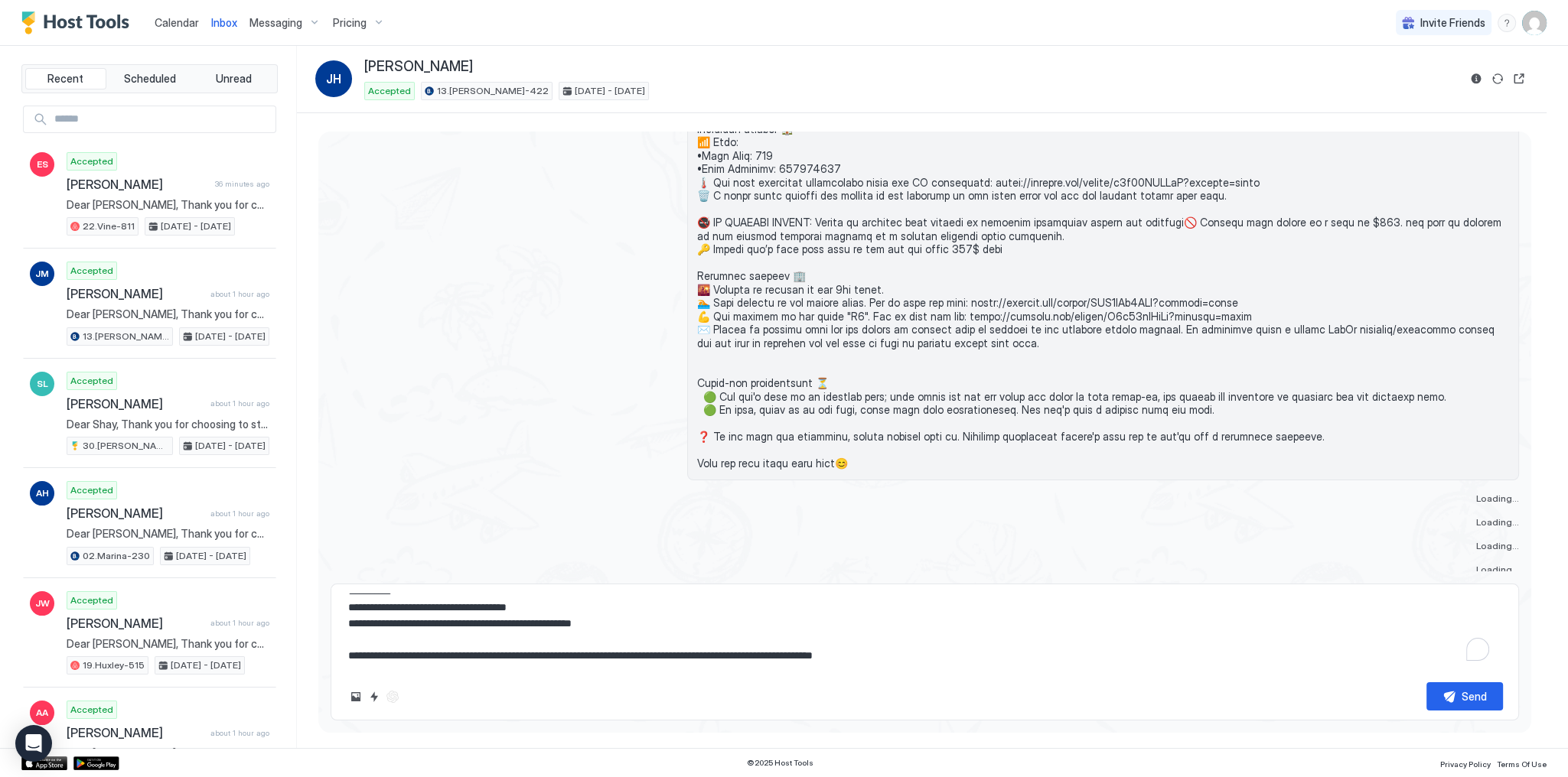
scroll to position [40, 0]
type textarea "**********"
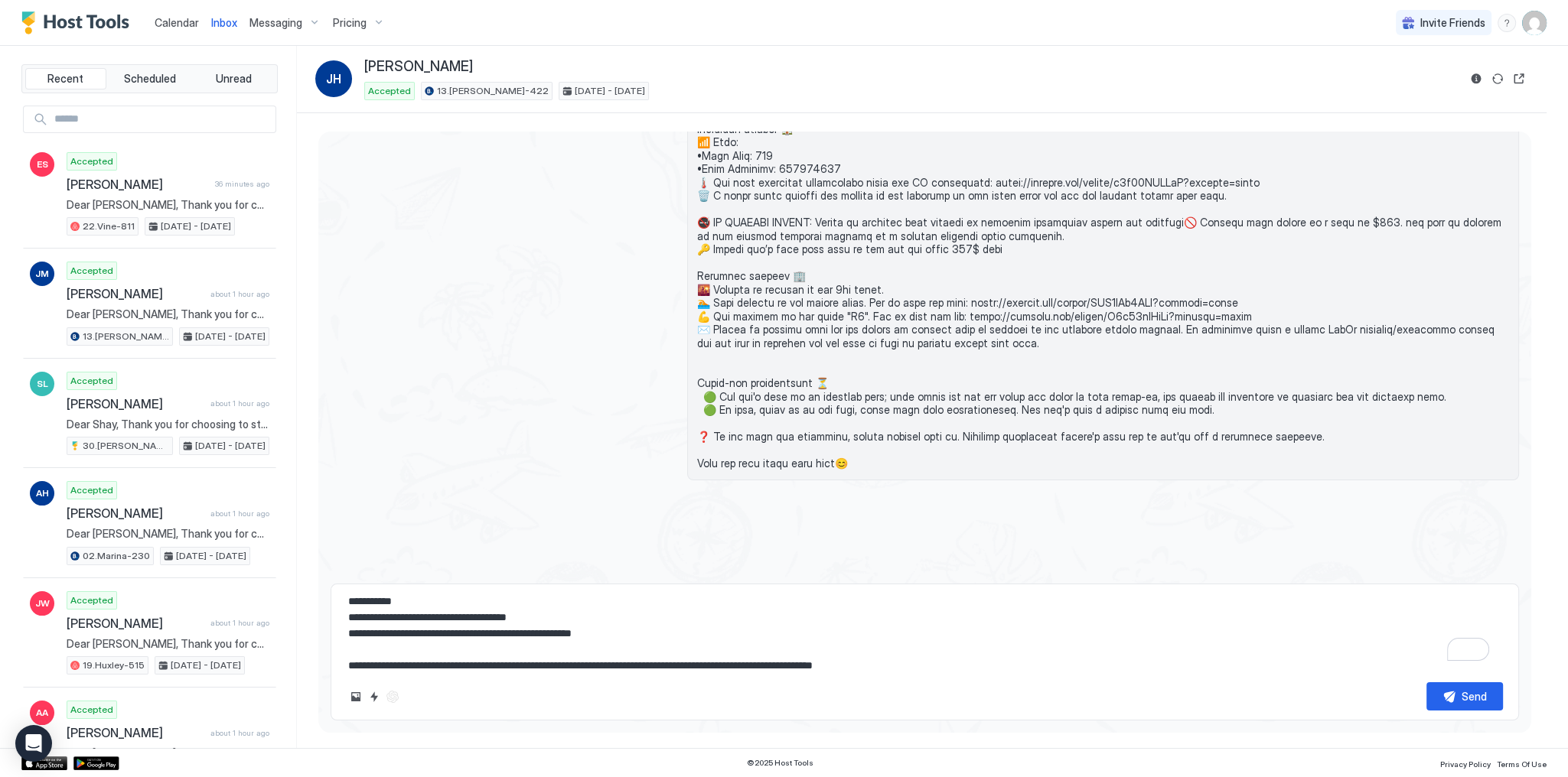
scroll to position [0, 0]
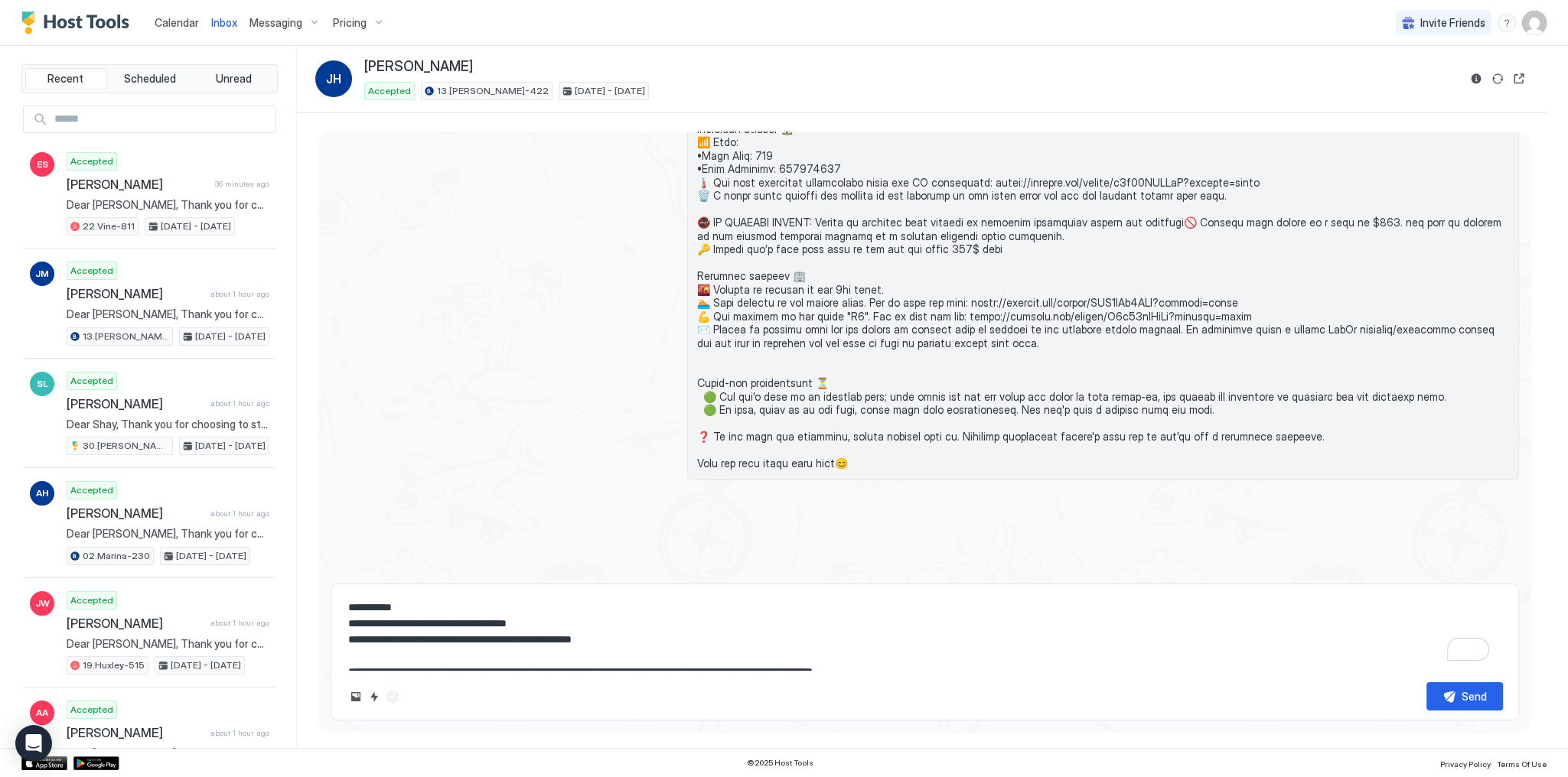
click at [531, 634] on textarea "**********" at bounding box center [925, 632] width 1156 height 77
click at [530, 627] on textarea "**********" at bounding box center [925, 632] width 1156 height 77
type textarea "*"
type textarea "**********"
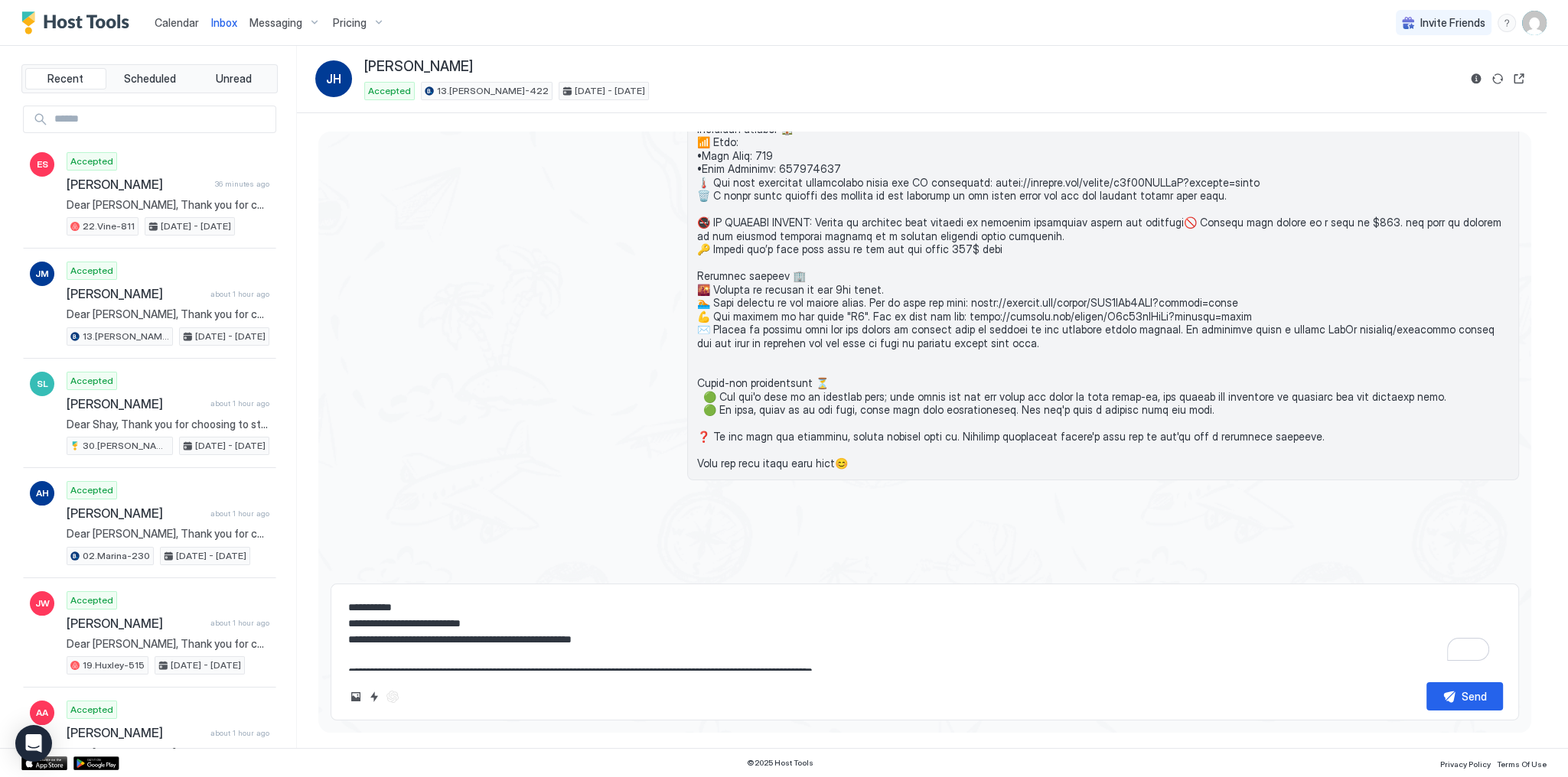
type textarea "*"
type textarea "**********"
type textarea "*"
type textarea "**********"
type textarea "*"
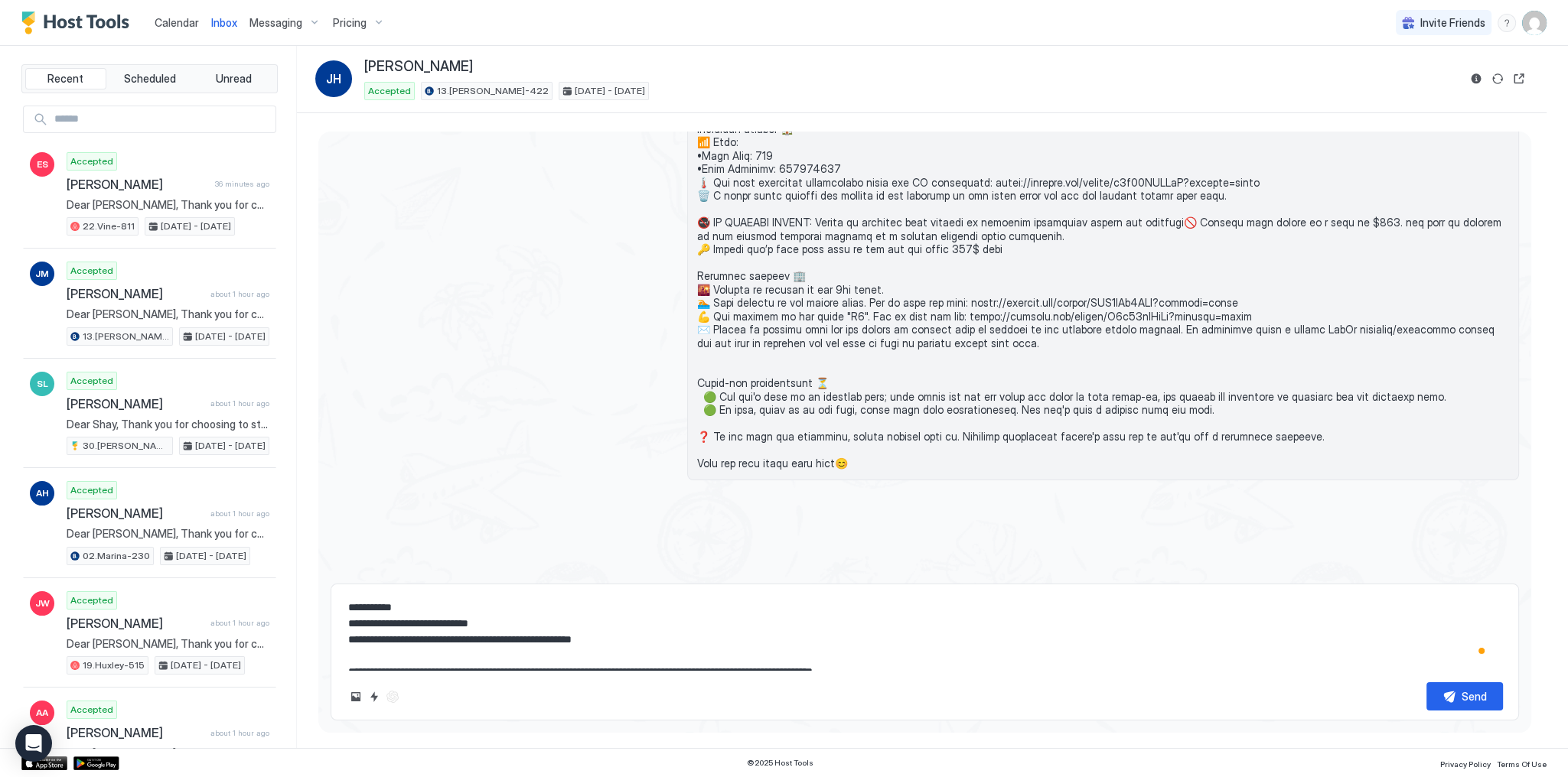
type textarea "**********"
type textarea "*"
type textarea "**********"
type textarea "*"
type textarea "**********"
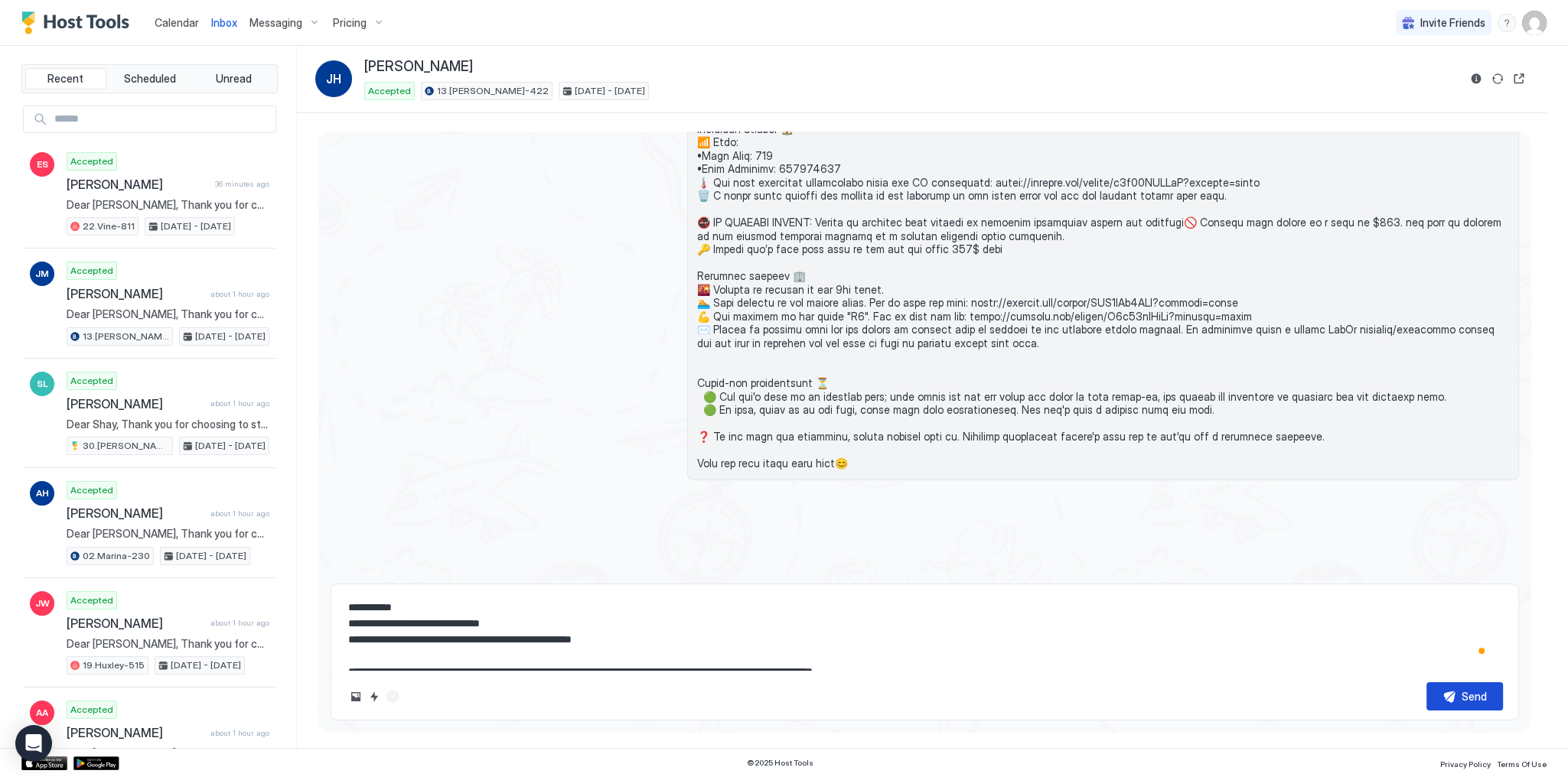
click at [1455, 708] on button "Send" at bounding box center [1464, 696] width 77 height 29
type textarea "*"
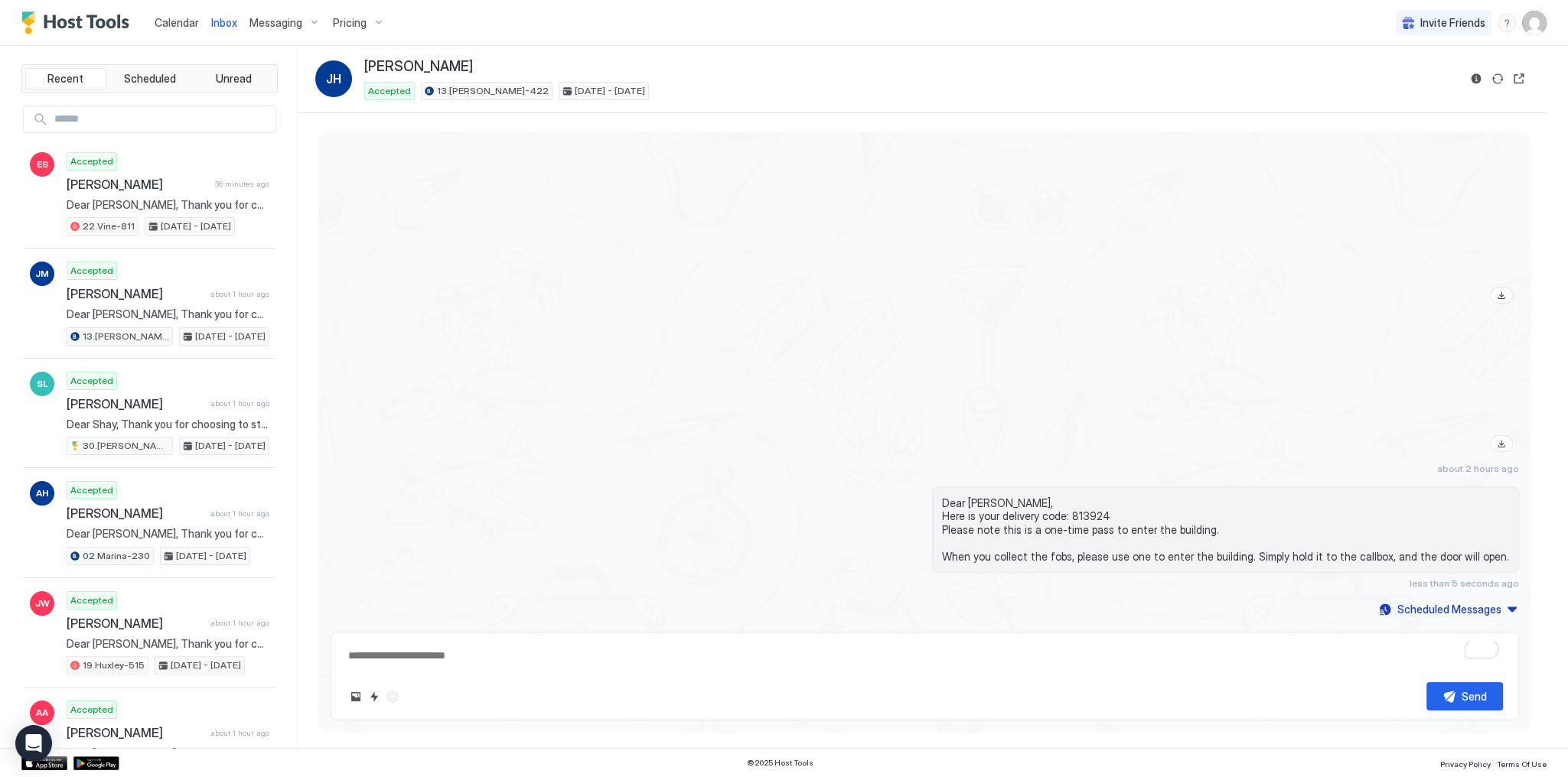
click at [765, 343] on div at bounding box center [1103, 390] width 832 height 136
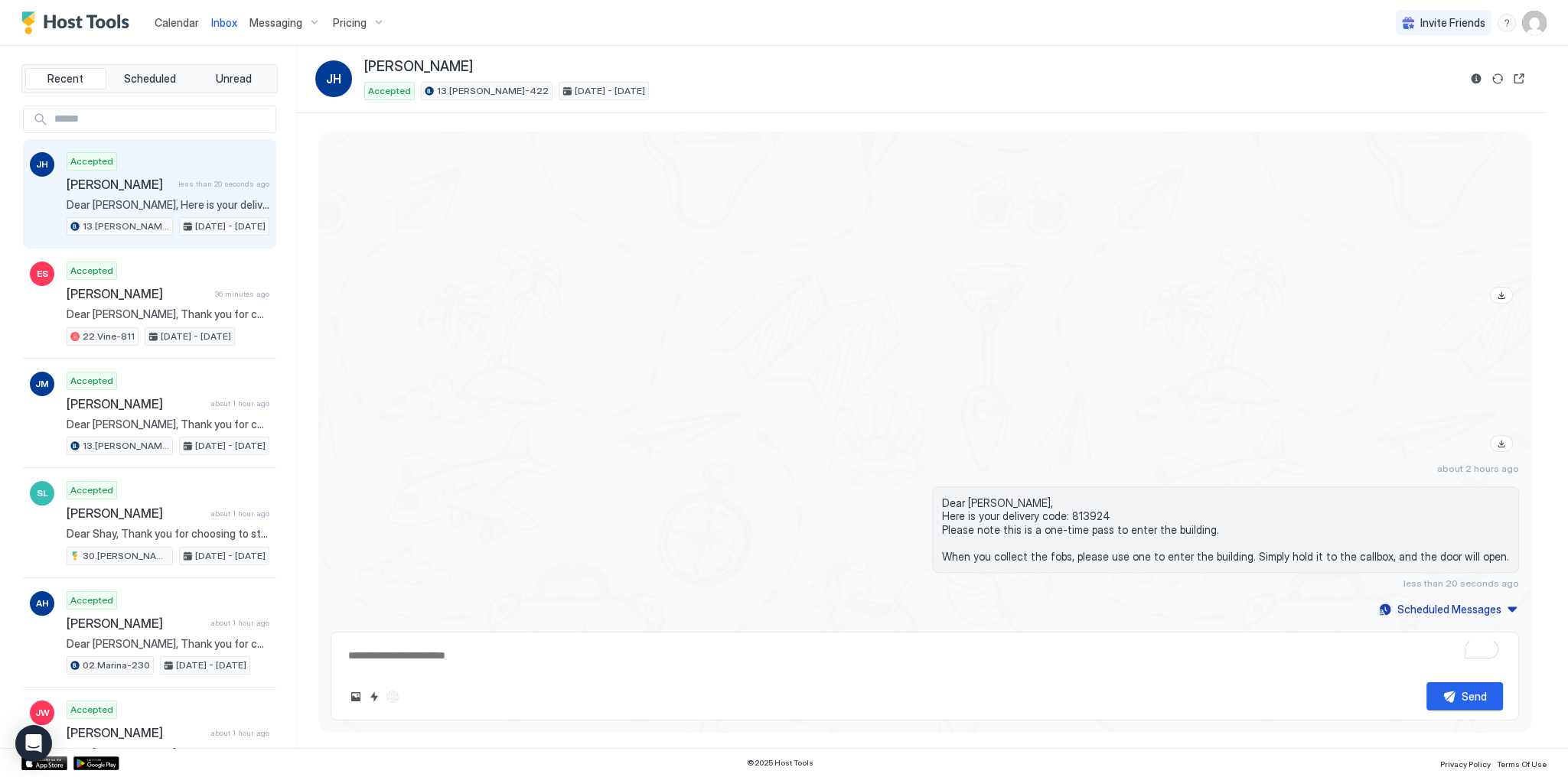
click at [965, 339] on div at bounding box center [1103, 390] width 832 height 136
click at [526, 260] on div at bounding box center [925, 37] width 1188 height 544
click at [483, 211] on div at bounding box center [925, 37] width 1188 height 544
click at [609, 269] on div at bounding box center [925, 37] width 1188 height 544
click at [788, 326] on div at bounding box center [1103, 390] width 832 height 136
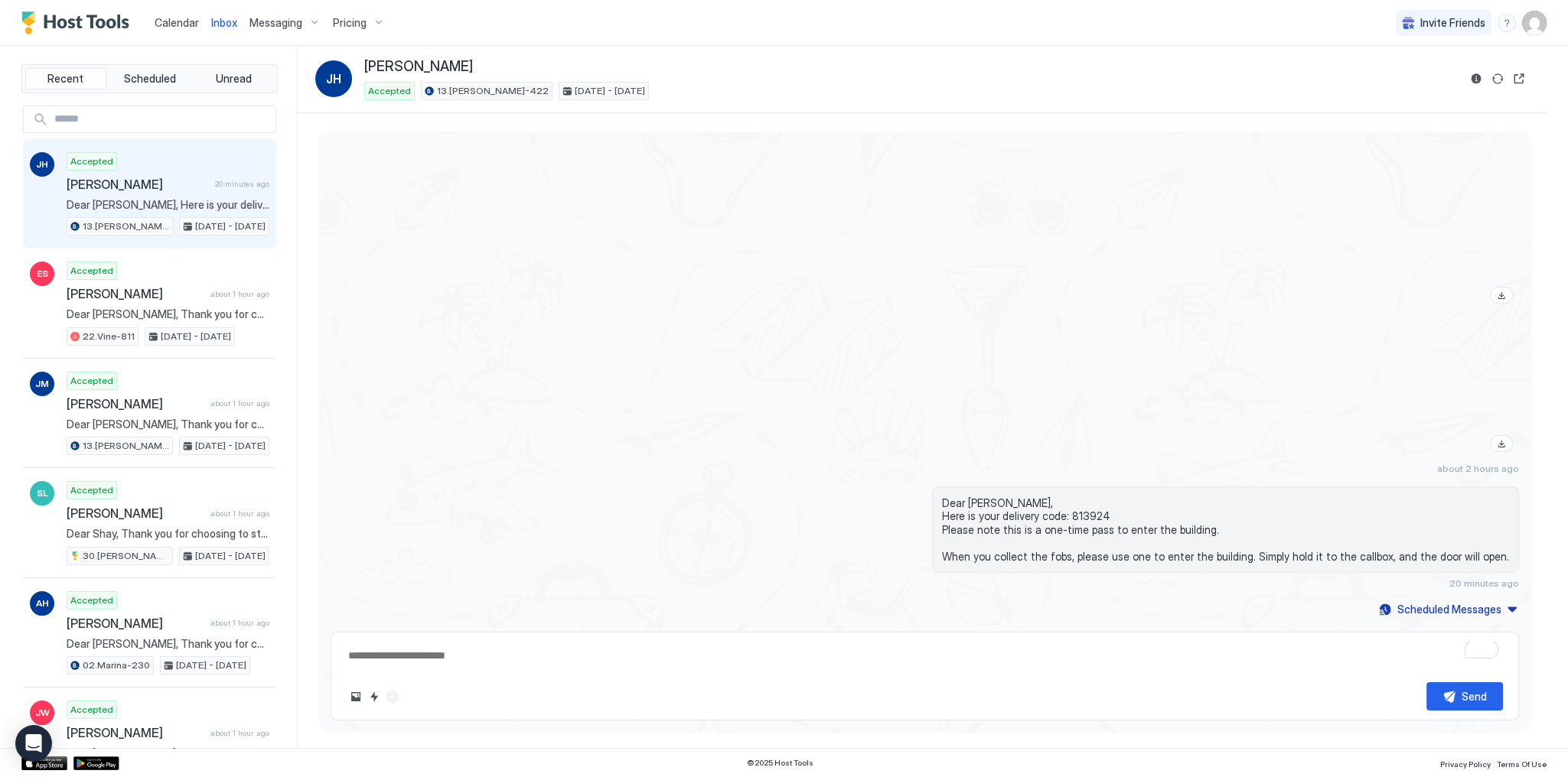
type textarea "*"
click at [897, 286] on div at bounding box center [1103, 37] width 832 height 544
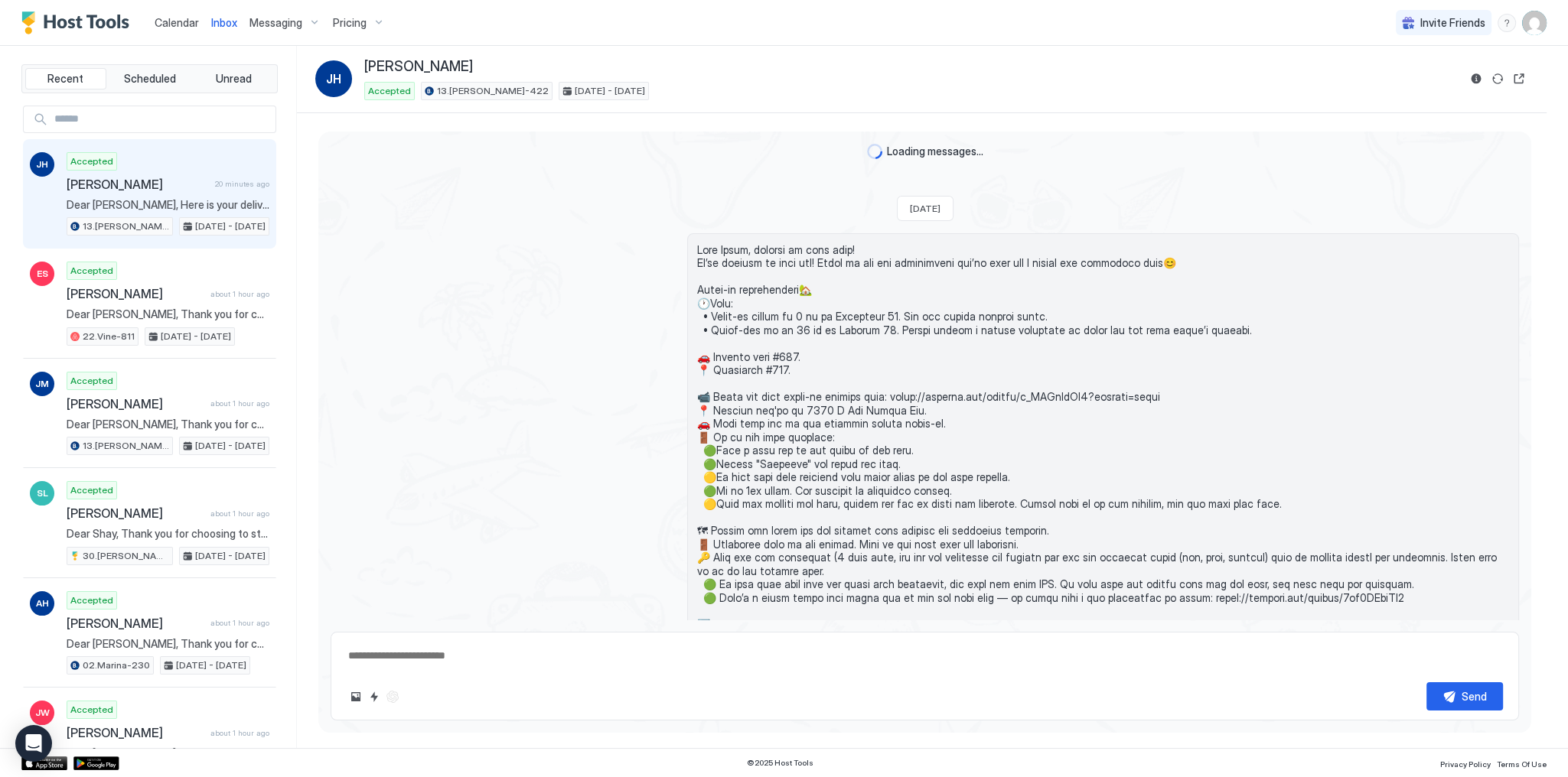
scroll to position [677, 0]
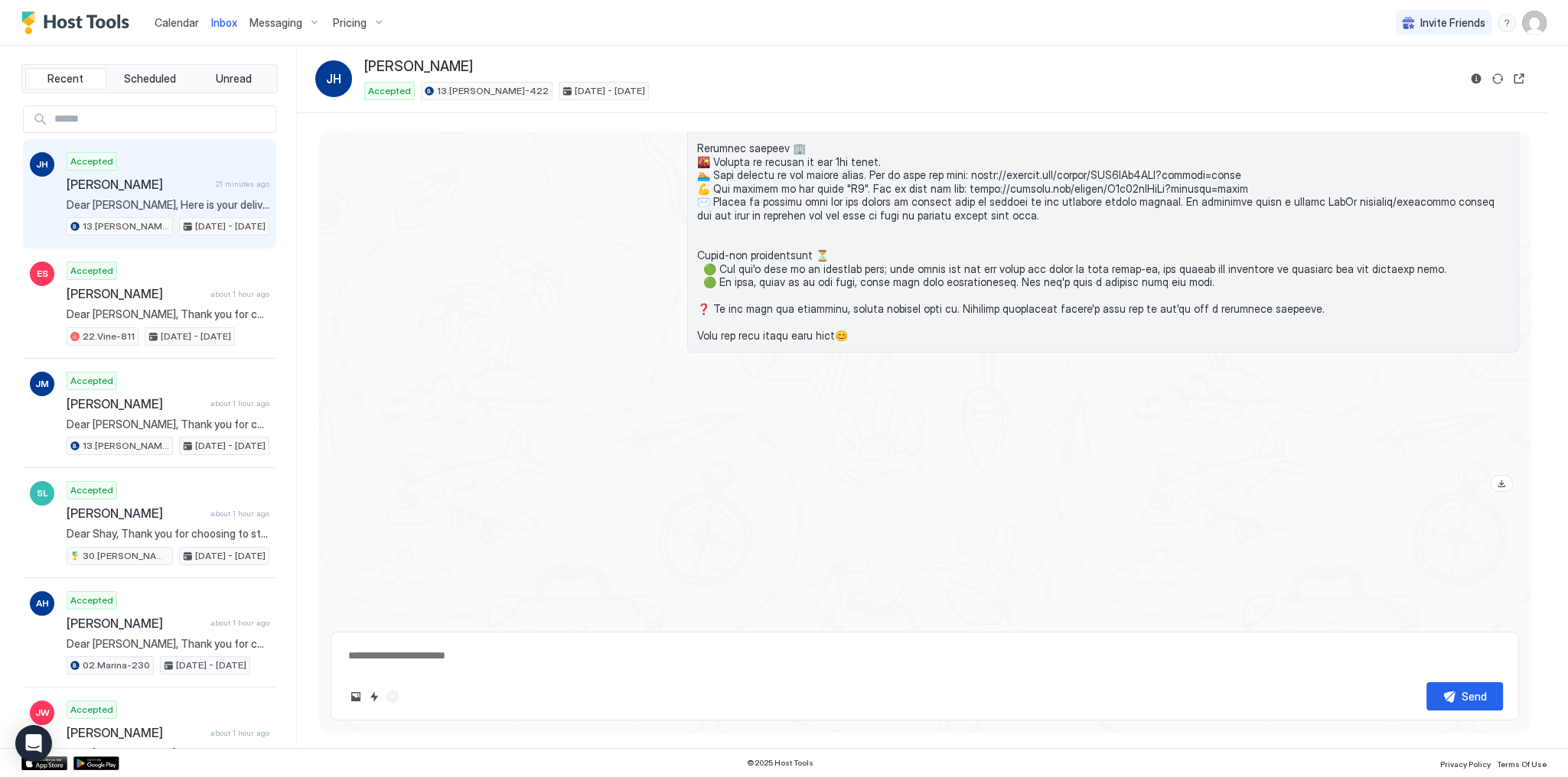
type textarea "*"
click at [1545, 24] on img "User profile" at bounding box center [1535, 23] width 24 height 24
click at [1434, 73] on div "Settings" at bounding box center [1448, 86] width 194 height 27
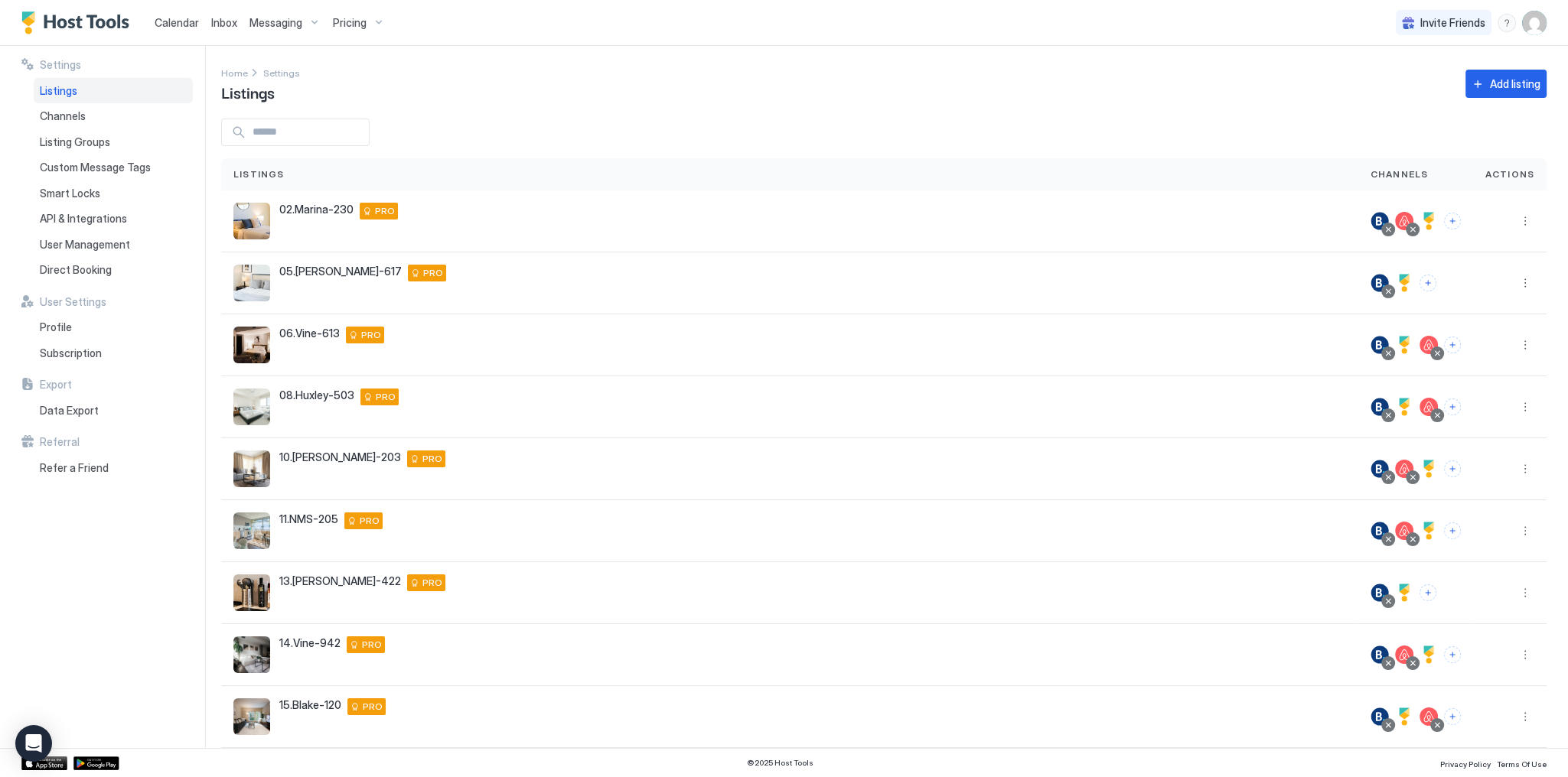
click at [458, 76] on div "Home Settings Listings Add listing" at bounding box center [884, 84] width 1326 height 39
click at [77, 16] on img "Host Tools Logo" at bounding box center [78, 23] width 115 height 23
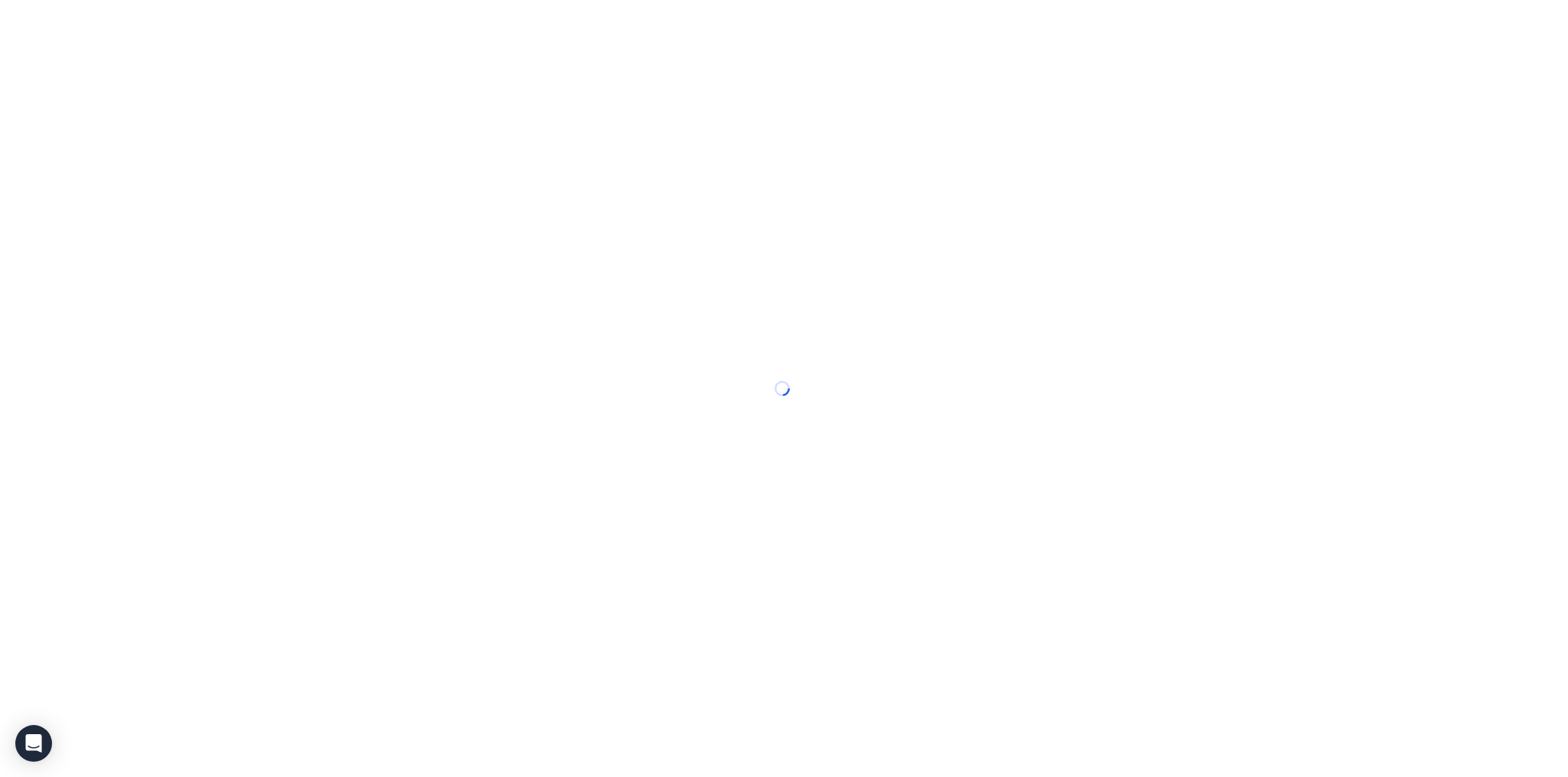
click at [77, 16] on div at bounding box center [784, 388] width 1568 height 777
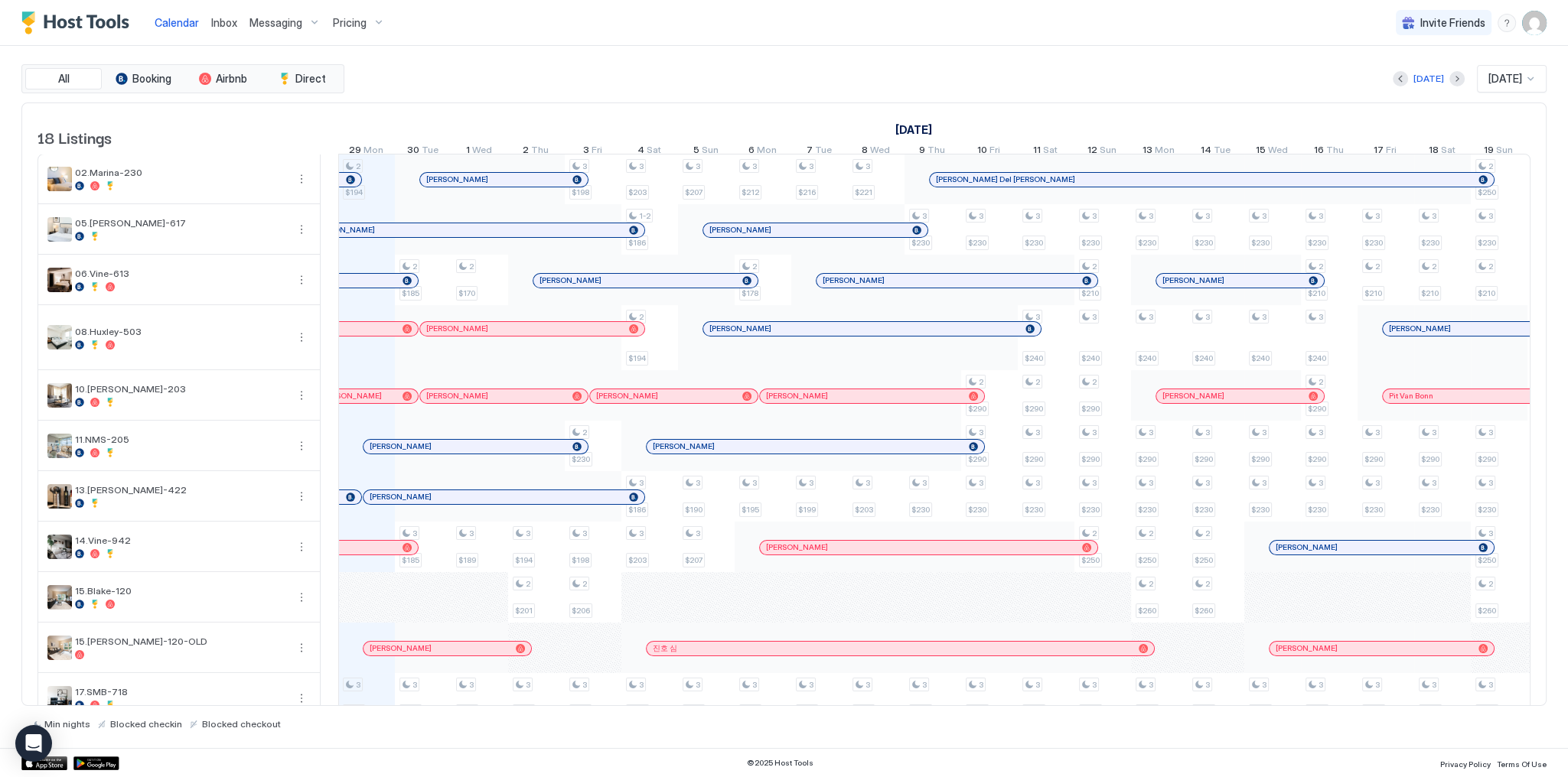
scroll to position [0, 850]
click at [1000, 109] on div "[DATE] [DATE] [DATE] 14 Sun 15 Mon 16 Tue 17 Wed 18 Thu 19 Fri 20 Sat 21 Sun 22…" at bounding box center [934, 133] width 1192 height 60
